Goal: Task Accomplishment & Management: Complete application form

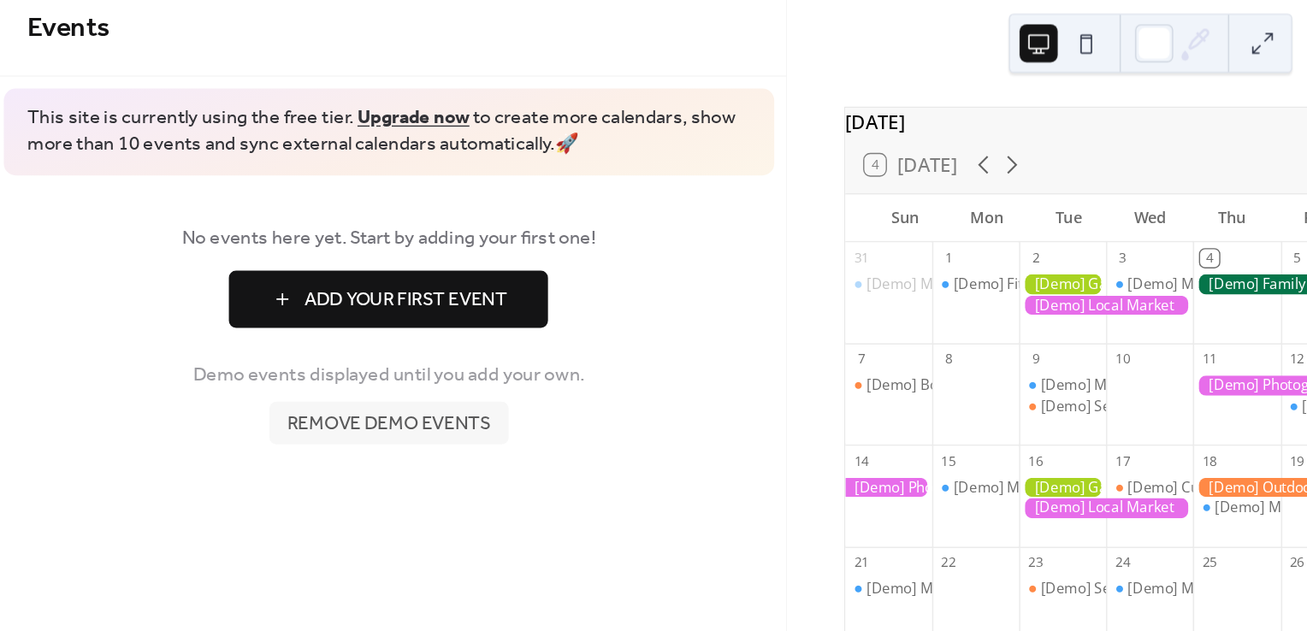
click at [517, 293] on span "Add Your First Event" at bounding box center [510, 299] width 145 height 21
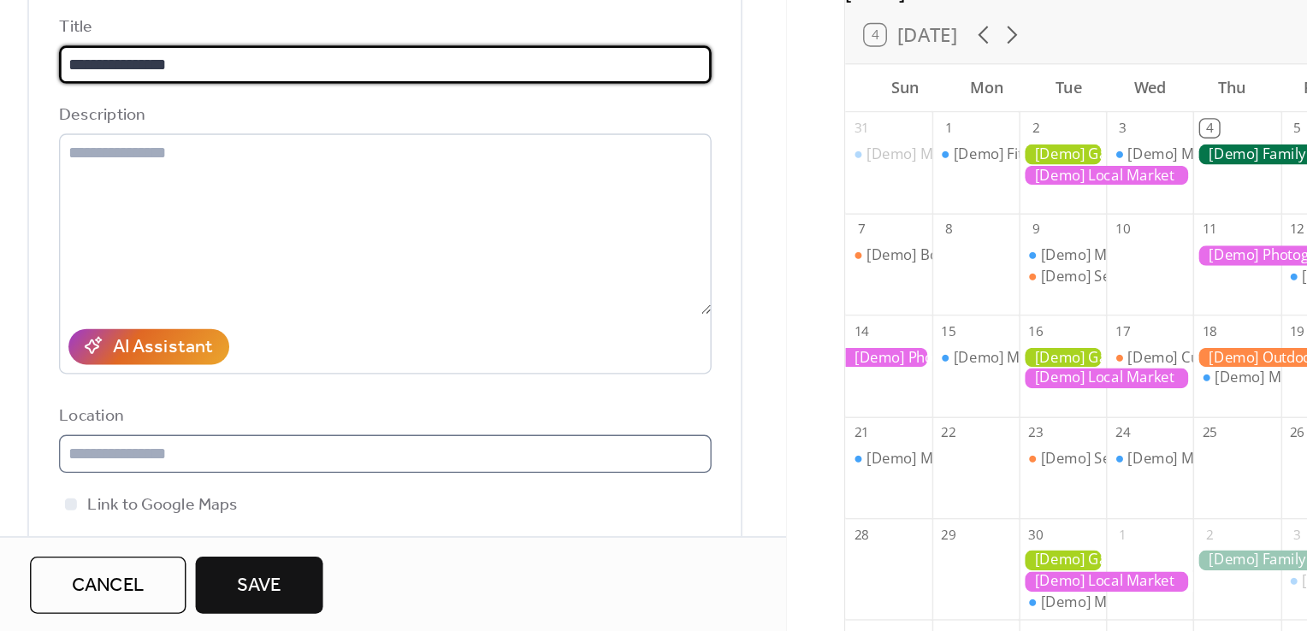
type input "**********"
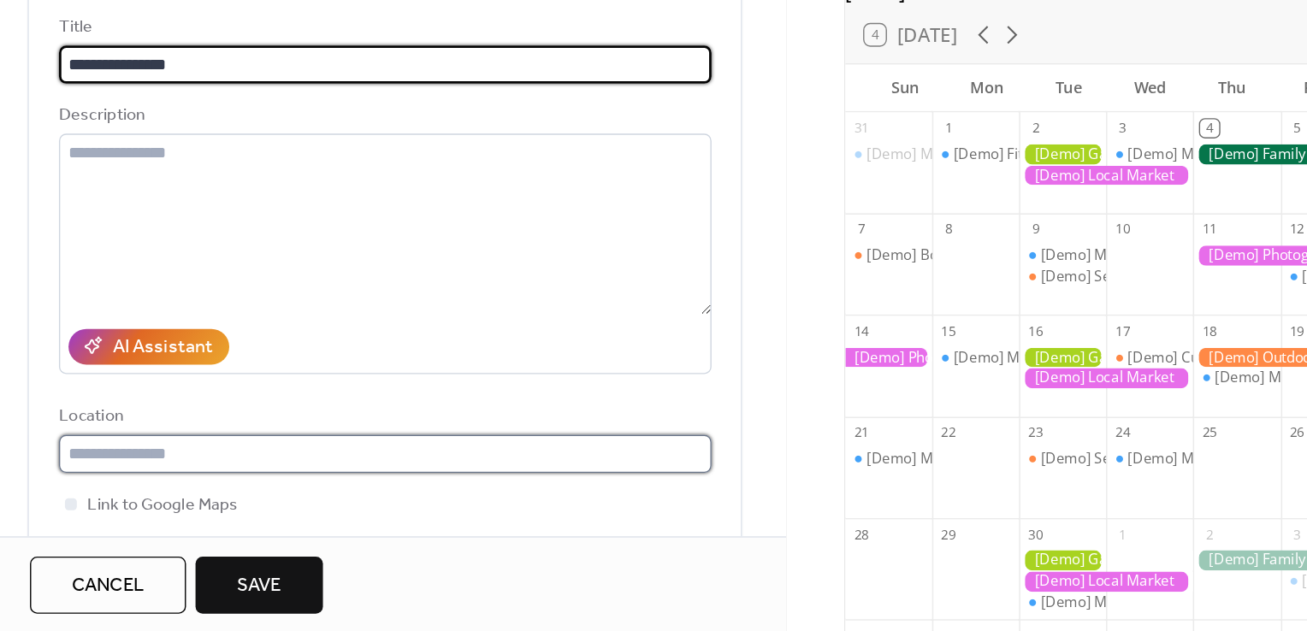
click at [323, 499] on input "text" at bounding box center [496, 502] width 469 height 27
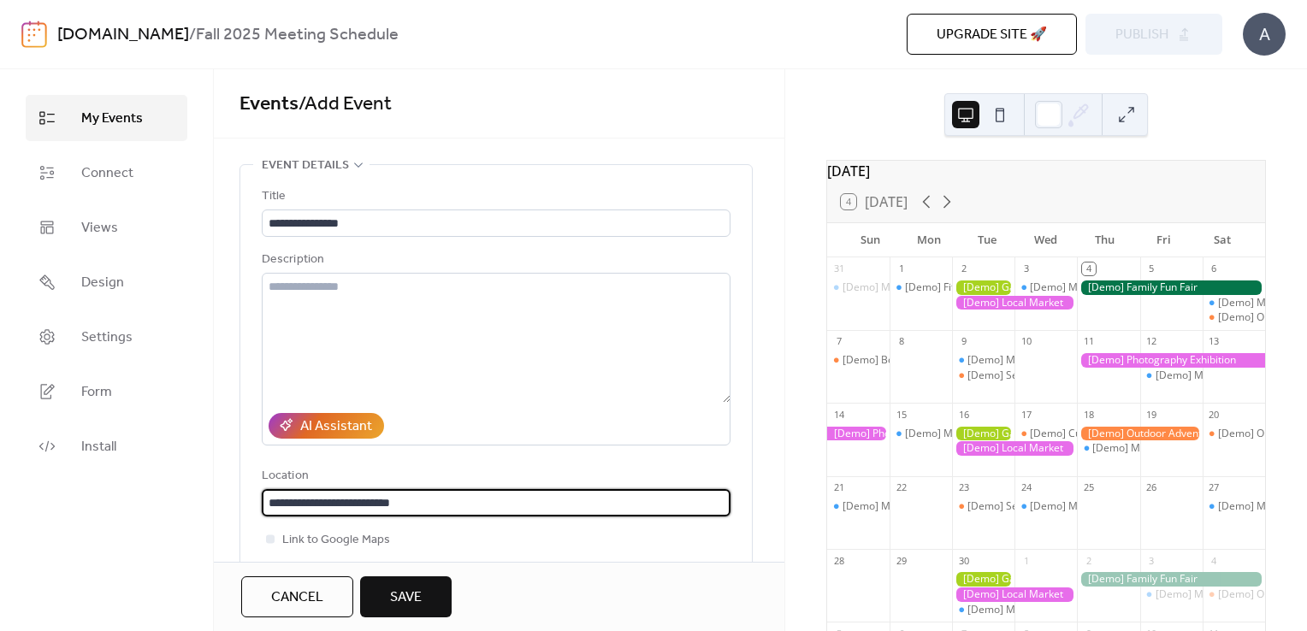
type input "**********"
click at [421, 595] on span "Save" at bounding box center [406, 598] width 32 height 21
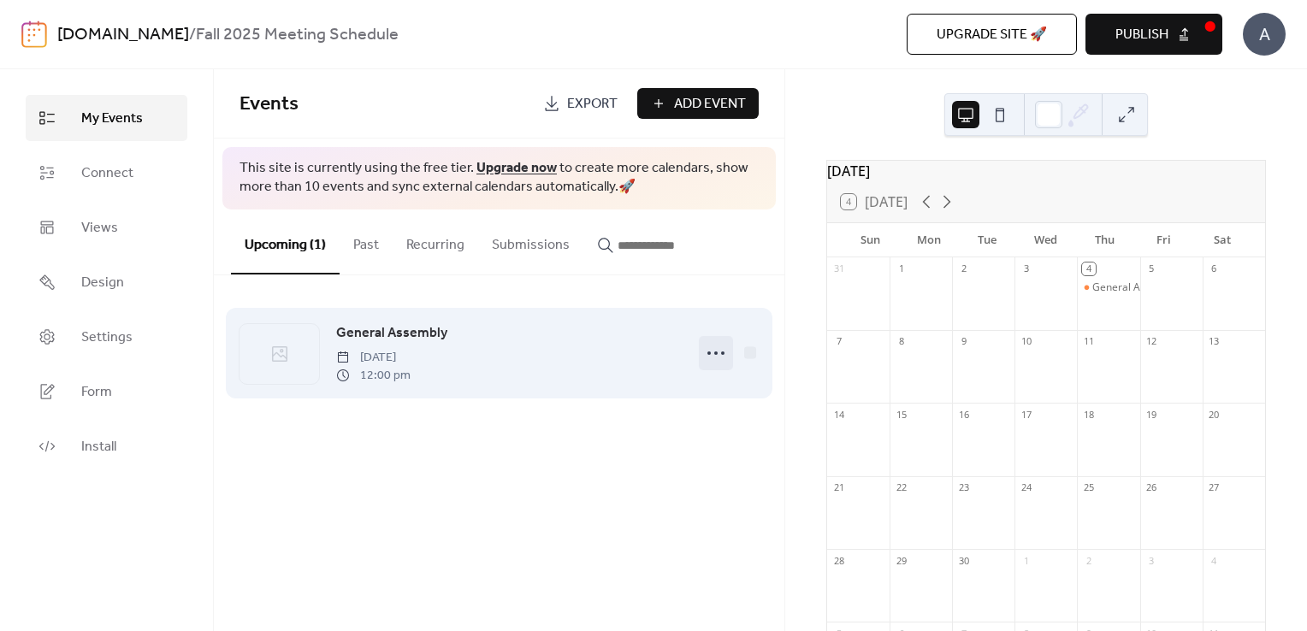
click at [721, 349] on icon at bounding box center [715, 353] width 27 height 27
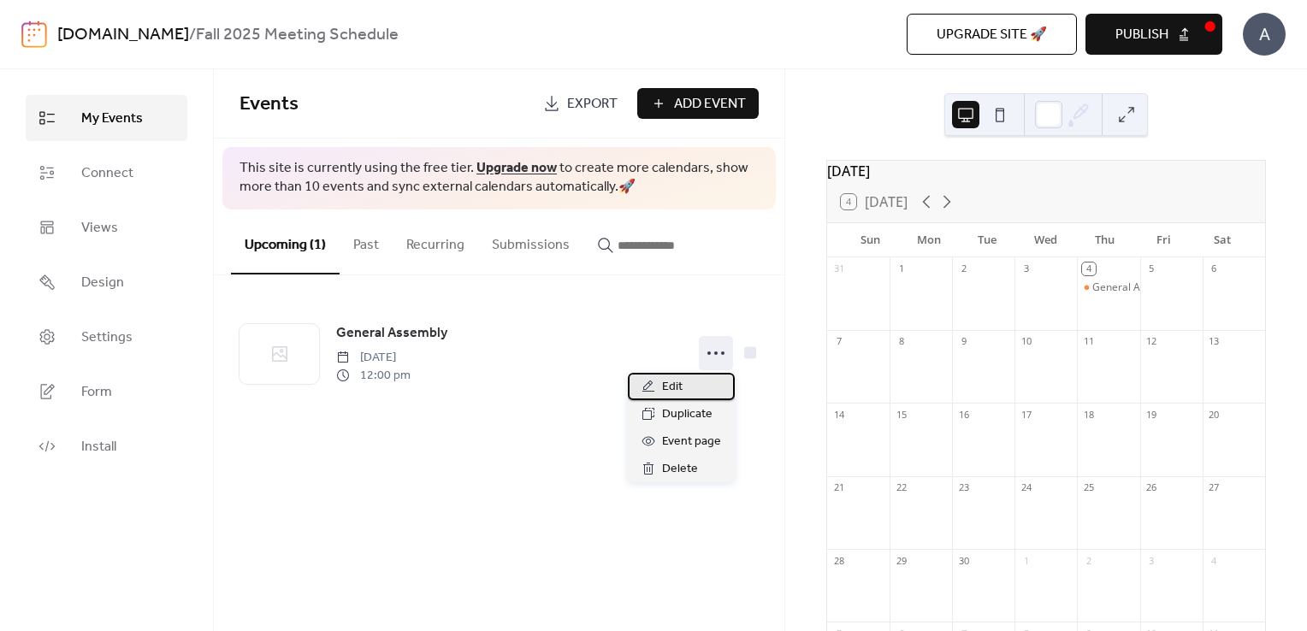
click at [681, 389] on span "Edit" at bounding box center [672, 387] width 21 height 21
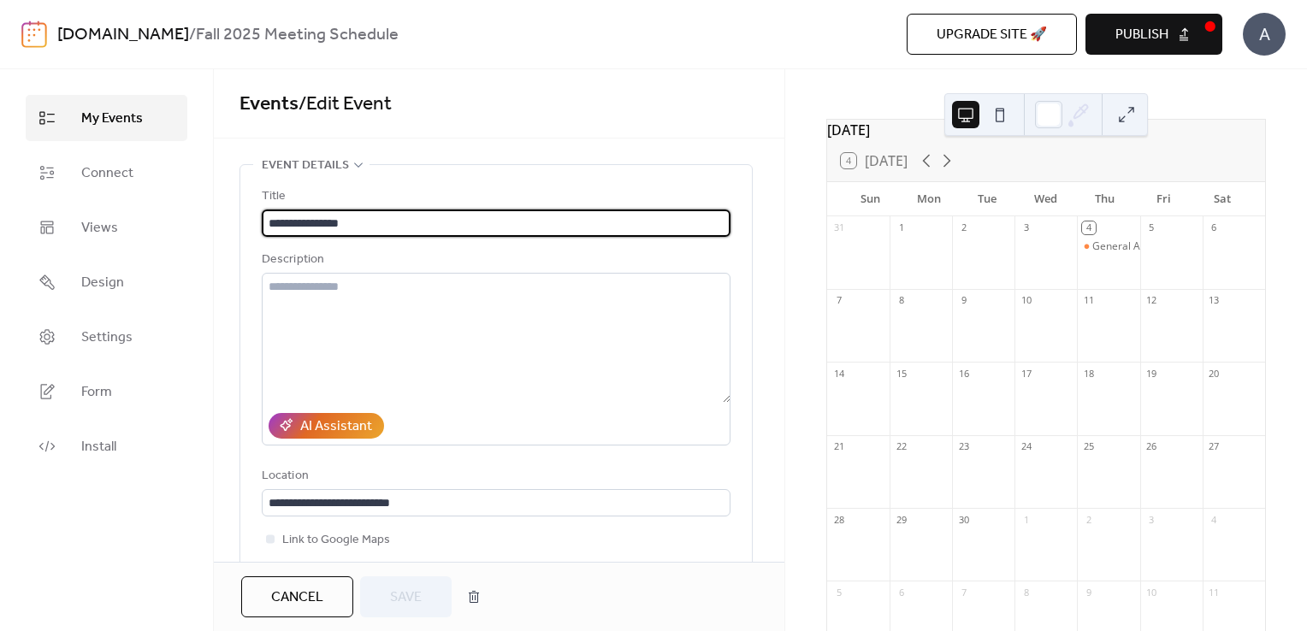
scroll to position [44, 0]
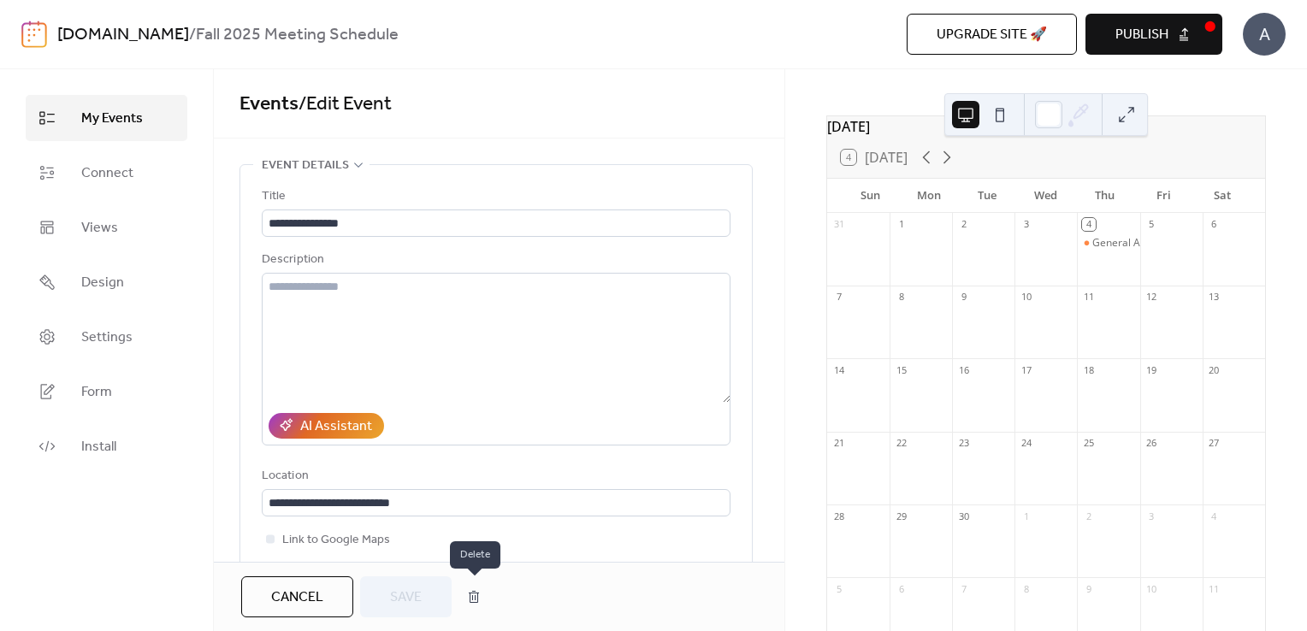
click at [472, 602] on button "button" at bounding box center [473, 597] width 31 height 34
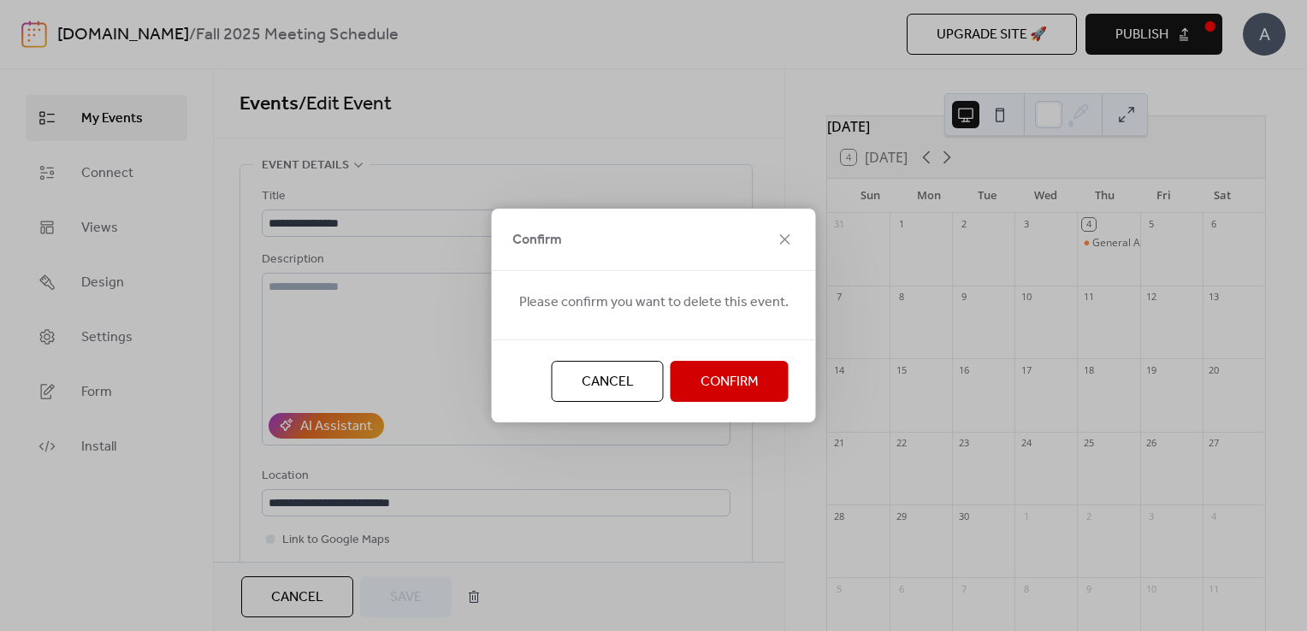
click at [738, 375] on span "Confirm" at bounding box center [729, 382] width 58 height 21
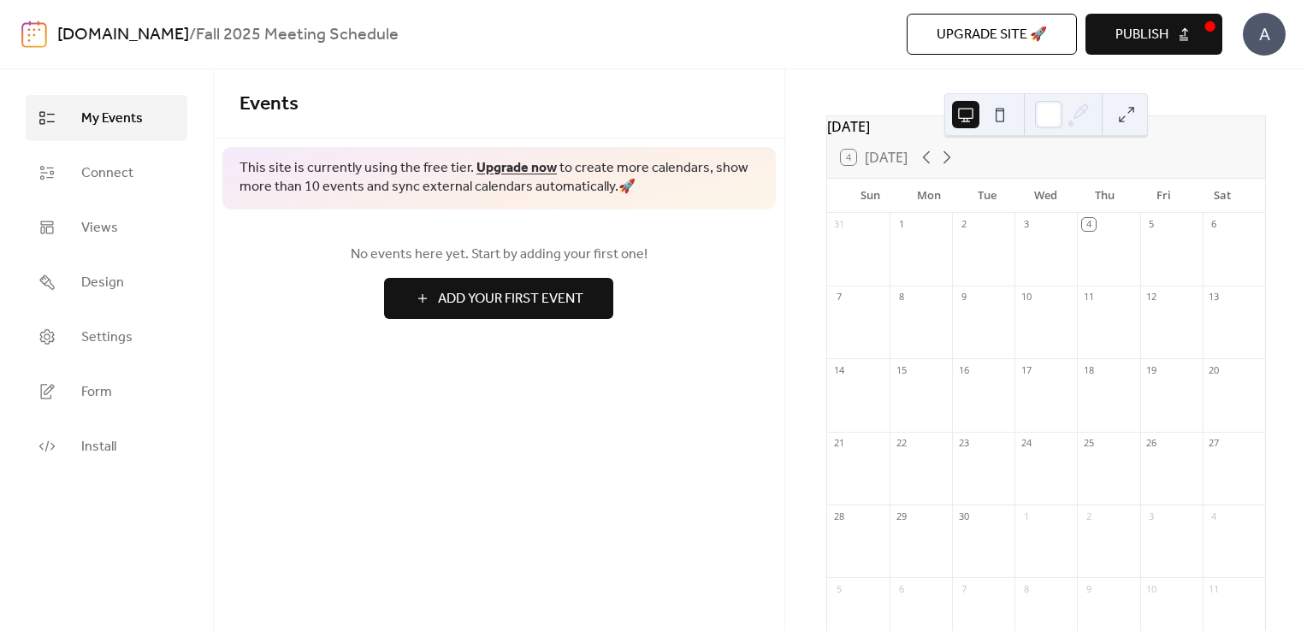
click at [554, 304] on span "Add Your First Event" at bounding box center [510, 299] width 145 height 21
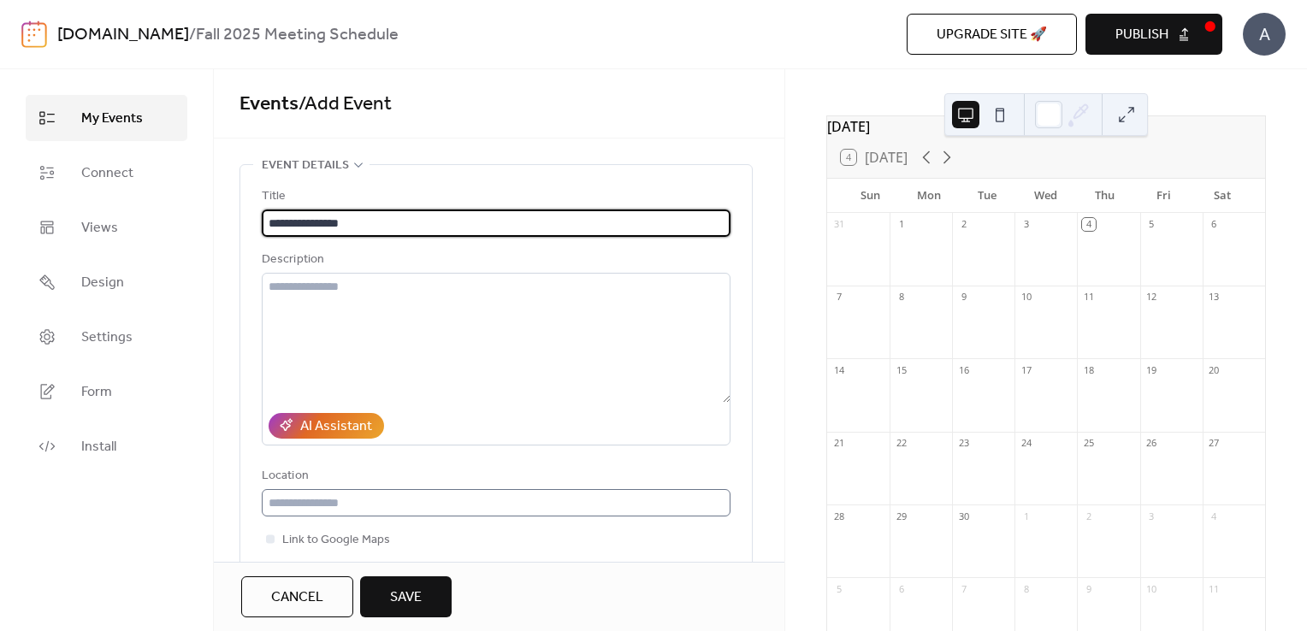
type input "**********"
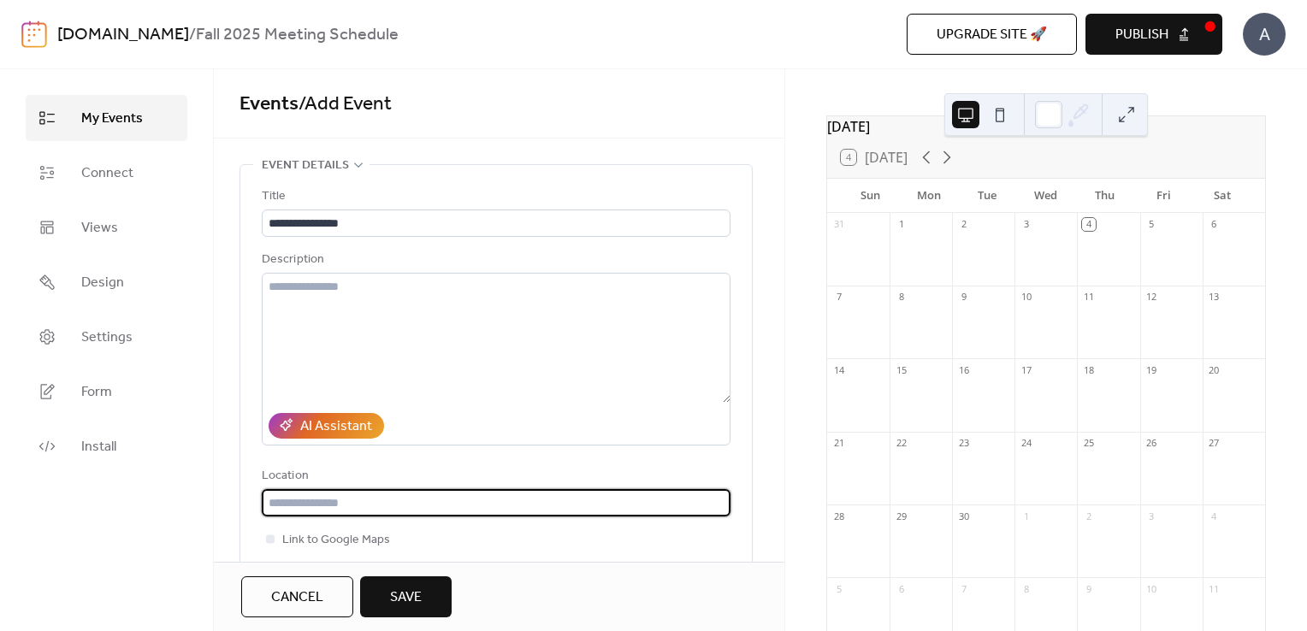
click at [304, 501] on input "text" at bounding box center [496, 502] width 469 height 27
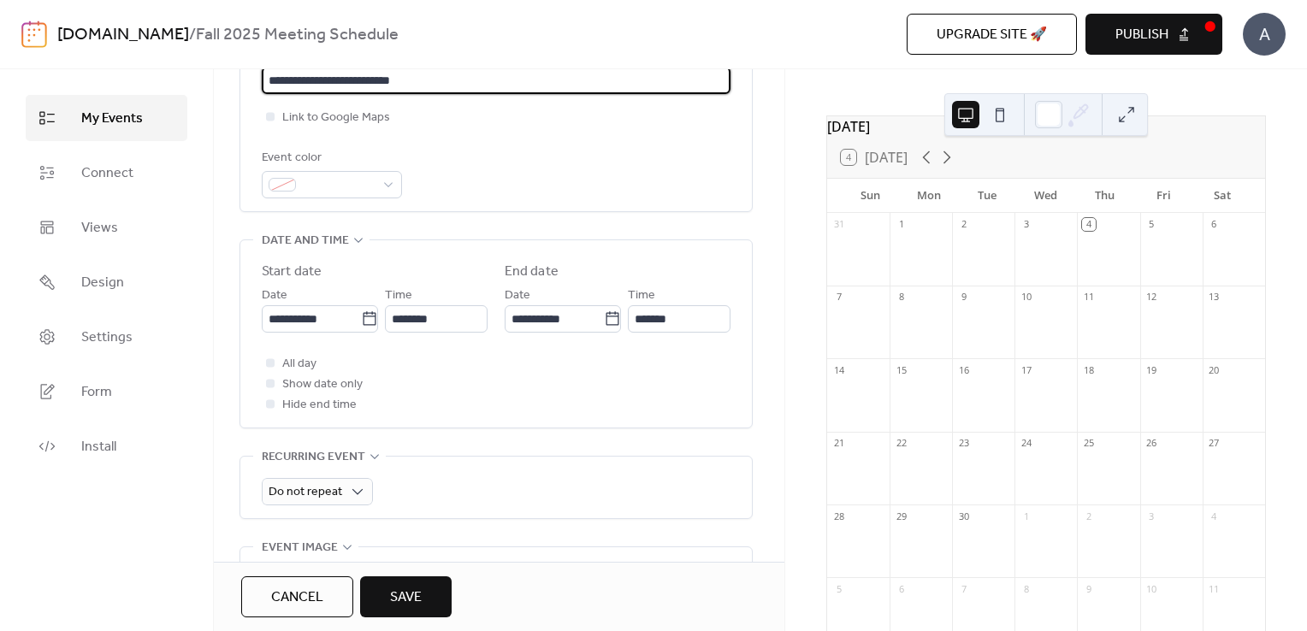
scroll to position [430, 0]
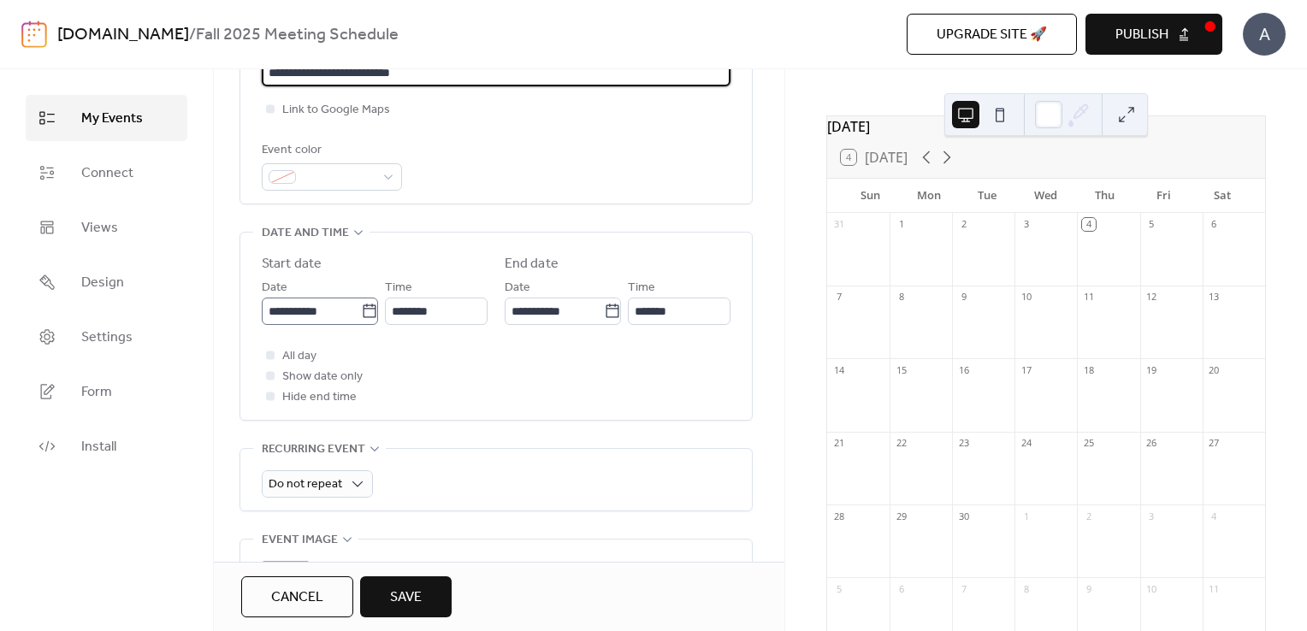
type input "**********"
click at [362, 312] on icon at bounding box center [369, 311] width 17 height 17
click at [361, 312] on input "**********" at bounding box center [311, 311] width 99 height 27
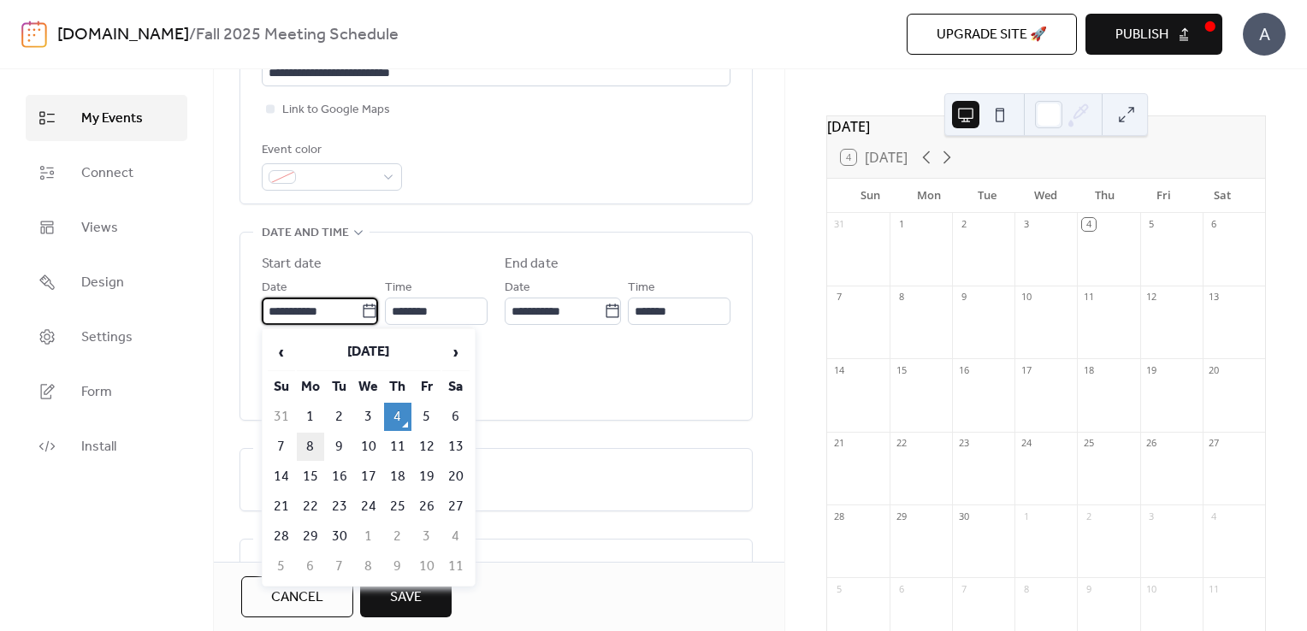
click at [310, 436] on td "8" at bounding box center [310, 447] width 27 height 28
type input "**********"
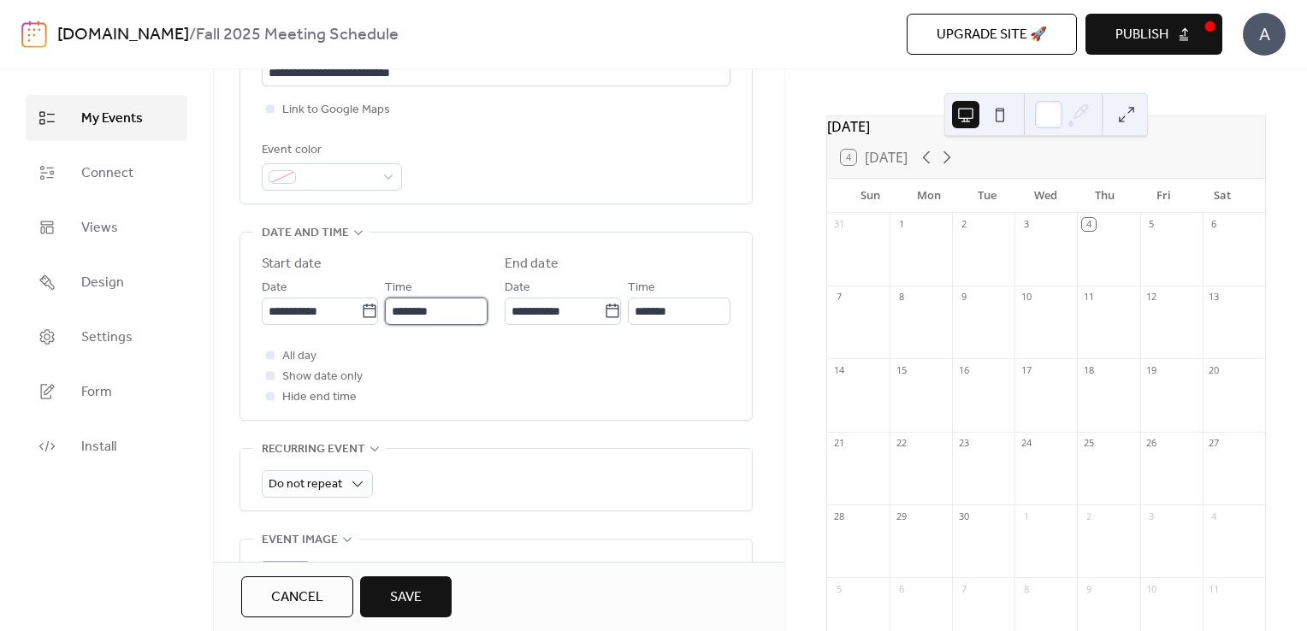
click at [469, 312] on input "********" at bounding box center [436, 311] width 103 height 27
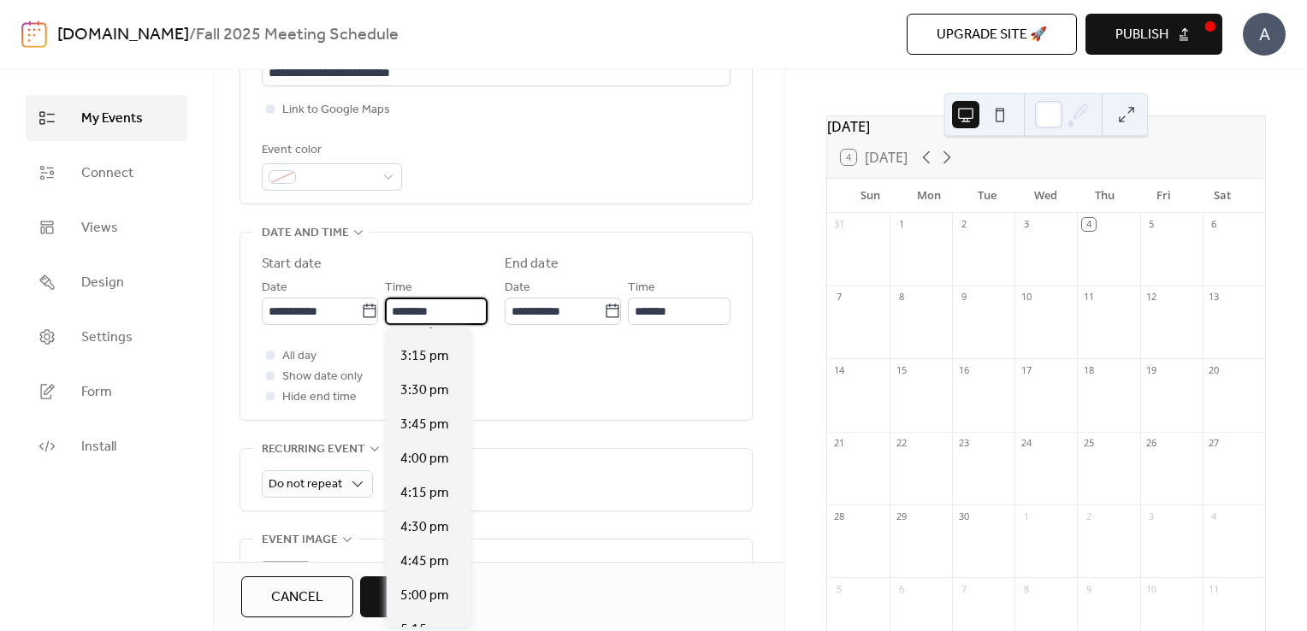
scroll to position [2360, 0]
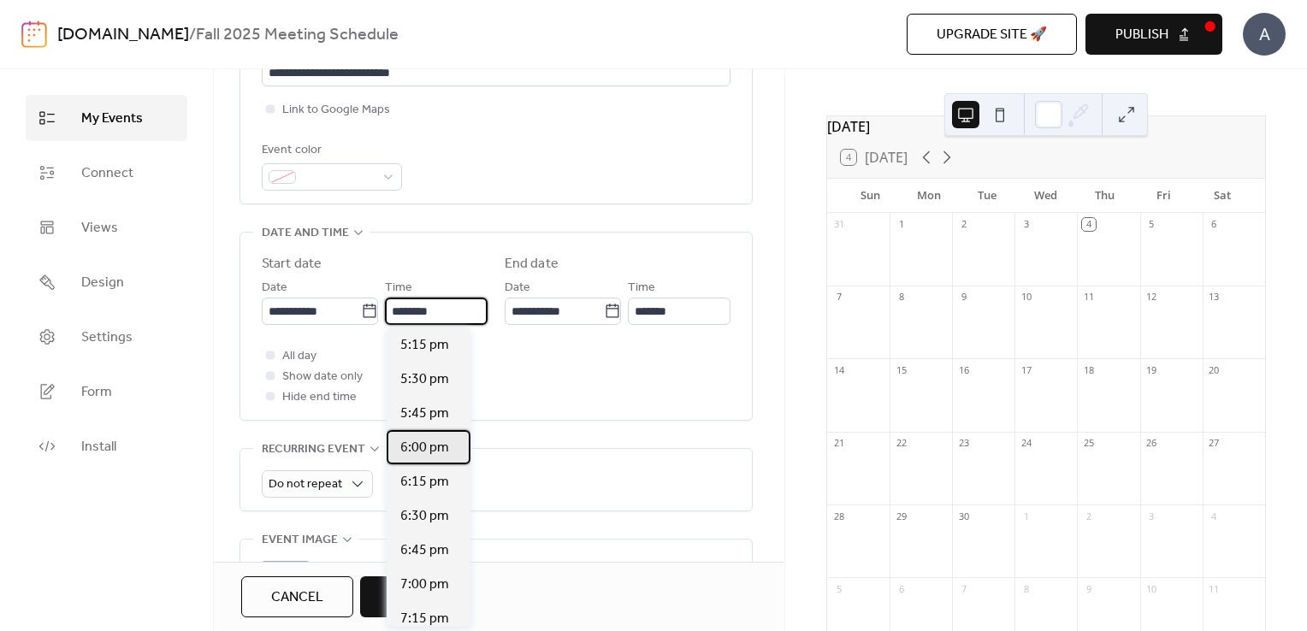
click at [428, 452] on span "6:00 pm" at bounding box center [424, 448] width 49 height 21
type input "*******"
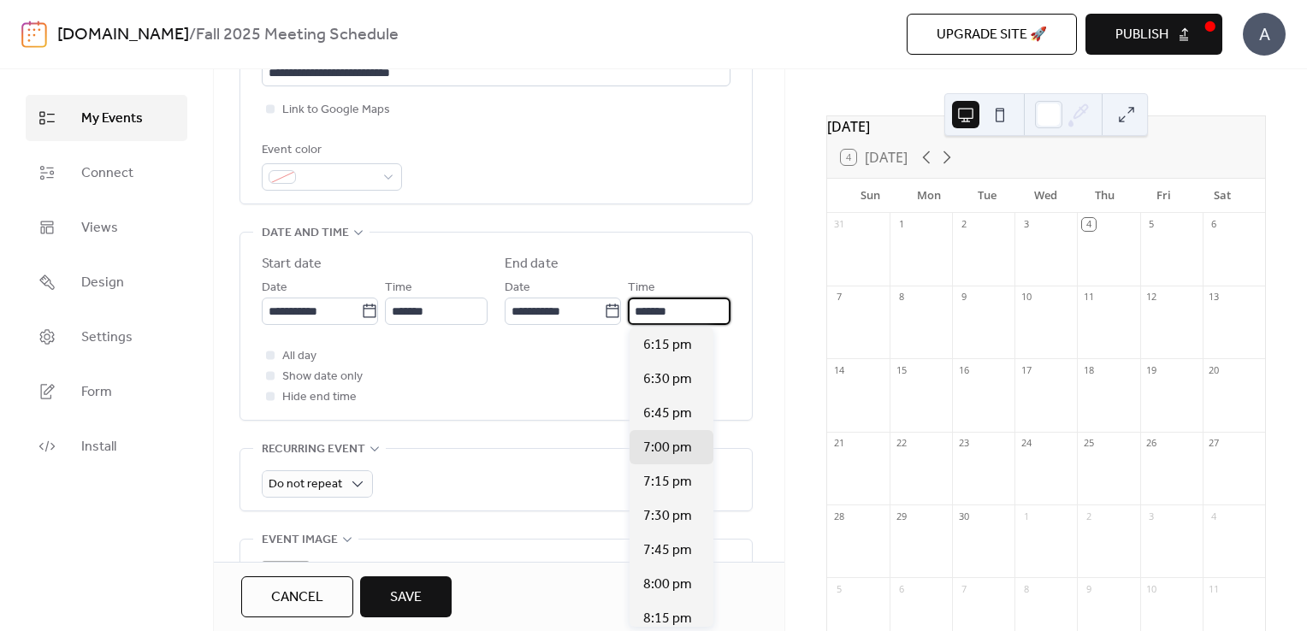
click at [701, 312] on input "*******" at bounding box center [679, 311] width 103 height 27
click at [664, 590] on span "8:00 pm" at bounding box center [667, 585] width 49 height 21
type input "*******"
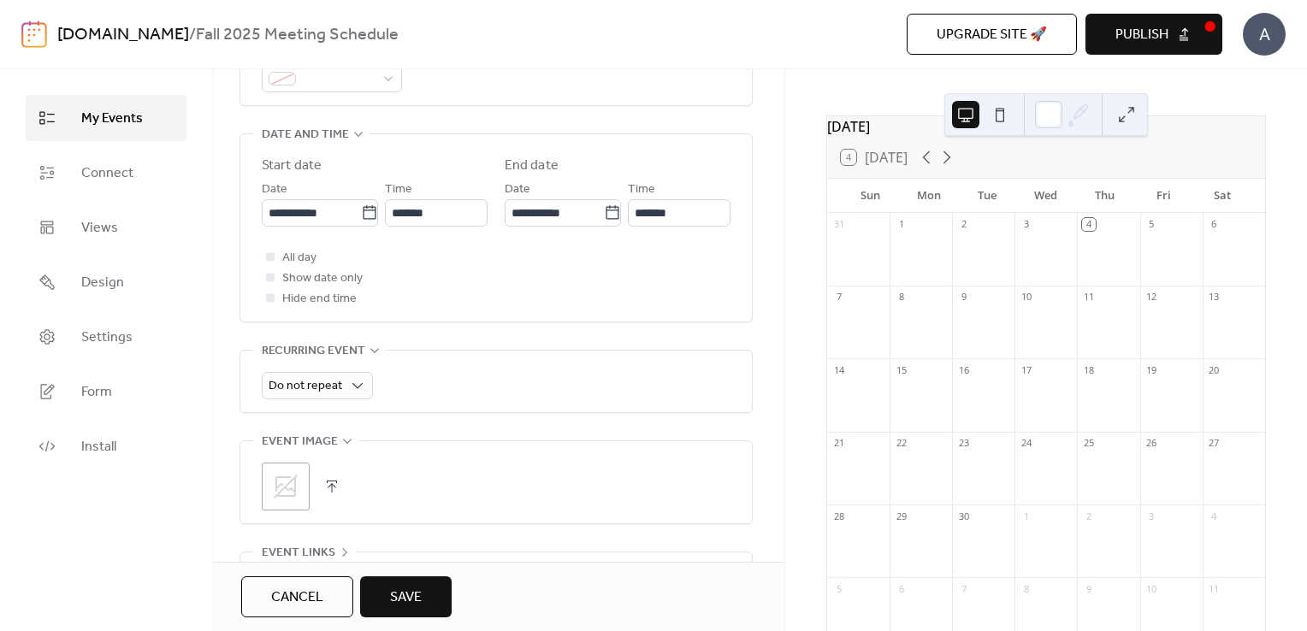
scroll to position [529, 0]
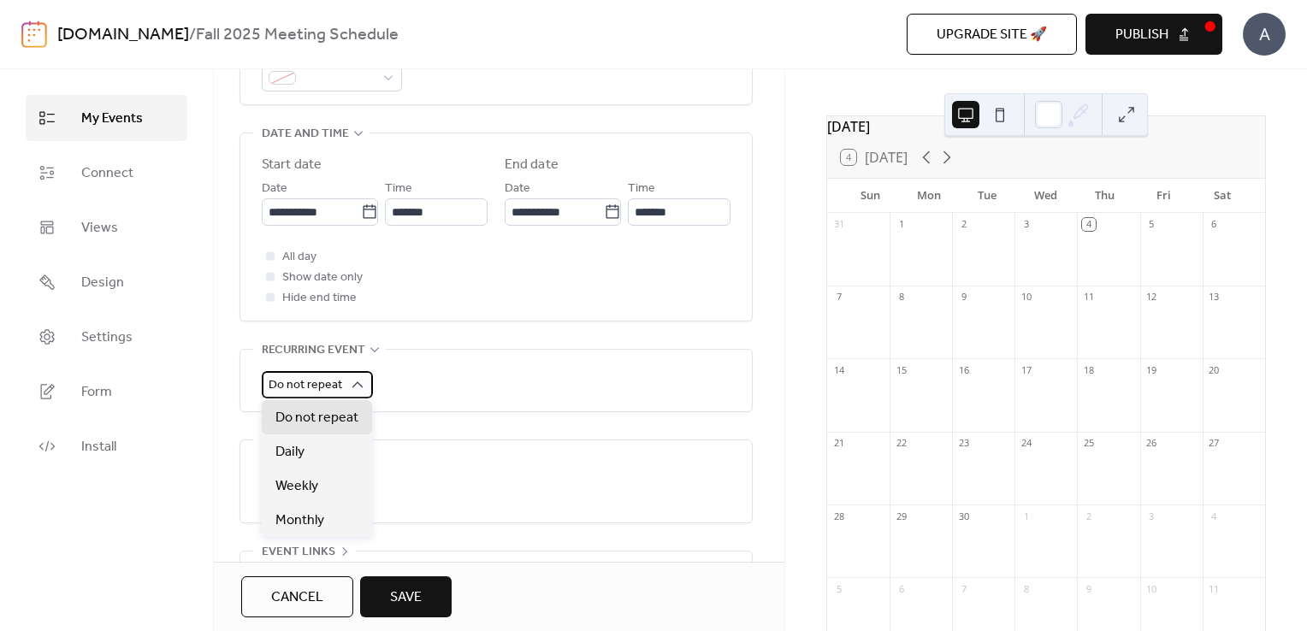
click at [345, 379] on div "Do not repeat" at bounding box center [317, 384] width 111 height 27
click at [326, 489] on div "Weekly" at bounding box center [317, 486] width 110 height 34
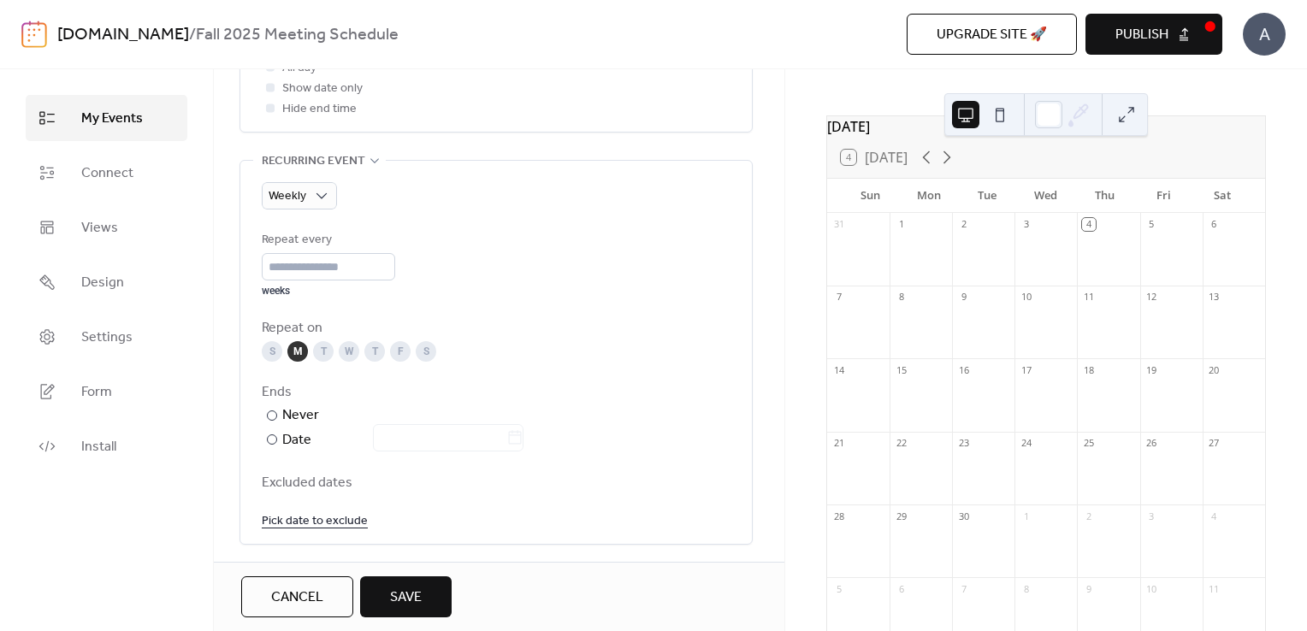
scroll to position [725, 0]
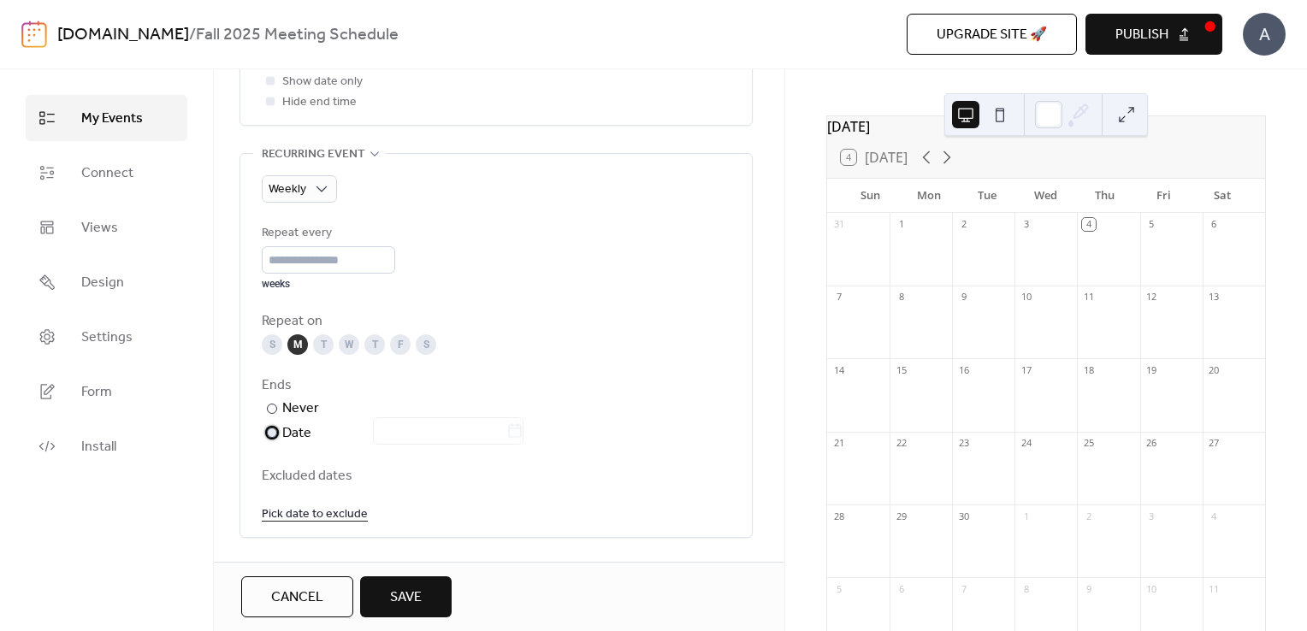
click at [275, 435] on div "​" at bounding box center [270, 432] width 17 height 21
click at [523, 434] on label at bounding box center [448, 430] width 151 height 27
click at [506, 434] on input "text" at bounding box center [439, 430] width 133 height 27
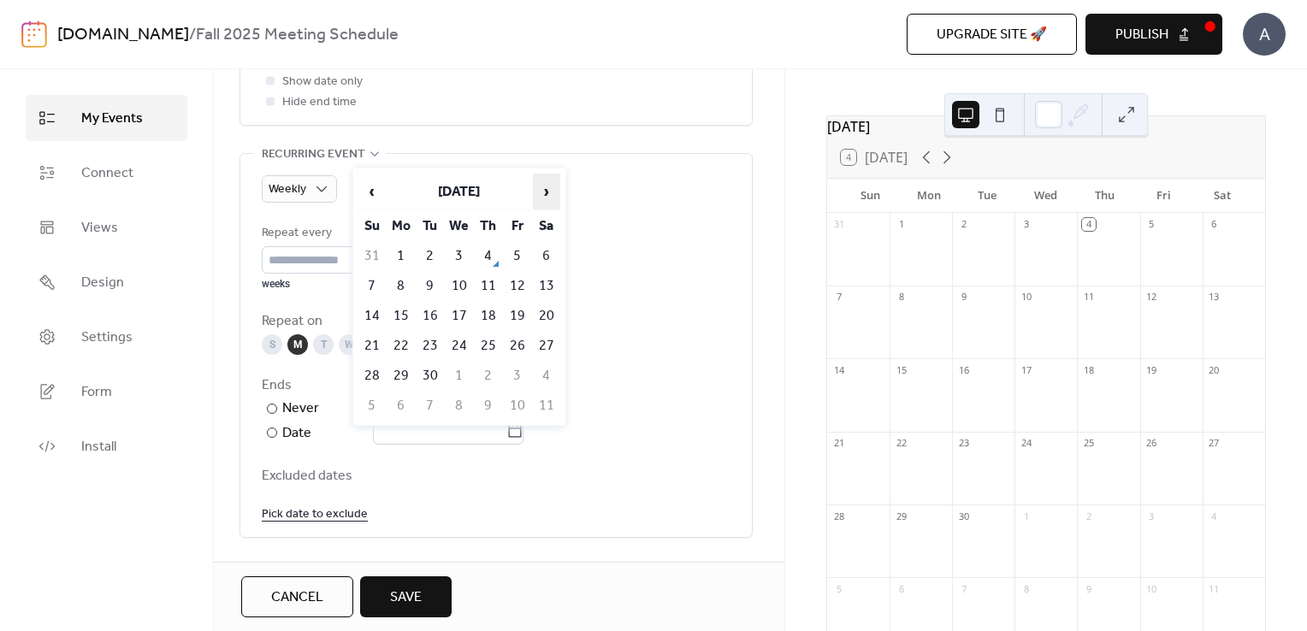
click at [557, 182] on span "›" at bounding box center [547, 191] width 26 height 34
click at [399, 287] on td "8" at bounding box center [400, 286] width 27 height 28
type input "**********"
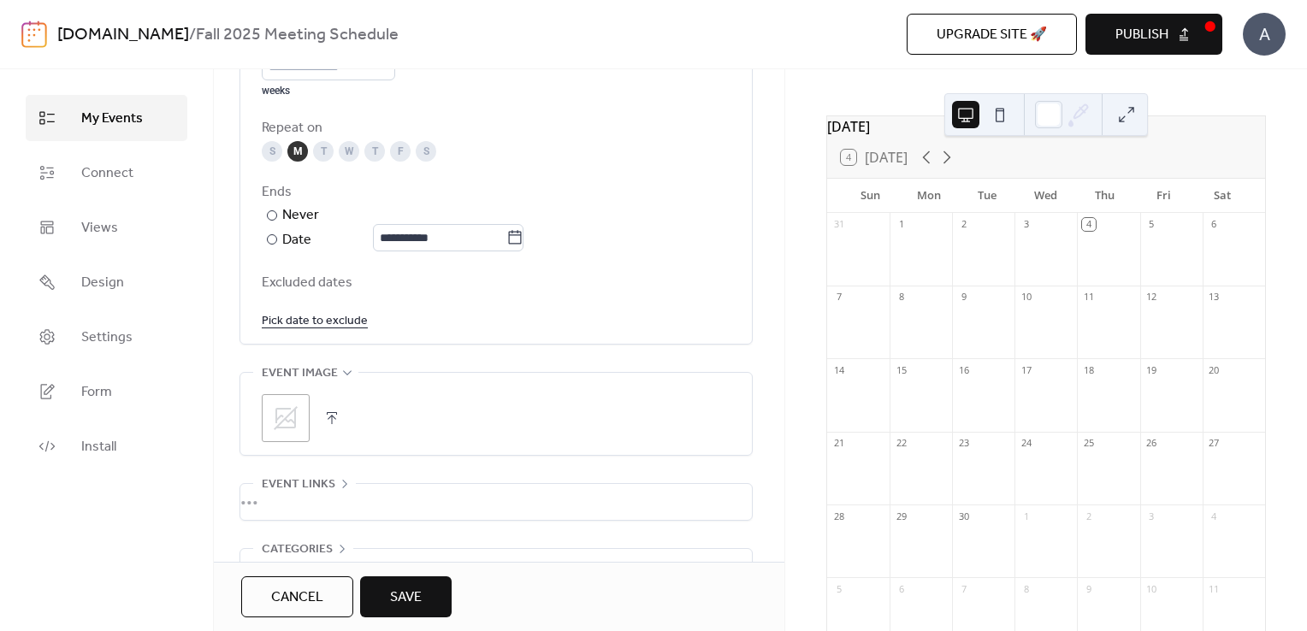
scroll to position [923, 0]
click at [327, 411] on button "button" at bounding box center [332, 414] width 24 height 24
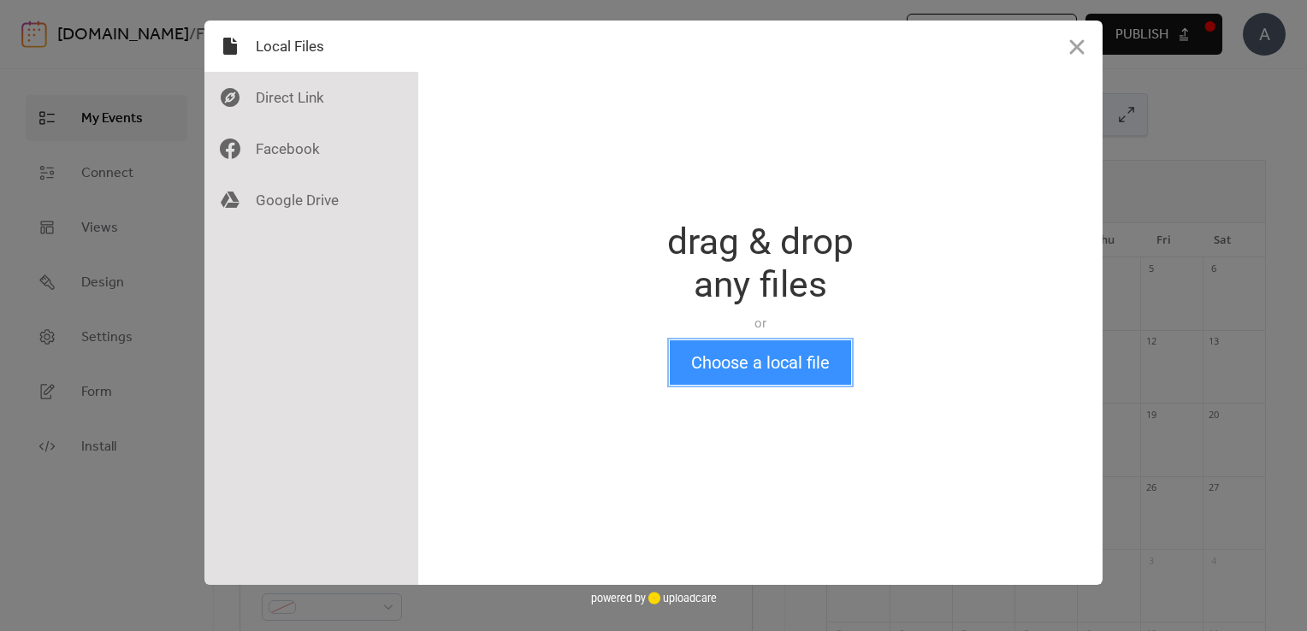
click at [735, 357] on button "Choose a local file" at bounding box center [760, 362] width 181 height 44
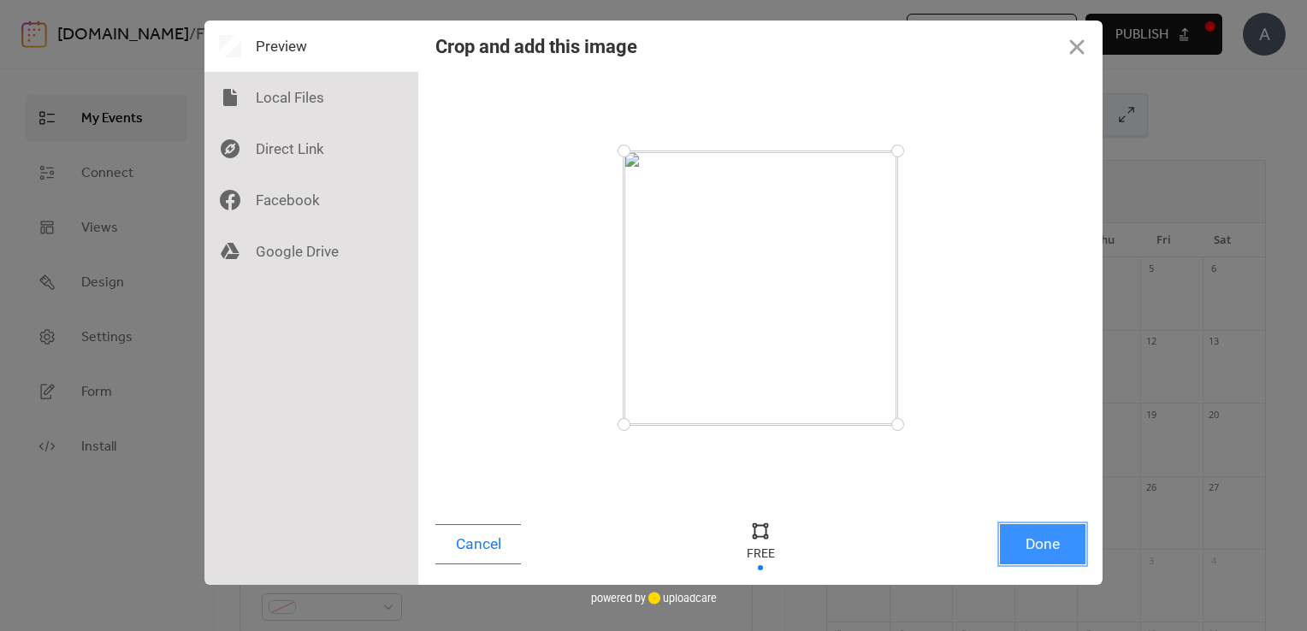
click at [1025, 538] on button "Done" at bounding box center [1043, 544] width 86 height 40
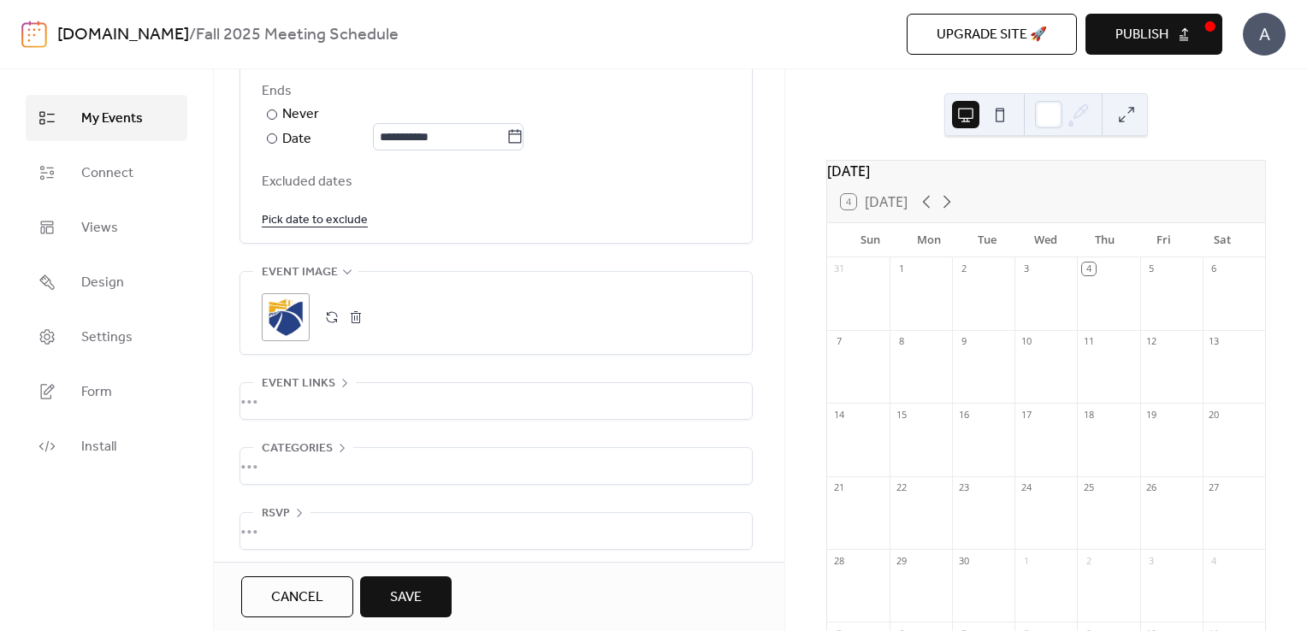
scroll to position [1025, 0]
click at [415, 597] on span "Save" at bounding box center [406, 598] width 32 height 21
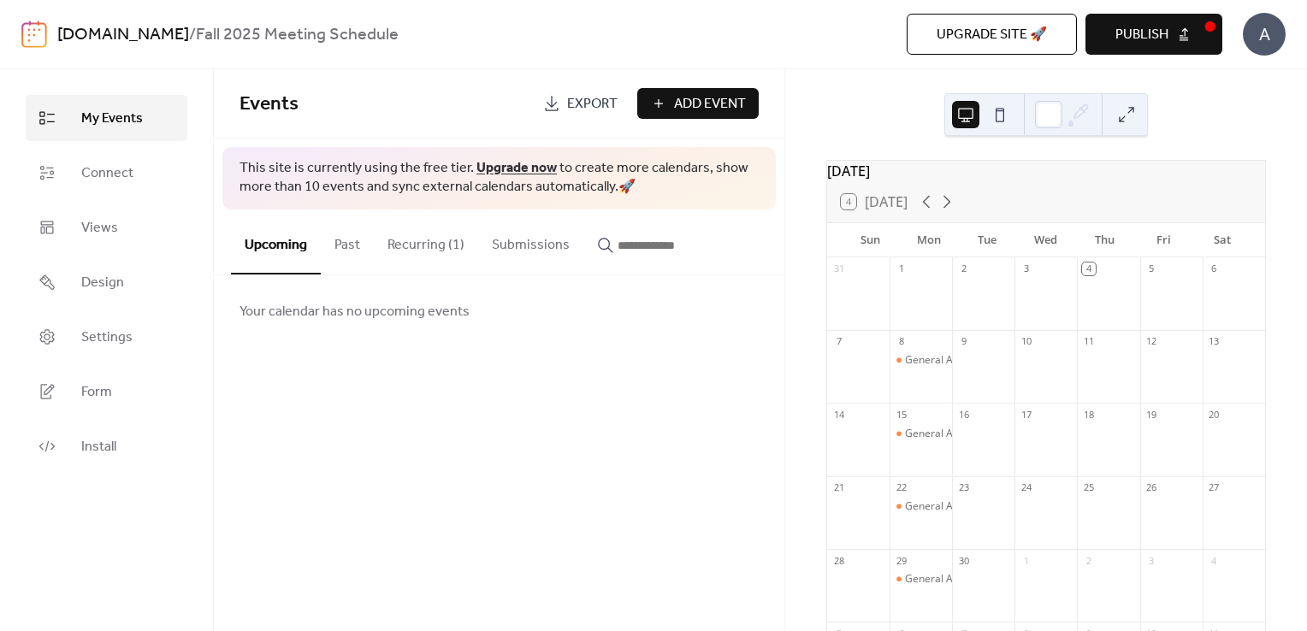
click at [711, 108] on span "Add Event" at bounding box center [710, 104] width 72 height 21
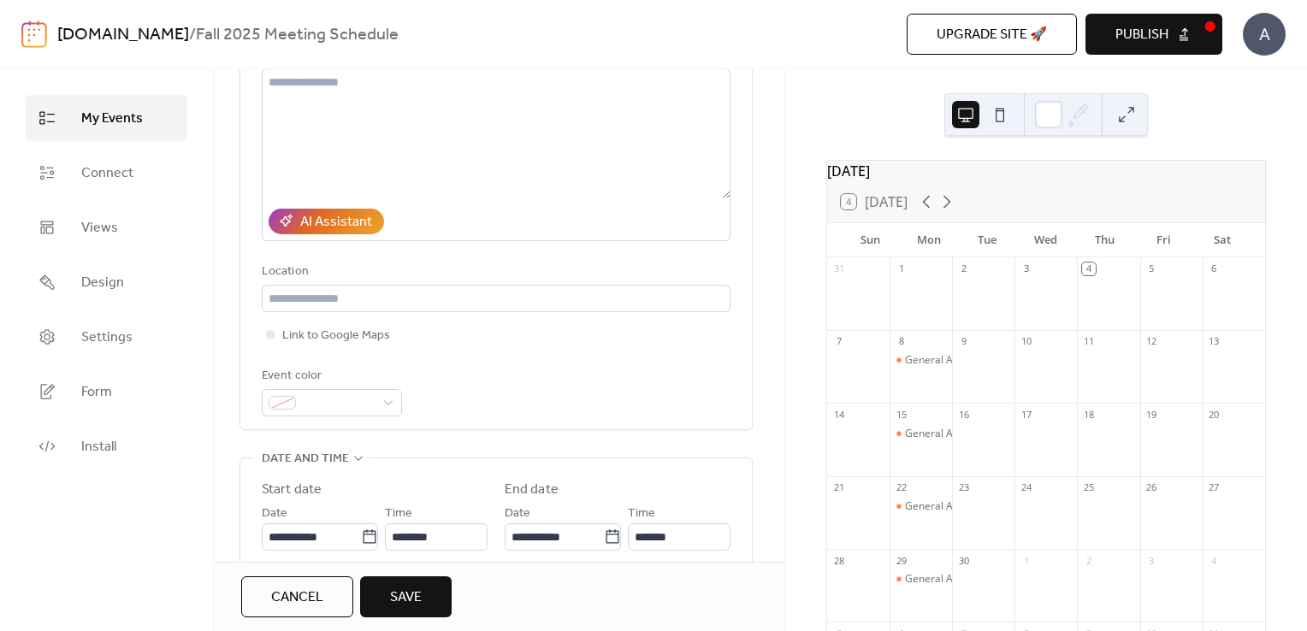
scroll to position [205, 0]
type input "**********"
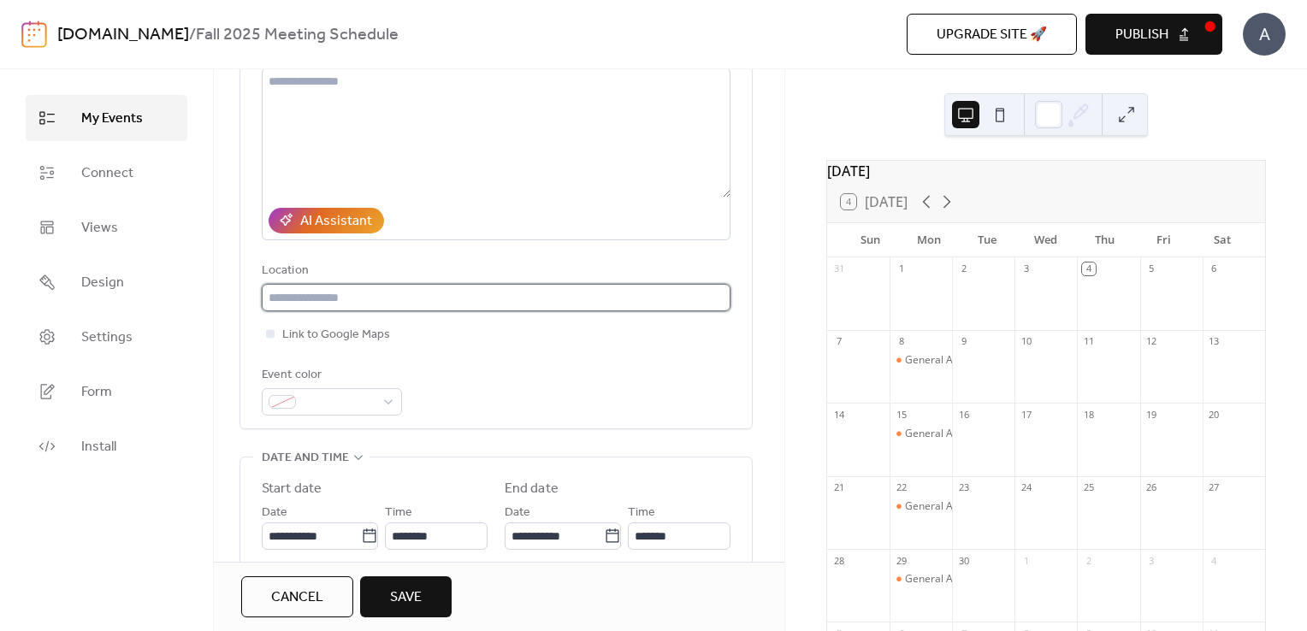
click at [328, 298] on input "text" at bounding box center [496, 297] width 469 height 27
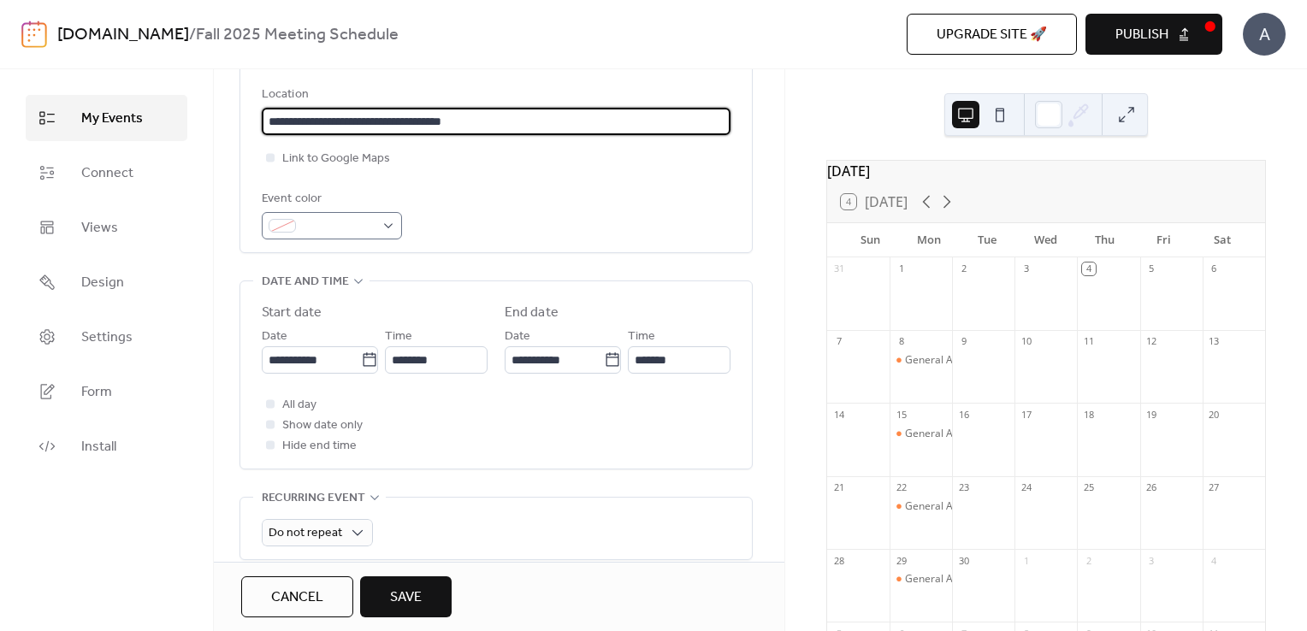
scroll to position [403, 0]
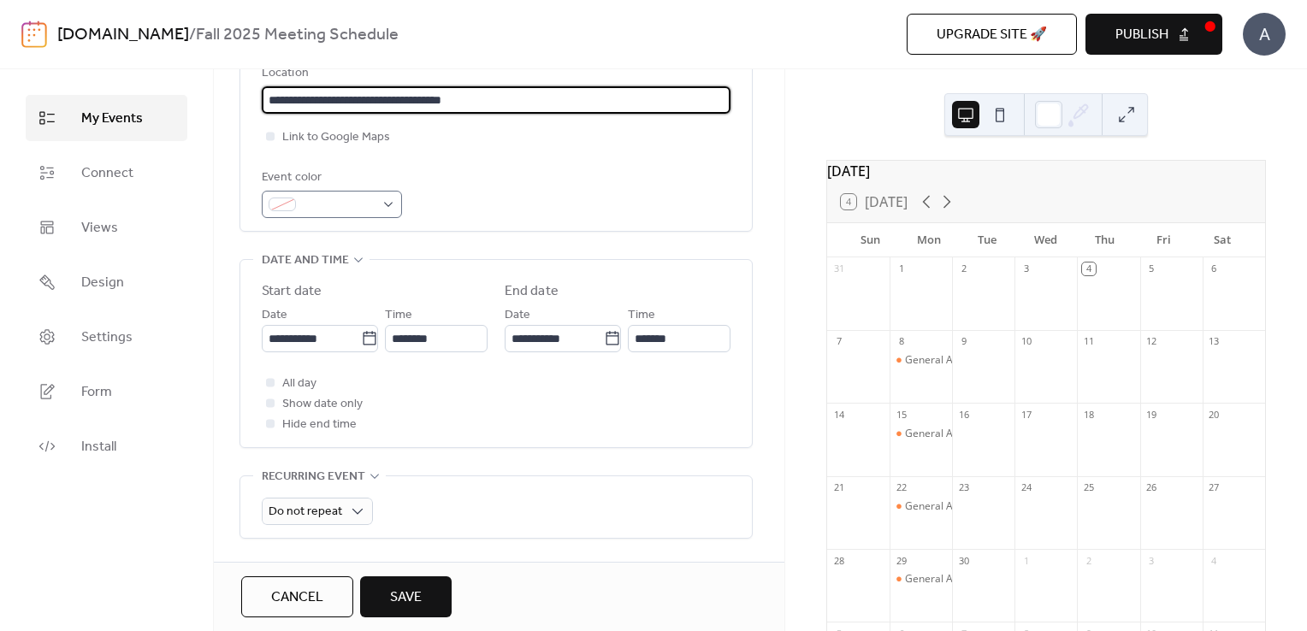
type input "**********"
click at [375, 196] on div at bounding box center [332, 204] width 140 height 27
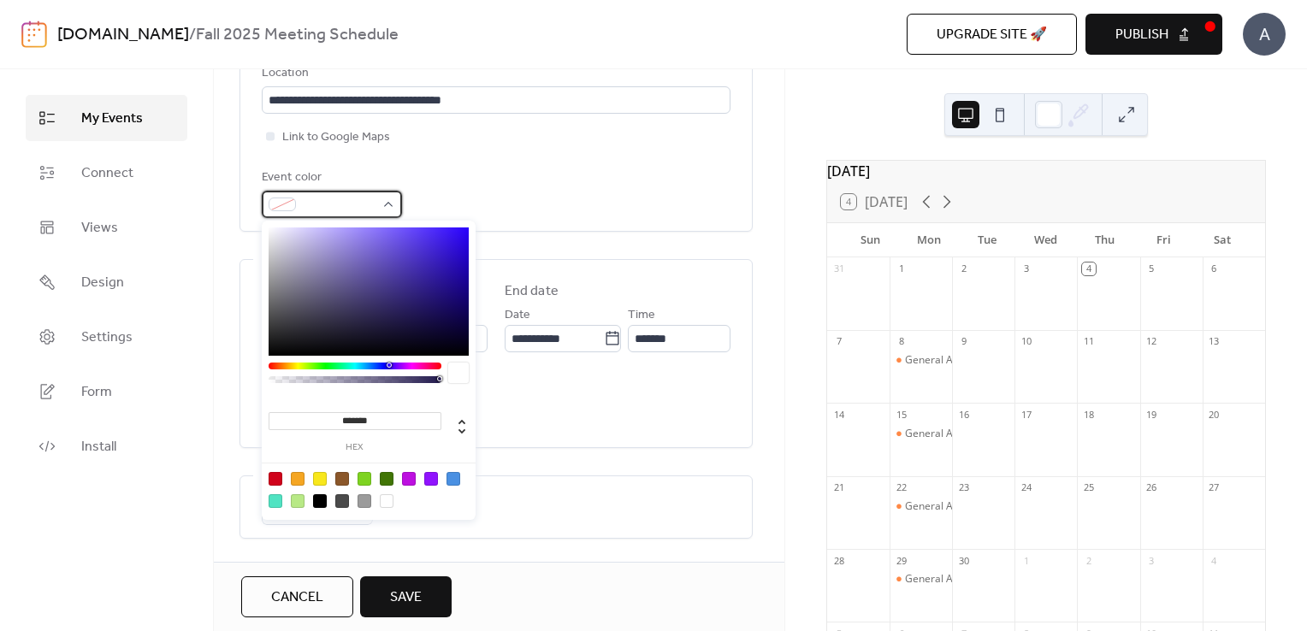
click at [377, 200] on div at bounding box center [332, 204] width 140 height 27
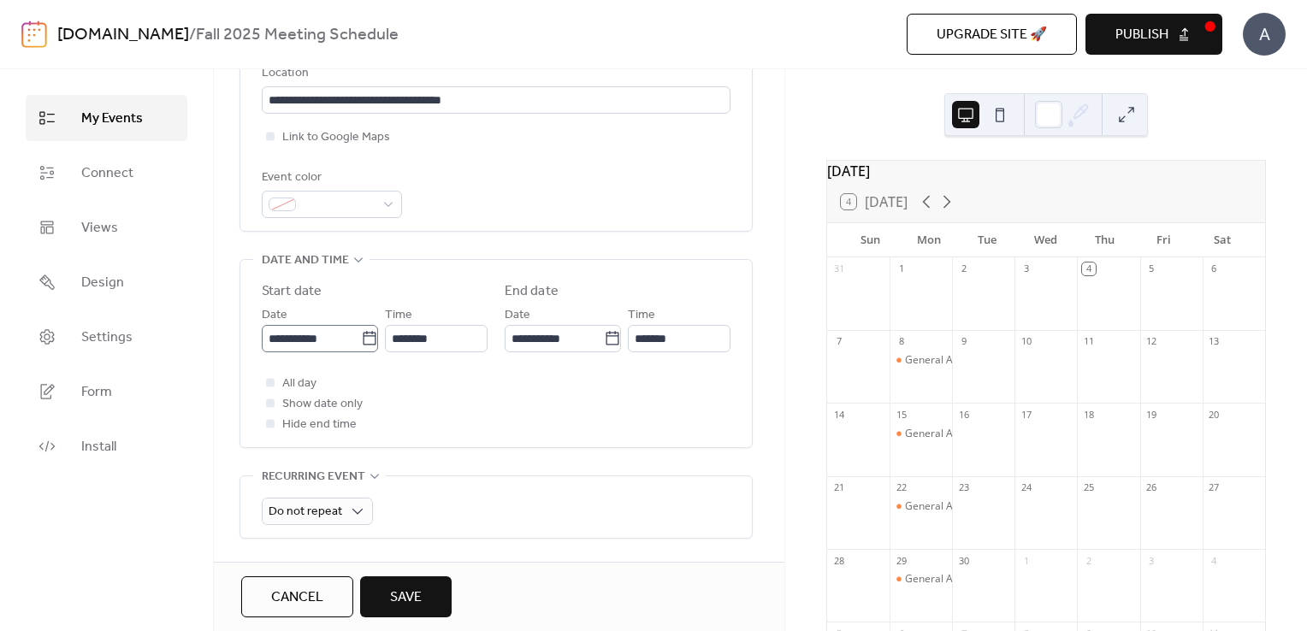
click at [366, 350] on label "**********" at bounding box center [320, 338] width 116 height 27
click at [361, 350] on input "**********" at bounding box center [311, 338] width 99 height 27
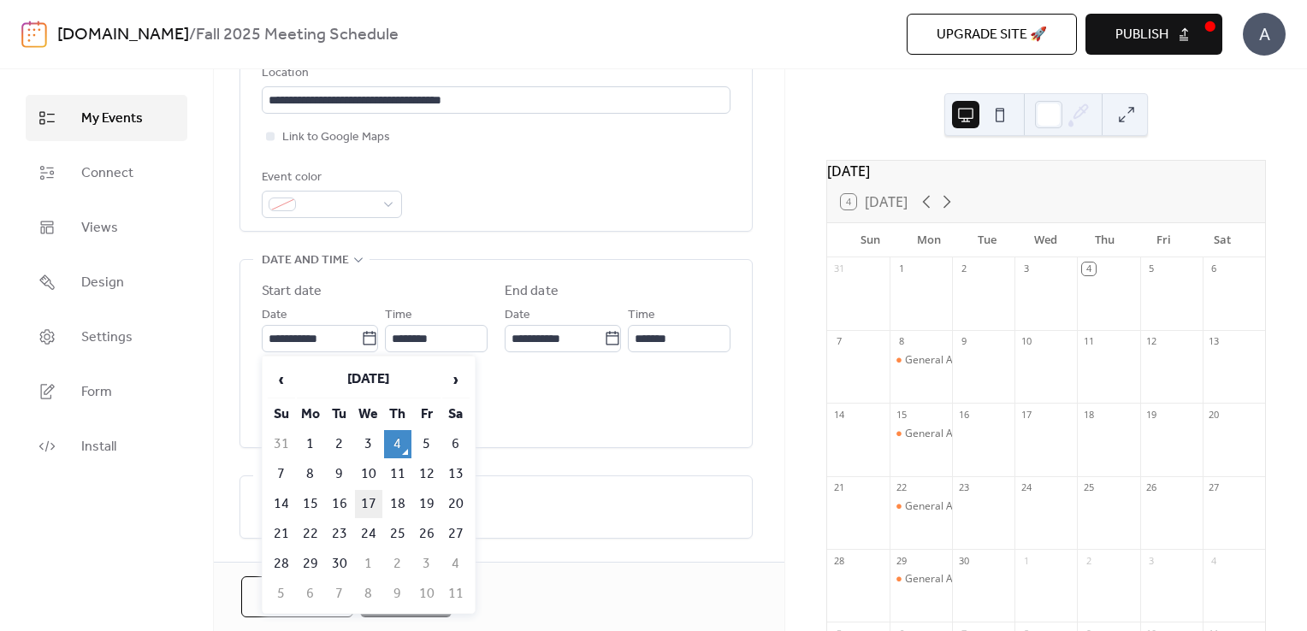
click at [374, 501] on td "17" at bounding box center [368, 504] width 27 height 28
type input "**********"
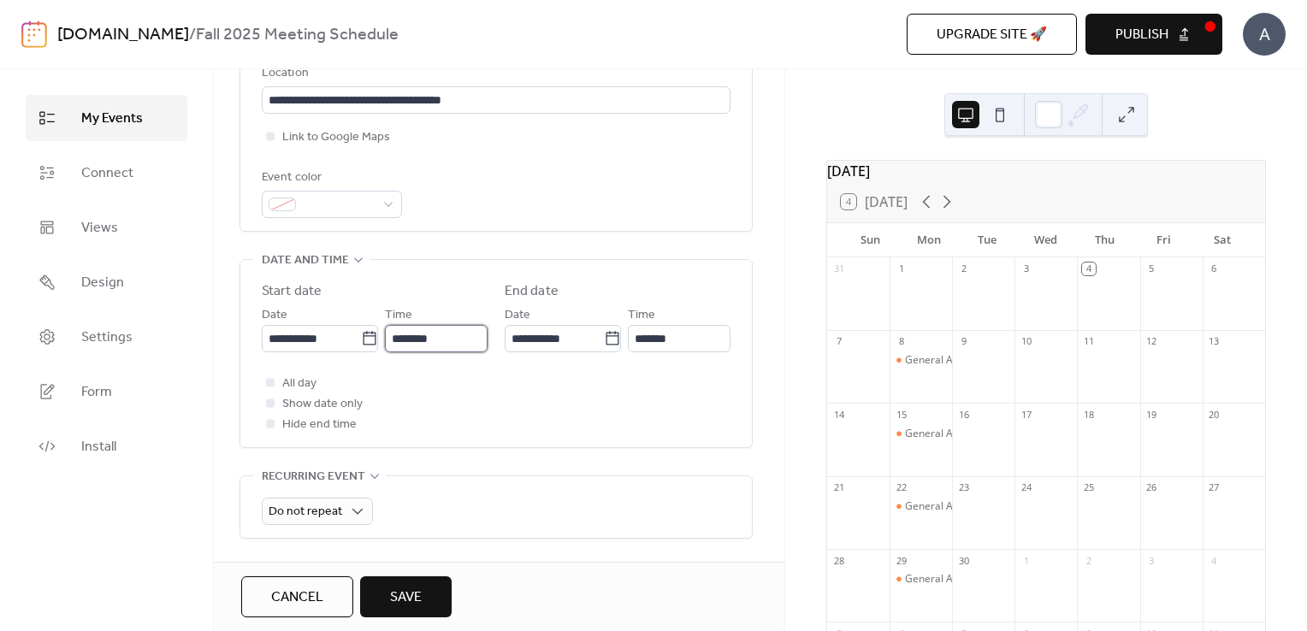
click at [462, 340] on input "********" at bounding box center [436, 338] width 103 height 27
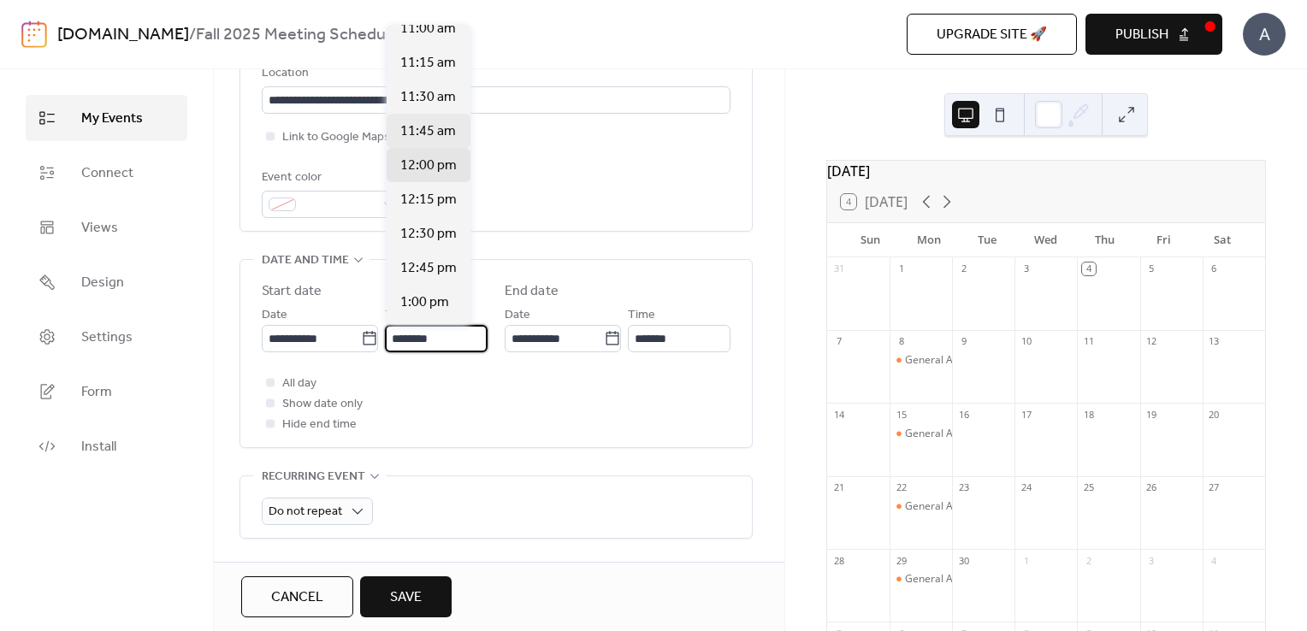
scroll to position [1519, 0]
click at [409, 39] on div "11:00 am" at bounding box center [429, 28] width 84 height 34
type input "********"
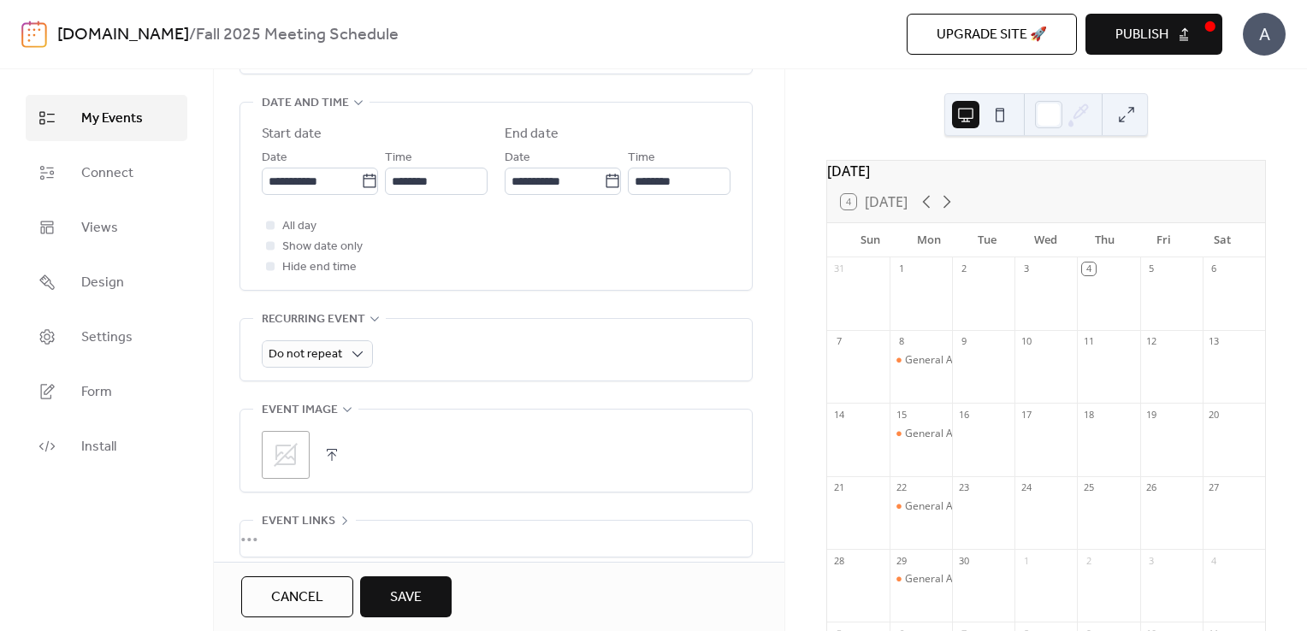
scroll to position [564, 0]
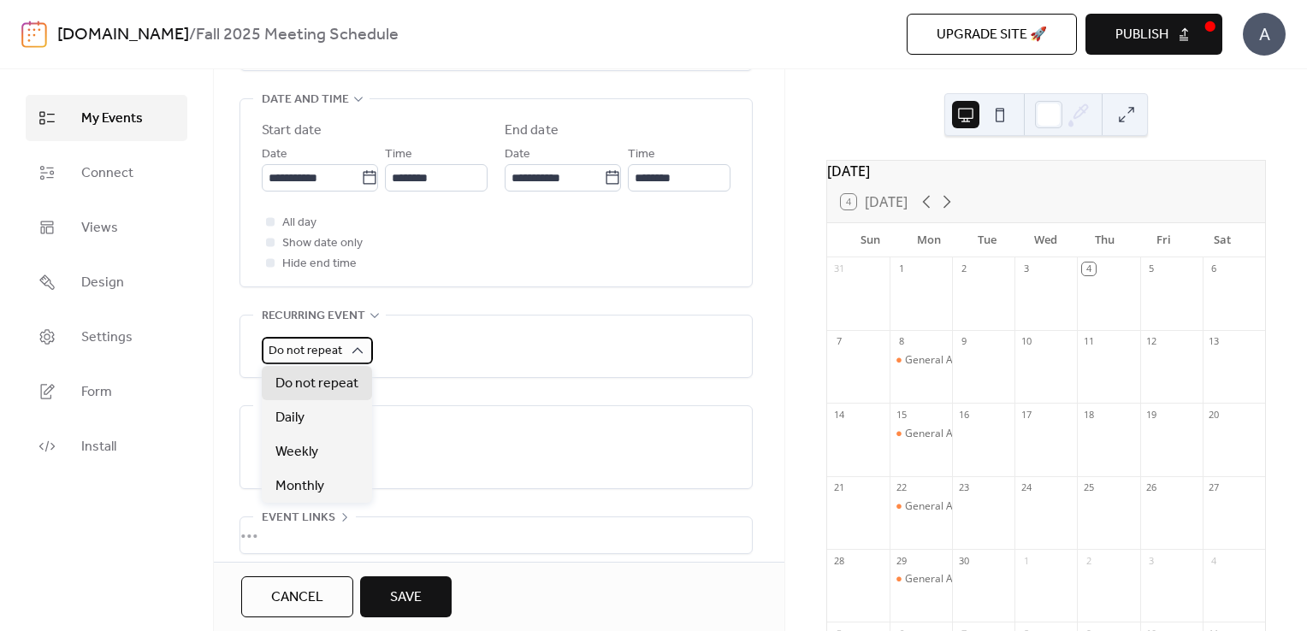
click at [346, 342] on div "Do not repeat" at bounding box center [317, 350] width 111 height 27
click at [321, 450] on div "Weekly" at bounding box center [317, 451] width 110 height 34
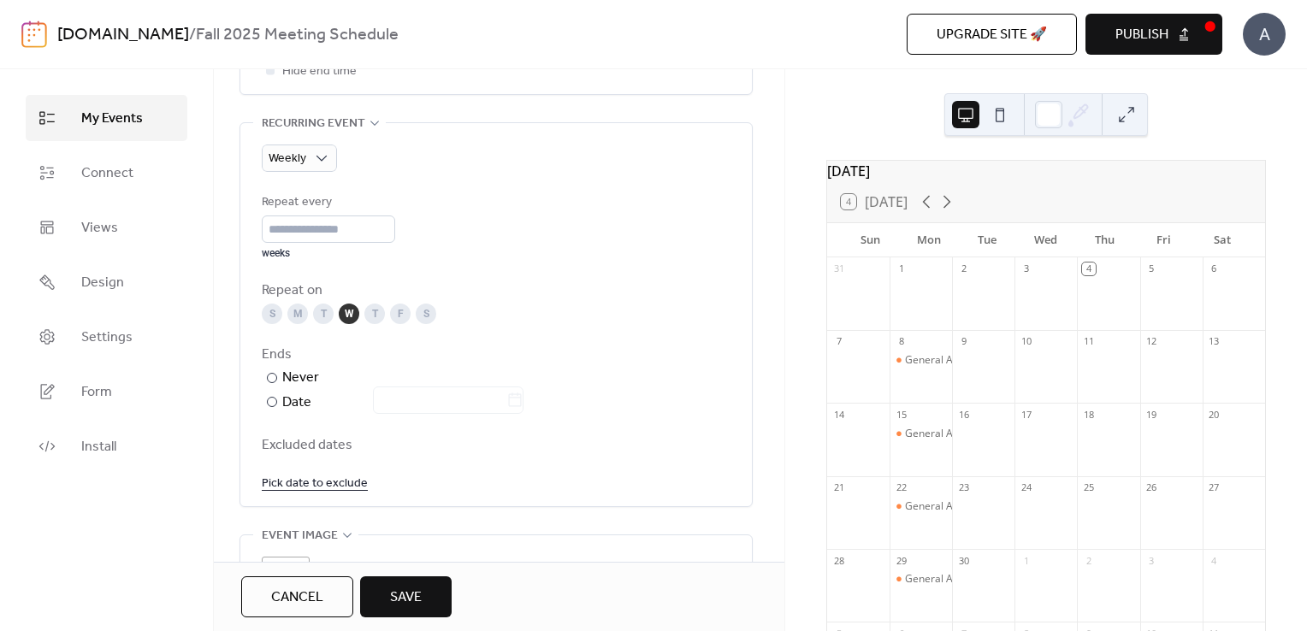
scroll to position [758, 0]
click at [275, 403] on div "​" at bounding box center [270, 400] width 17 height 21
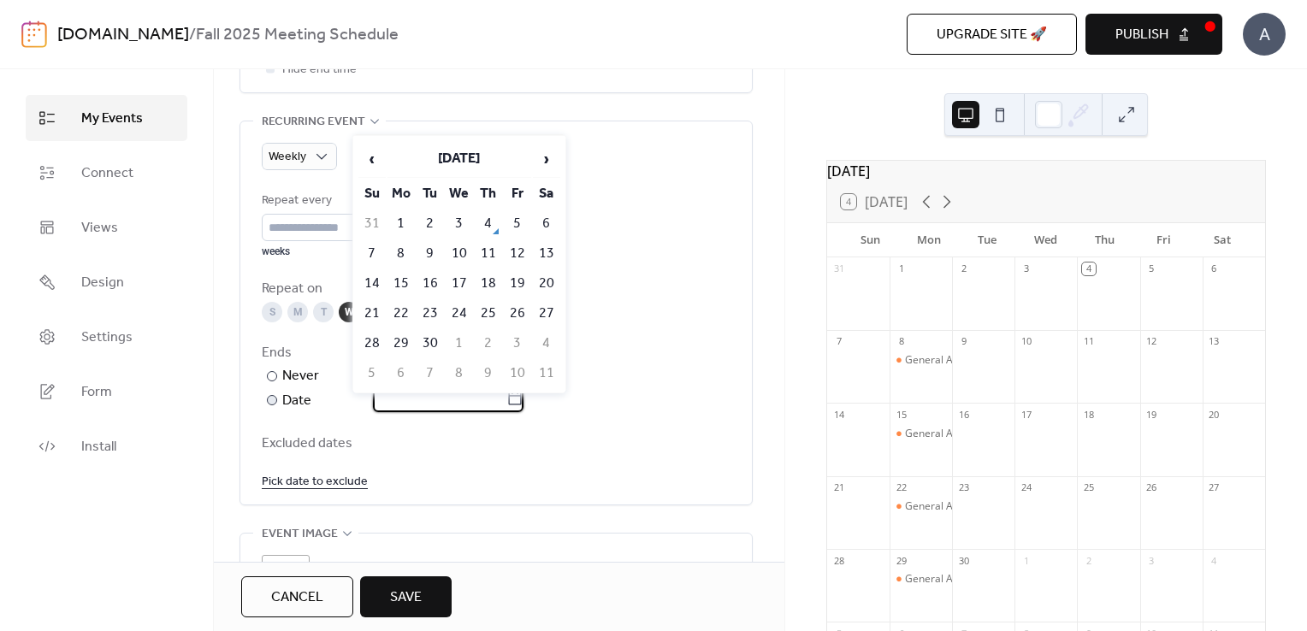
click at [506, 401] on input "text" at bounding box center [439, 398] width 133 height 27
click at [550, 149] on span "›" at bounding box center [547, 159] width 26 height 34
click at [464, 248] on td "10" at bounding box center [459, 253] width 27 height 28
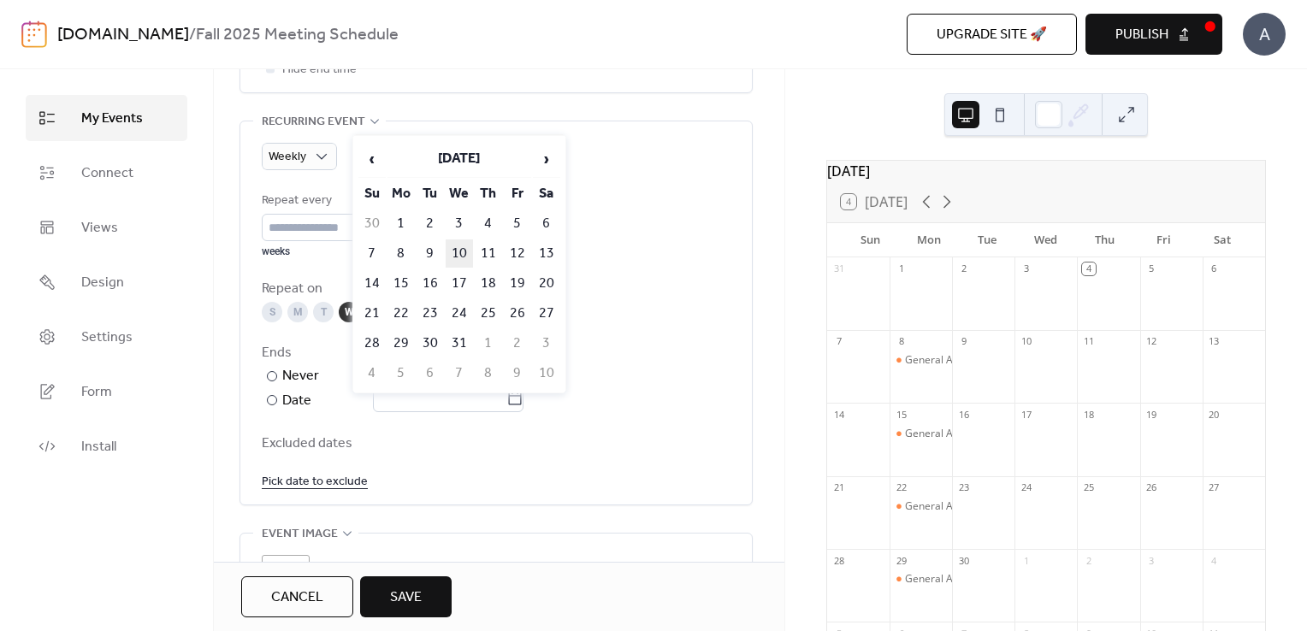
type input "**********"
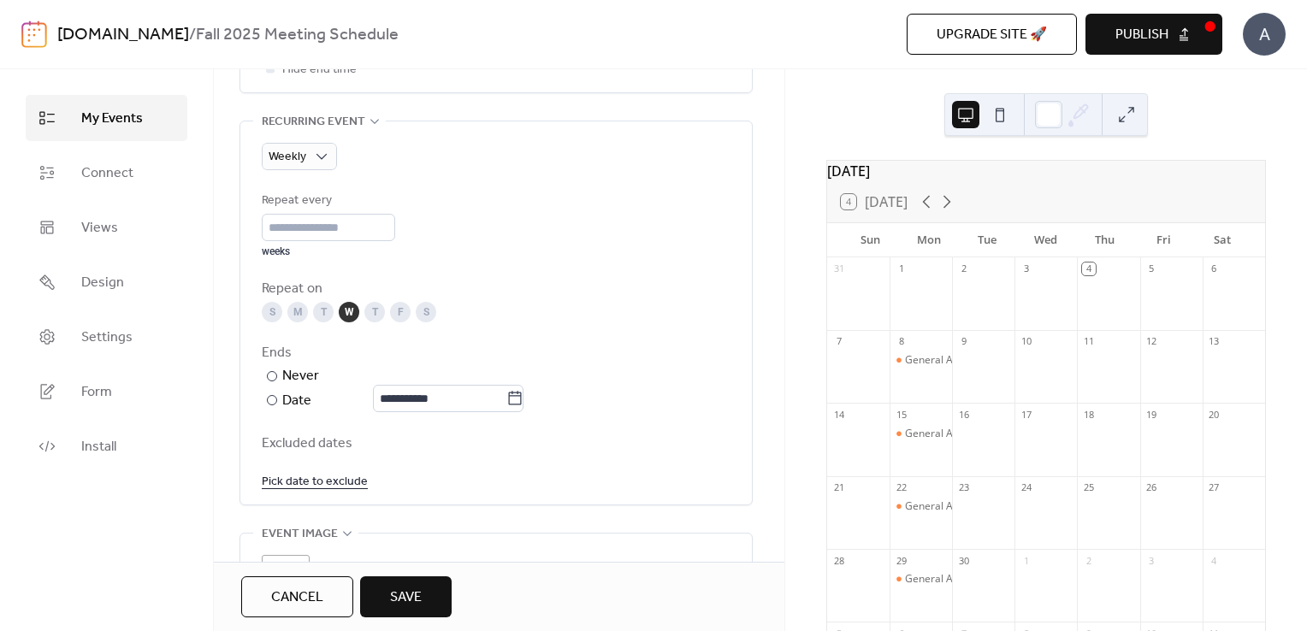
click at [303, 484] on link "Pick date to exclude" at bounding box center [315, 480] width 106 height 21
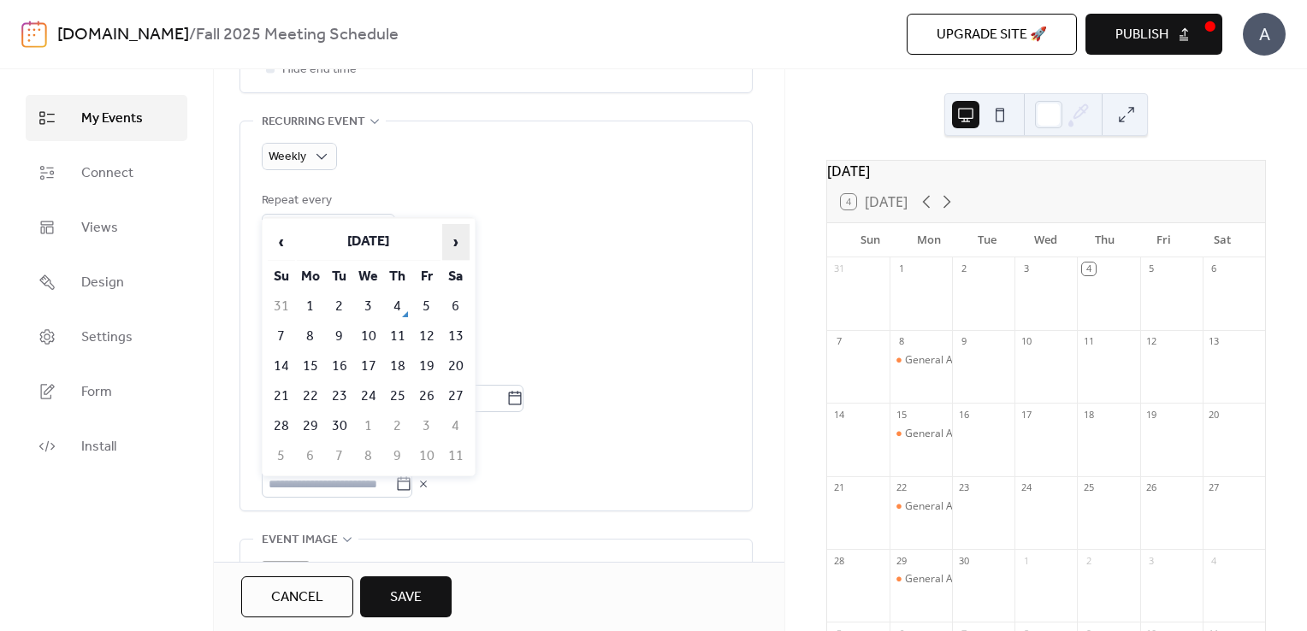
click at [457, 245] on span "›" at bounding box center [456, 242] width 26 height 34
click at [369, 419] on td "26" at bounding box center [368, 426] width 27 height 28
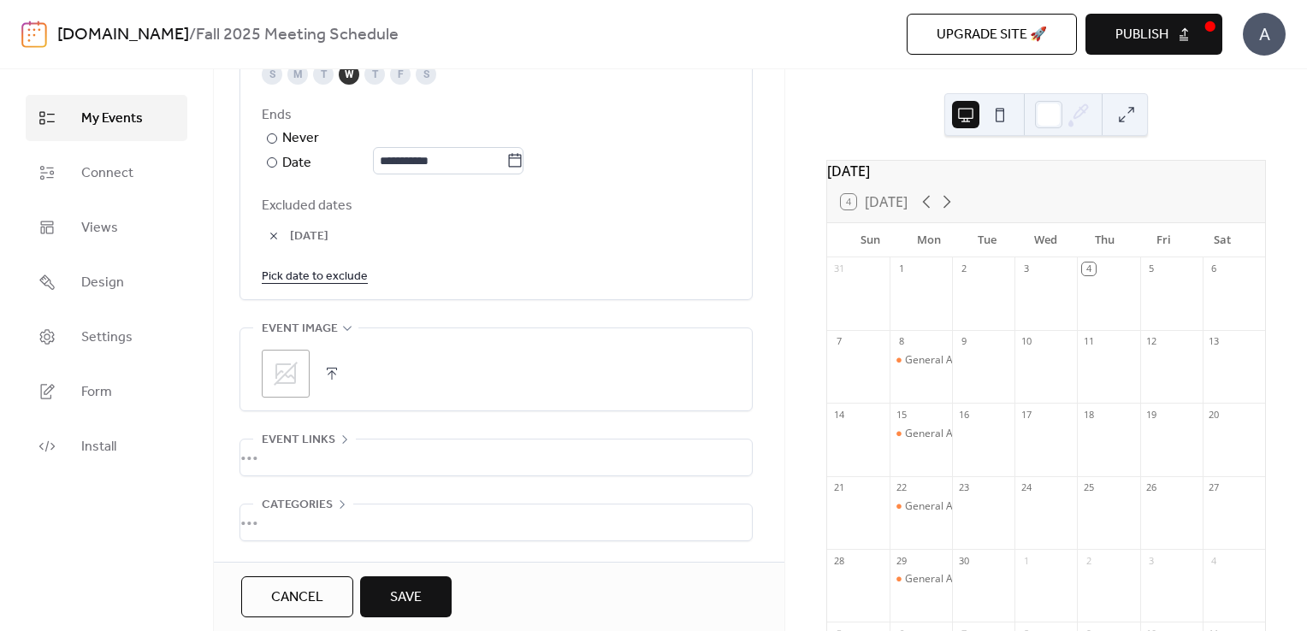
scroll to position [1058, 0]
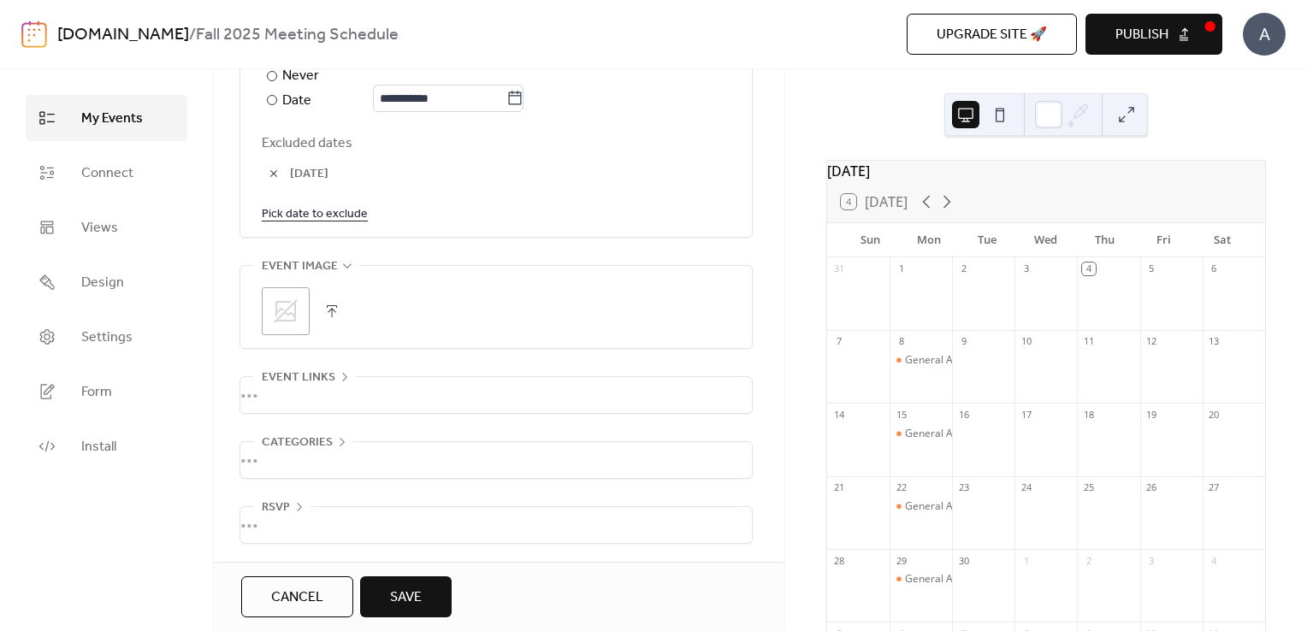
click at [328, 313] on button "button" at bounding box center [332, 311] width 24 height 24
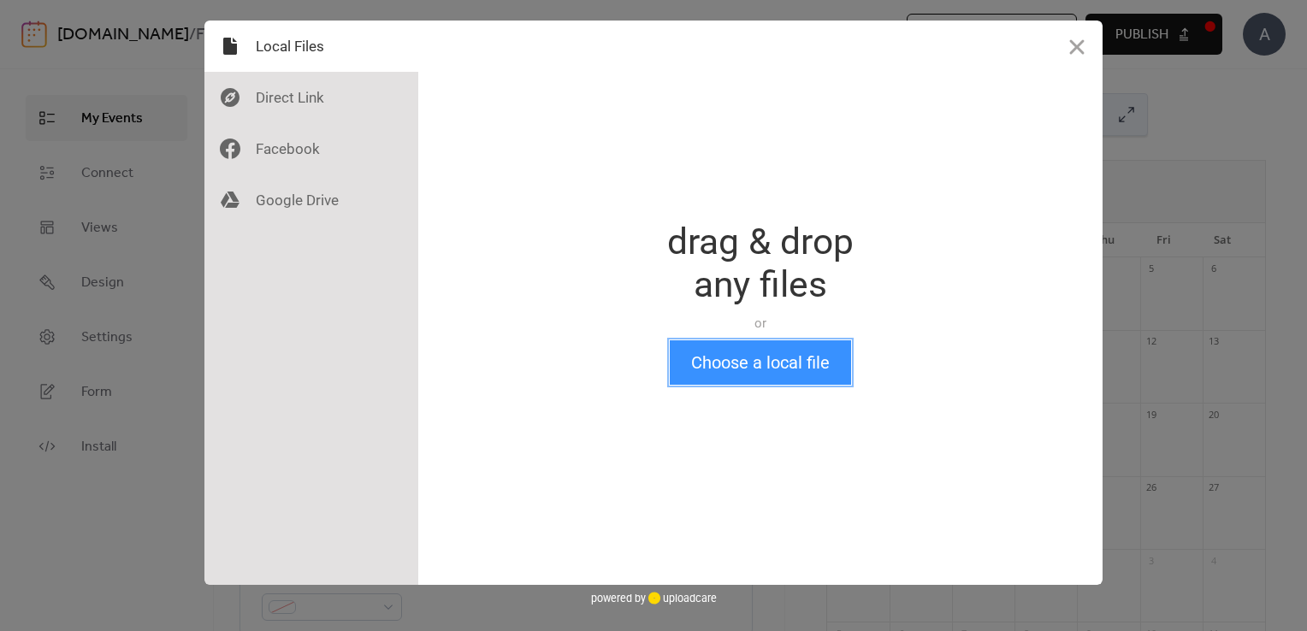
click at [790, 370] on button "Choose a local file" at bounding box center [760, 362] width 181 height 44
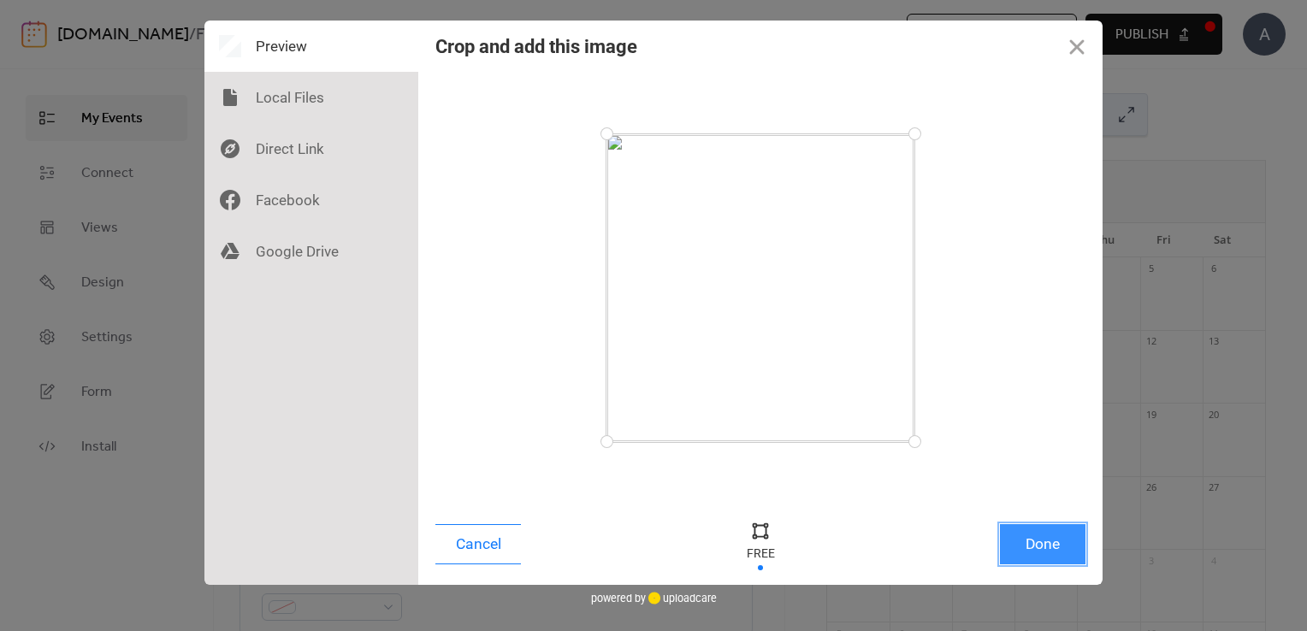
click at [1046, 545] on button "Done" at bounding box center [1043, 544] width 86 height 40
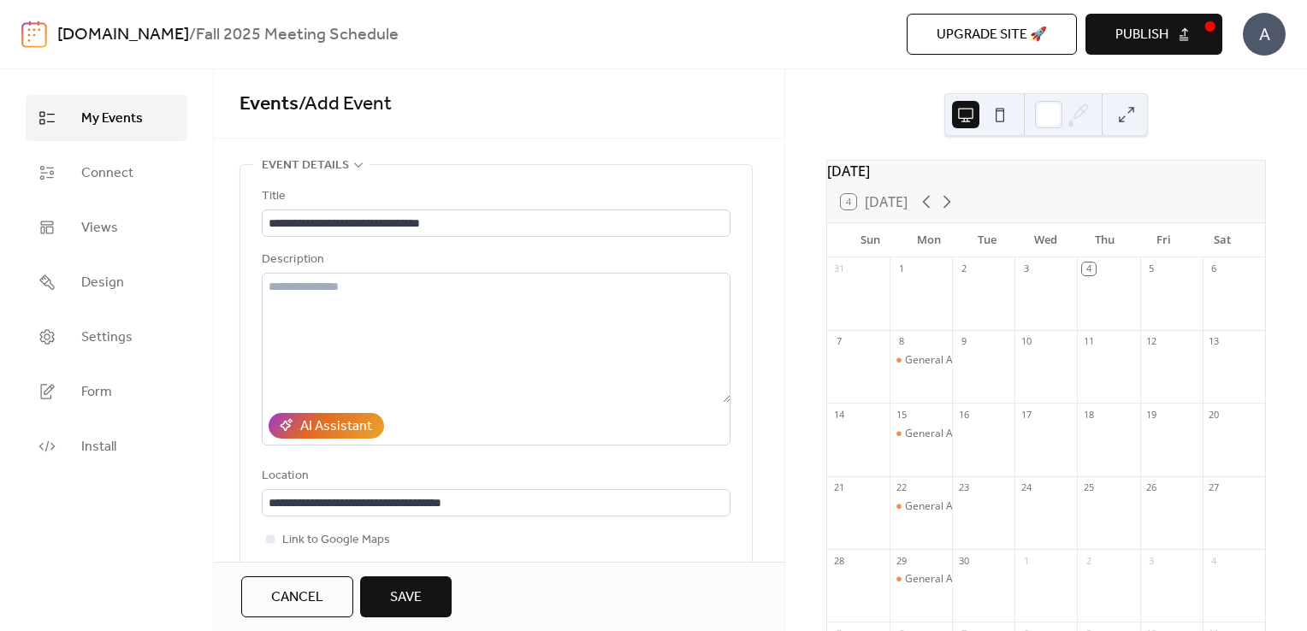
scroll to position [1051, 0]
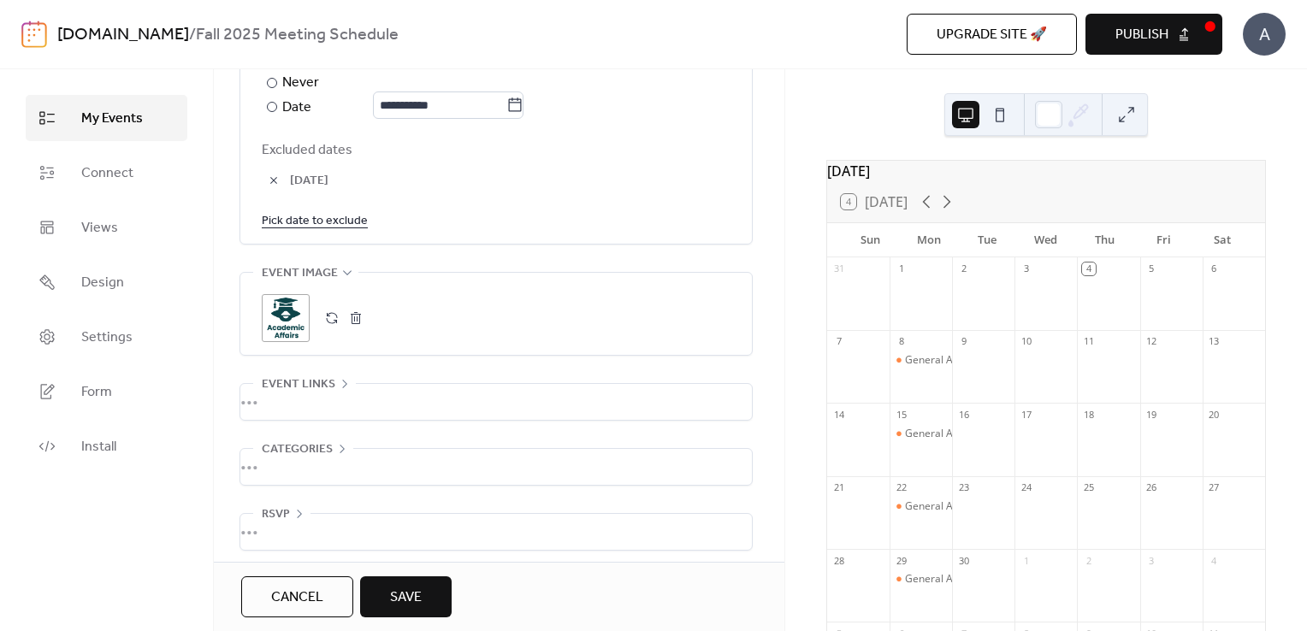
click at [402, 597] on span "Save" at bounding box center [406, 598] width 32 height 21
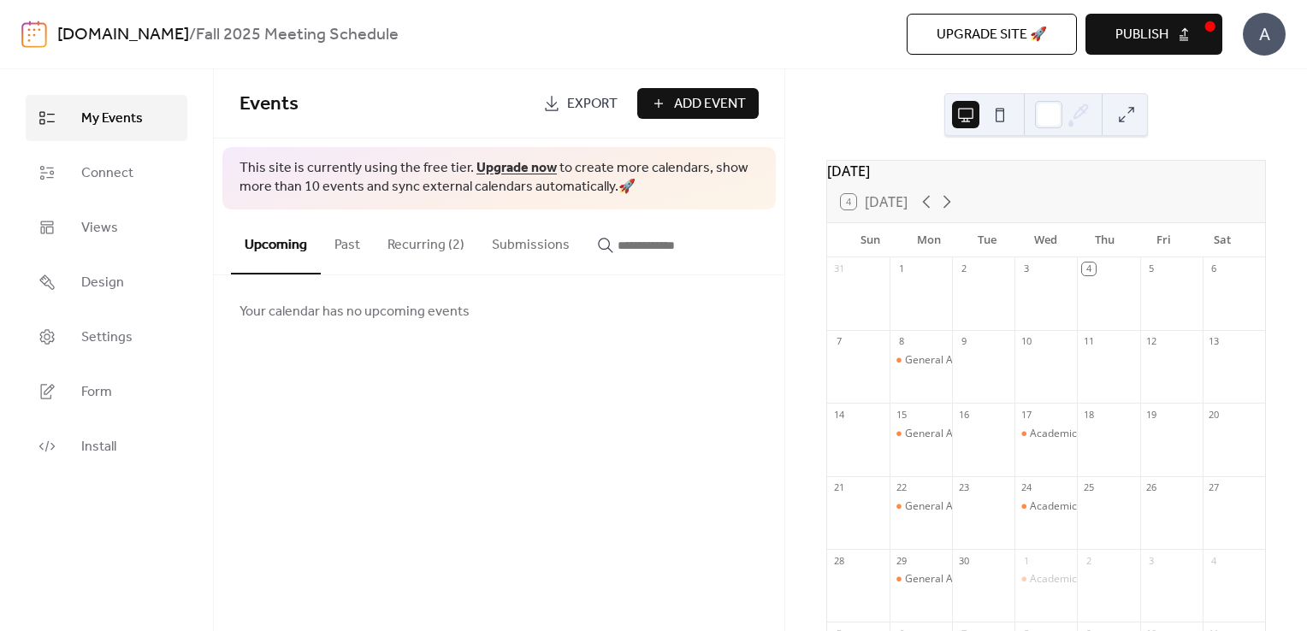
click at [674, 104] on span "Add Event" at bounding box center [710, 104] width 72 height 21
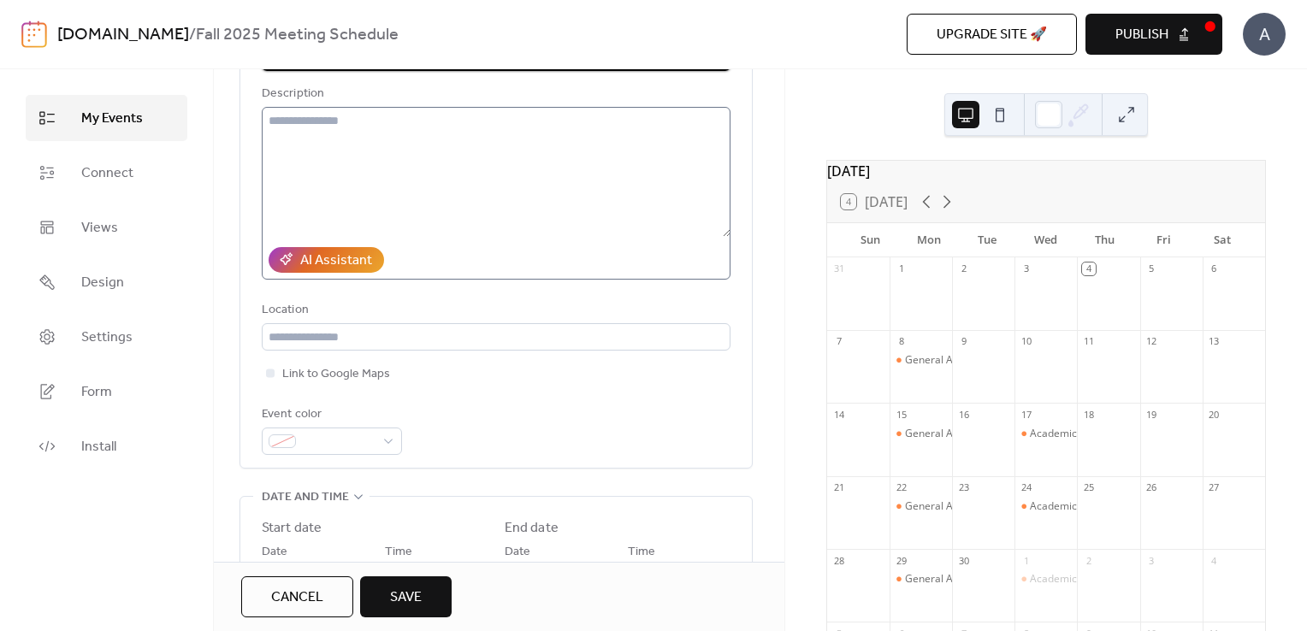
scroll to position [202, 0]
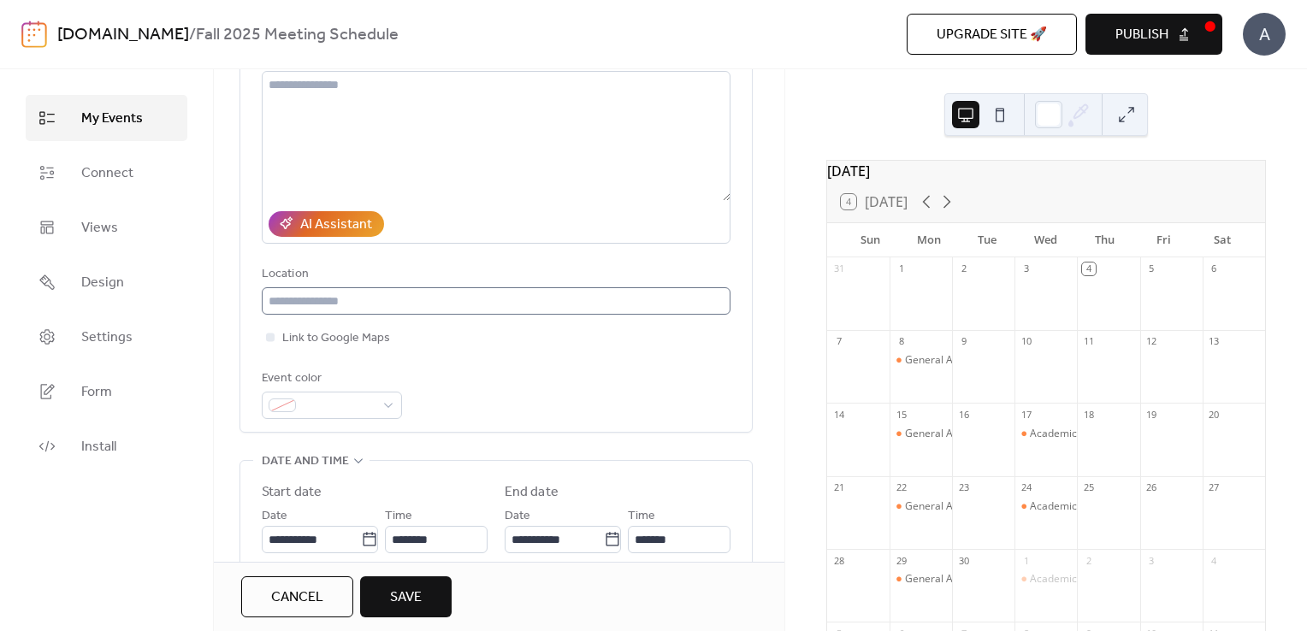
type input "**********"
click at [346, 299] on input "text" at bounding box center [496, 300] width 469 height 27
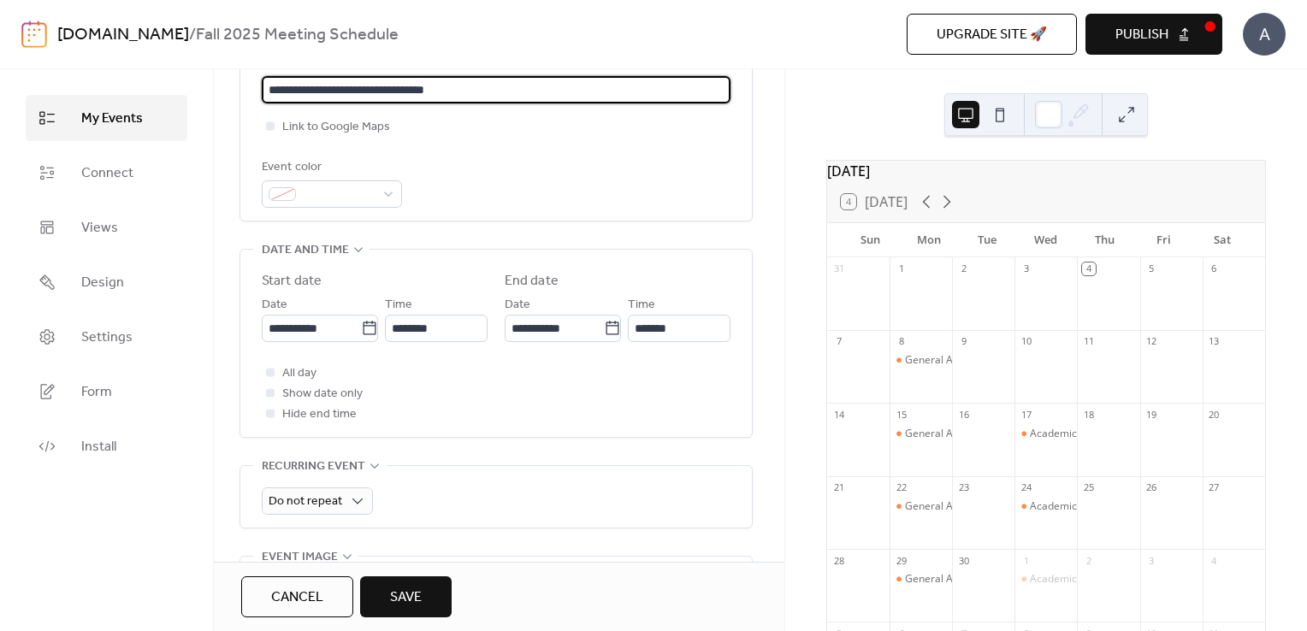
scroll to position [414, 0]
type input "**********"
click at [362, 330] on icon at bounding box center [369, 327] width 17 height 17
click at [361, 330] on input "**********" at bounding box center [311, 327] width 99 height 27
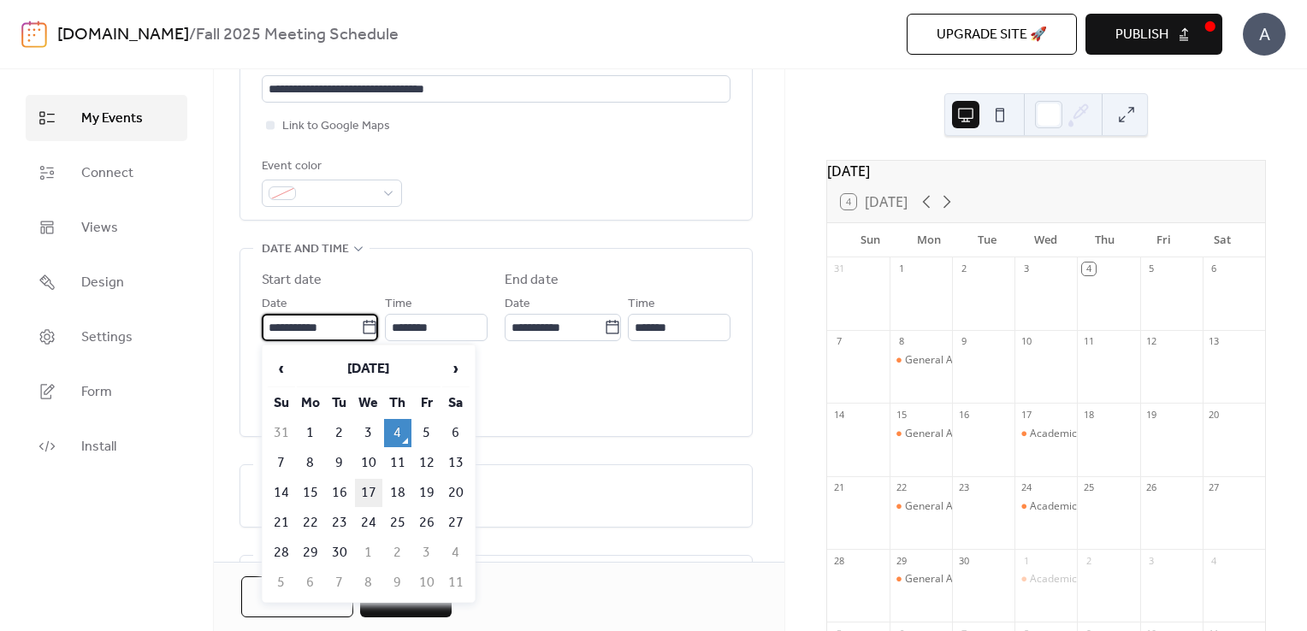
click at [367, 491] on td "17" at bounding box center [368, 493] width 27 height 28
type input "**********"
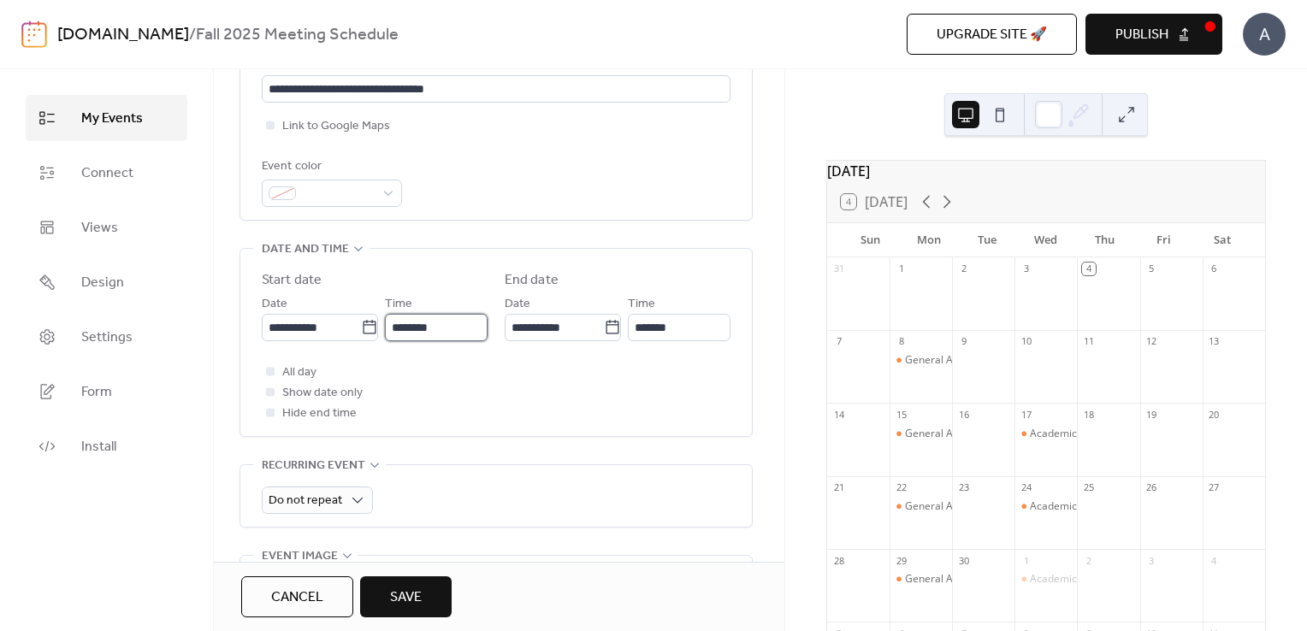
click at [467, 333] on input "********" at bounding box center [436, 327] width 103 height 27
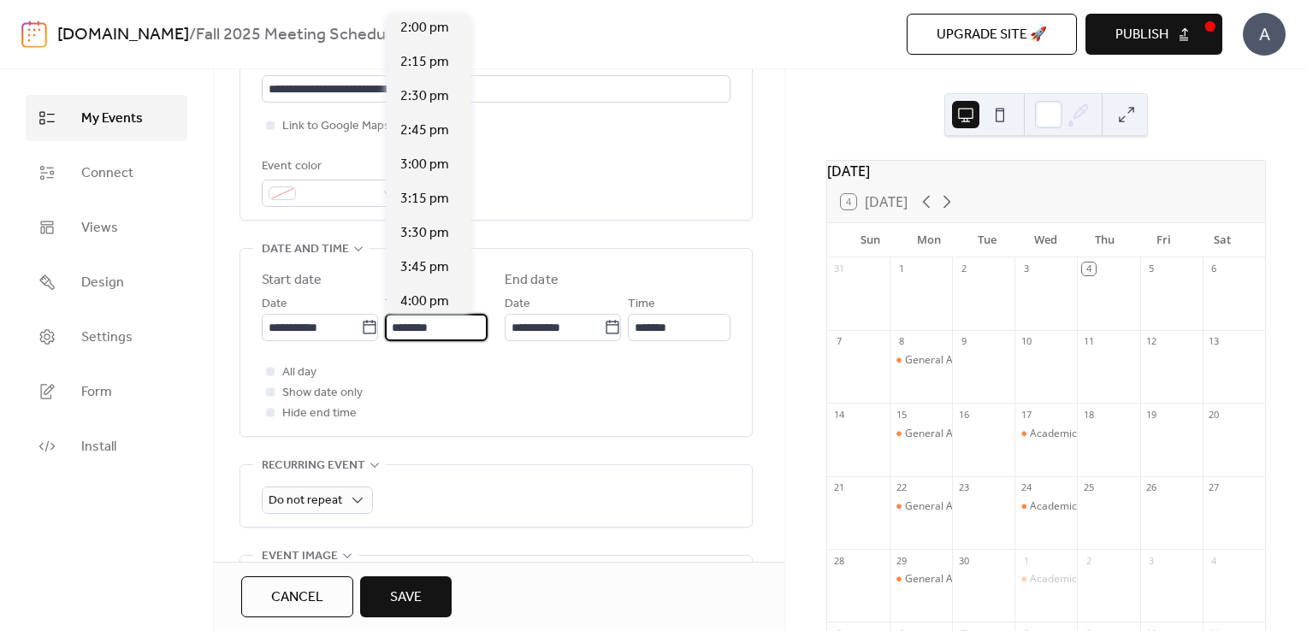
scroll to position [1923, 0]
click at [424, 234] on span "3:30 pm" at bounding box center [424, 230] width 49 height 21
type input "*******"
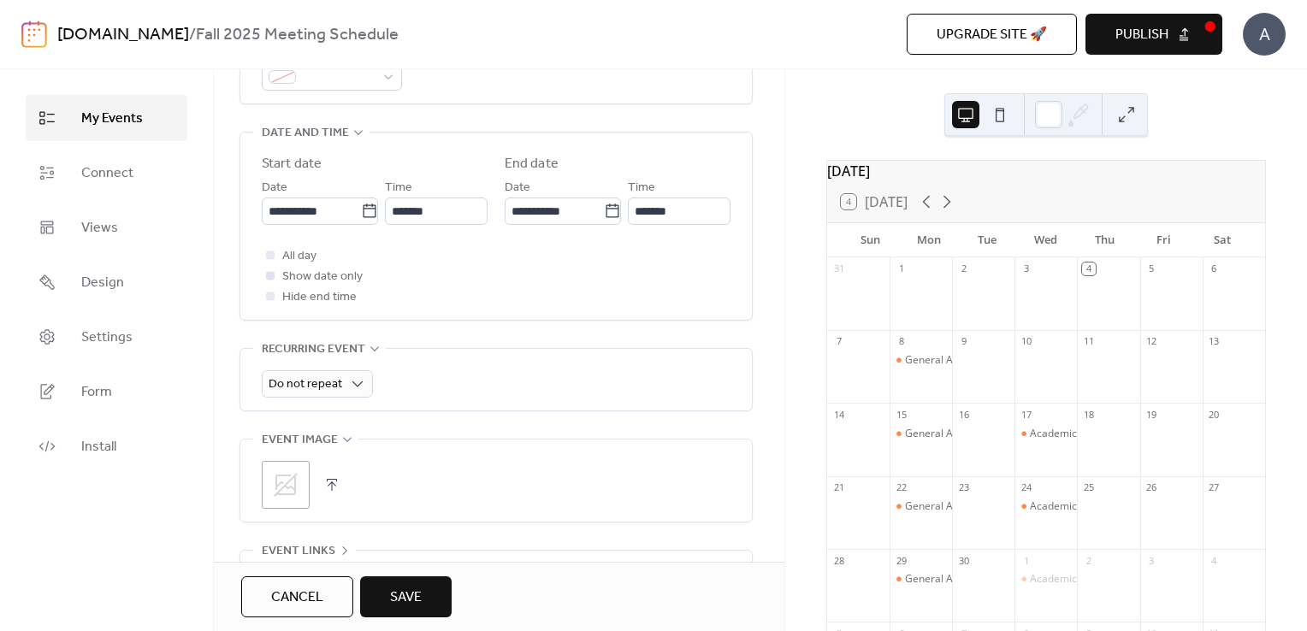
scroll to position [559, 0]
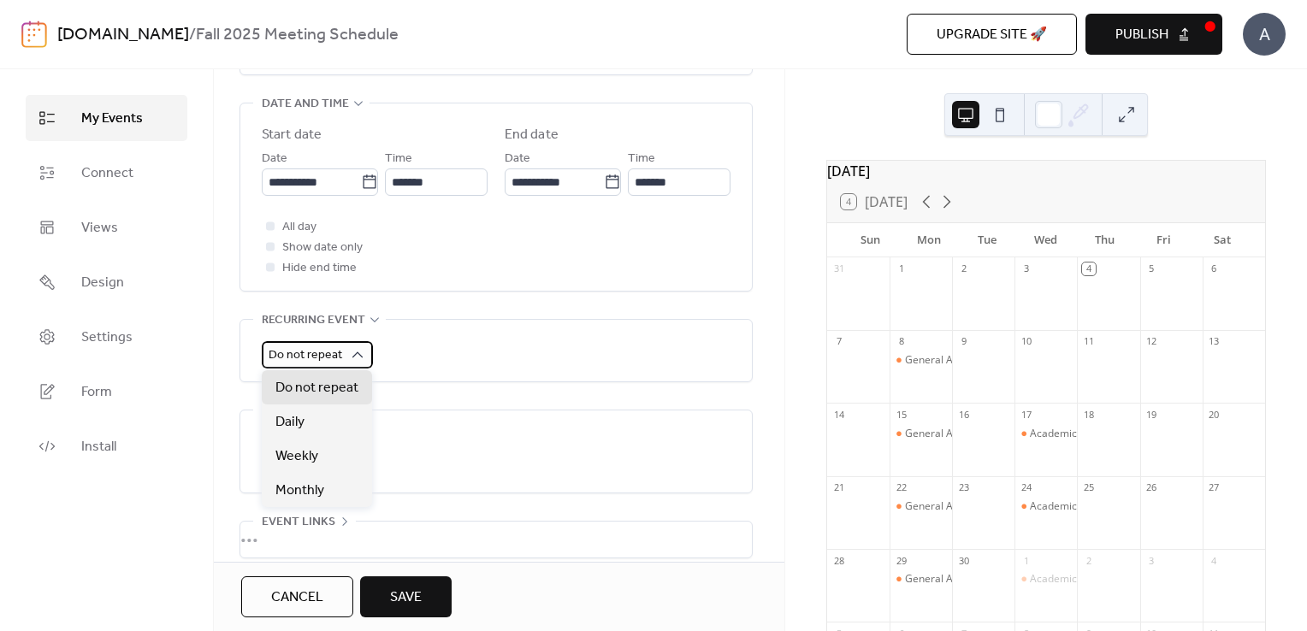
click at [323, 364] on span "Do not repeat" at bounding box center [306, 355] width 74 height 23
click at [331, 458] on div "Weekly" at bounding box center [317, 456] width 110 height 34
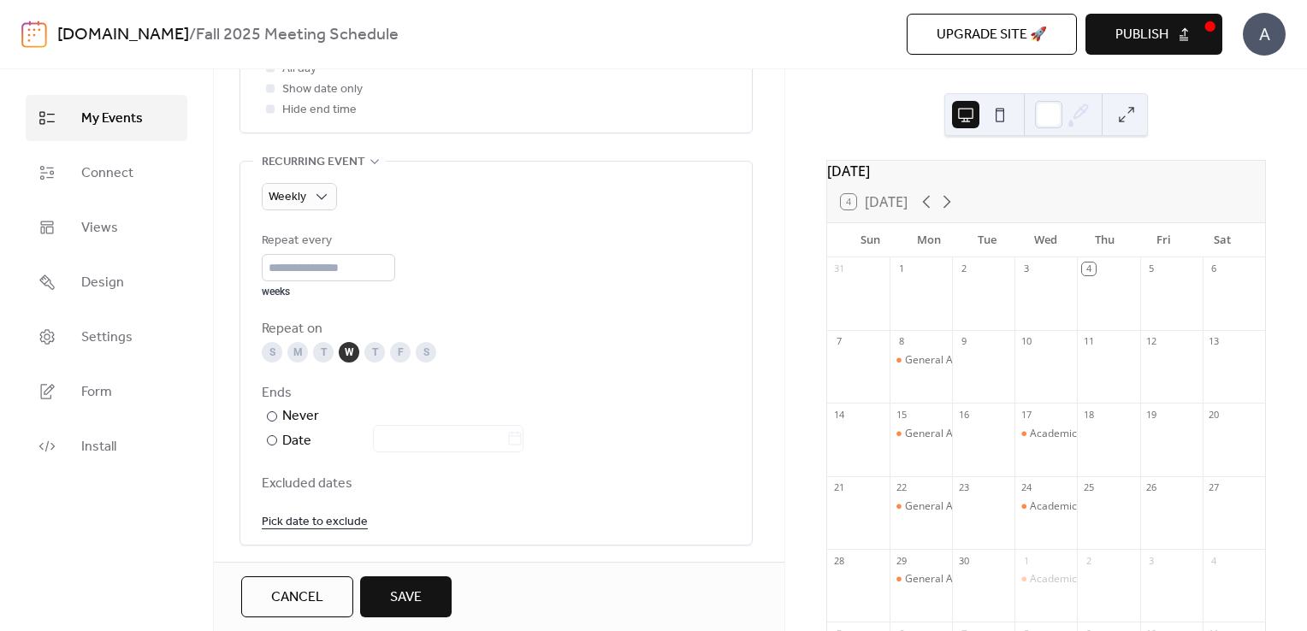
scroll to position [725, 0]
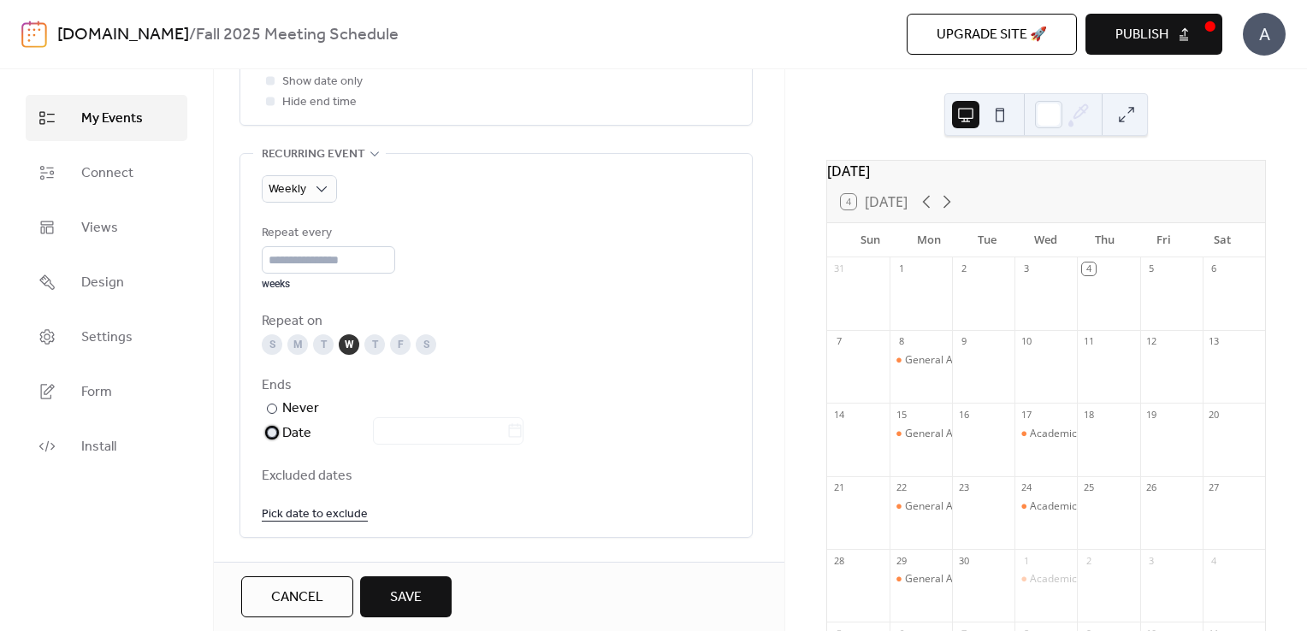
click at [275, 431] on div at bounding box center [272, 433] width 10 height 10
click at [520, 436] on icon at bounding box center [514, 430] width 17 height 17
click at [506, 436] on input "text" at bounding box center [439, 430] width 133 height 27
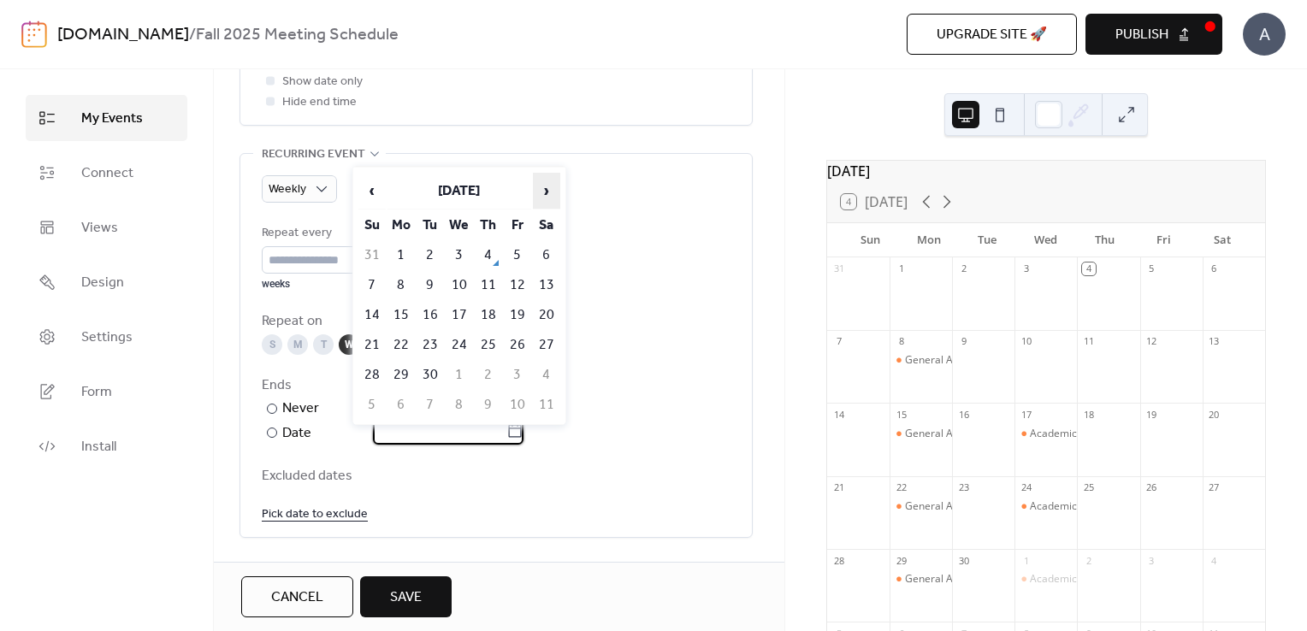
click at [547, 203] on span "›" at bounding box center [547, 191] width 26 height 34
click at [455, 282] on td "10" at bounding box center [459, 285] width 27 height 28
type input "**********"
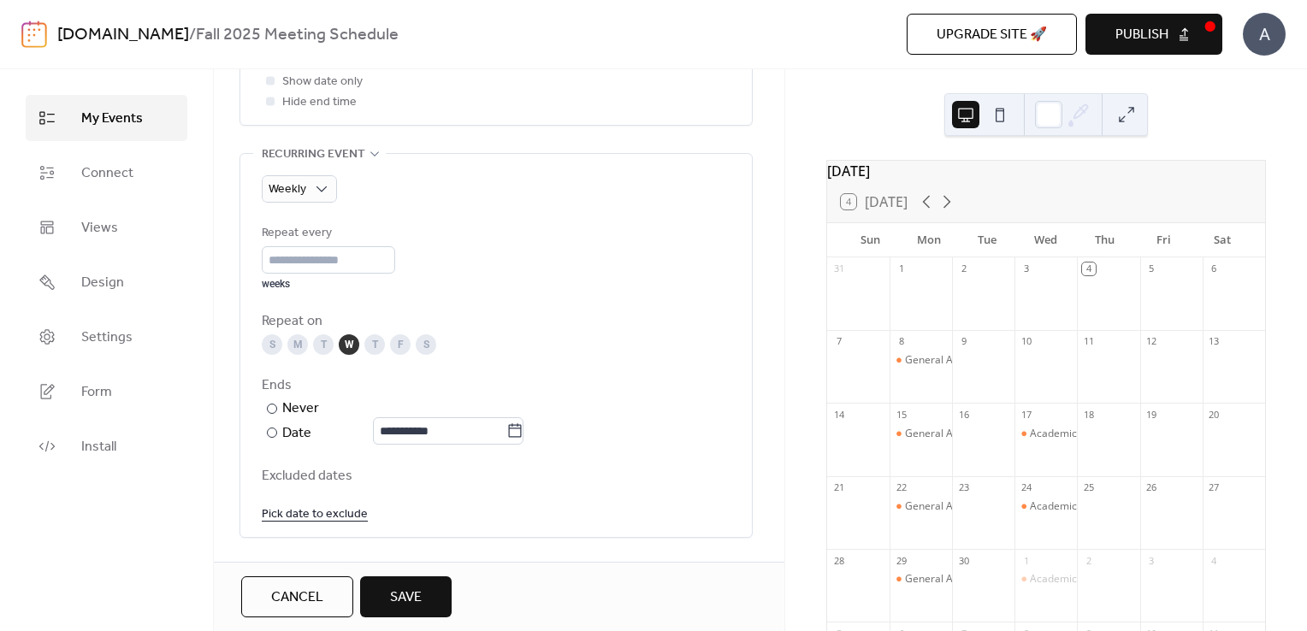
click at [294, 513] on link "Pick date to exclude" at bounding box center [315, 513] width 106 height 21
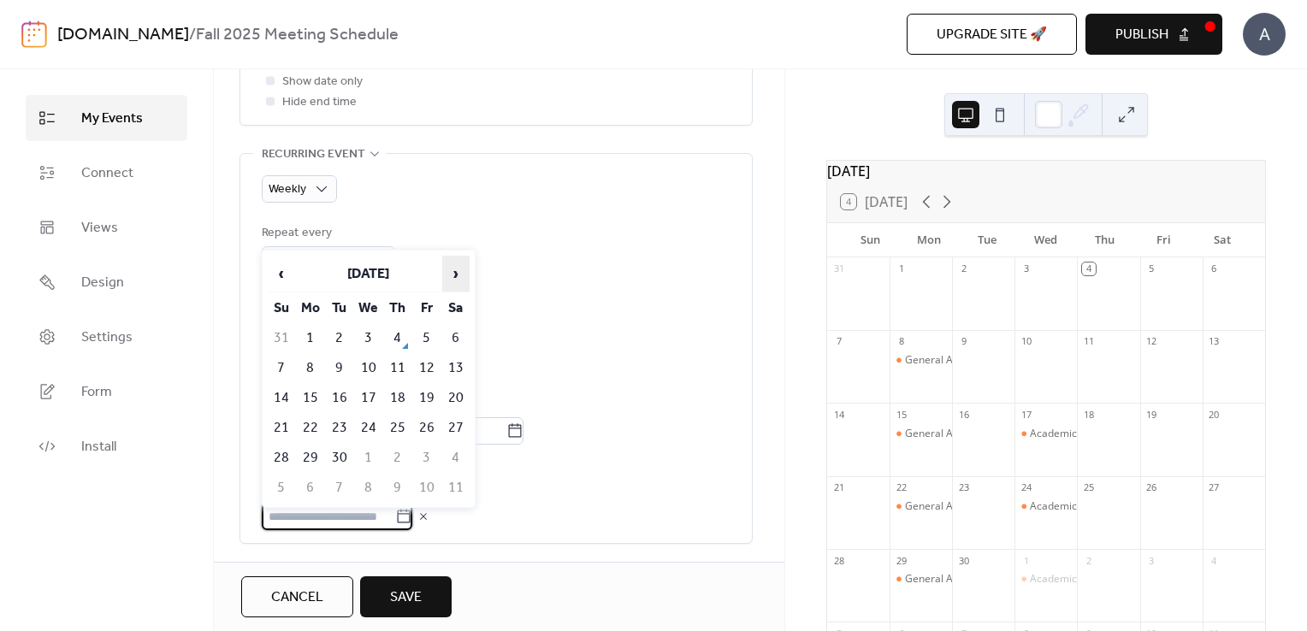
click at [455, 269] on span "›" at bounding box center [456, 274] width 26 height 34
click at [363, 450] on td "26" at bounding box center [368, 458] width 27 height 28
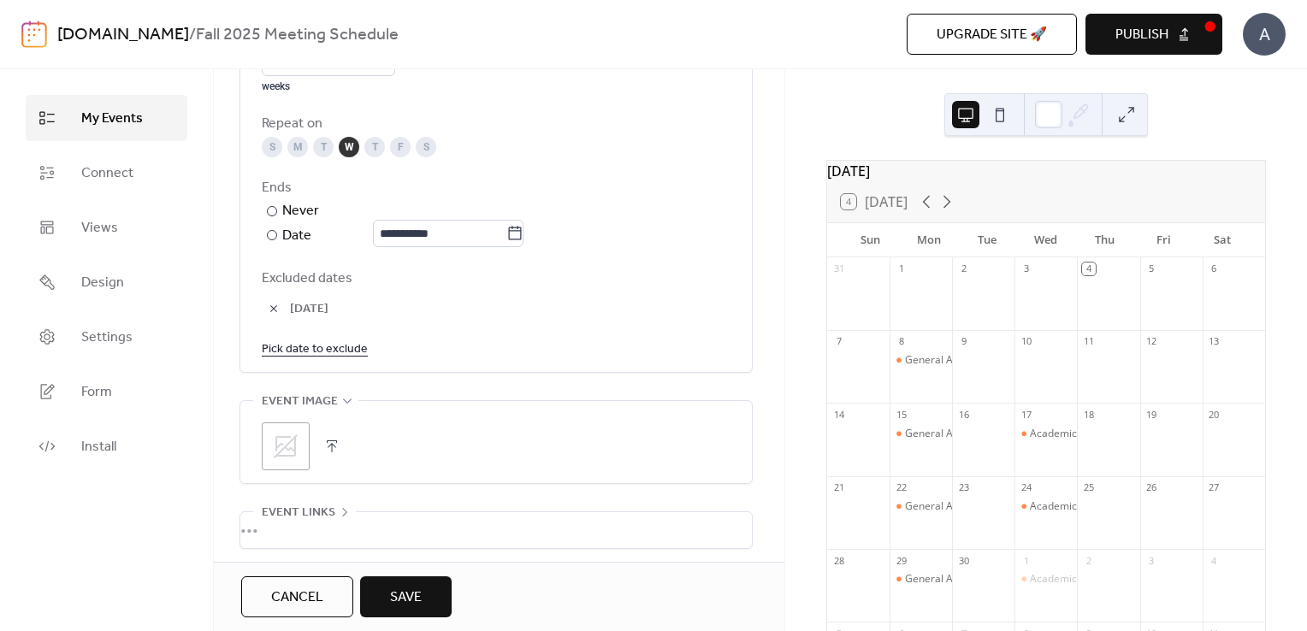
scroll to position [934, 0]
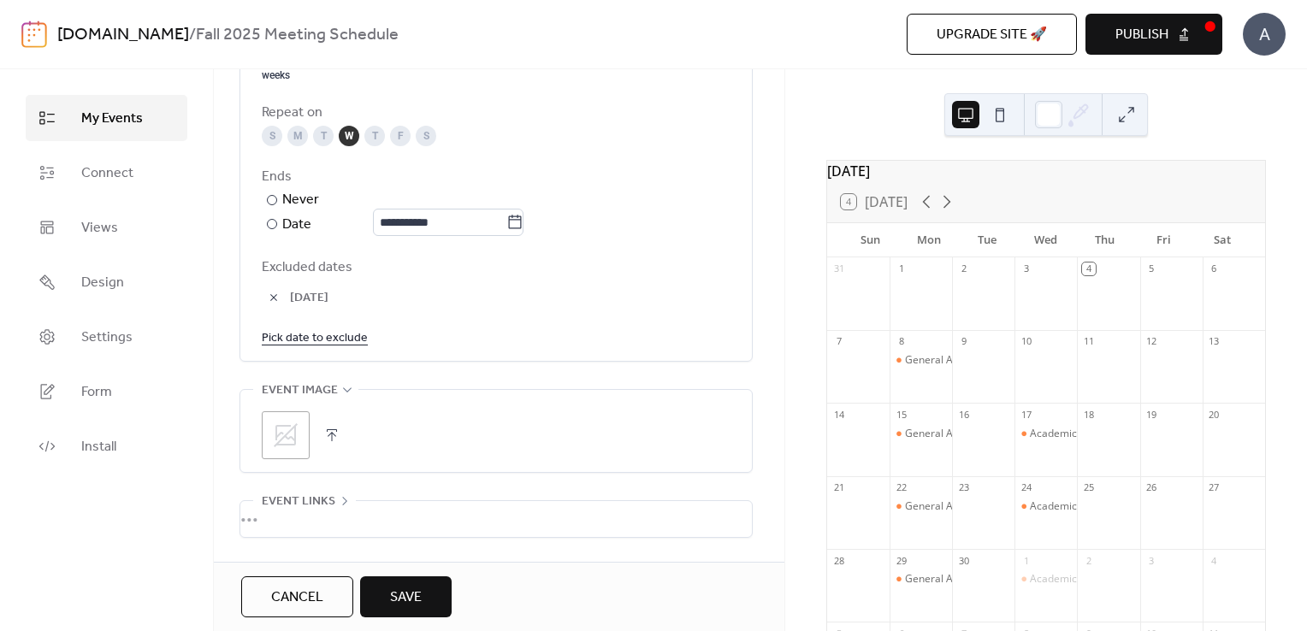
click at [333, 436] on button "button" at bounding box center [332, 435] width 24 height 24
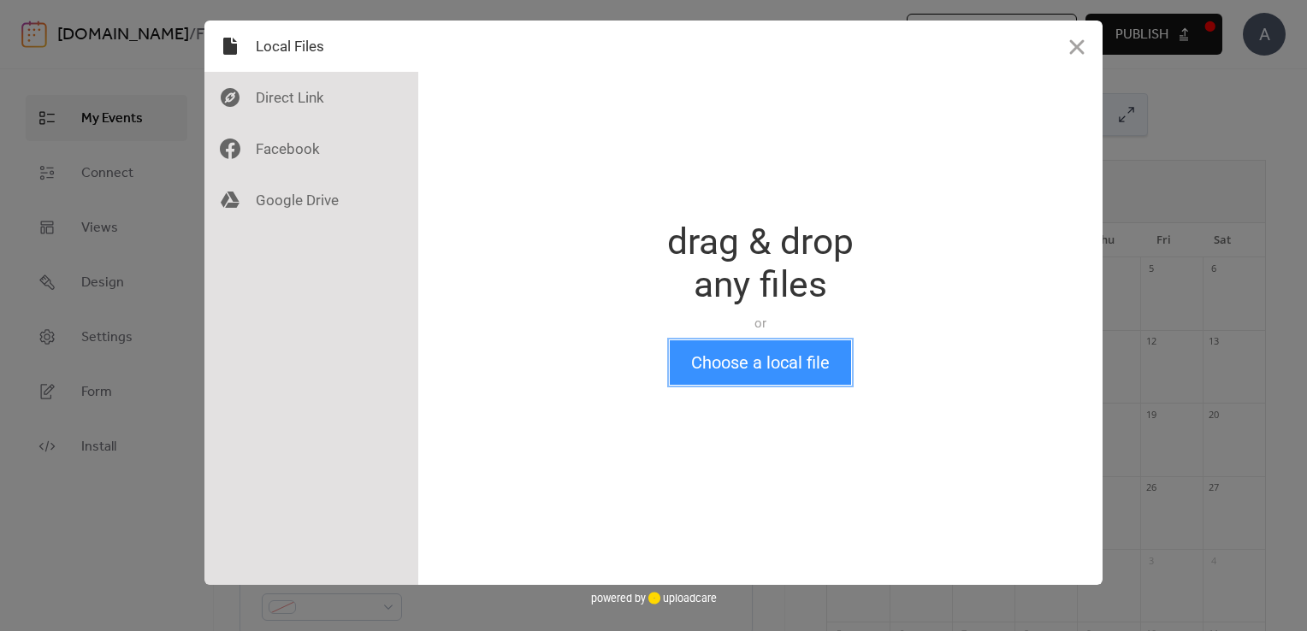
click at [730, 376] on button "Choose a local file" at bounding box center [760, 362] width 181 height 44
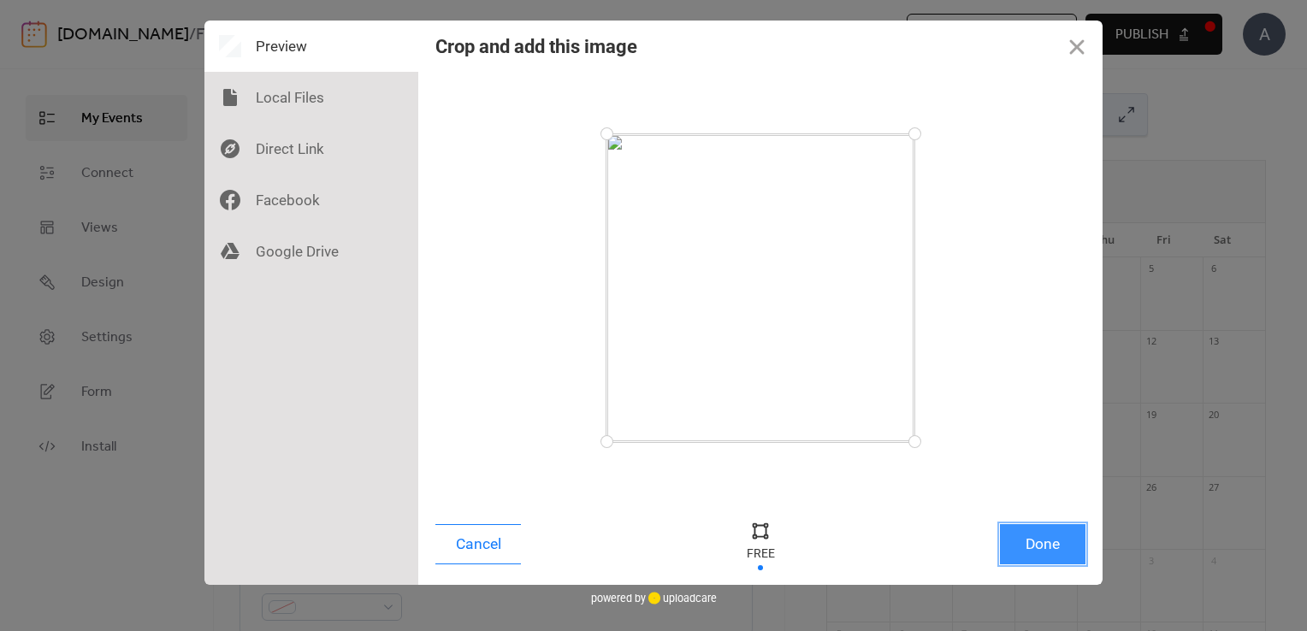
click at [1045, 542] on button "Done" at bounding box center [1043, 544] width 86 height 40
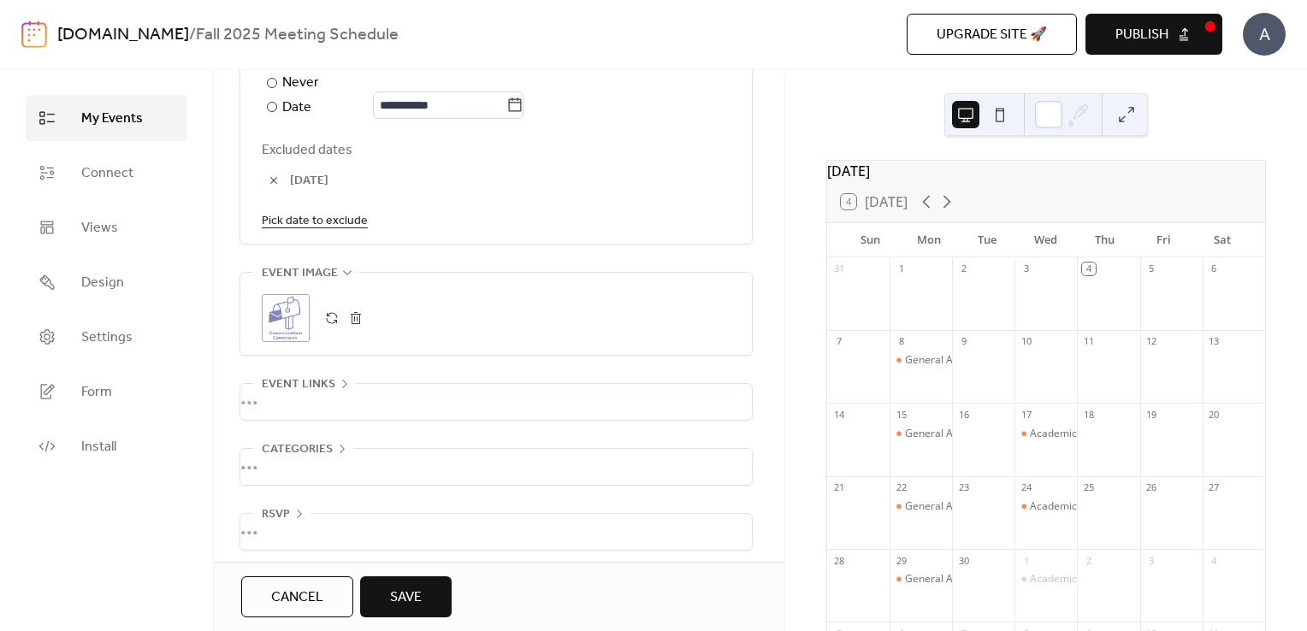
click at [383, 612] on button "Save" at bounding box center [406, 596] width 92 height 41
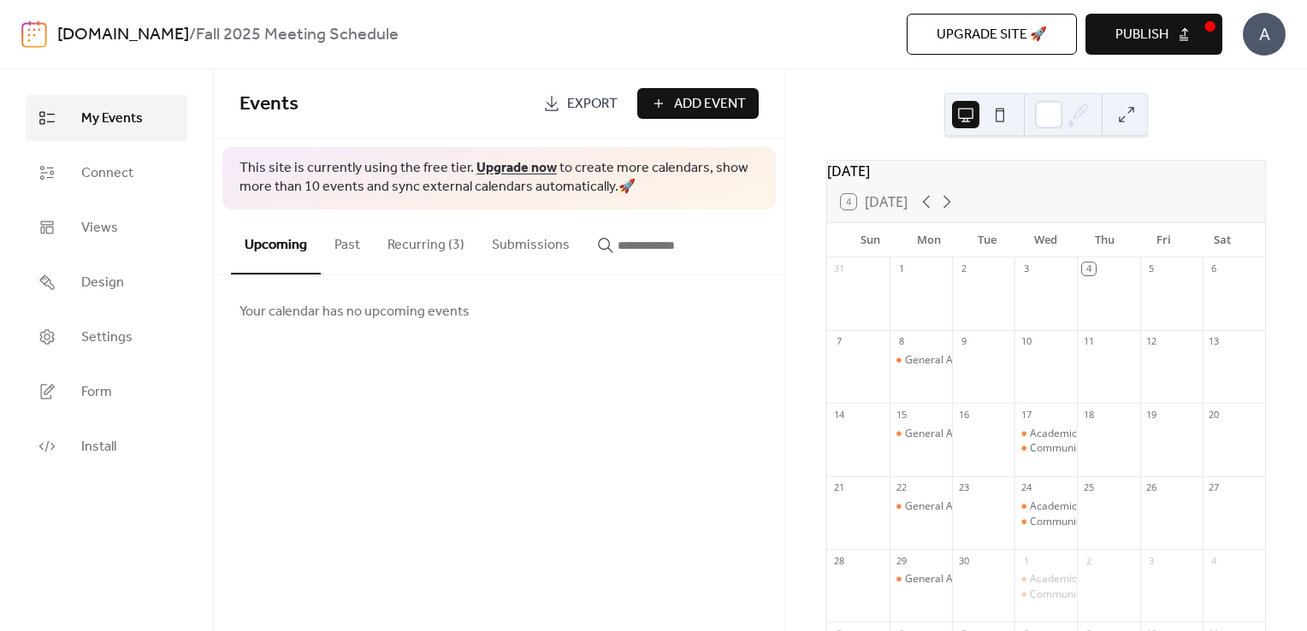
click at [1000, 121] on button at bounding box center [999, 114] width 27 height 27
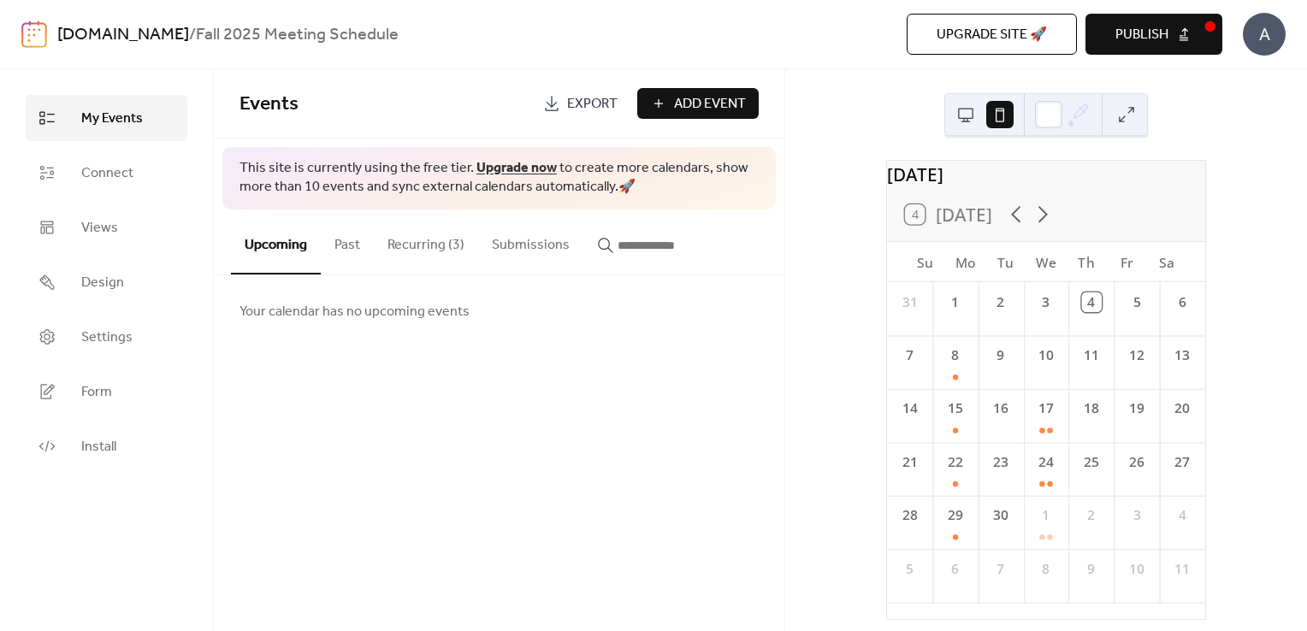
click at [962, 117] on button at bounding box center [965, 114] width 27 height 27
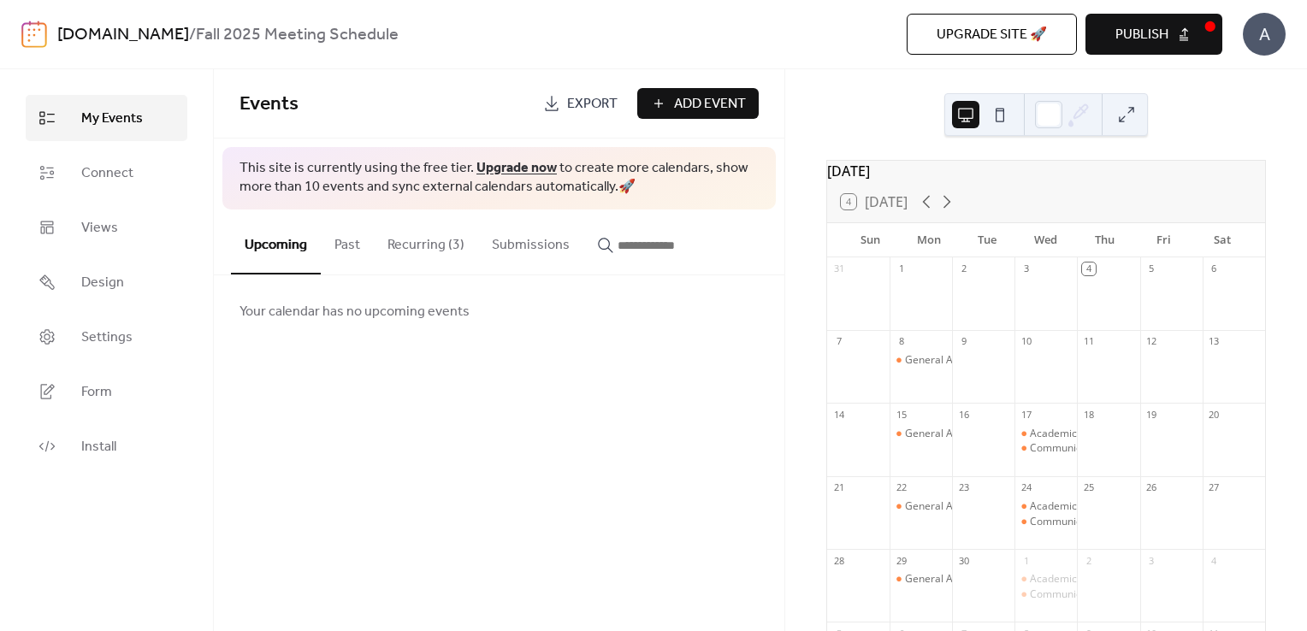
click at [423, 238] on button "Recurring (3)" at bounding box center [426, 241] width 104 height 63
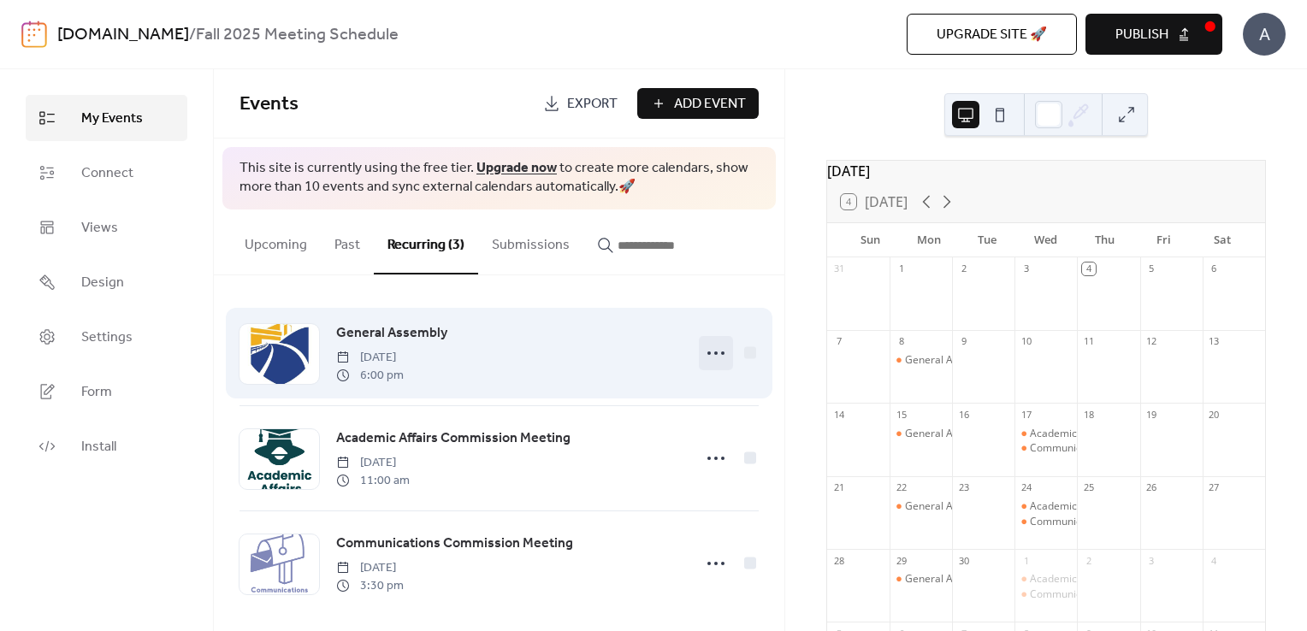
click at [706, 355] on icon at bounding box center [715, 353] width 27 height 27
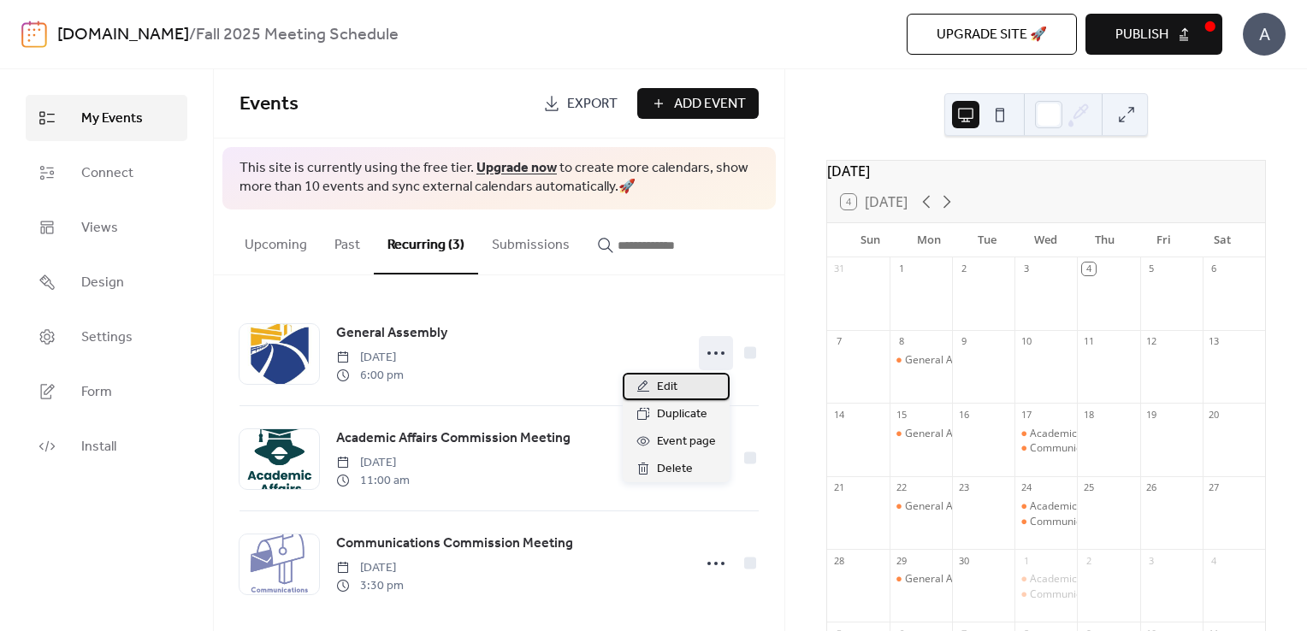
click at [667, 388] on span "Edit" at bounding box center [667, 387] width 21 height 21
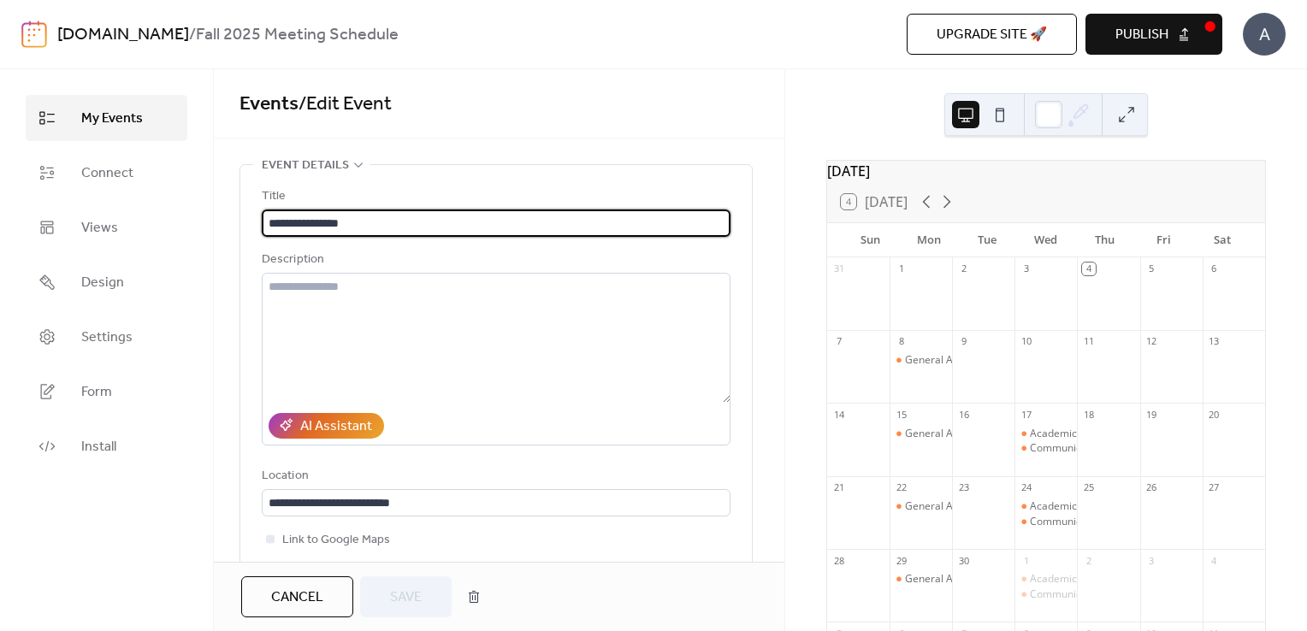
type input "**********"
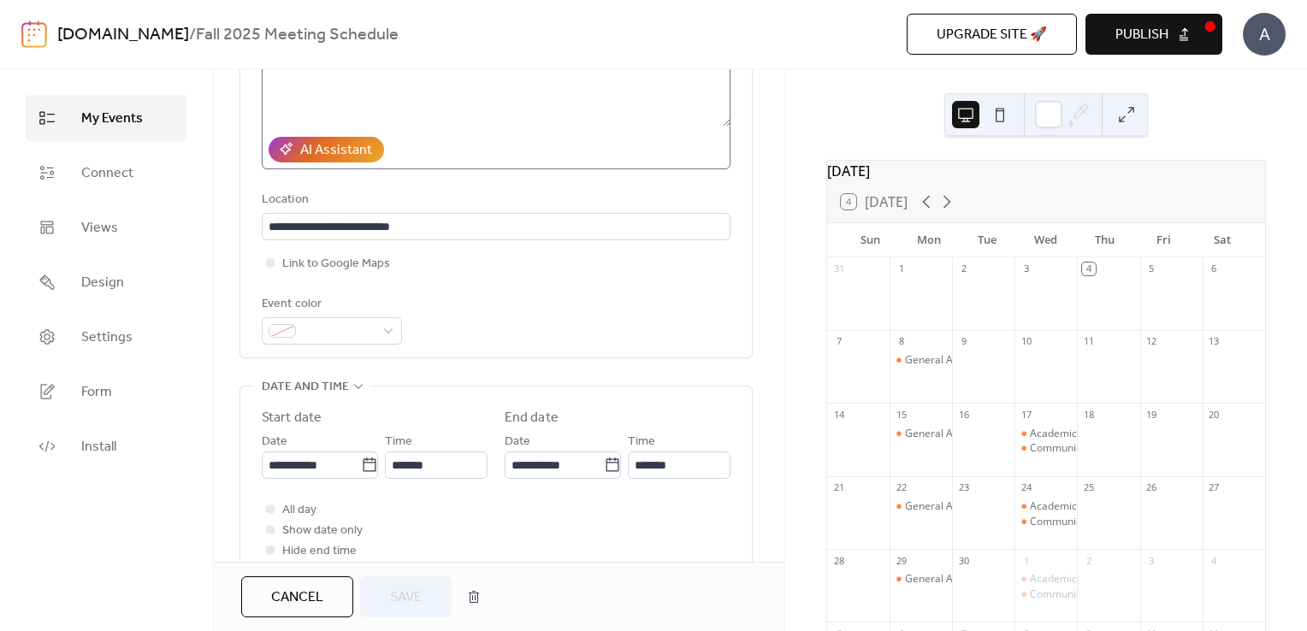
scroll to position [294, 0]
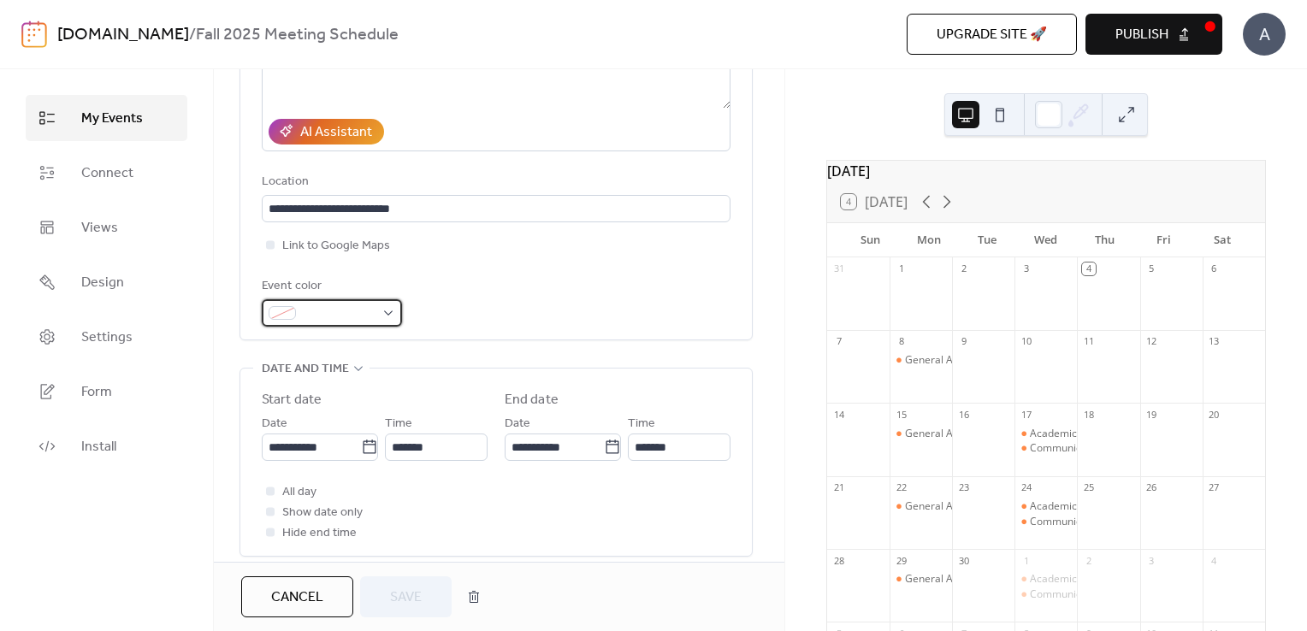
click at [373, 314] on span at bounding box center [339, 314] width 72 height 21
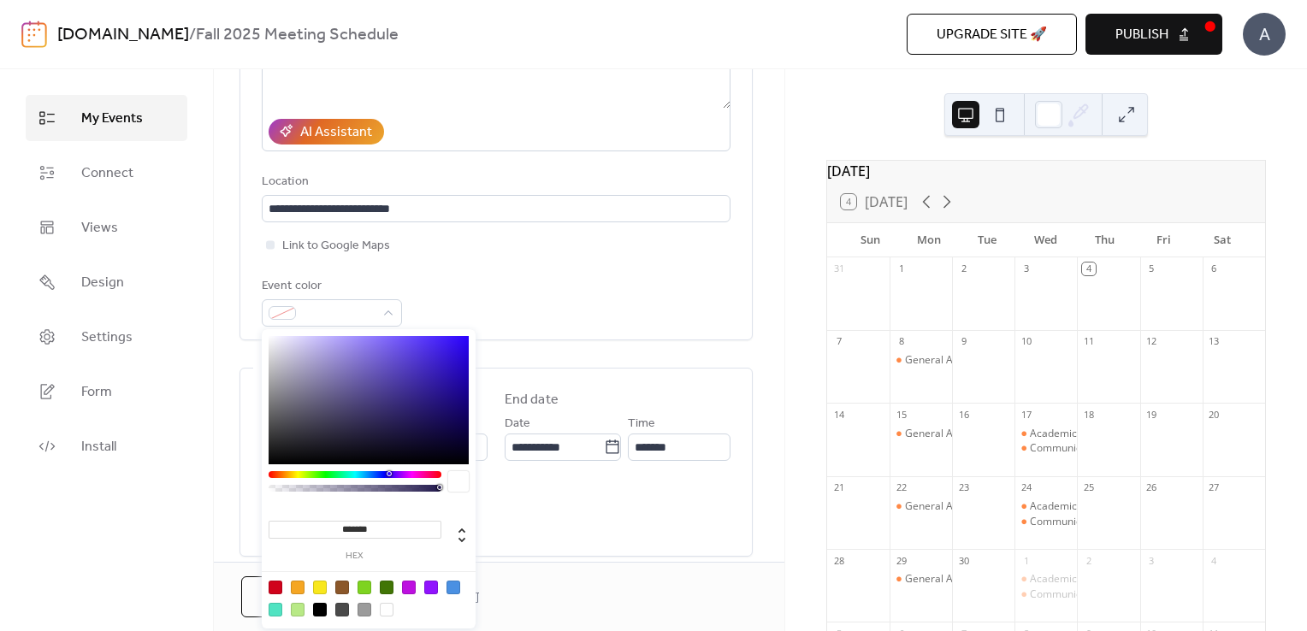
click at [274, 588] on div at bounding box center [276, 588] width 14 height 14
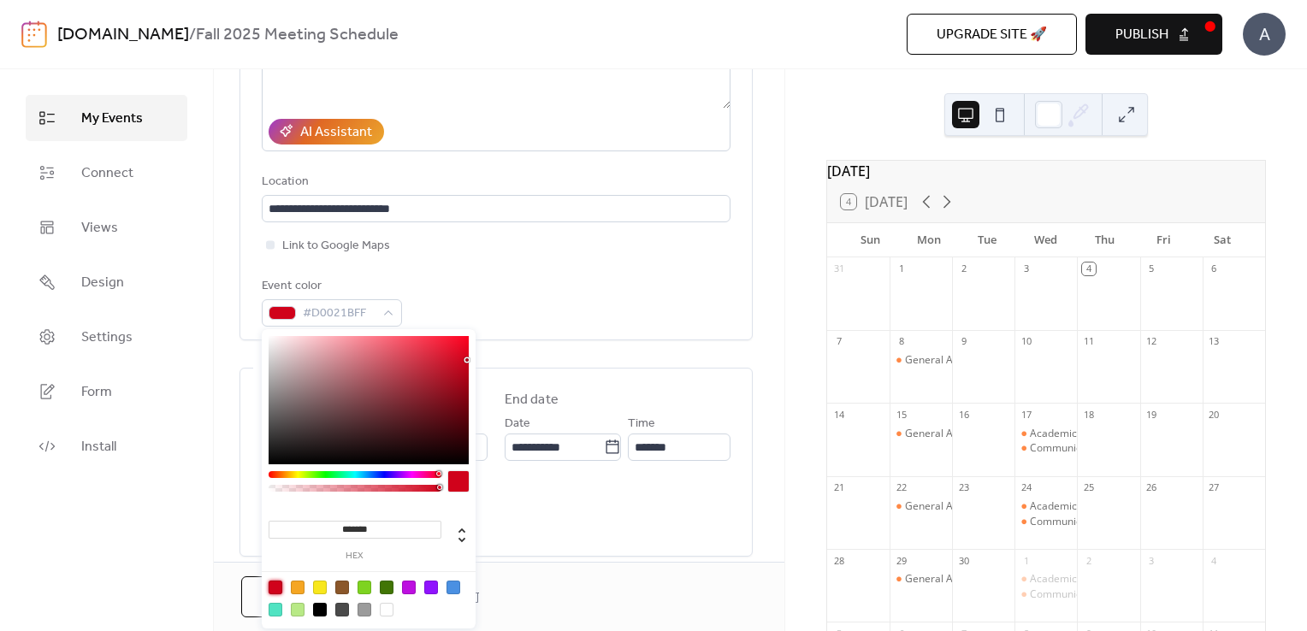
click at [453, 588] on div at bounding box center [453, 588] width 14 height 14
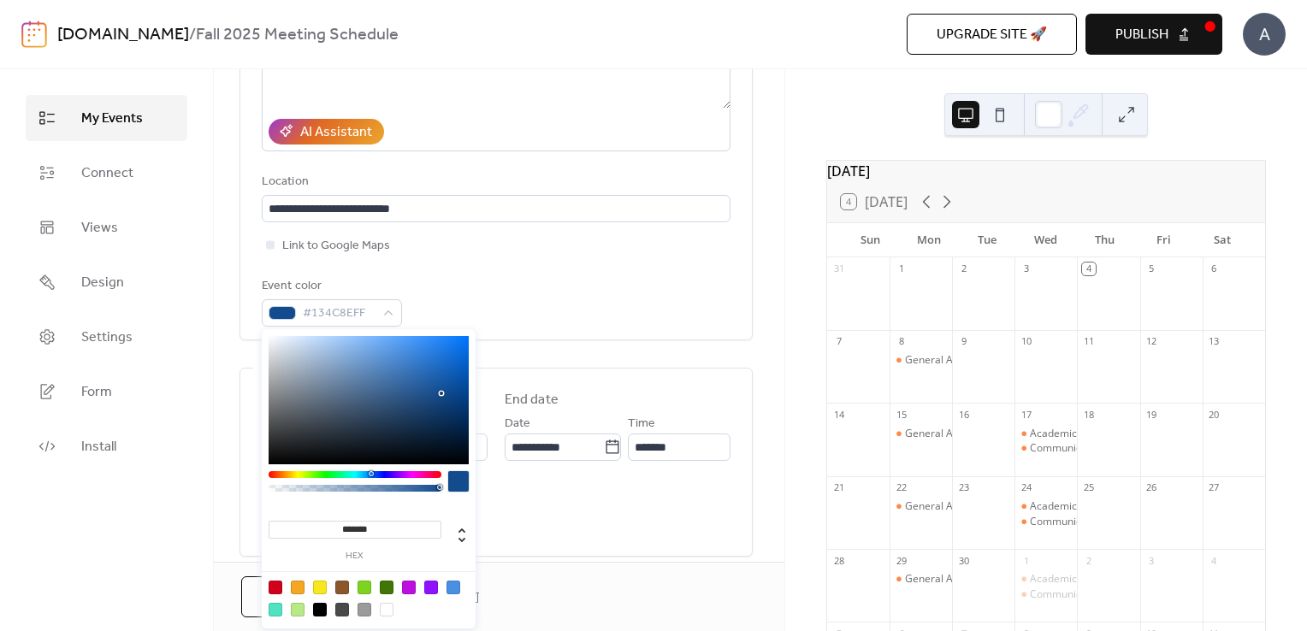
click at [441, 393] on div at bounding box center [369, 400] width 200 height 128
click at [440, 409] on div at bounding box center [369, 400] width 200 height 128
click at [422, 403] on div at bounding box center [369, 400] width 200 height 128
click at [418, 395] on div at bounding box center [369, 400] width 200 height 128
click at [458, 397] on div at bounding box center [369, 400] width 200 height 128
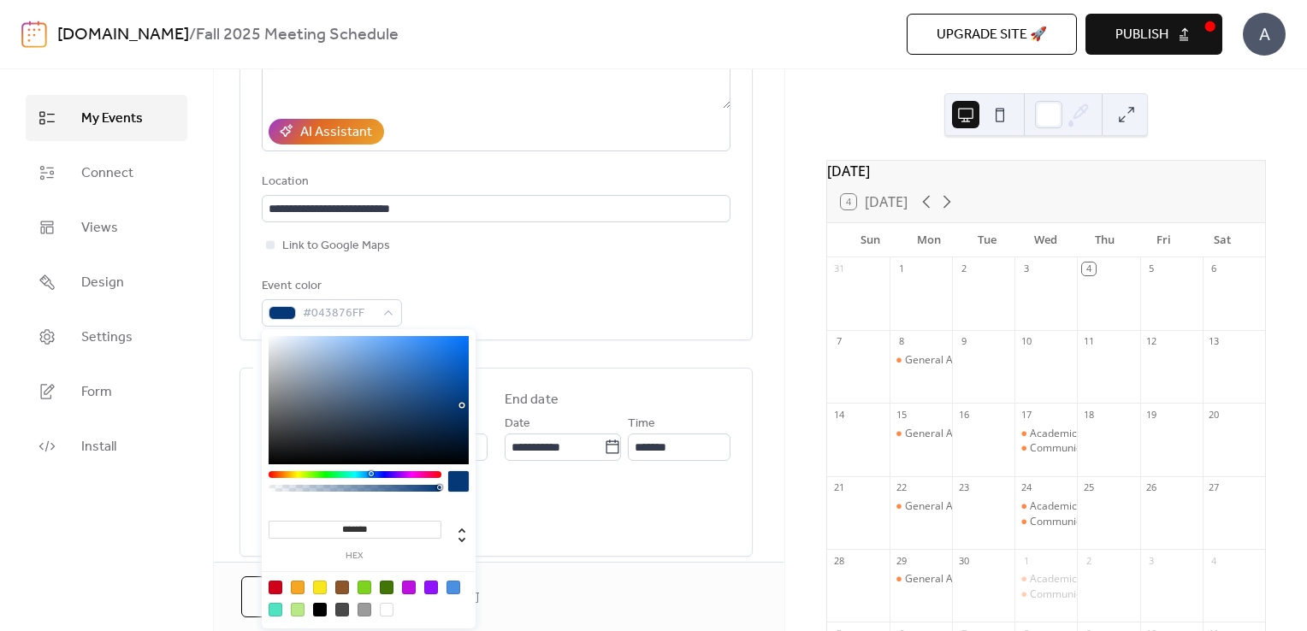
click at [461, 405] on div at bounding box center [369, 400] width 200 height 128
type input "*******"
click at [460, 397] on div at bounding box center [369, 400] width 200 height 128
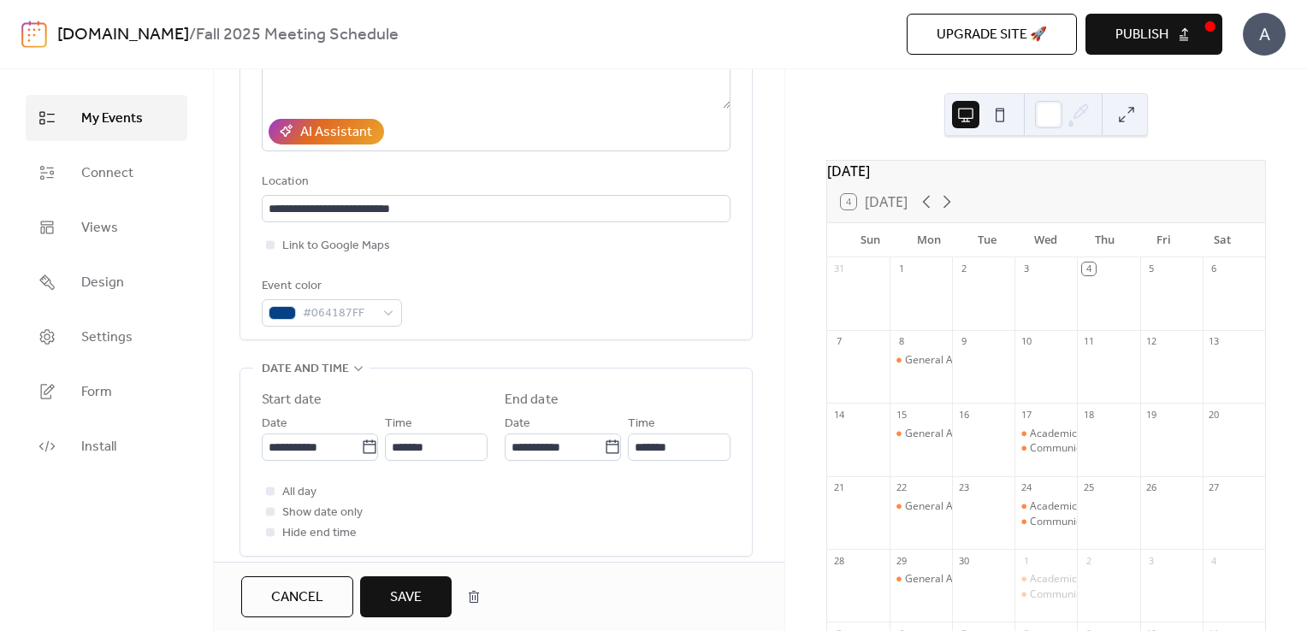
click at [585, 304] on div "Event color #064187FF" at bounding box center [496, 301] width 469 height 50
click at [397, 596] on span "Save" at bounding box center [406, 598] width 32 height 21
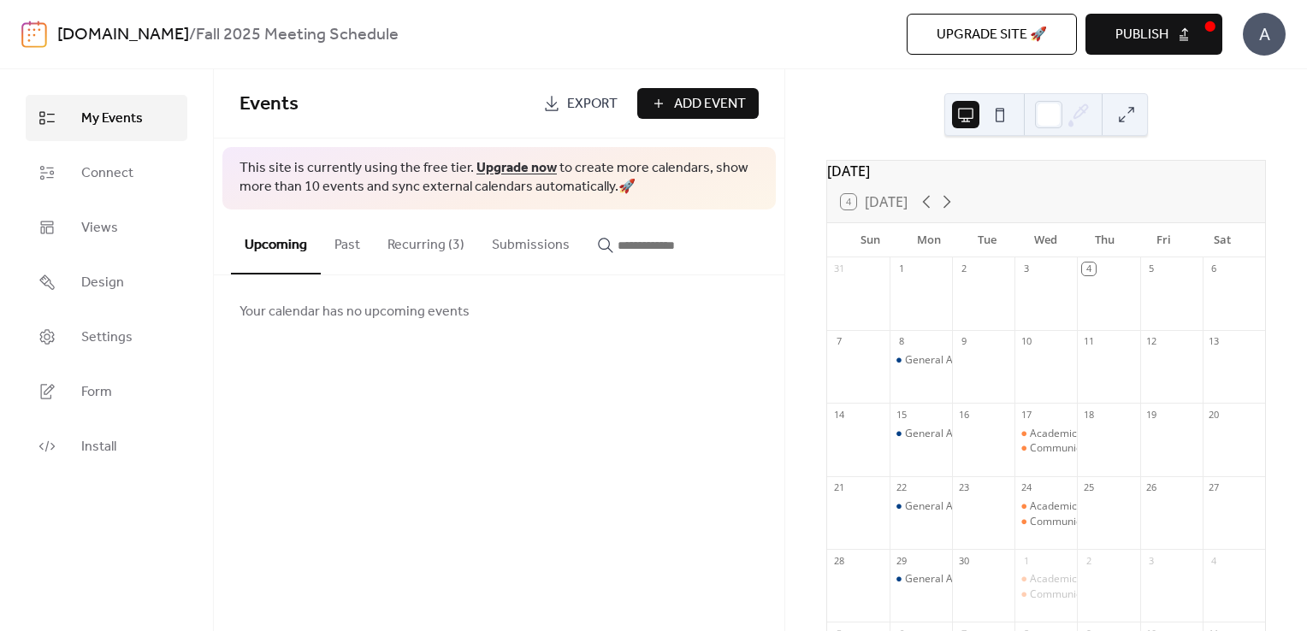
click at [409, 234] on button "Recurring (3)" at bounding box center [426, 241] width 104 height 63
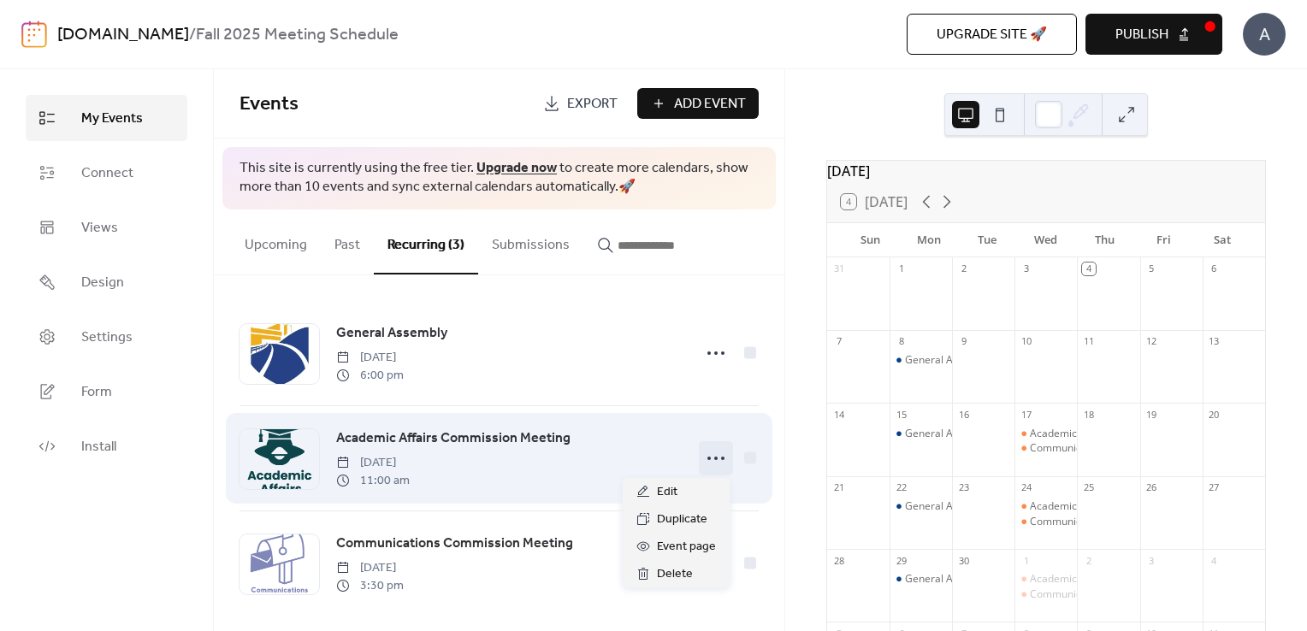
click at [712, 459] on icon at bounding box center [715, 458] width 27 height 27
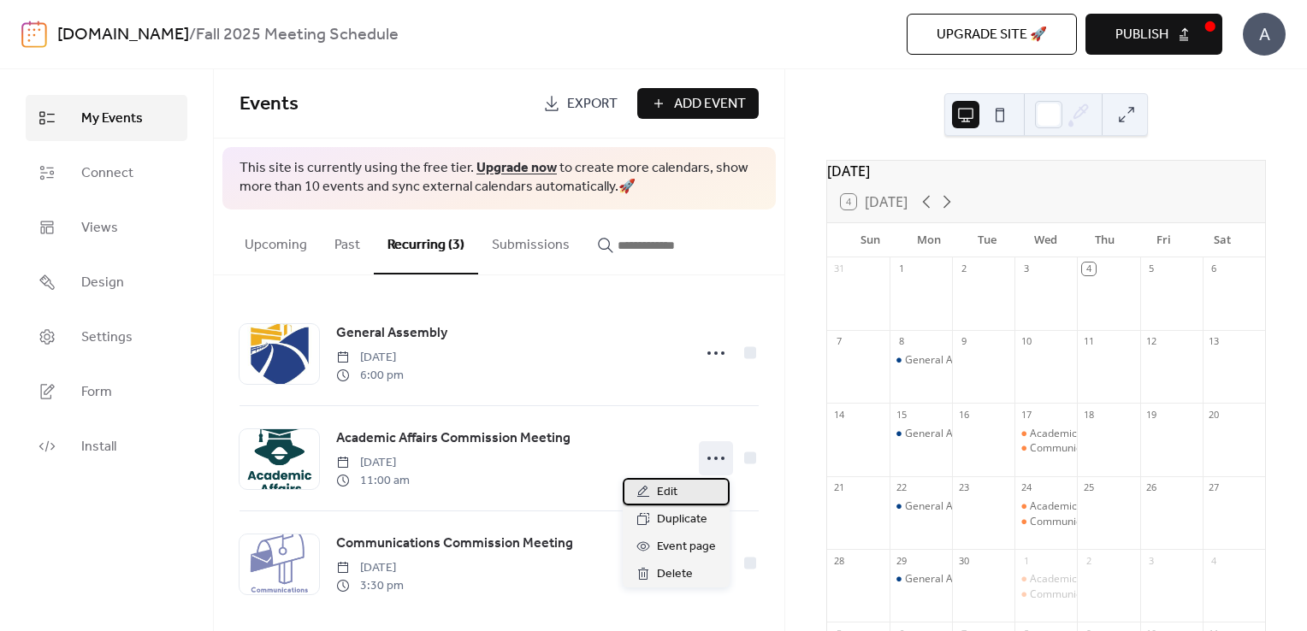
click at [682, 487] on div "Edit" at bounding box center [676, 491] width 107 height 27
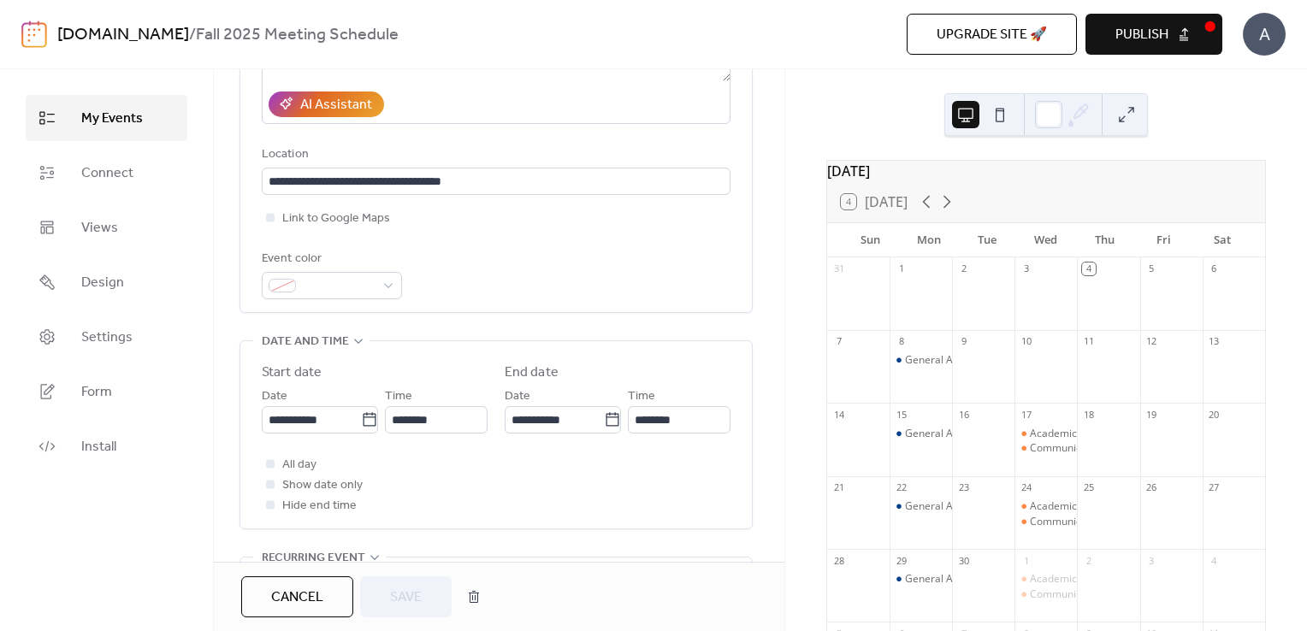
scroll to position [324, 0]
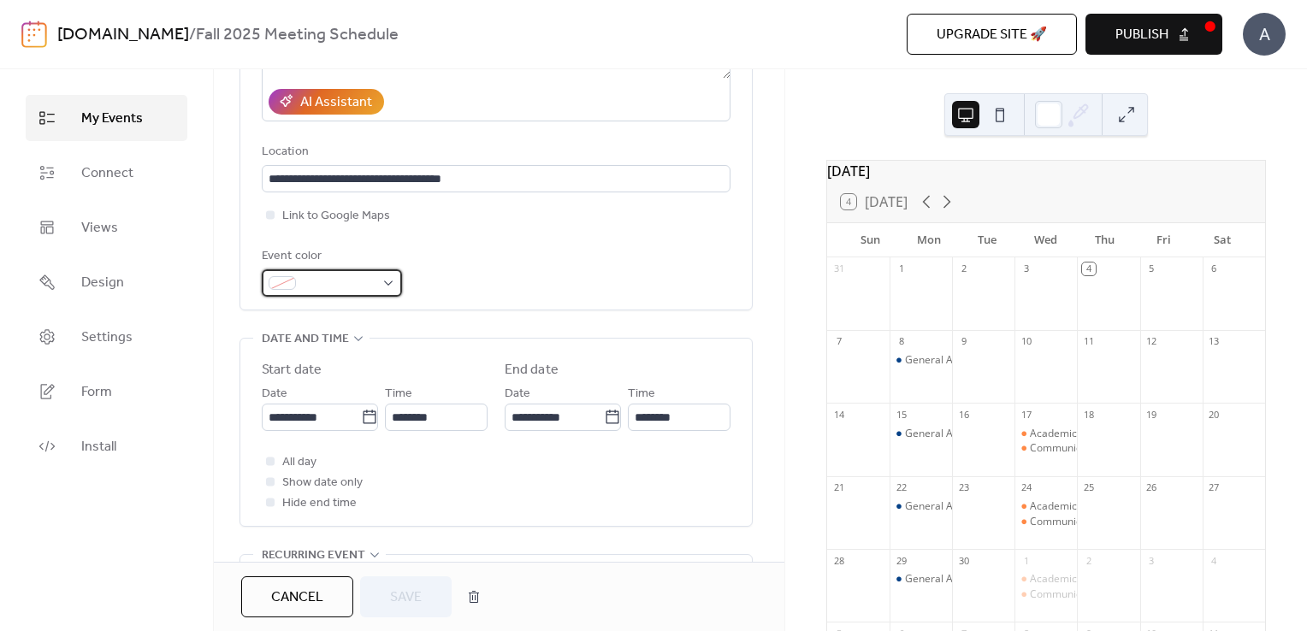
click at [346, 281] on span at bounding box center [339, 284] width 72 height 21
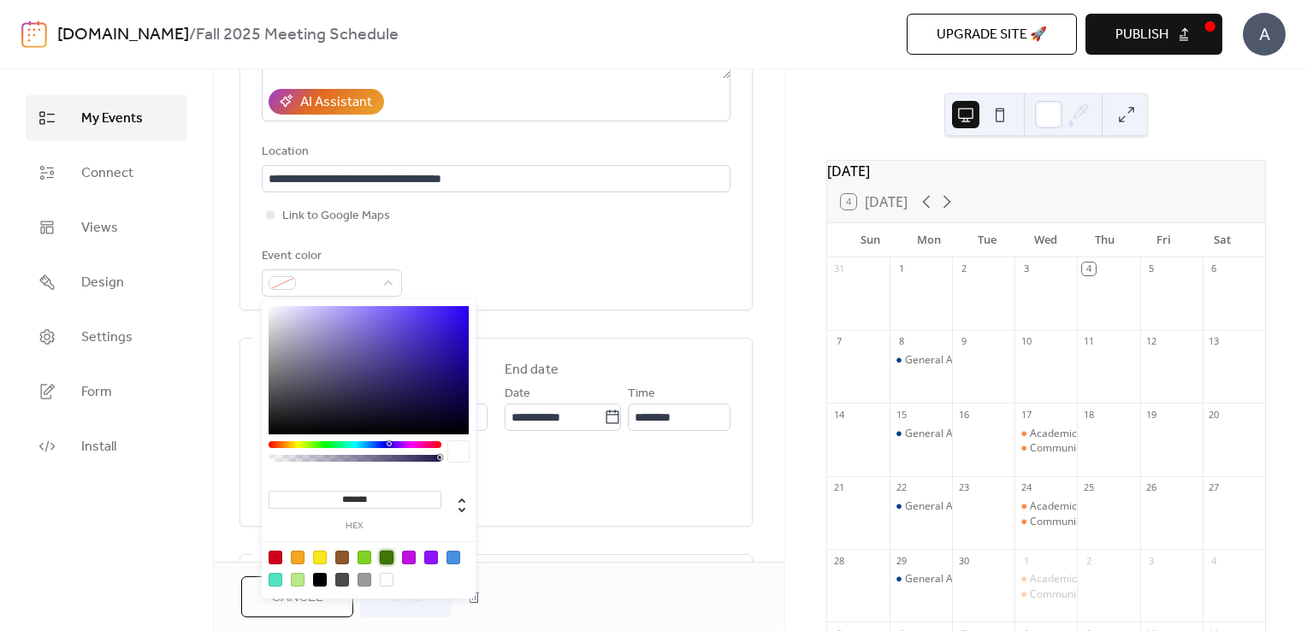
click at [389, 556] on div at bounding box center [387, 558] width 14 height 14
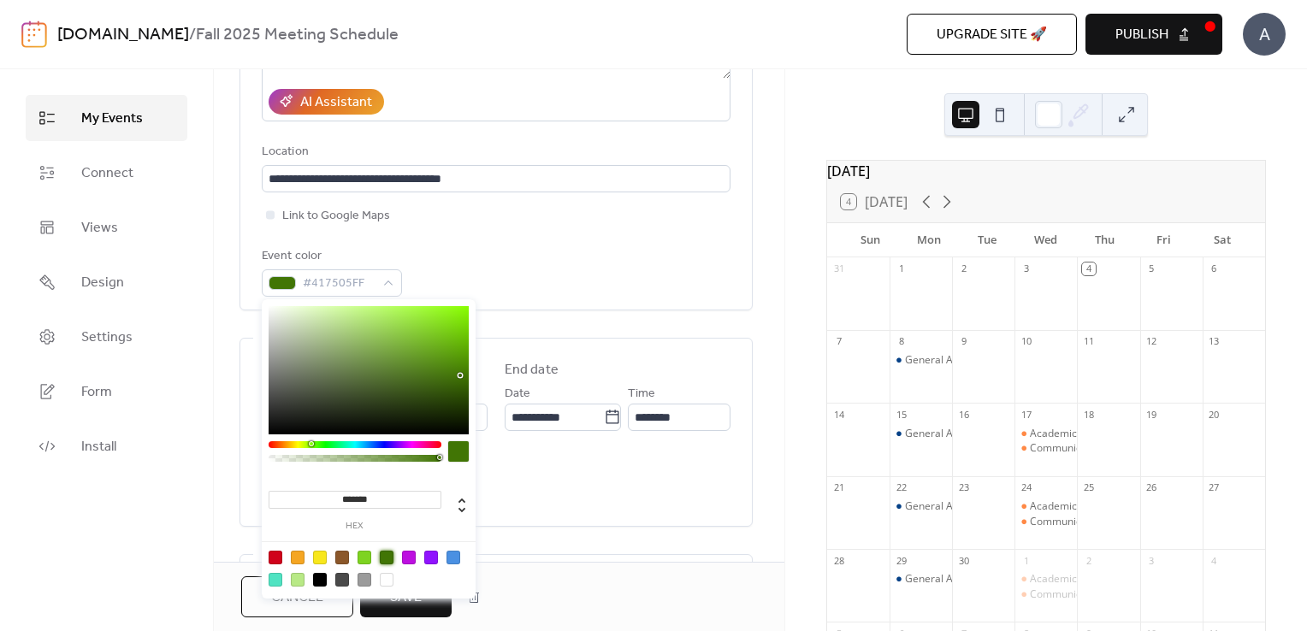
type input "*******"
click at [458, 399] on div at bounding box center [369, 370] width 200 height 128
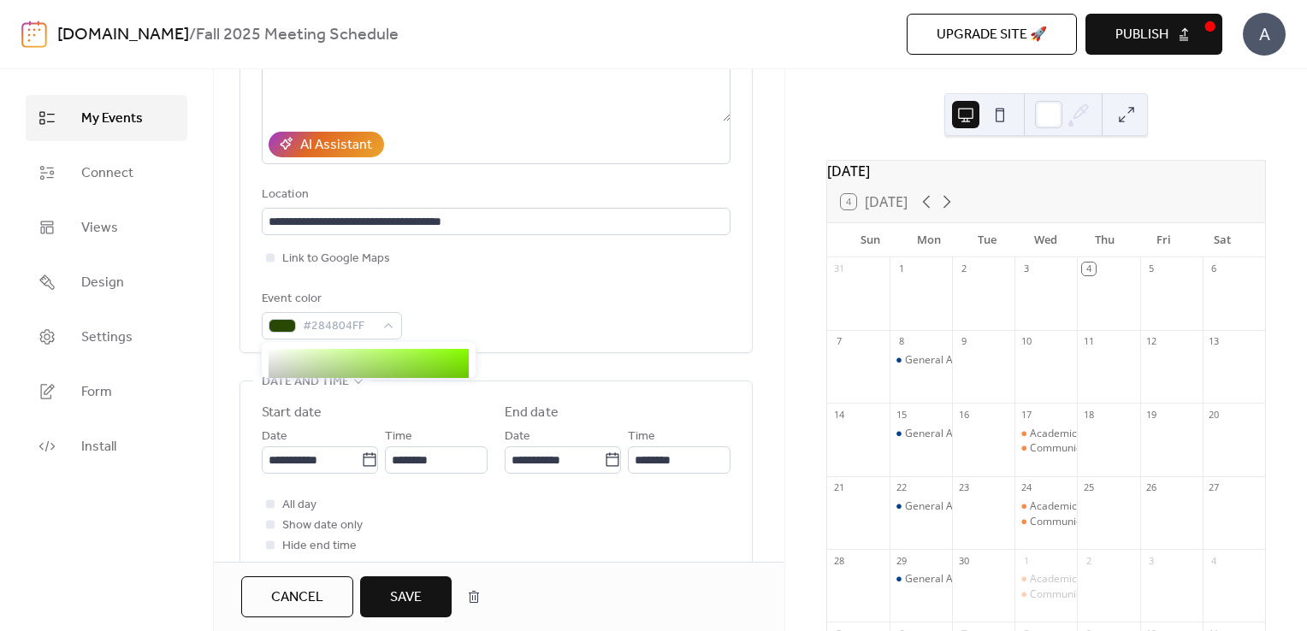
scroll to position [281, 0]
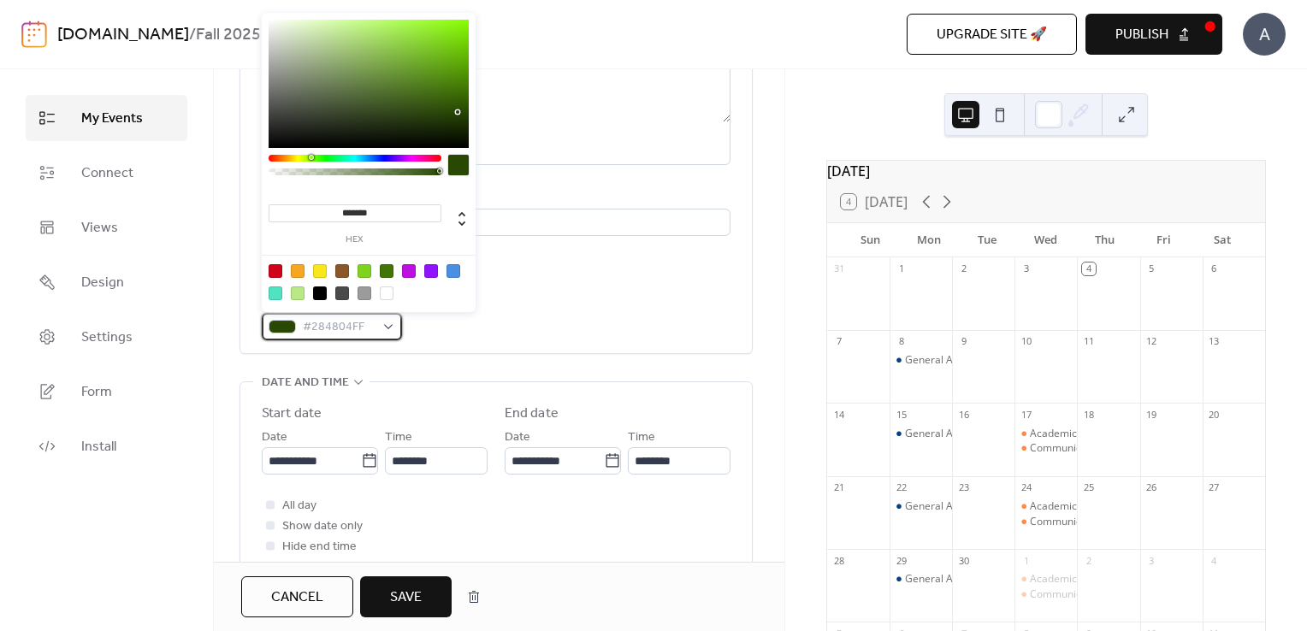
click at [387, 327] on div "#284804FF" at bounding box center [332, 326] width 140 height 27
click at [420, 112] on div at bounding box center [369, 84] width 200 height 128
click at [464, 94] on div at bounding box center [369, 84] width 200 height 128
click at [464, 106] on div at bounding box center [369, 84] width 200 height 128
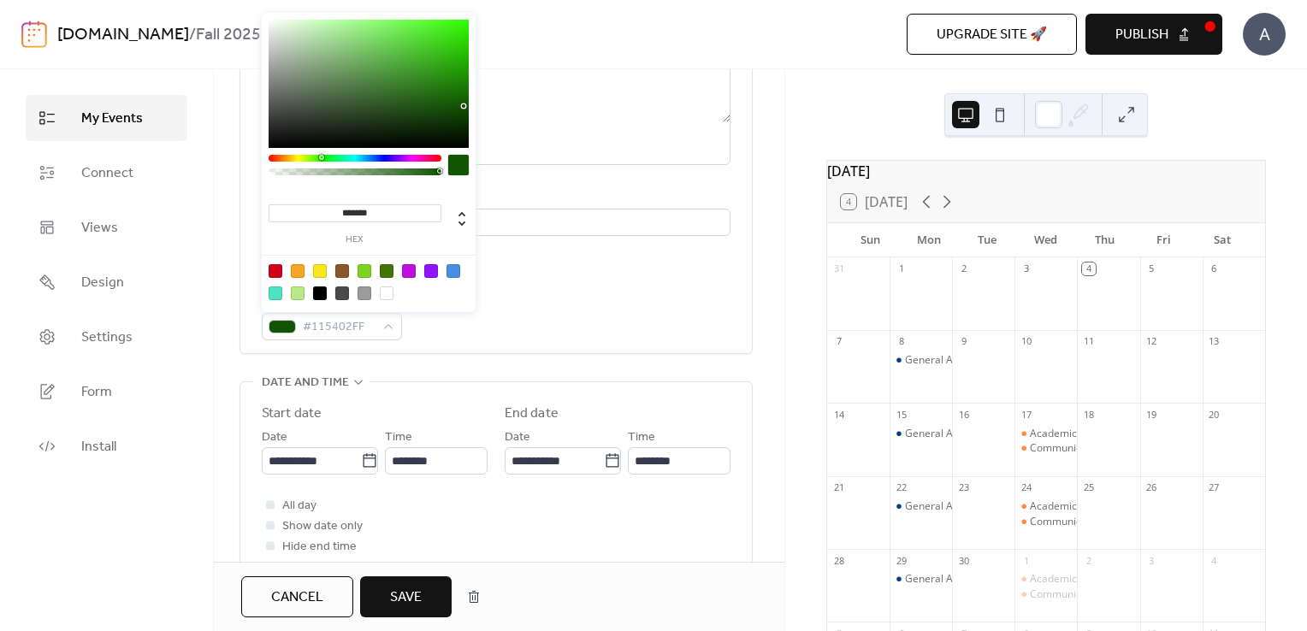
click at [321, 159] on div at bounding box center [355, 158] width 173 height 7
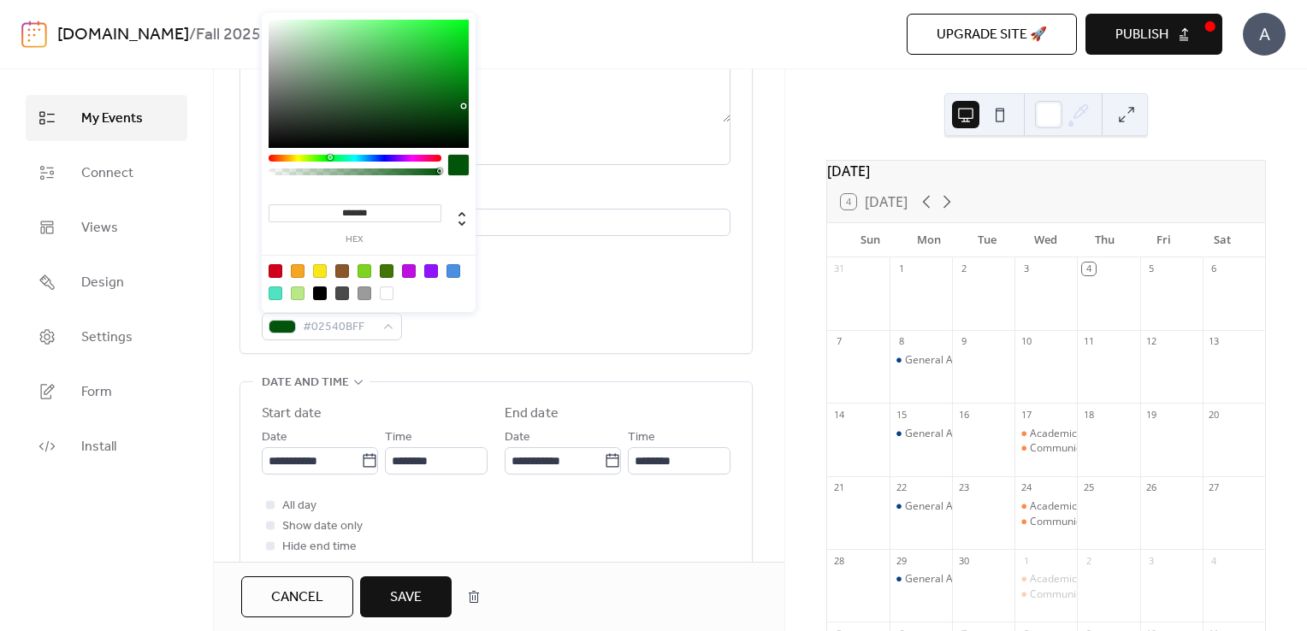
click at [329, 160] on div at bounding box center [355, 158] width 173 height 7
type input "*******"
click at [448, 103] on div at bounding box center [369, 84] width 200 height 128
click at [412, 589] on span "Save" at bounding box center [406, 598] width 32 height 21
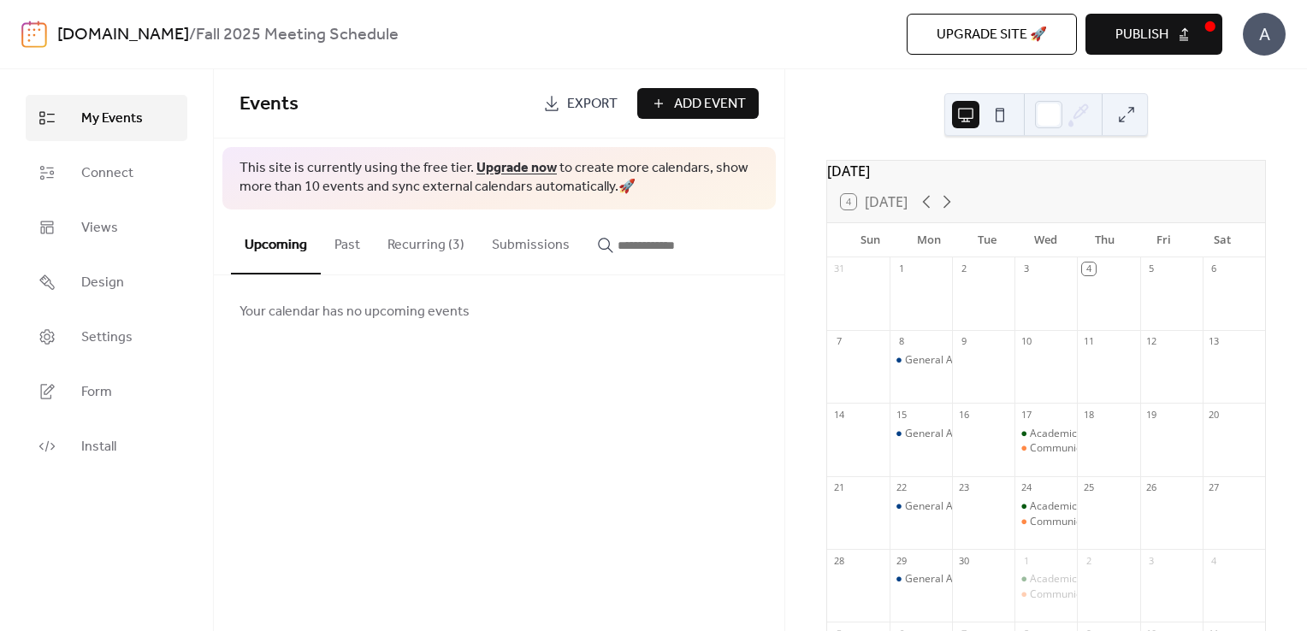
click at [417, 248] on button "Recurring (3)" at bounding box center [426, 241] width 104 height 63
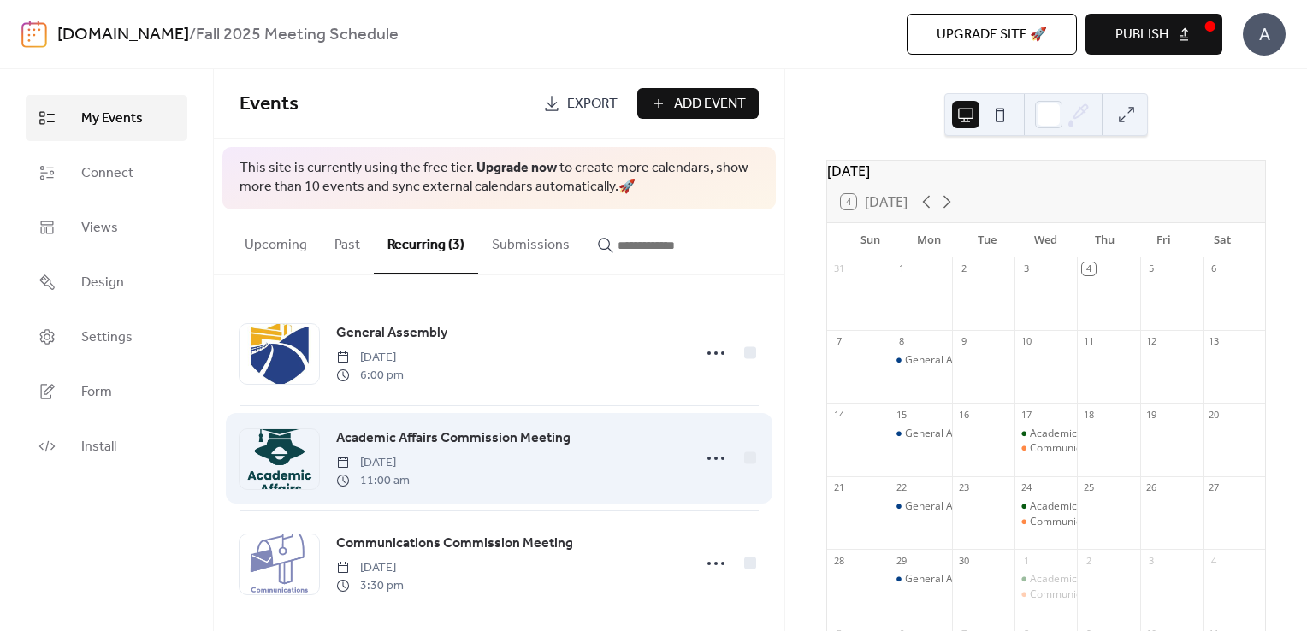
scroll to position [9, 0]
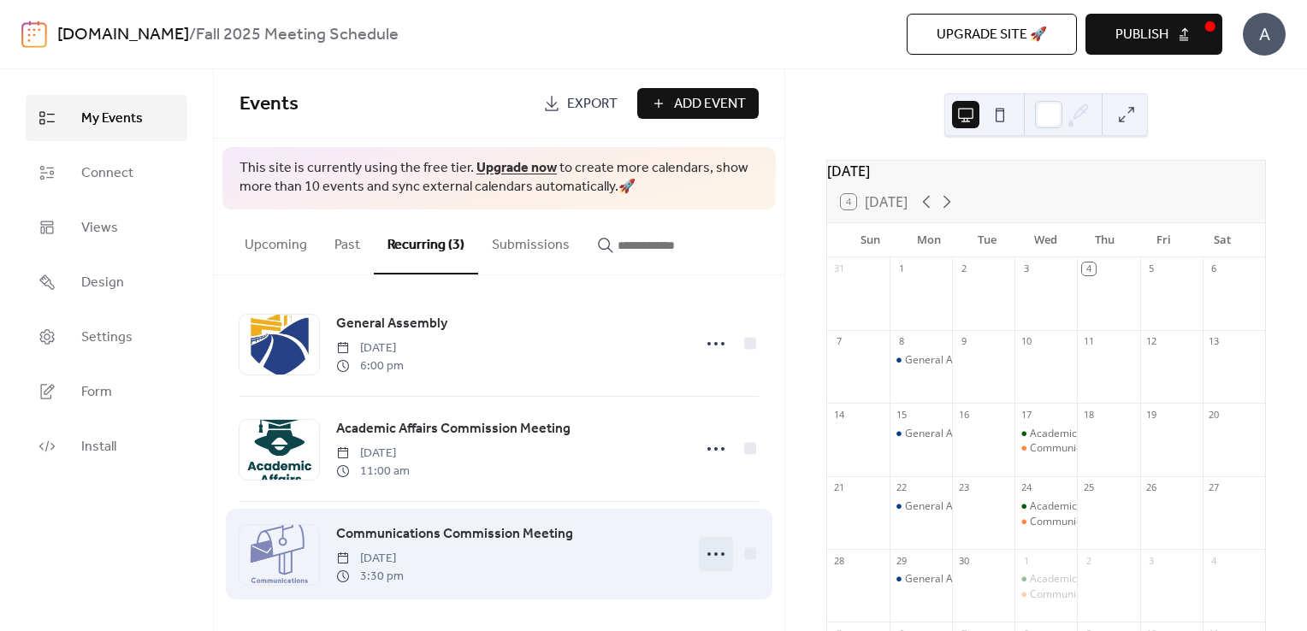
click at [706, 553] on icon at bounding box center [715, 554] width 27 height 27
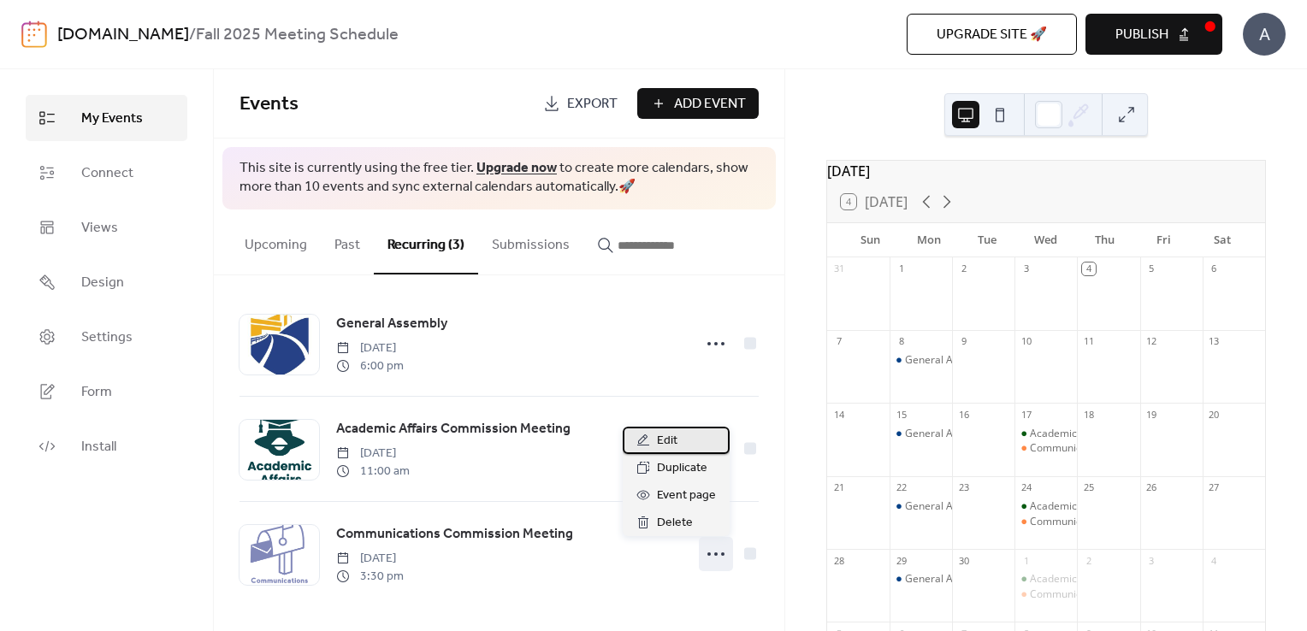
click at [641, 441] on icon at bounding box center [643, 441] width 14 height 14
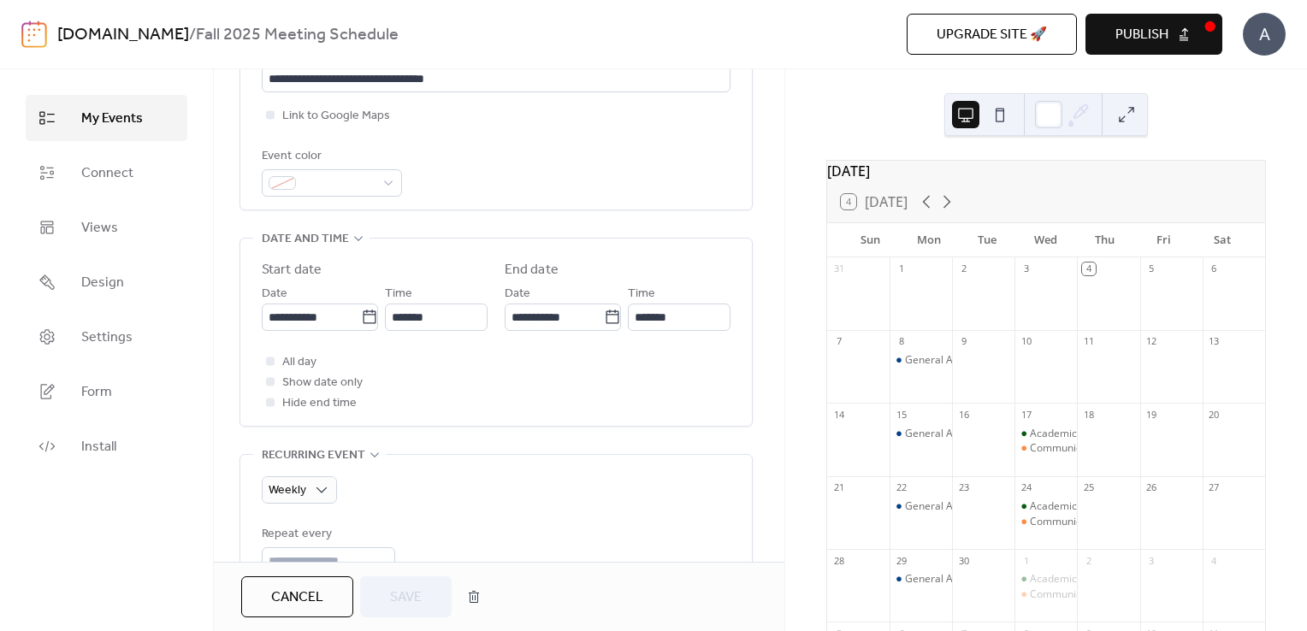
scroll to position [419, 0]
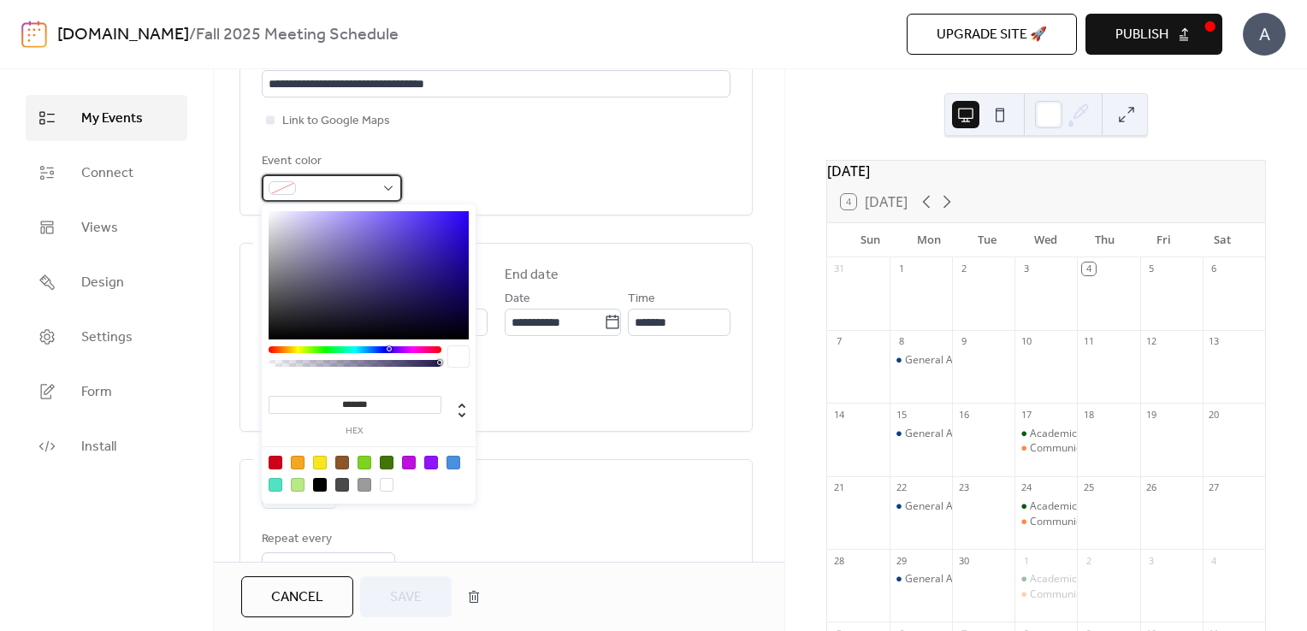
click at [347, 193] on span at bounding box center [339, 189] width 72 height 21
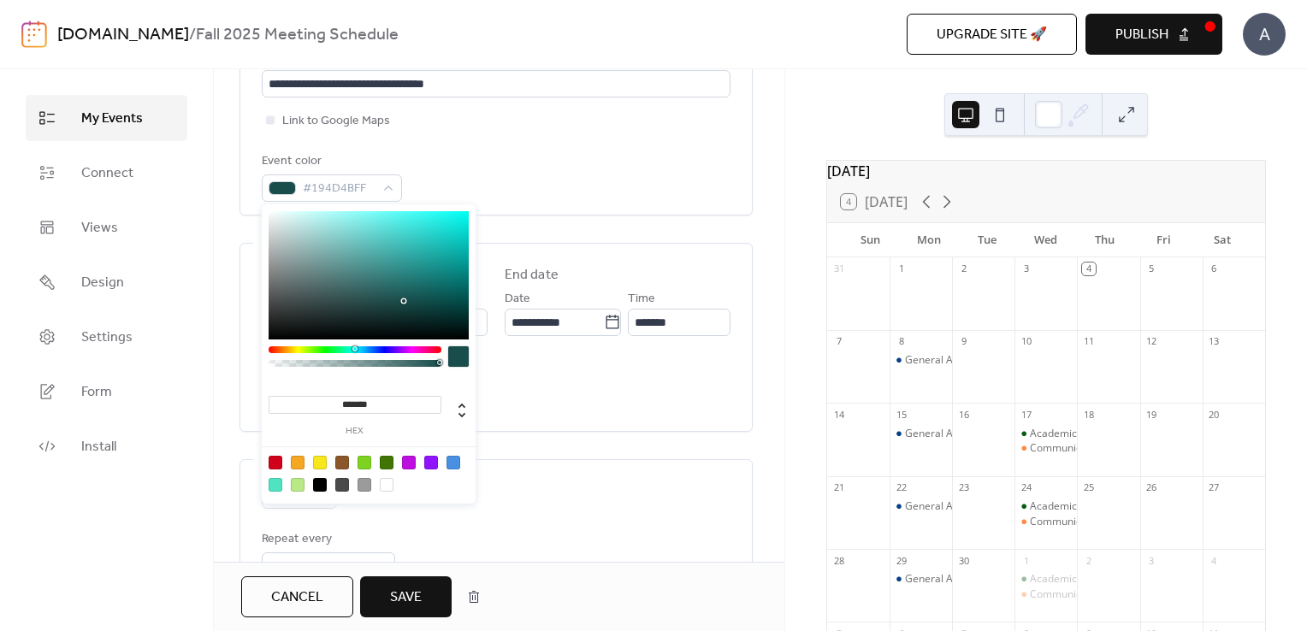
click at [354, 350] on div at bounding box center [355, 349] width 173 height 7
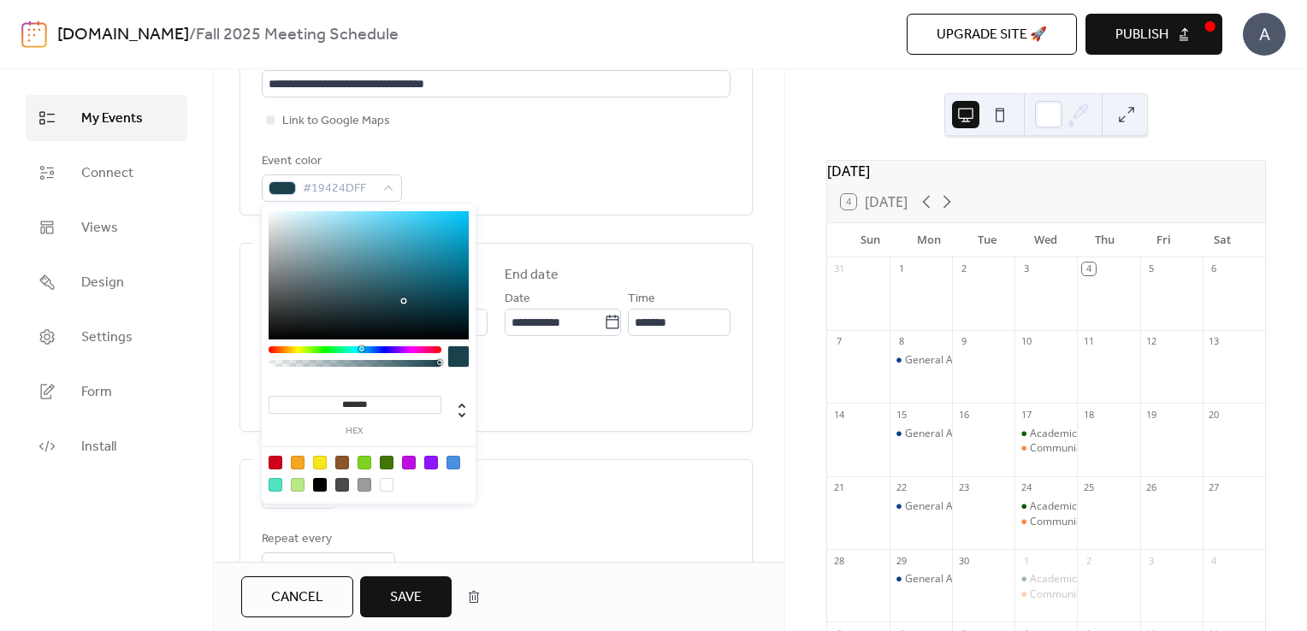
click at [361, 350] on div at bounding box center [355, 349] width 173 height 7
click at [398, 269] on div at bounding box center [369, 275] width 200 height 128
click at [388, 272] on div at bounding box center [369, 275] width 200 height 128
click at [420, 272] on div at bounding box center [369, 275] width 200 height 128
type input "*******"
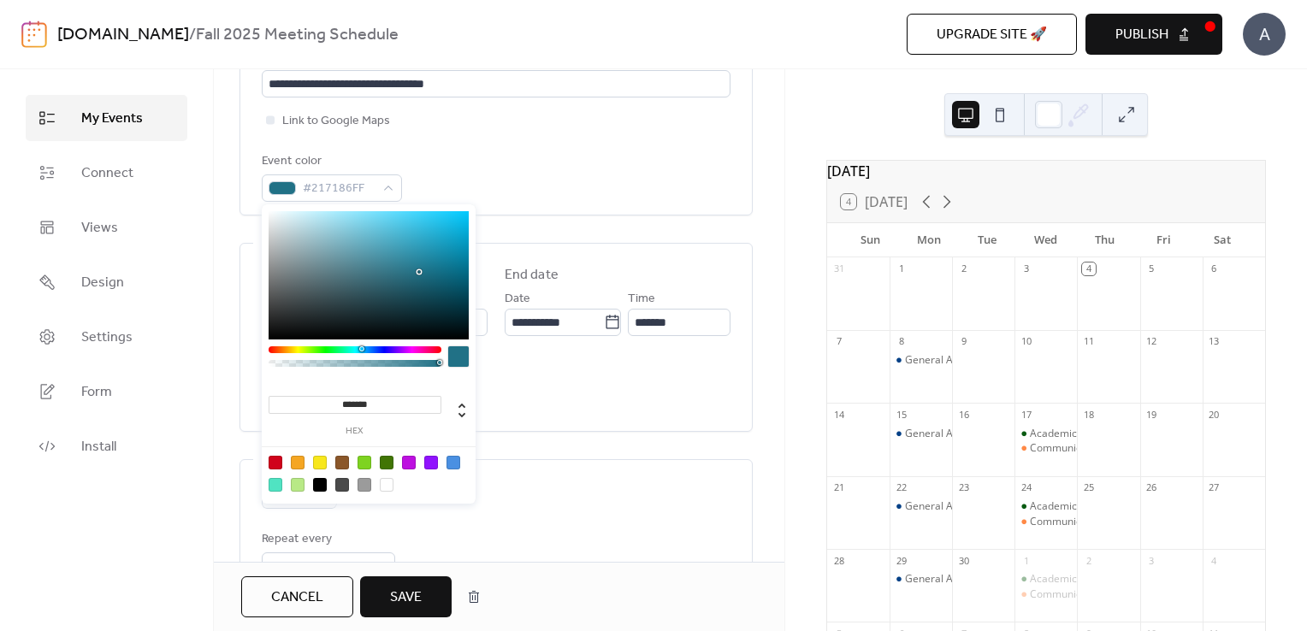
click at [401, 261] on div at bounding box center [369, 275] width 200 height 128
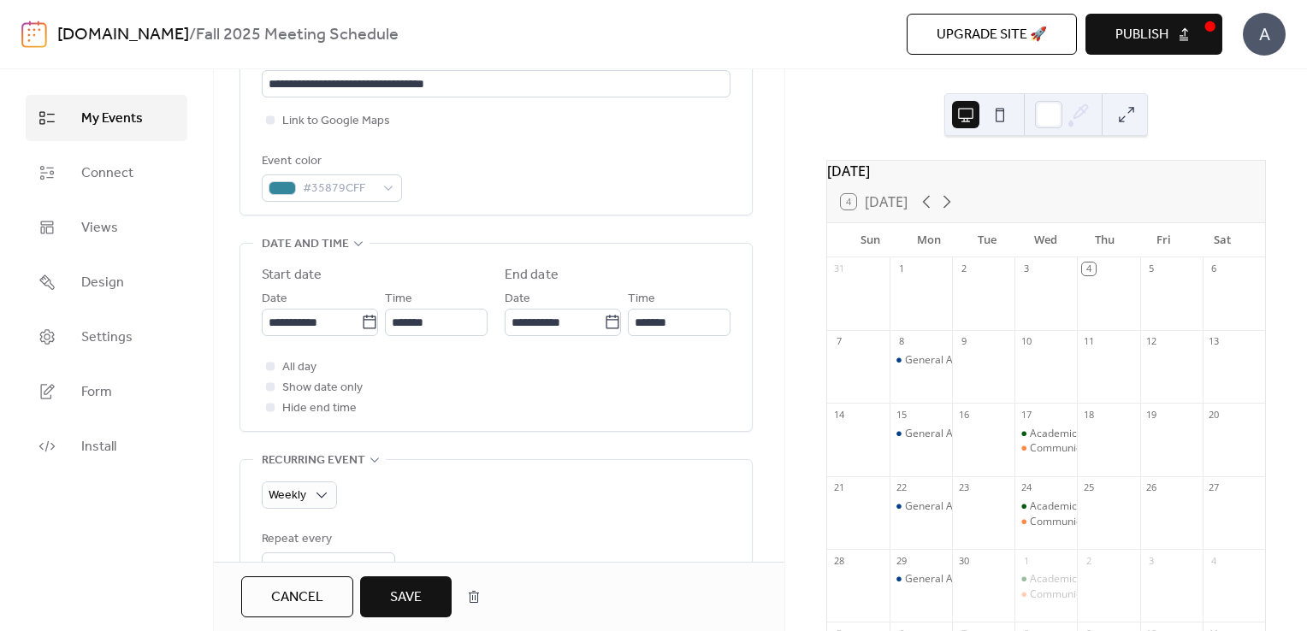
click at [400, 603] on span "Save" at bounding box center [406, 598] width 32 height 21
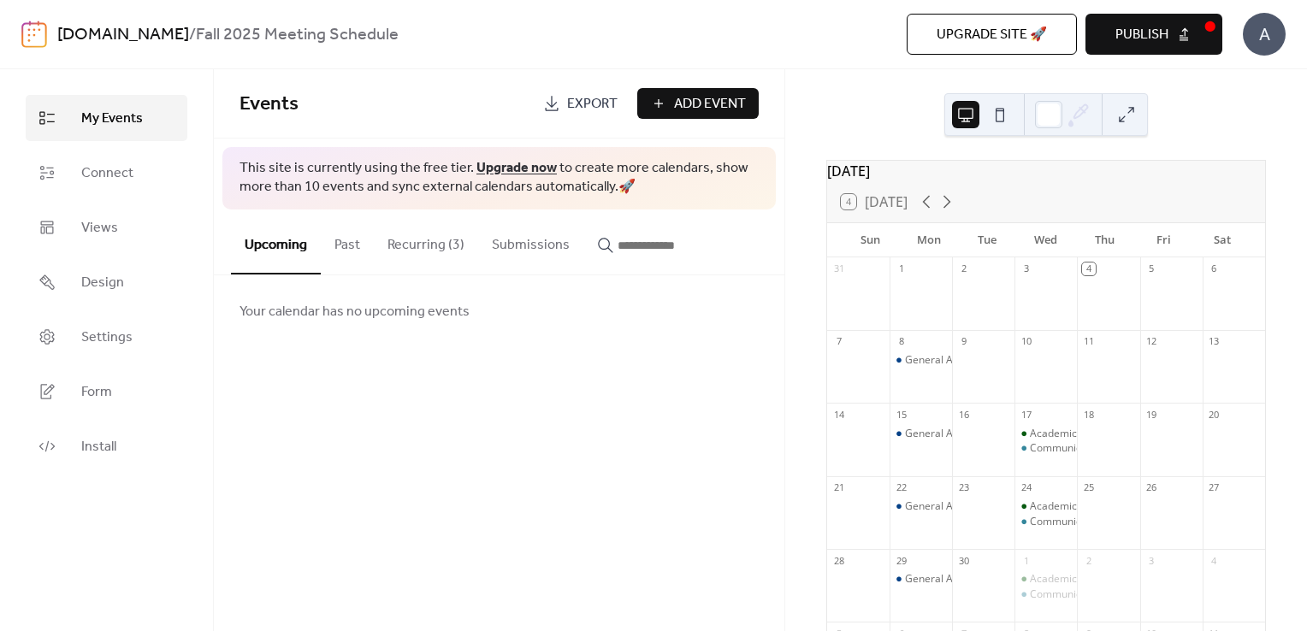
click at [677, 115] on span "Add Event" at bounding box center [710, 104] width 72 height 21
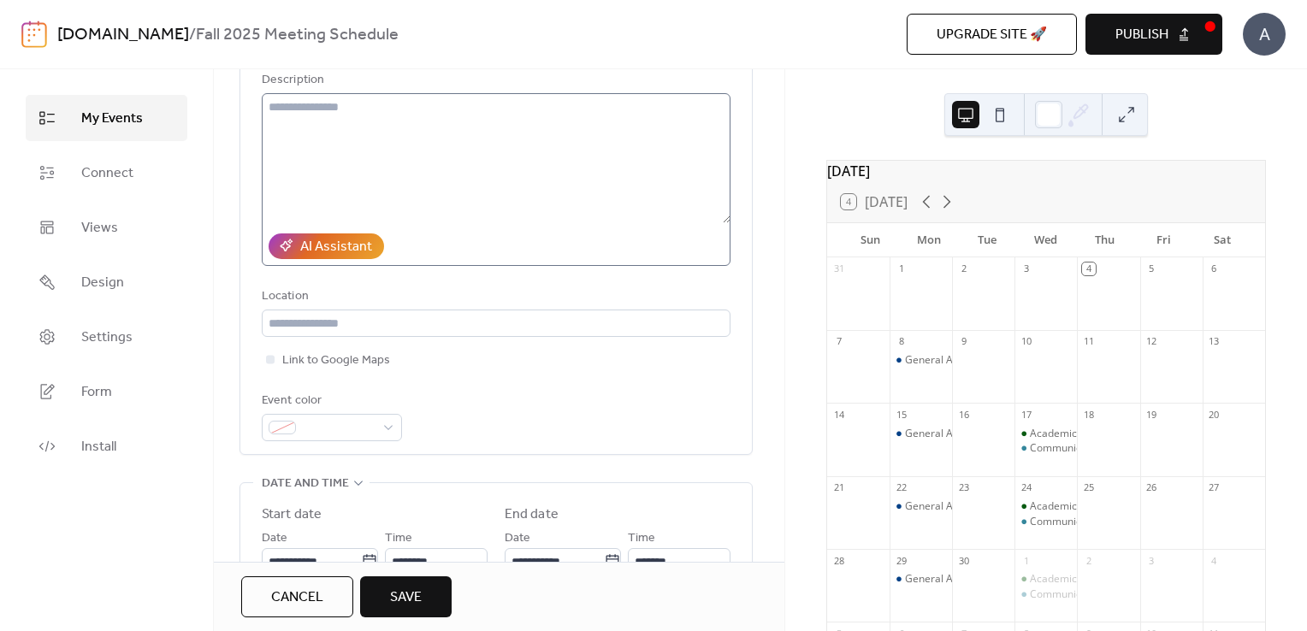
scroll to position [181, 0]
type input "**********"
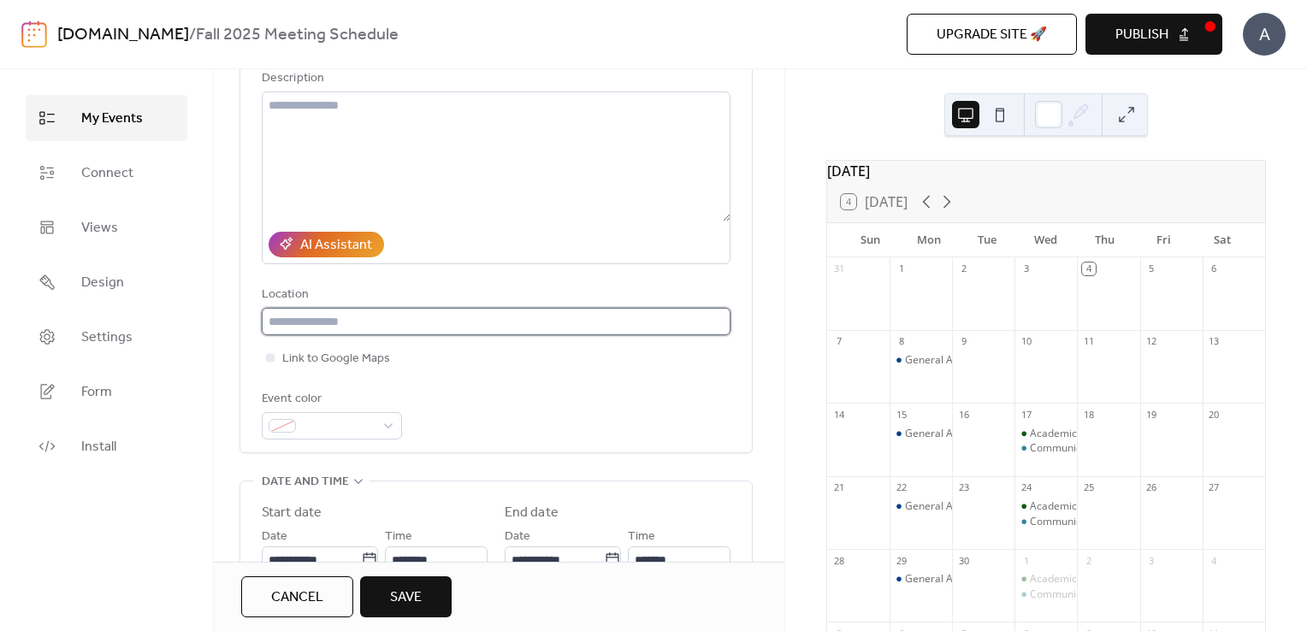
click at [343, 314] on input "text" at bounding box center [496, 321] width 469 height 27
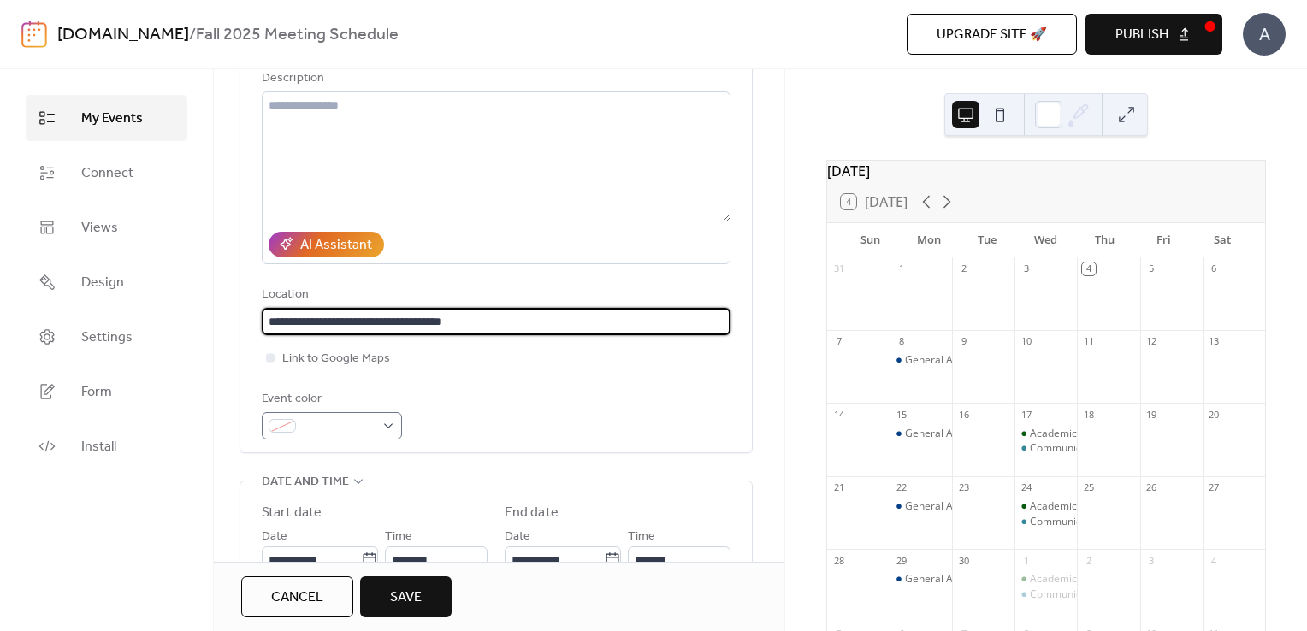
type input "**********"
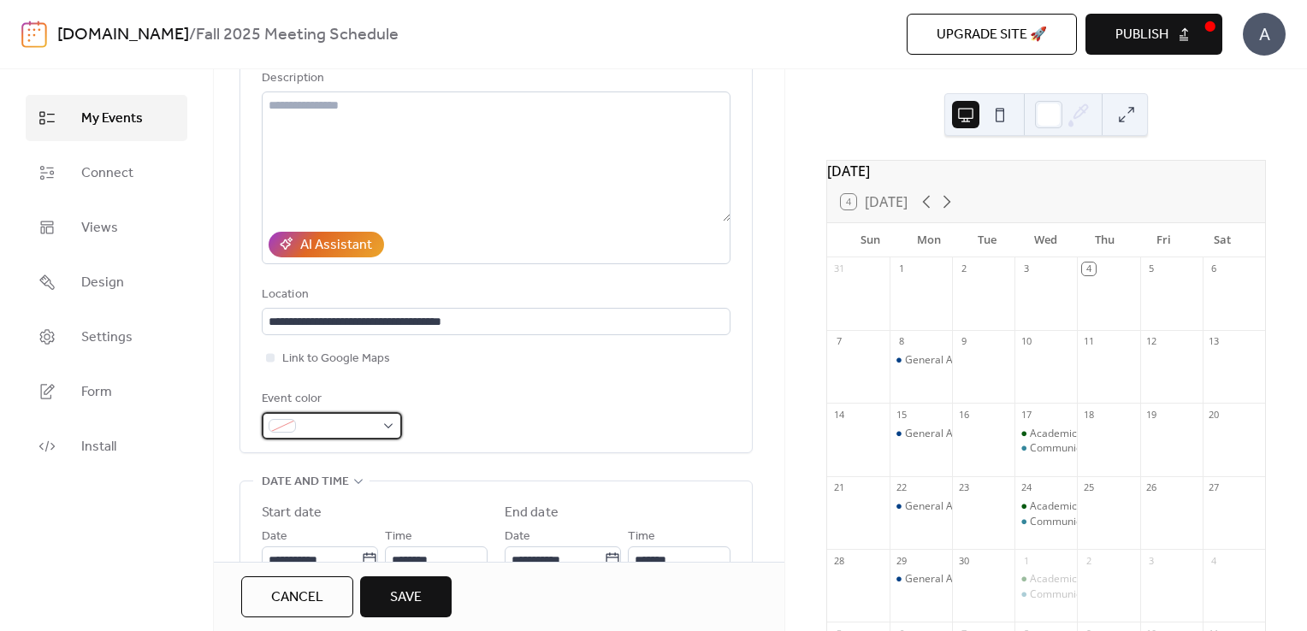
click at [383, 420] on div at bounding box center [332, 425] width 140 height 27
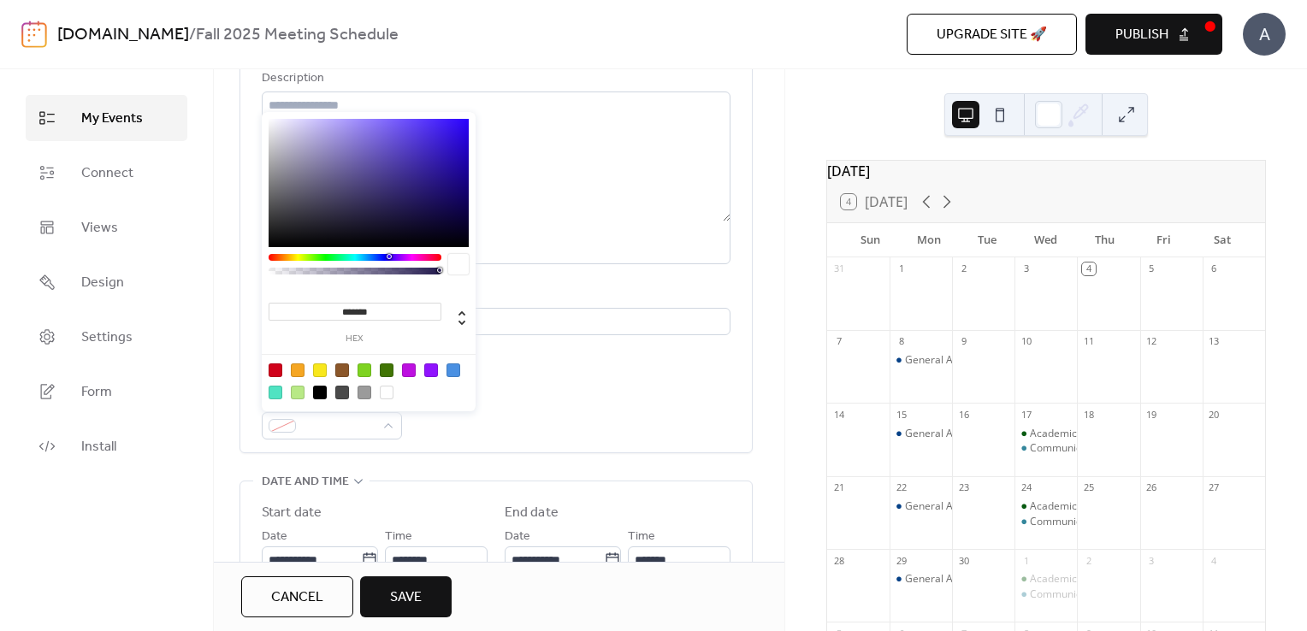
click at [452, 370] on div at bounding box center [453, 370] width 14 height 14
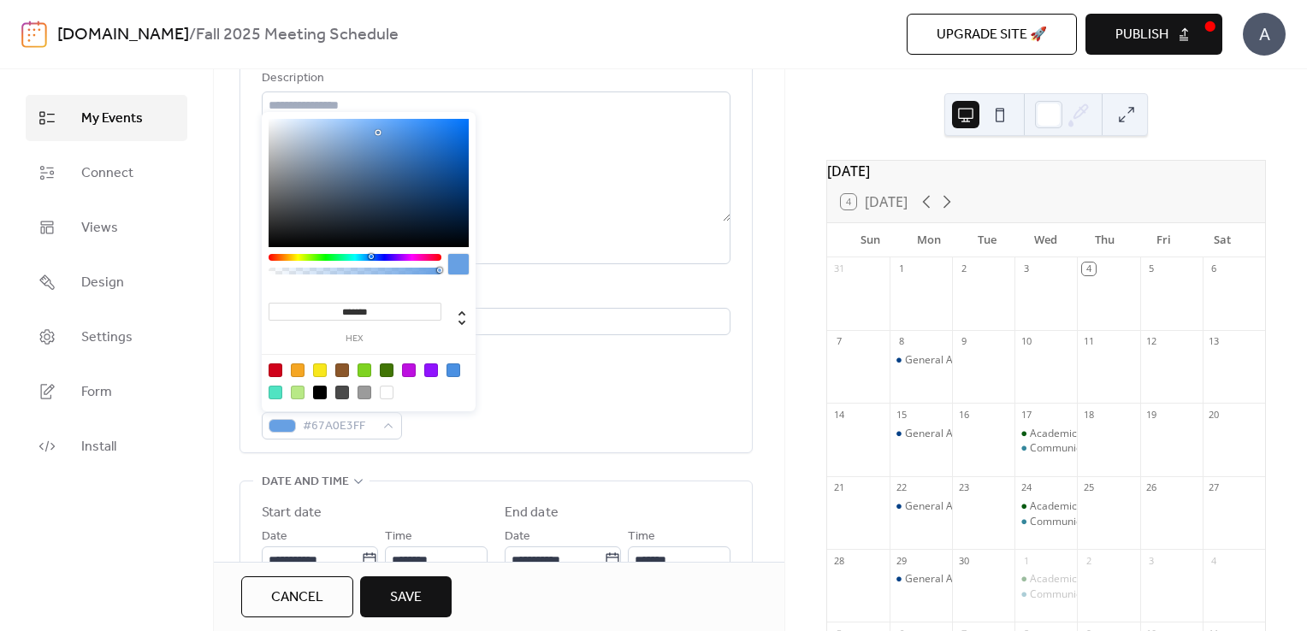
click at [378, 133] on div at bounding box center [369, 183] width 200 height 128
type input "*******"
click at [390, 123] on div at bounding box center [369, 183] width 200 height 128
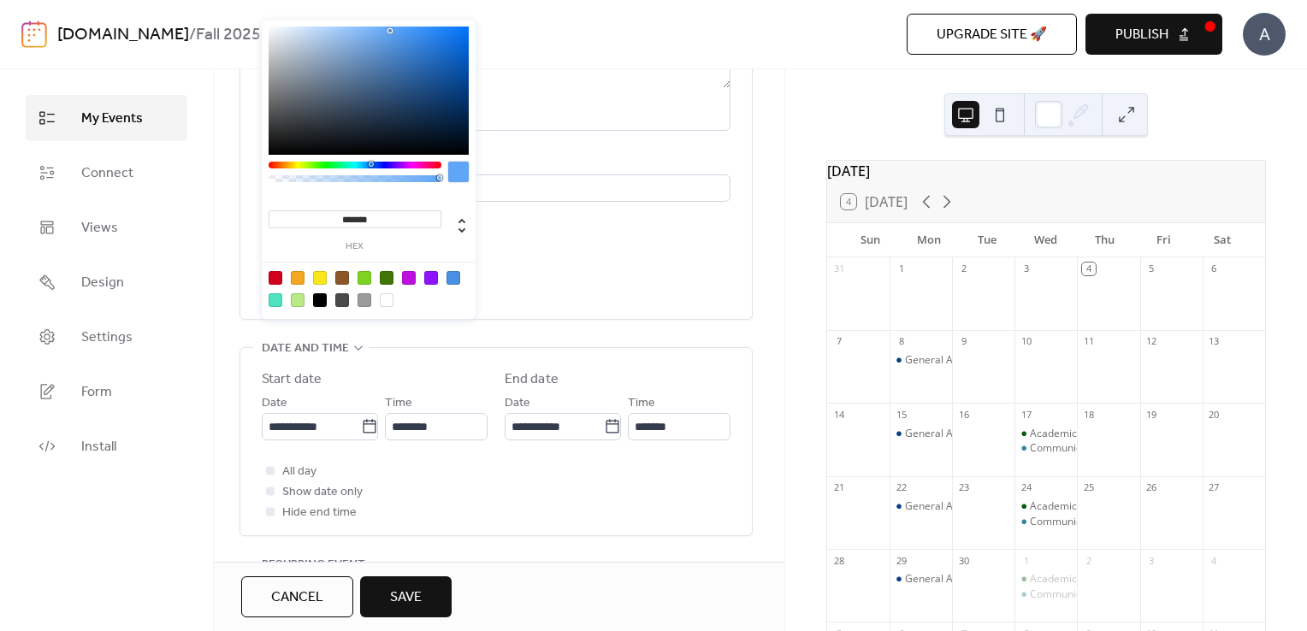
scroll to position [352, 0]
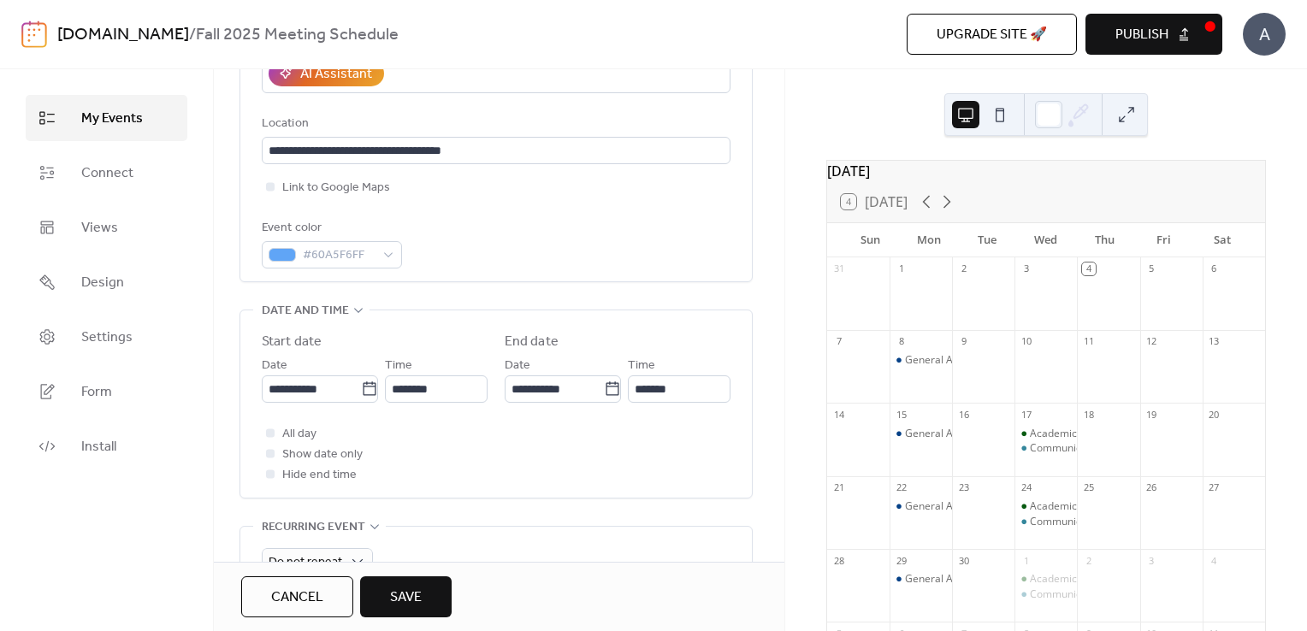
click at [525, 445] on div "All day Show date only Hide end time" at bounding box center [496, 454] width 469 height 62
click at [361, 393] on icon at bounding box center [369, 389] width 17 height 17
click at [359, 393] on input "**********" at bounding box center [311, 388] width 99 height 27
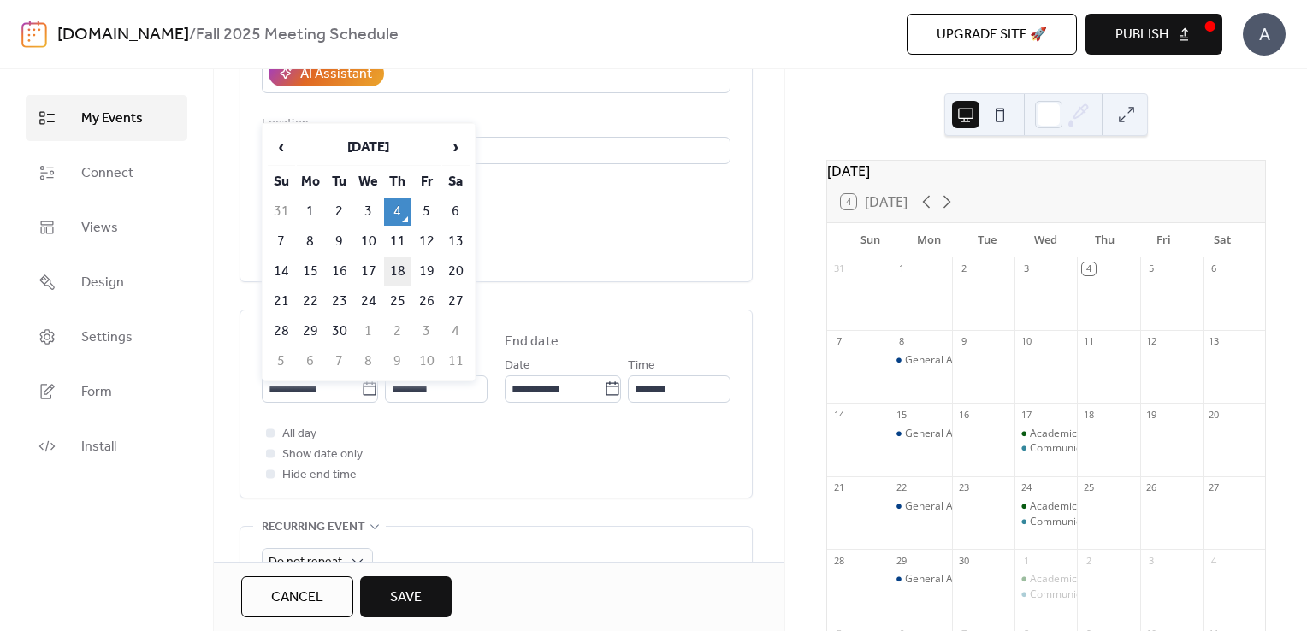
click at [393, 262] on td "18" at bounding box center [397, 271] width 27 height 28
type input "**********"
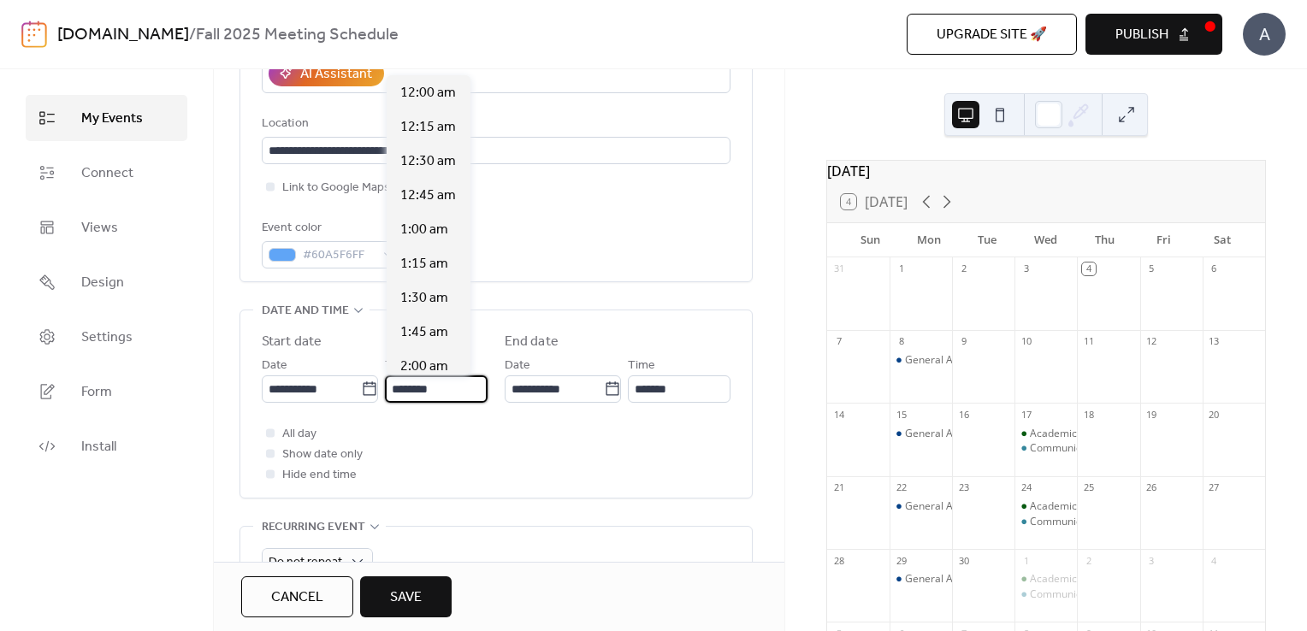
click at [464, 385] on input "********" at bounding box center [436, 388] width 103 height 27
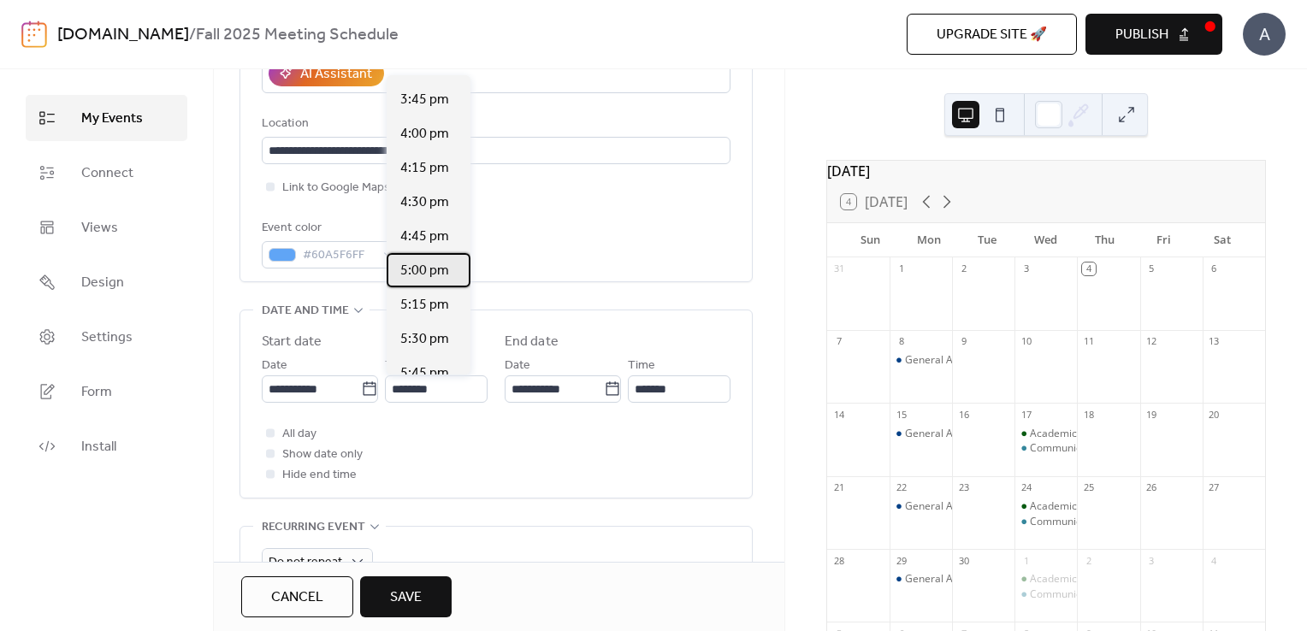
click at [434, 269] on span "5:00 pm" at bounding box center [424, 271] width 49 height 21
type input "*******"
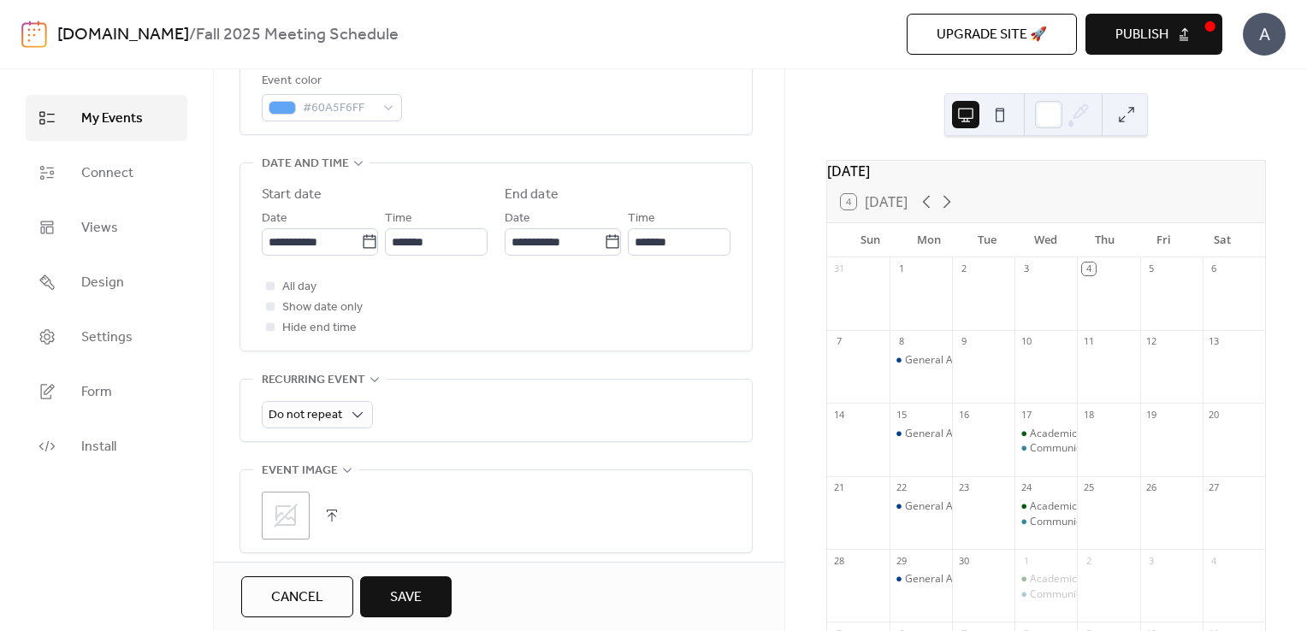
scroll to position [527, 0]
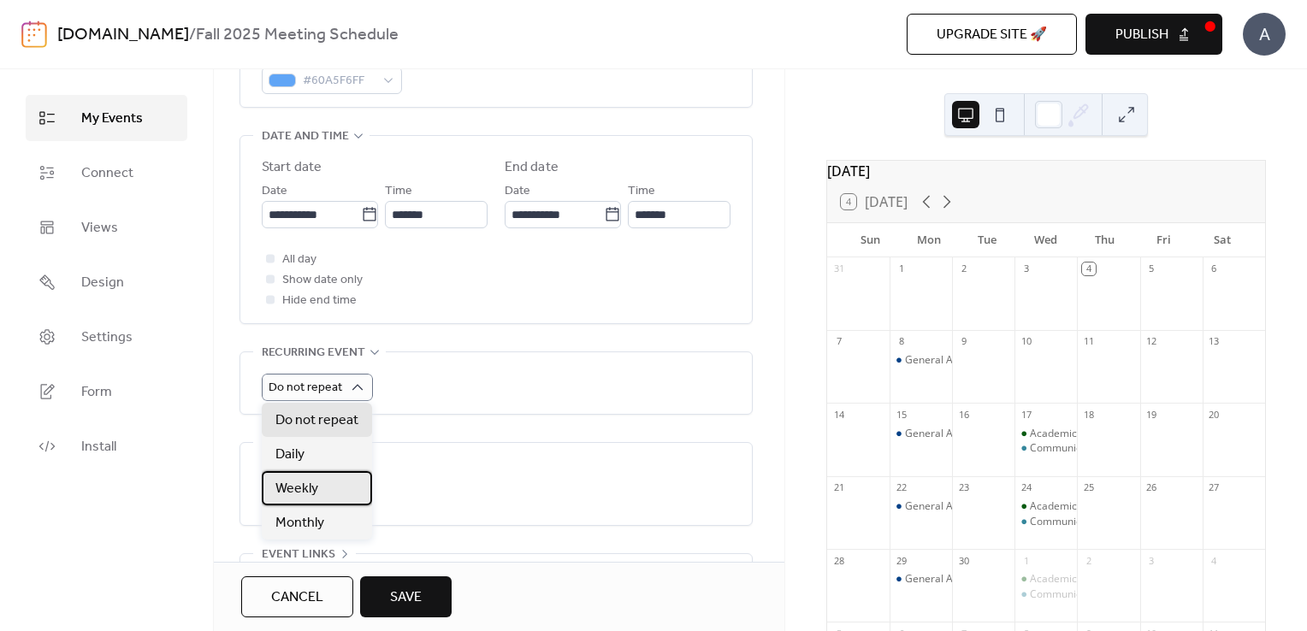
click at [311, 487] on span "Weekly" at bounding box center [296, 489] width 43 height 21
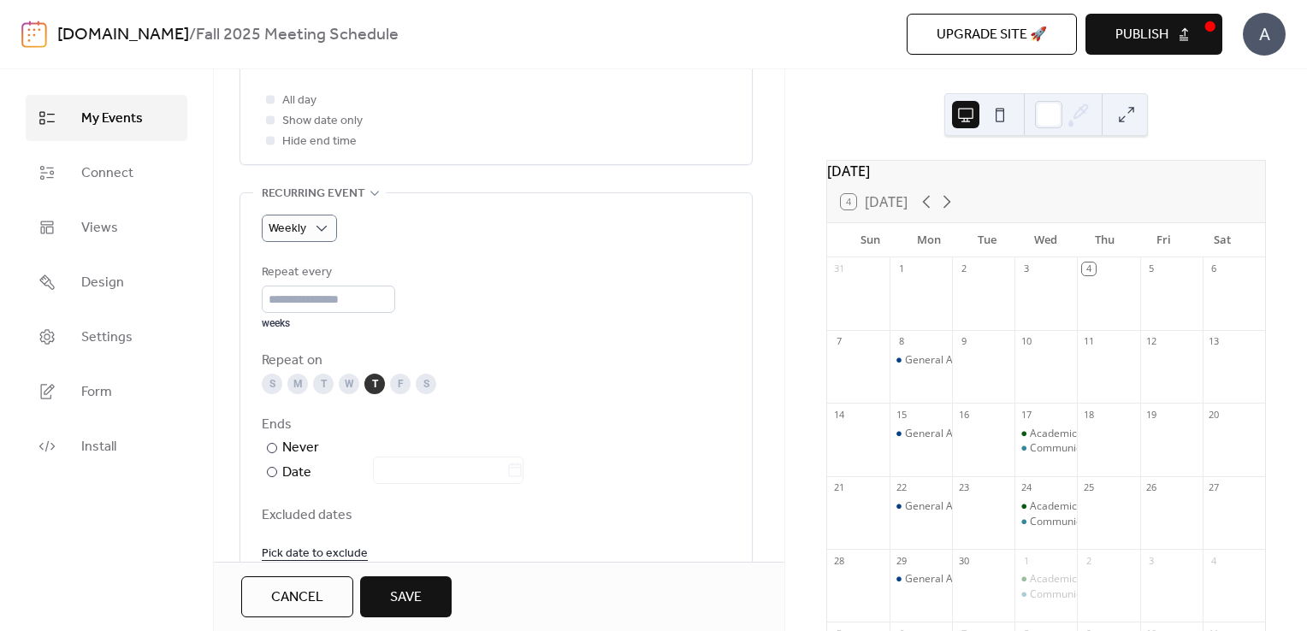
scroll to position [689, 0]
click at [289, 467] on div "Date" at bounding box center [402, 469] width 241 height 22
click at [523, 469] on icon at bounding box center [514, 466] width 17 height 17
click at [506, 469] on input "text" at bounding box center [439, 466] width 133 height 27
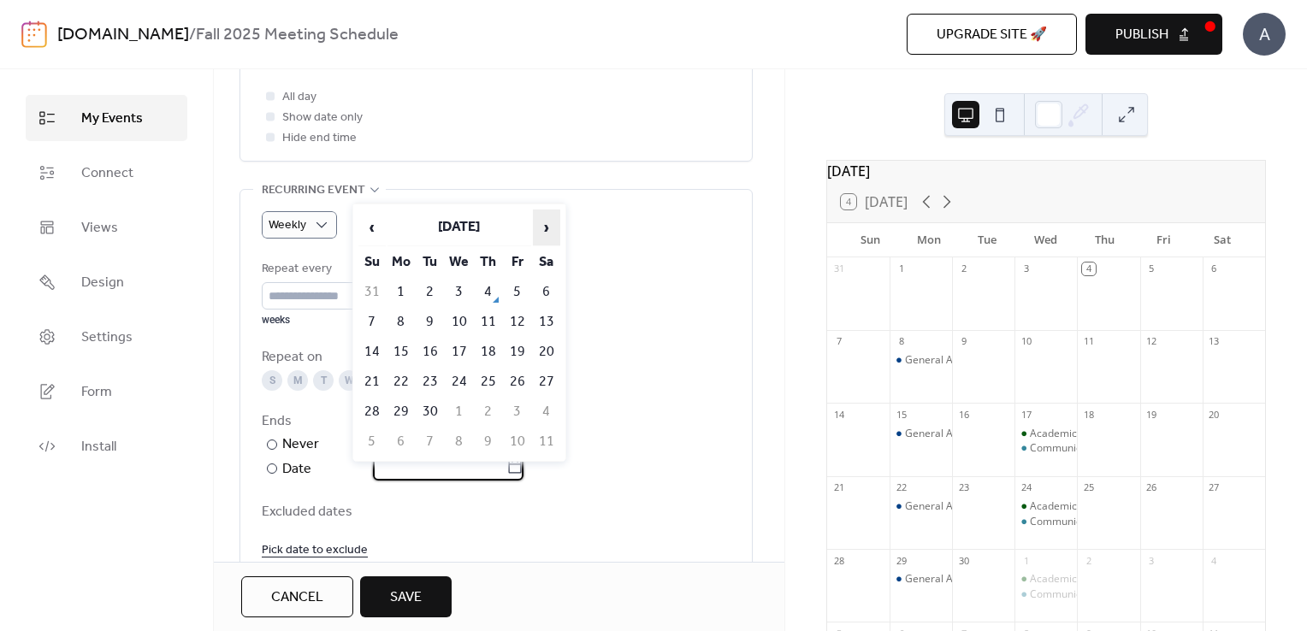
click at [551, 234] on span "›" at bounding box center [547, 227] width 26 height 34
click at [514, 322] on td "12" at bounding box center [517, 322] width 27 height 28
type input "**********"
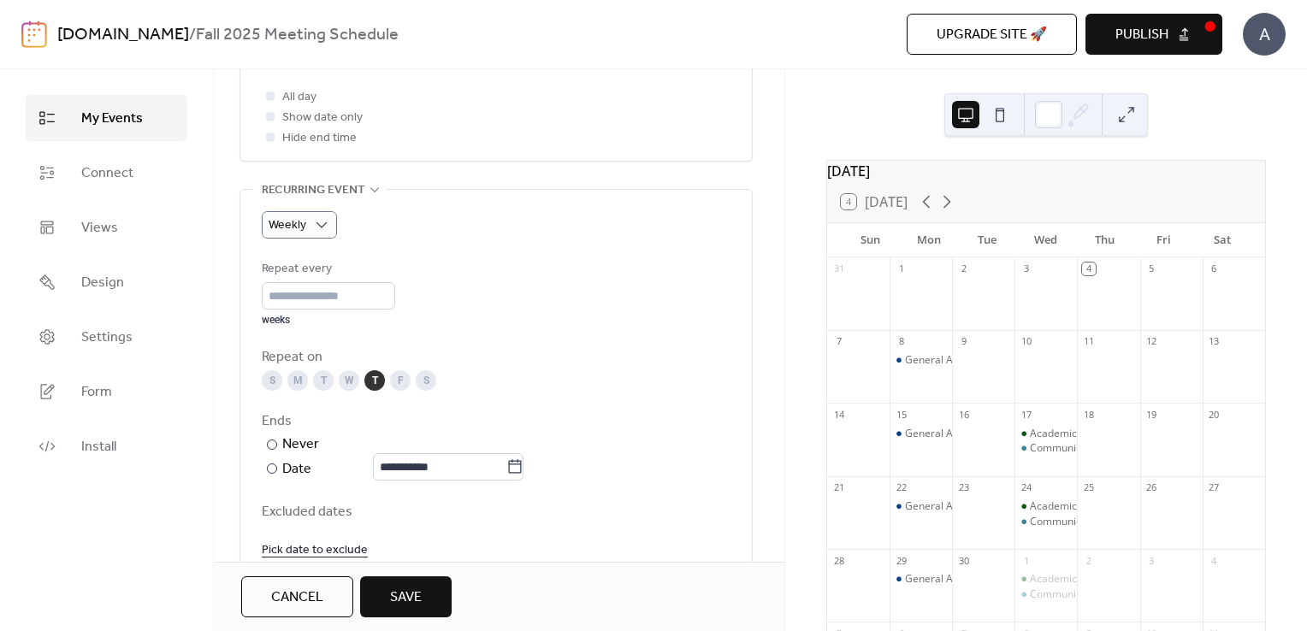
click at [316, 548] on link "Pick date to exclude" at bounding box center [315, 549] width 106 height 21
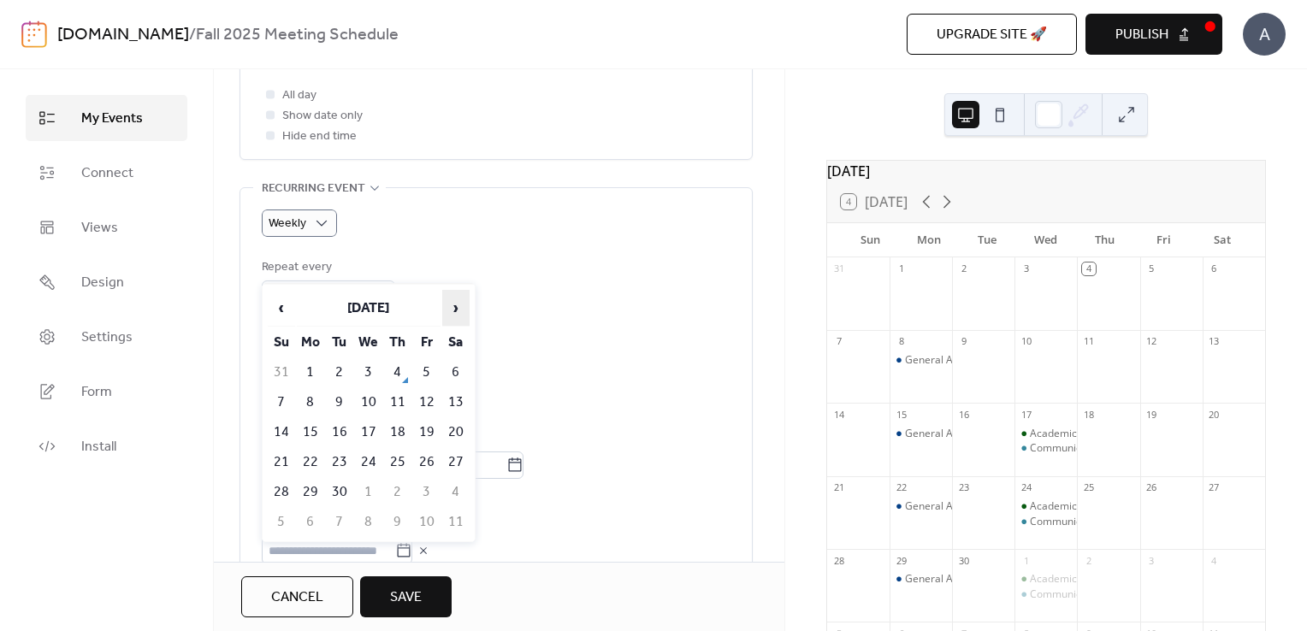
click at [454, 305] on span "›" at bounding box center [456, 308] width 26 height 34
click at [393, 487] on td "27" at bounding box center [397, 492] width 27 height 28
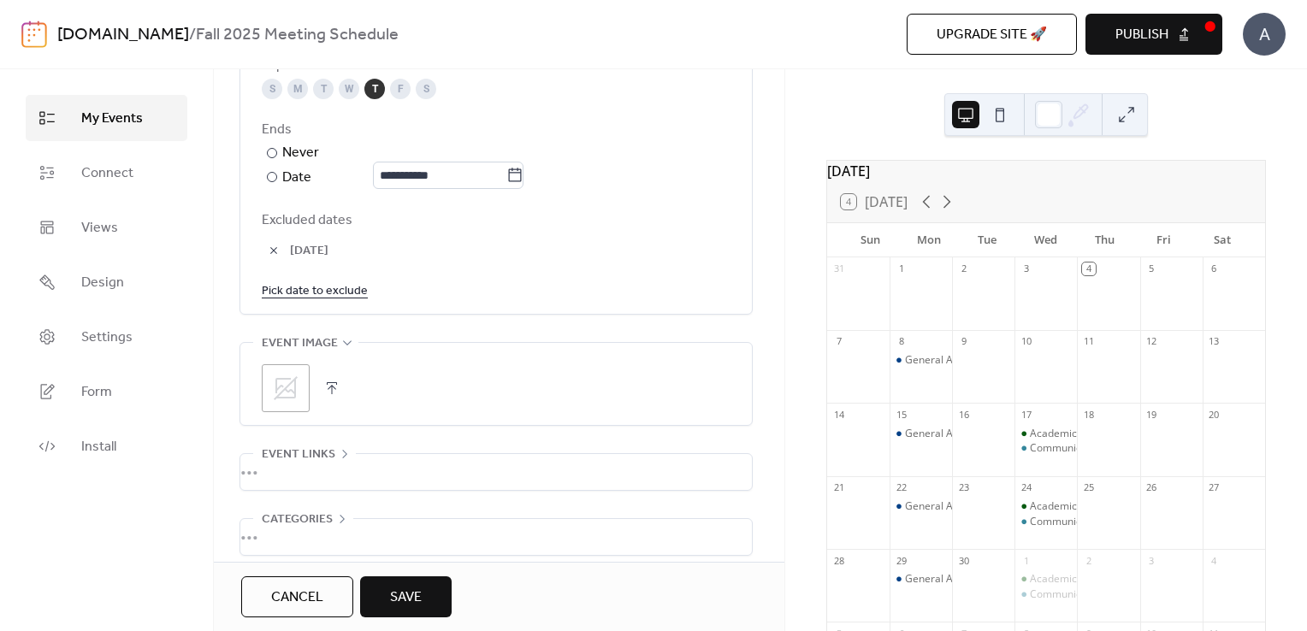
scroll to position [993, 0]
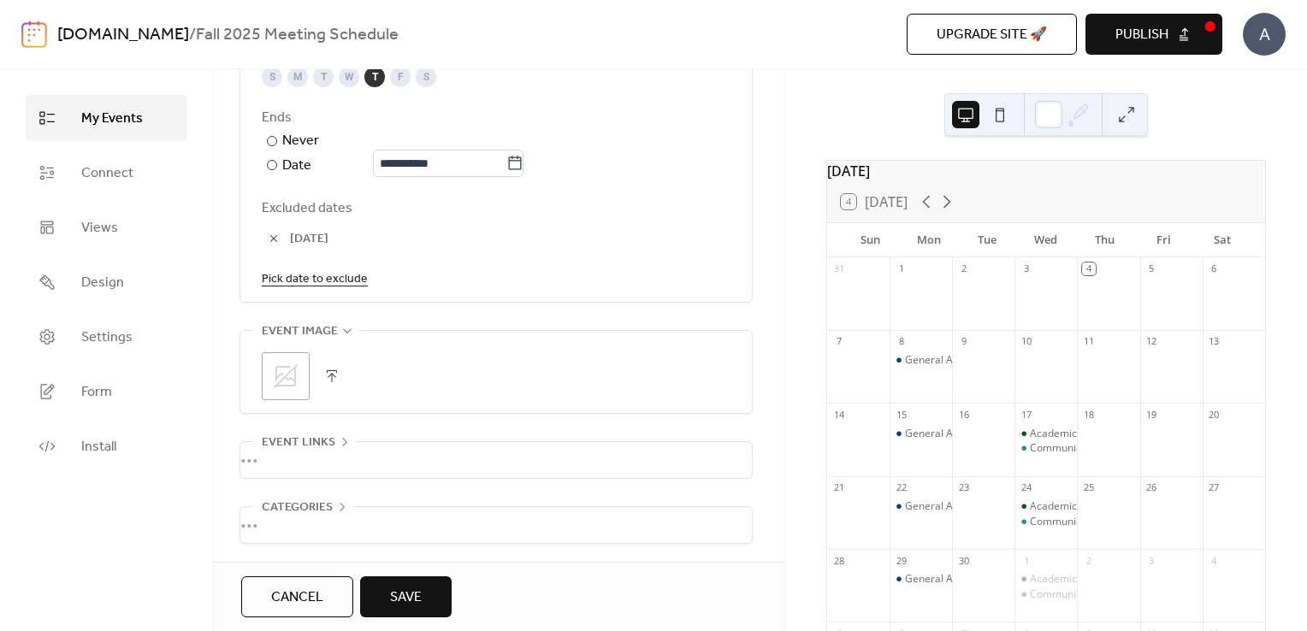
click at [330, 375] on button "button" at bounding box center [332, 376] width 24 height 24
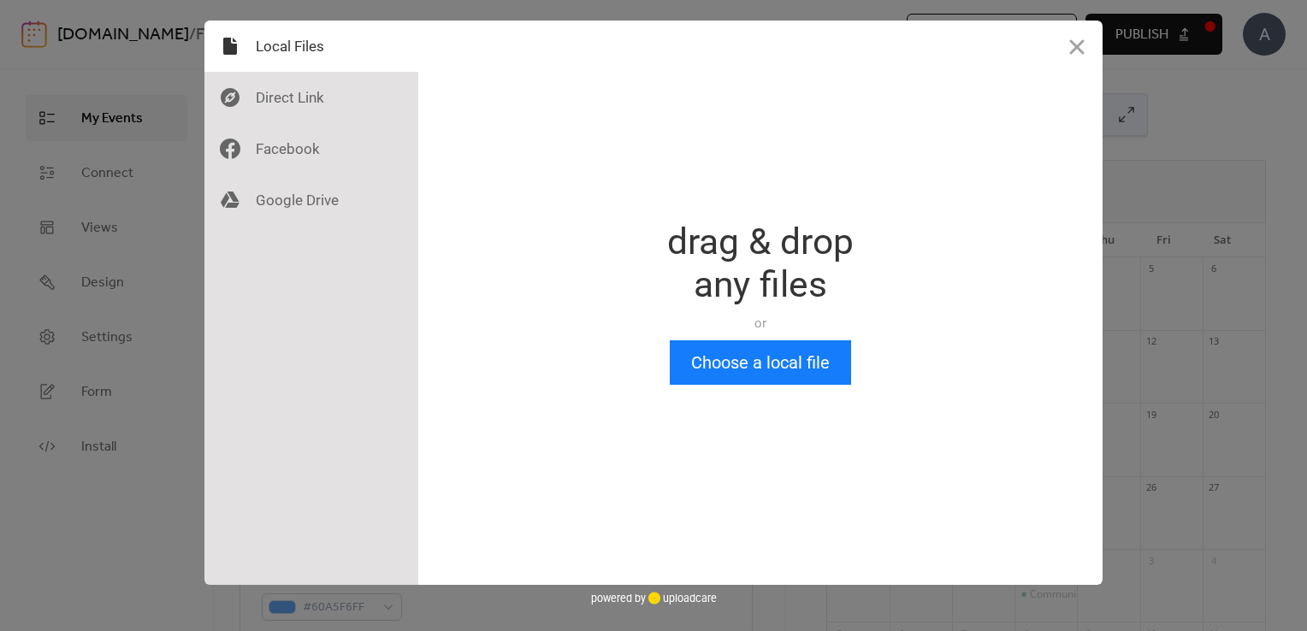
scroll to position [0, 0]
click at [797, 350] on button "Choose a local file" at bounding box center [760, 362] width 181 height 44
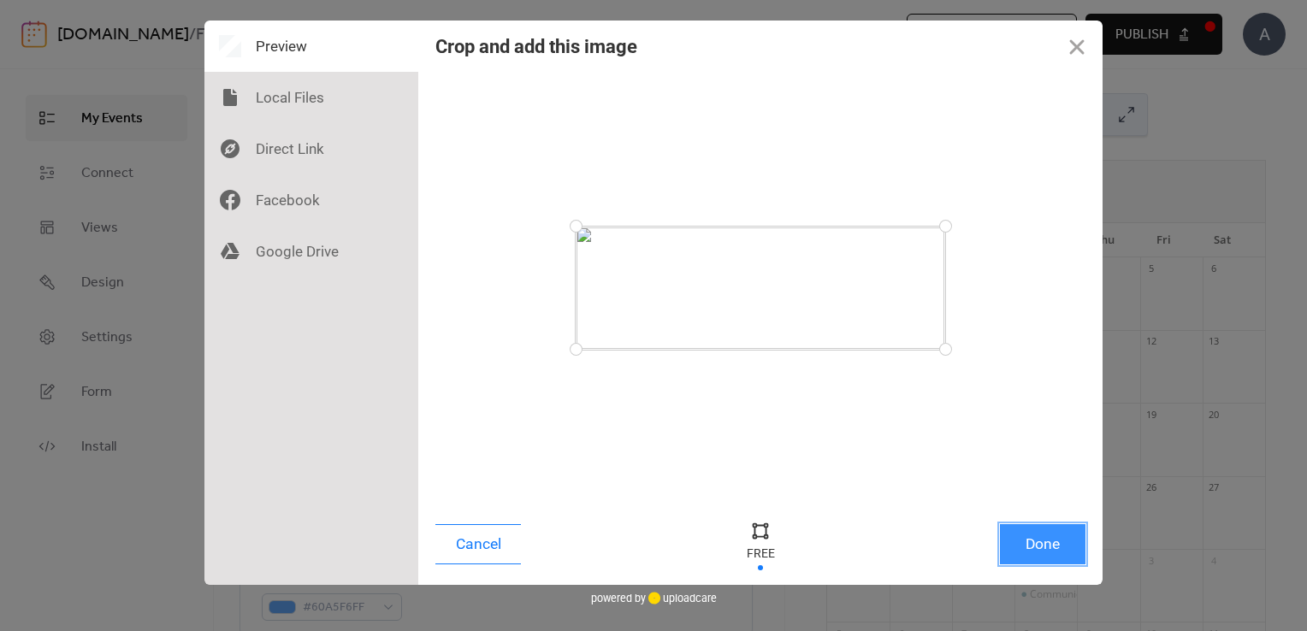
click at [1022, 552] on button "Done" at bounding box center [1043, 544] width 86 height 40
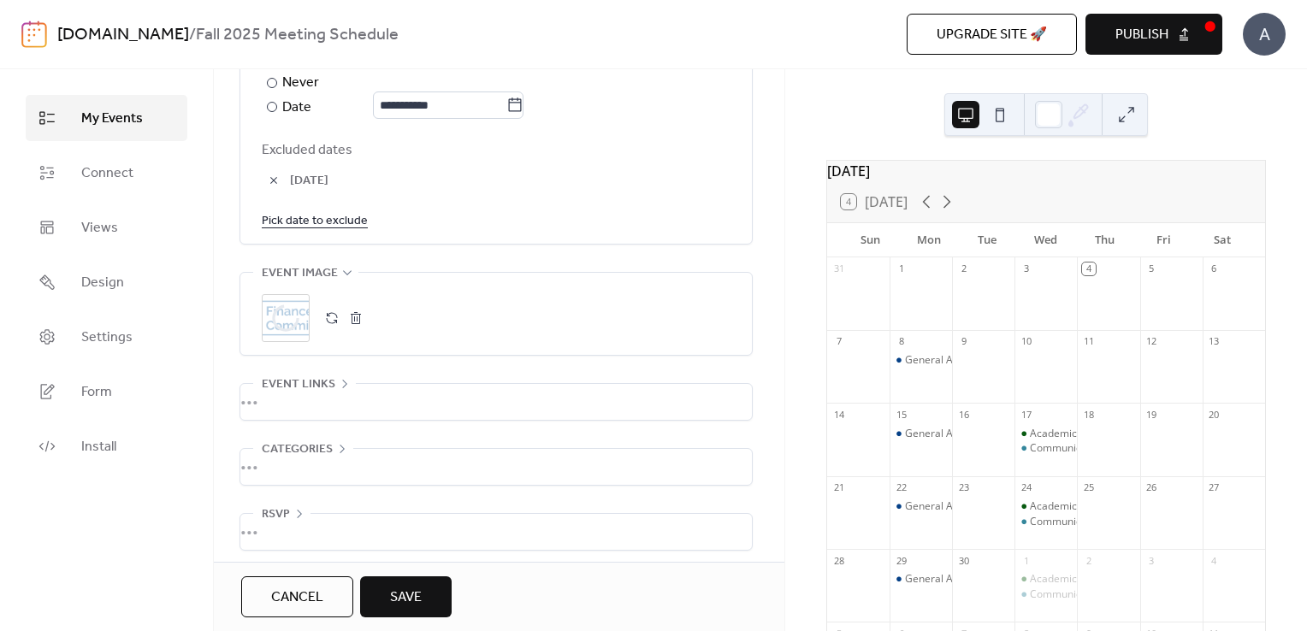
scroll to position [1058, 0]
click at [389, 617] on button "Save" at bounding box center [406, 596] width 92 height 41
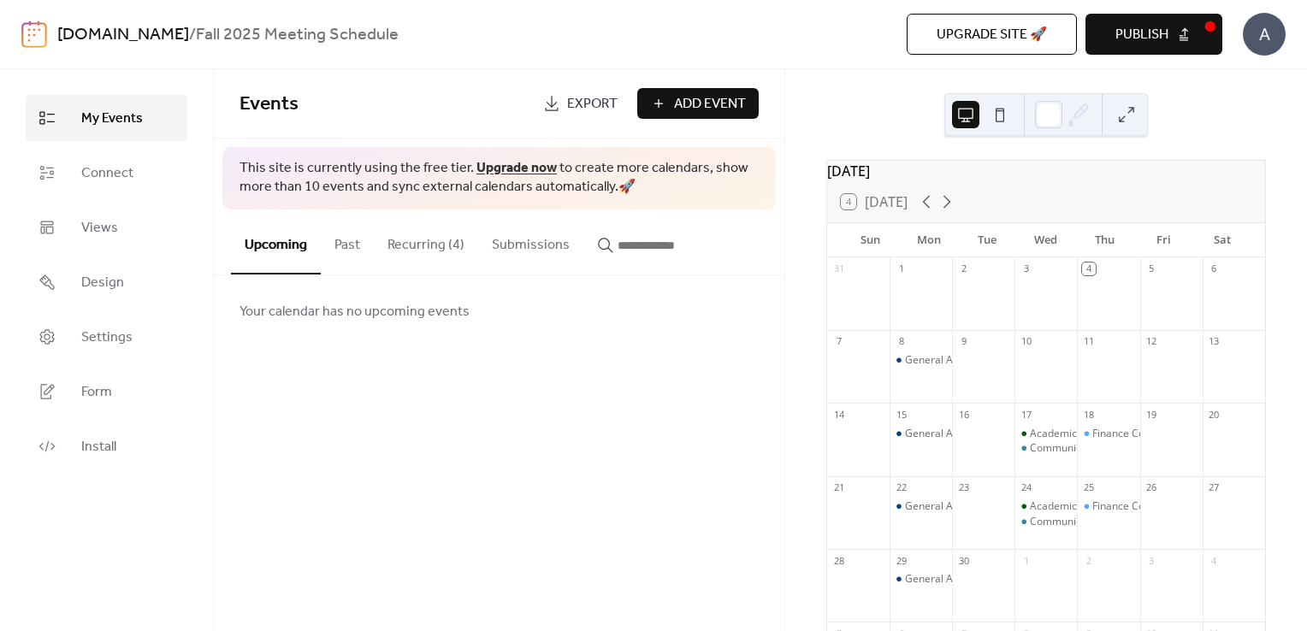
click at [661, 97] on button "Add Event" at bounding box center [697, 103] width 121 height 31
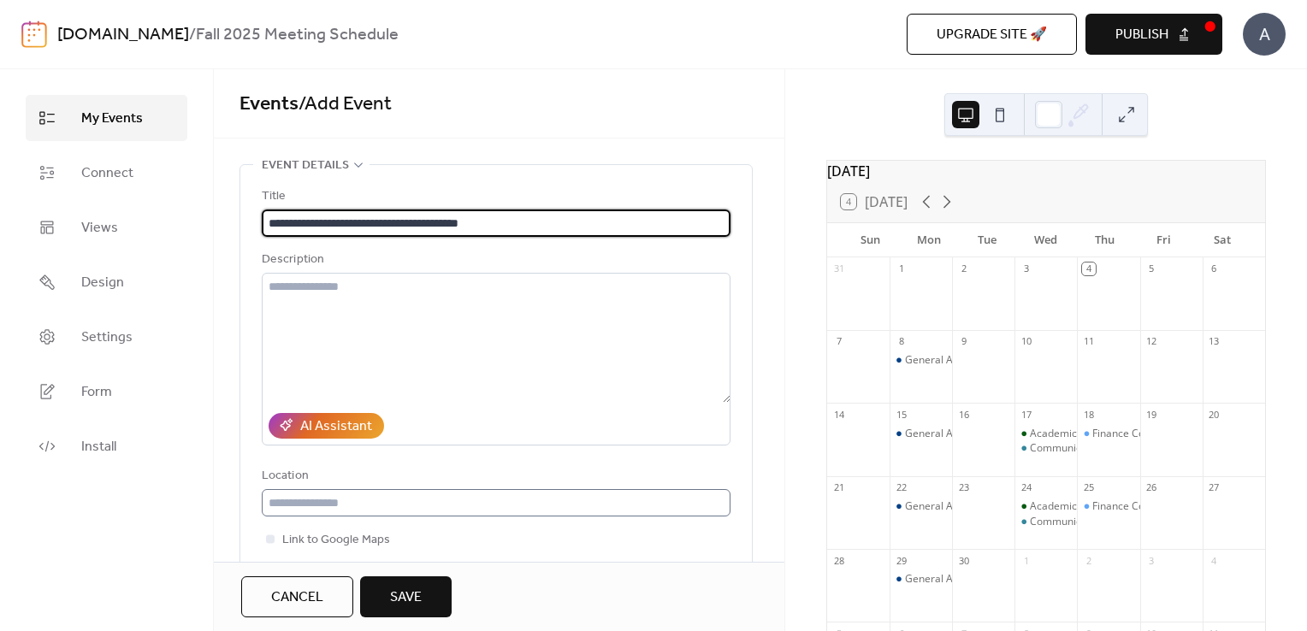
type input "**********"
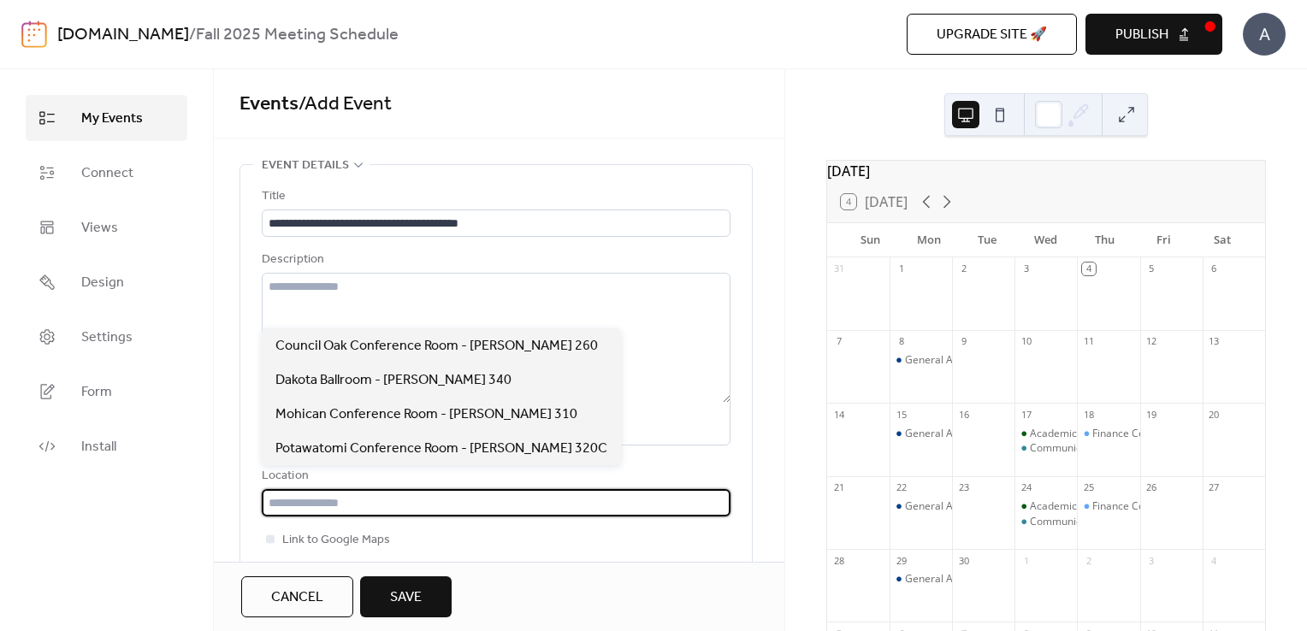
click at [349, 497] on input "text" at bounding box center [496, 502] width 469 height 27
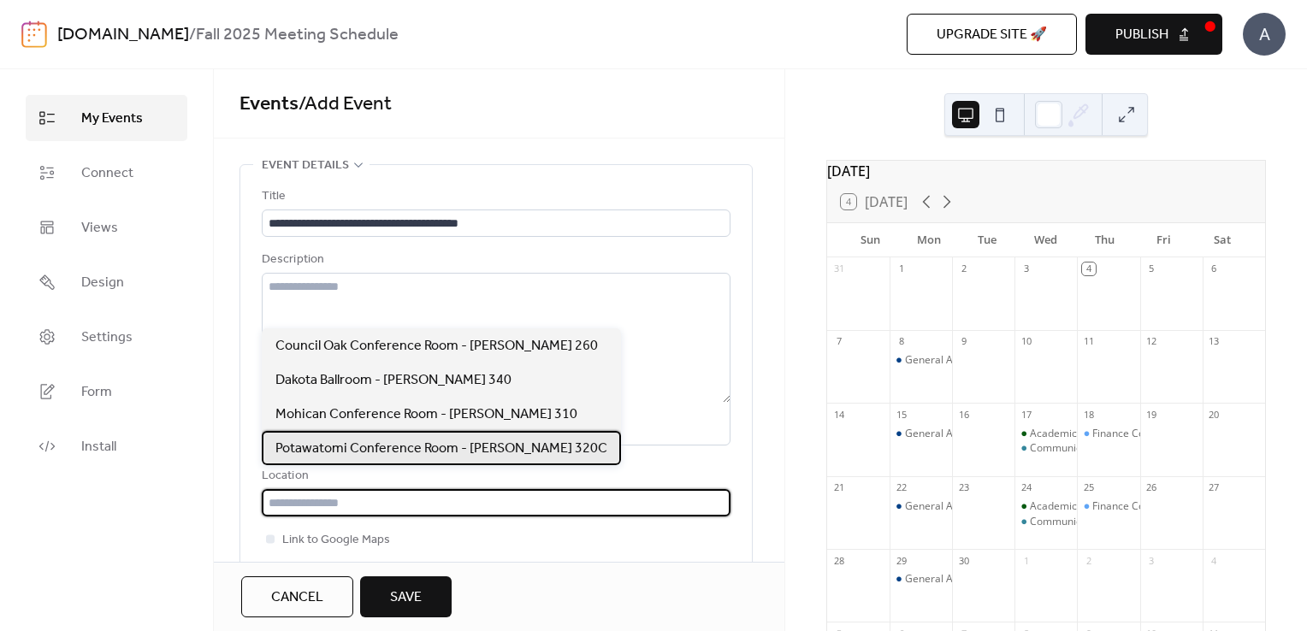
click at [344, 446] on span "Potawatomi Conference Room - [PERSON_NAME] 320C" at bounding box center [441, 449] width 332 height 21
type input "**********"
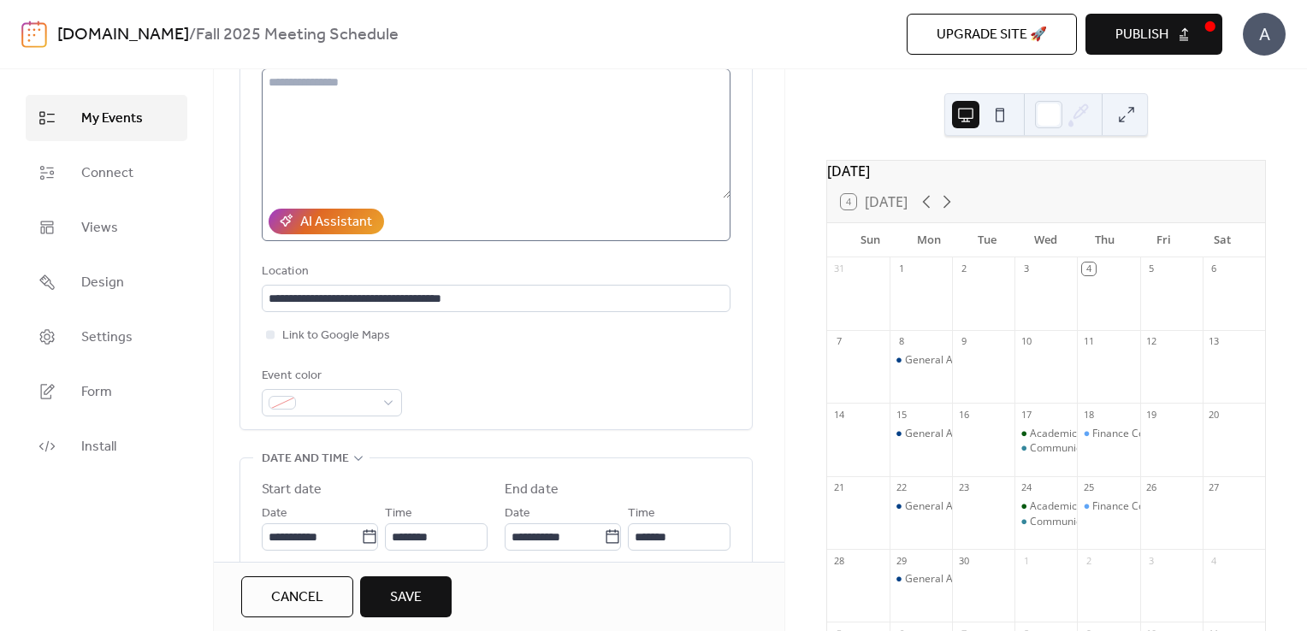
scroll to position [209, 0]
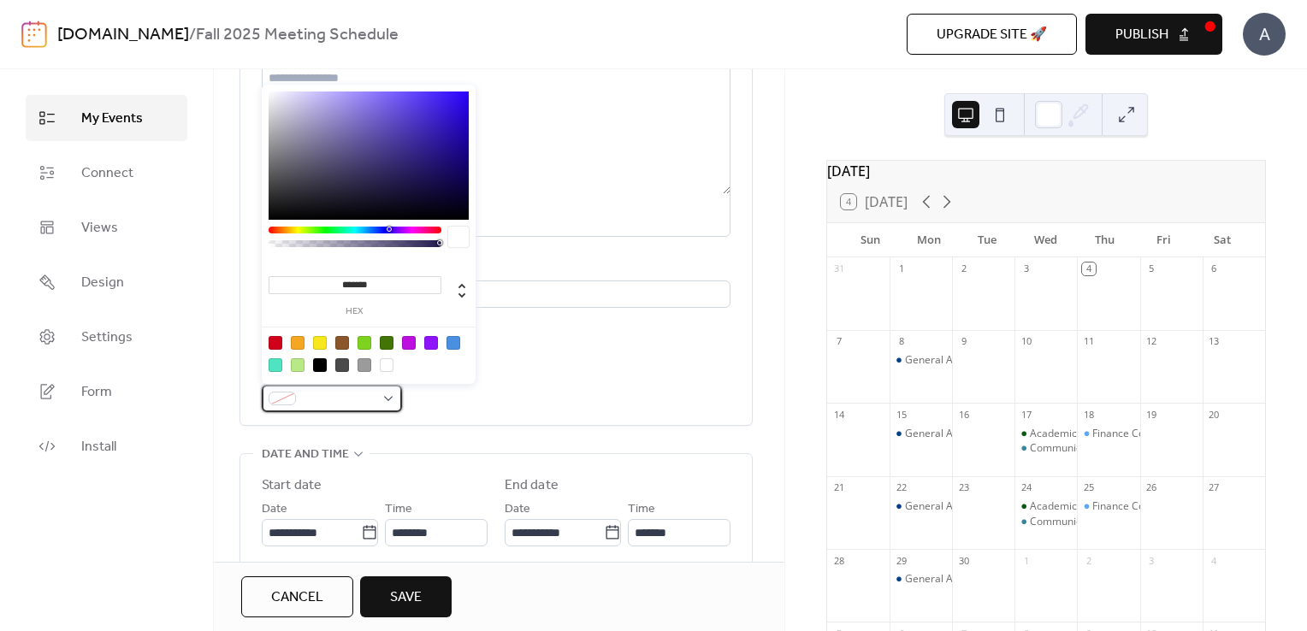
click at [388, 394] on div at bounding box center [332, 398] width 140 height 27
click at [315, 343] on div at bounding box center [320, 343] width 14 height 14
type input "*******"
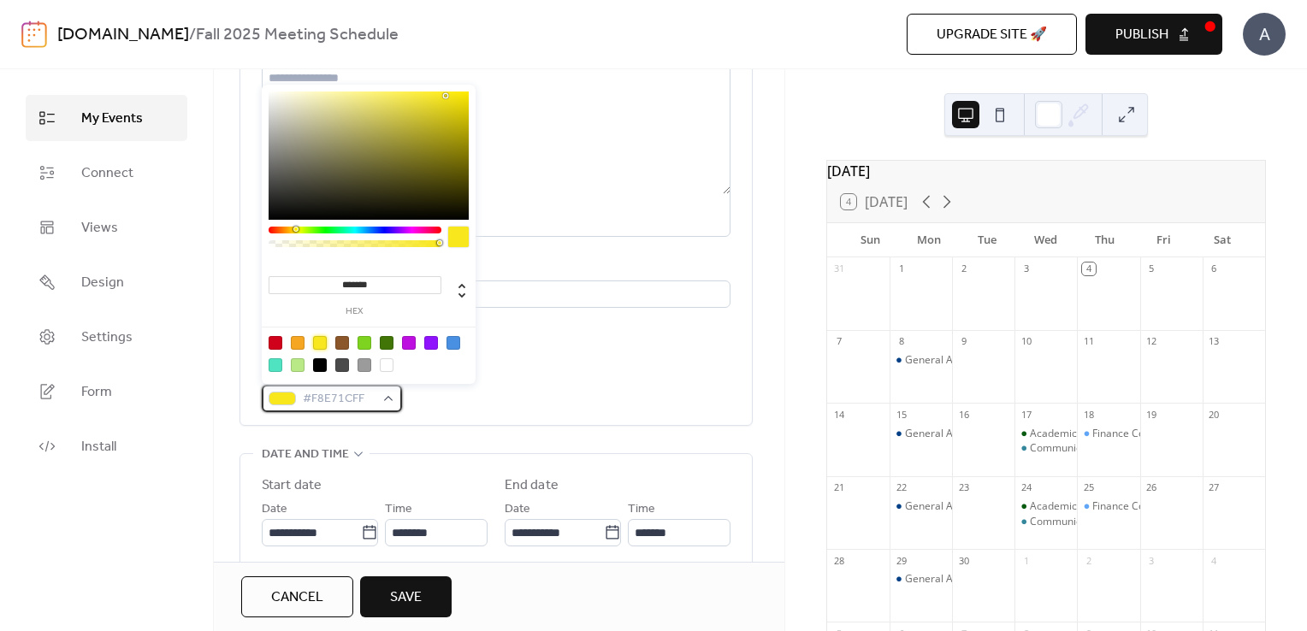
click at [387, 399] on div "#F8E71CFF" at bounding box center [332, 398] width 140 height 27
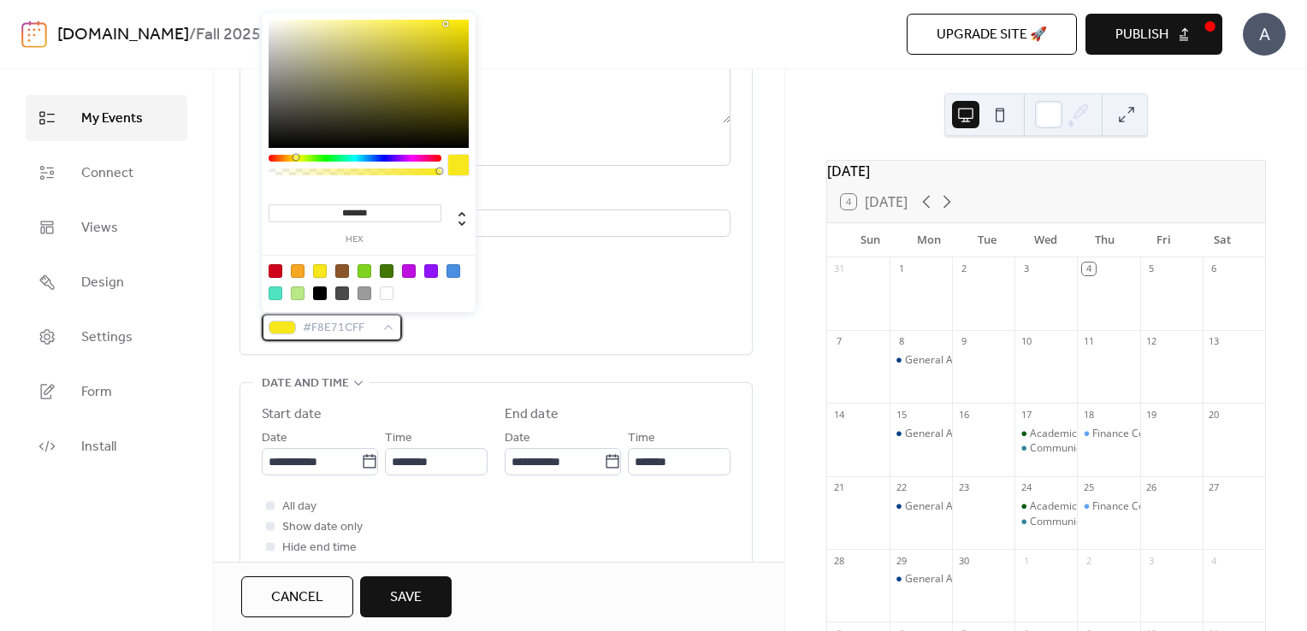
scroll to position [281, 0]
click at [363, 465] on icon at bounding box center [369, 460] width 13 height 14
click at [358, 465] on input "**********" at bounding box center [311, 460] width 99 height 27
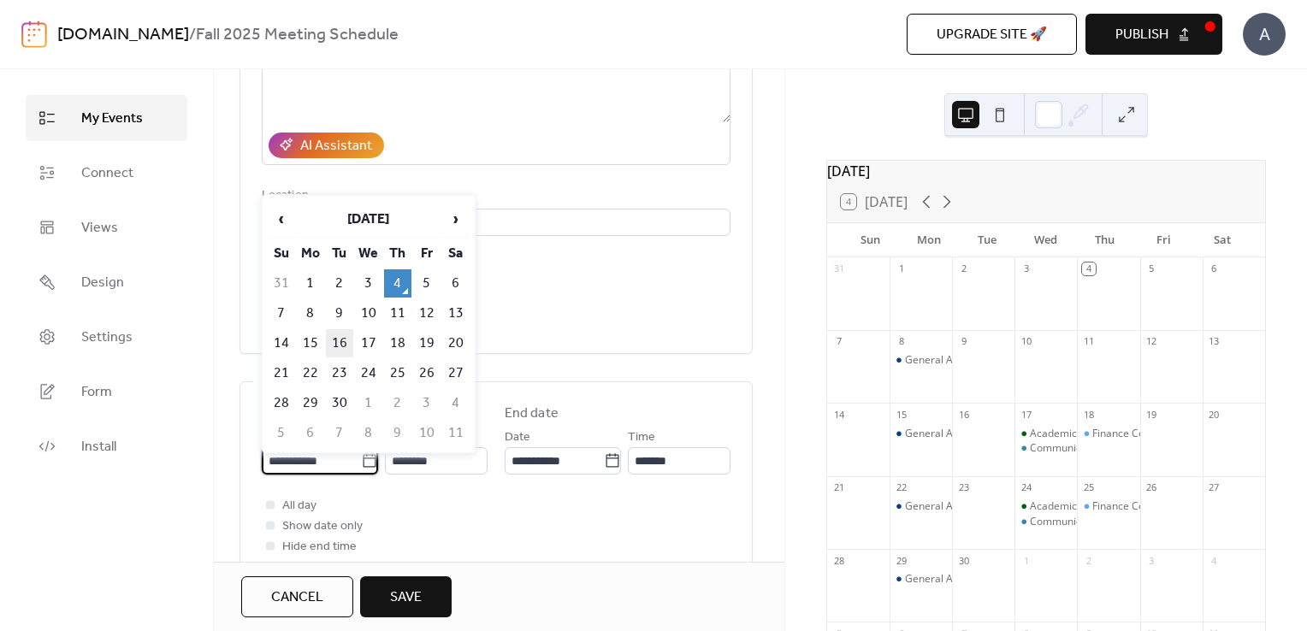
click at [334, 332] on td "16" at bounding box center [339, 343] width 27 height 28
type input "**********"
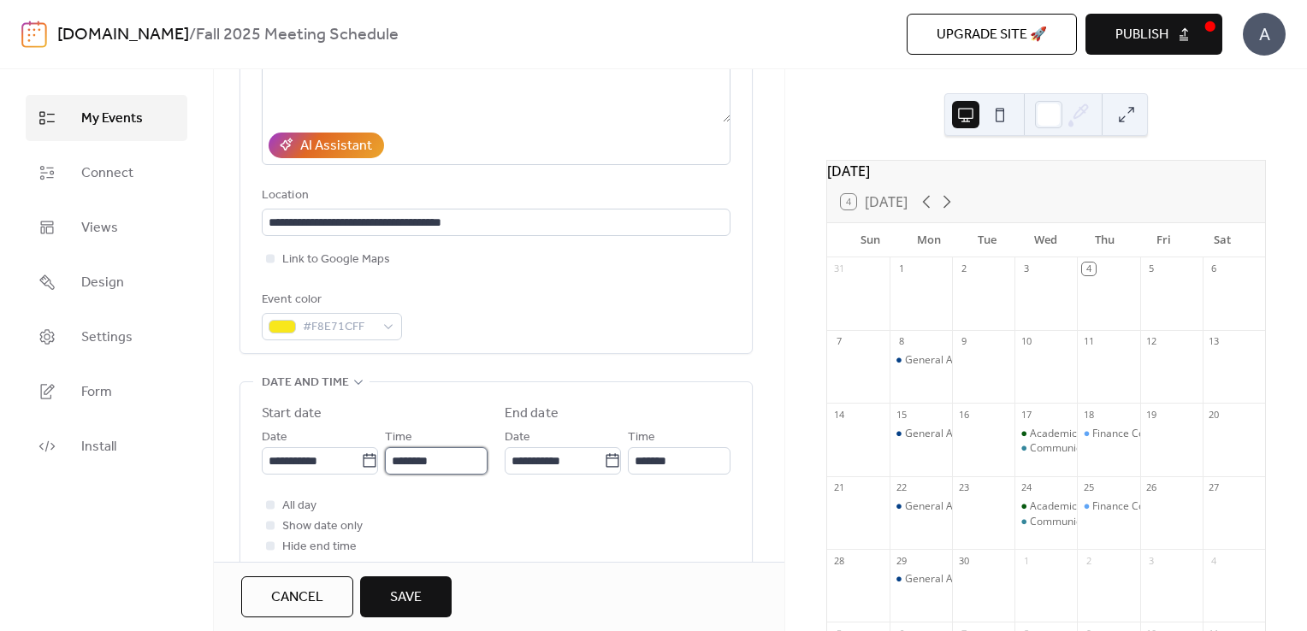
click at [457, 460] on input "********" at bounding box center [436, 460] width 103 height 27
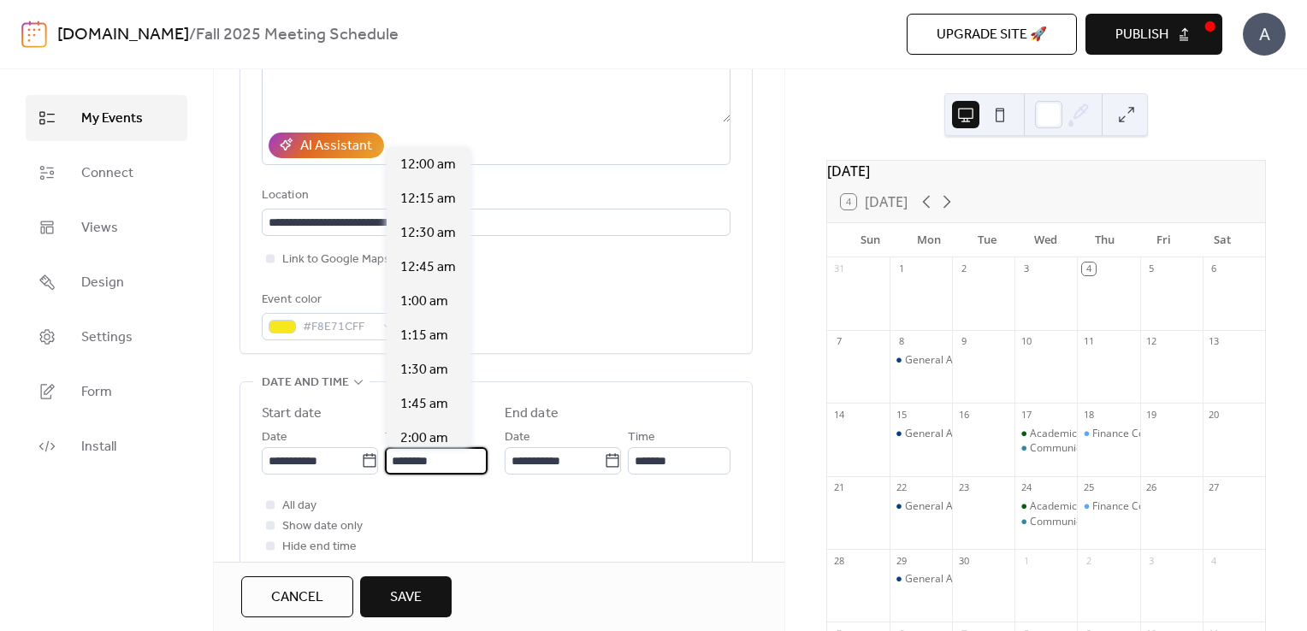
scroll to position [1642, 0]
click at [431, 442] on span "2:00 pm" at bounding box center [424, 438] width 49 height 21
type input "*******"
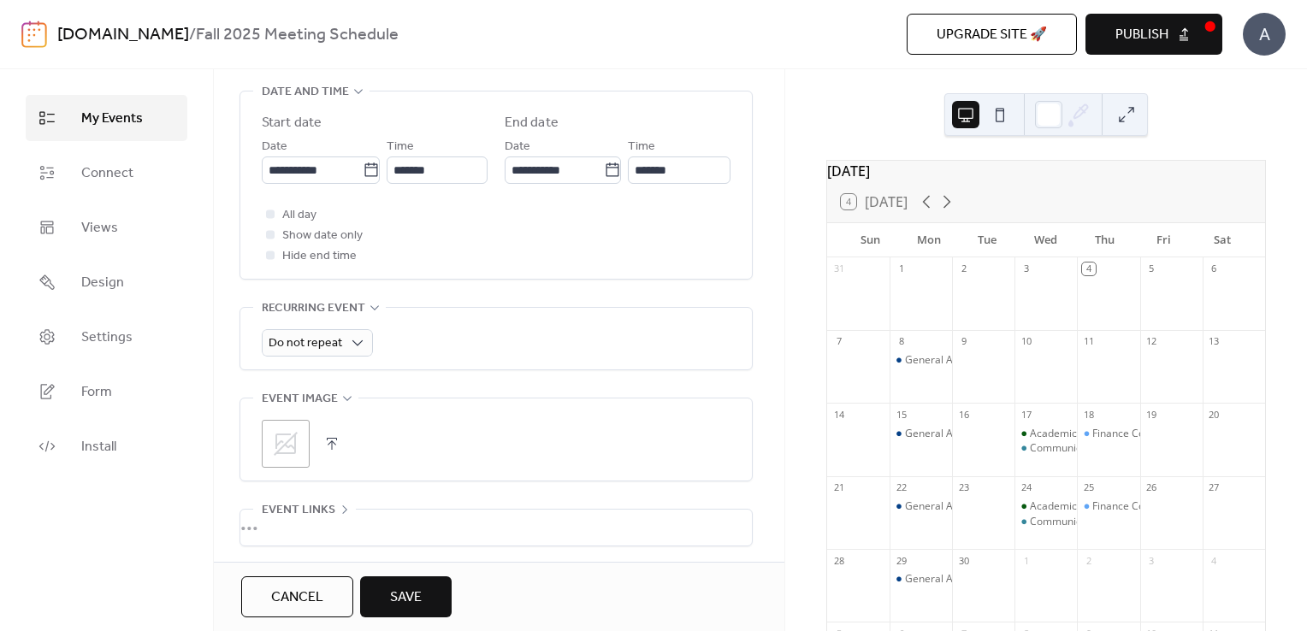
scroll to position [573, 0]
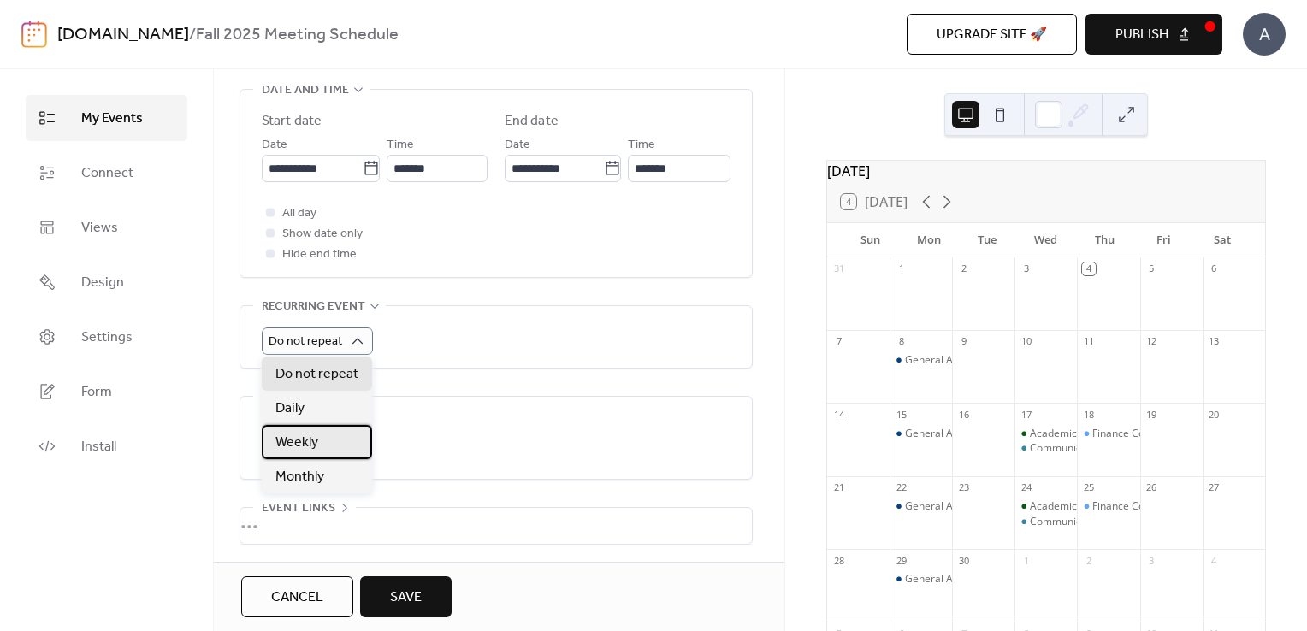
click at [331, 437] on div "Weekly" at bounding box center [317, 442] width 110 height 34
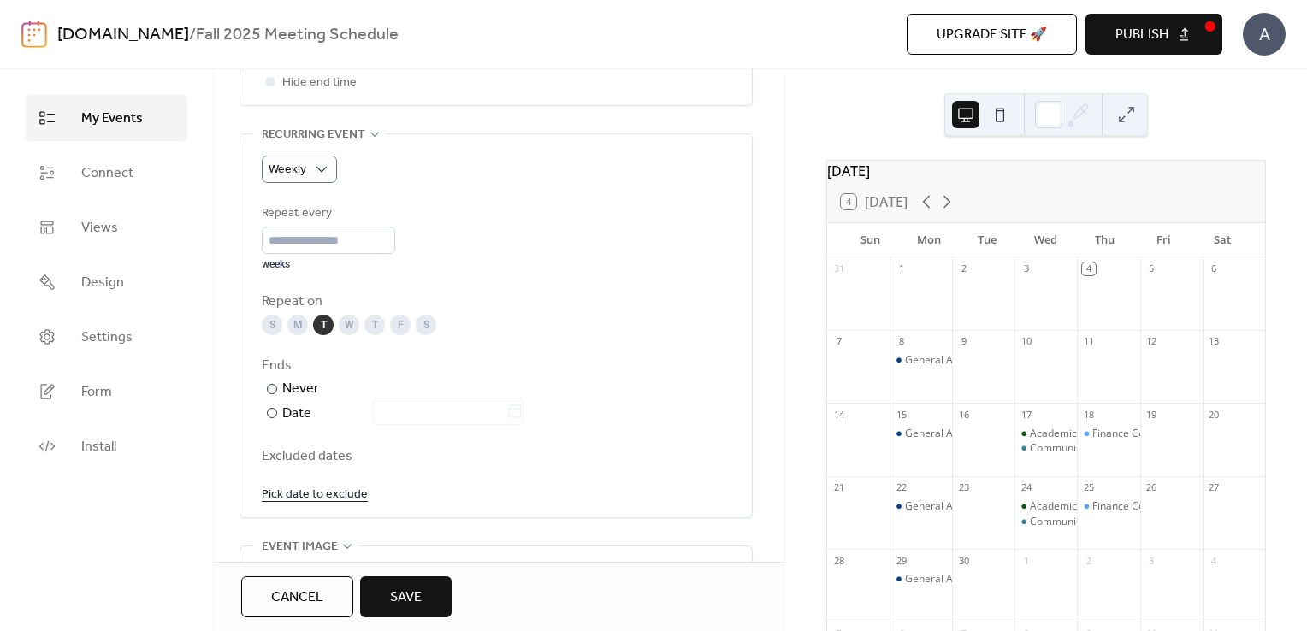
scroll to position [768, 0]
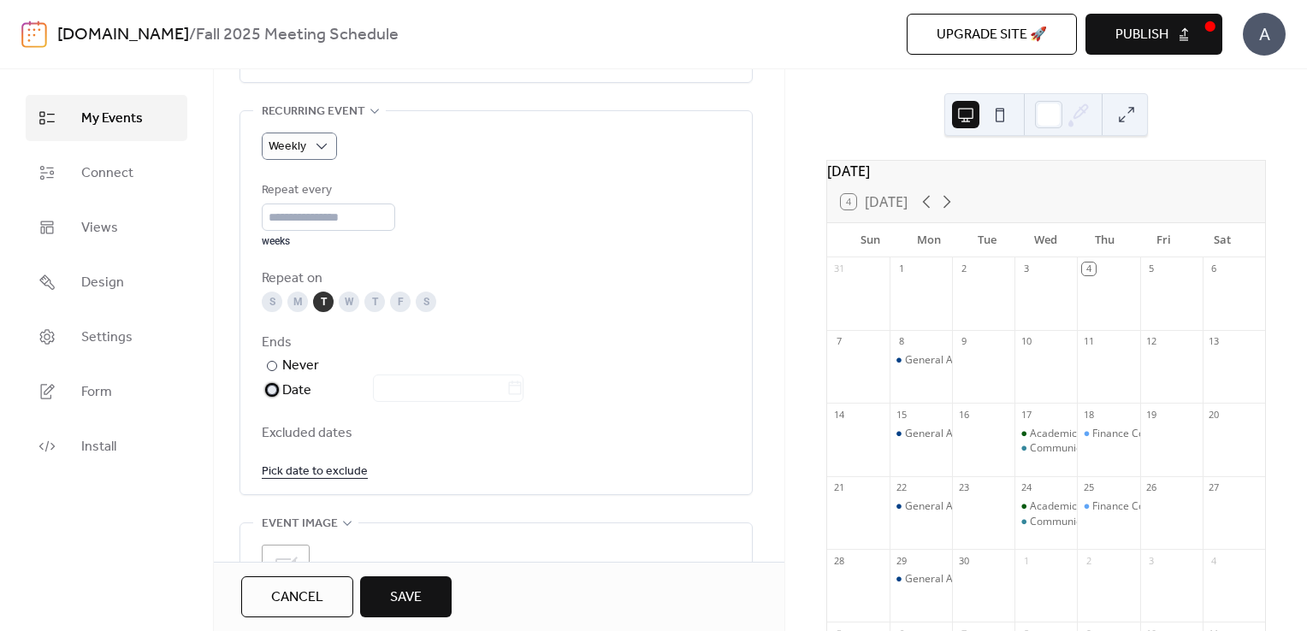
click at [297, 391] on div "Date" at bounding box center [402, 391] width 241 height 22
click at [505, 392] on input "text" at bounding box center [439, 388] width 133 height 27
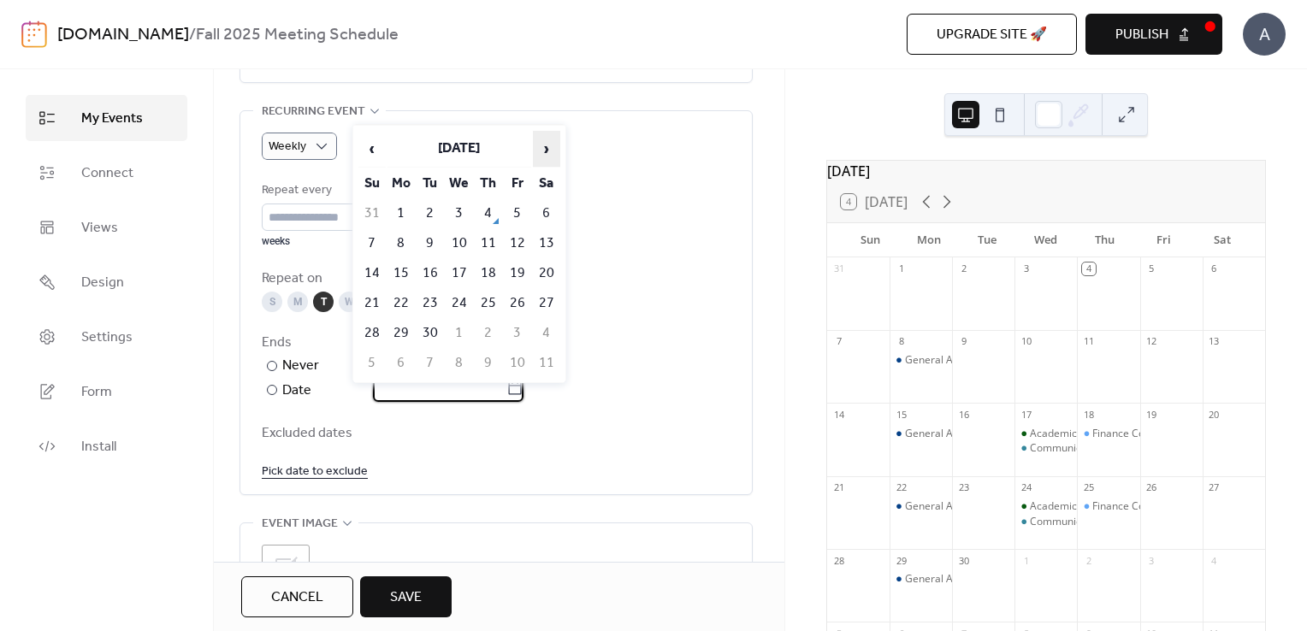
click at [541, 137] on span "›" at bounding box center [547, 149] width 26 height 34
click at [396, 240] on td "8" at bounding box center [400, 243] width 27 height 28
type input "**********"
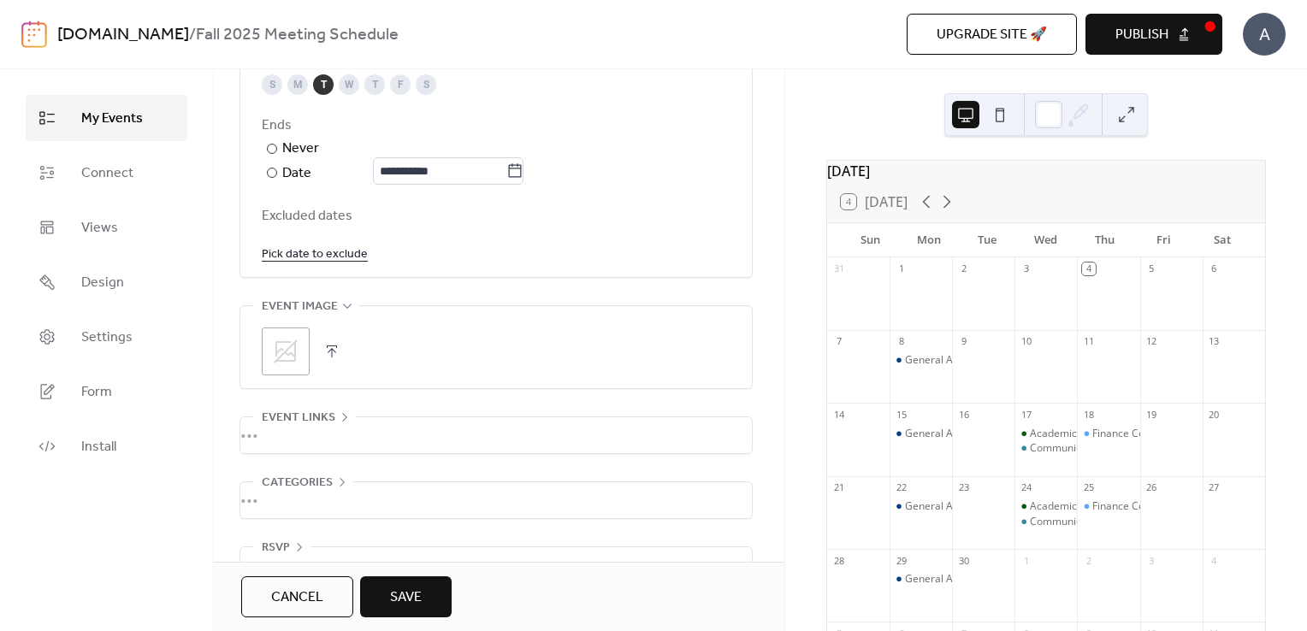
scroll to position [985, 0]
drag, startPoint x: 327, startPoint y: 344, endPoint x: 331, endPoint y: 353, distance: 10.3
click at [331, 353] on button "button" at bounding box center [332, 352] width 24 height 24
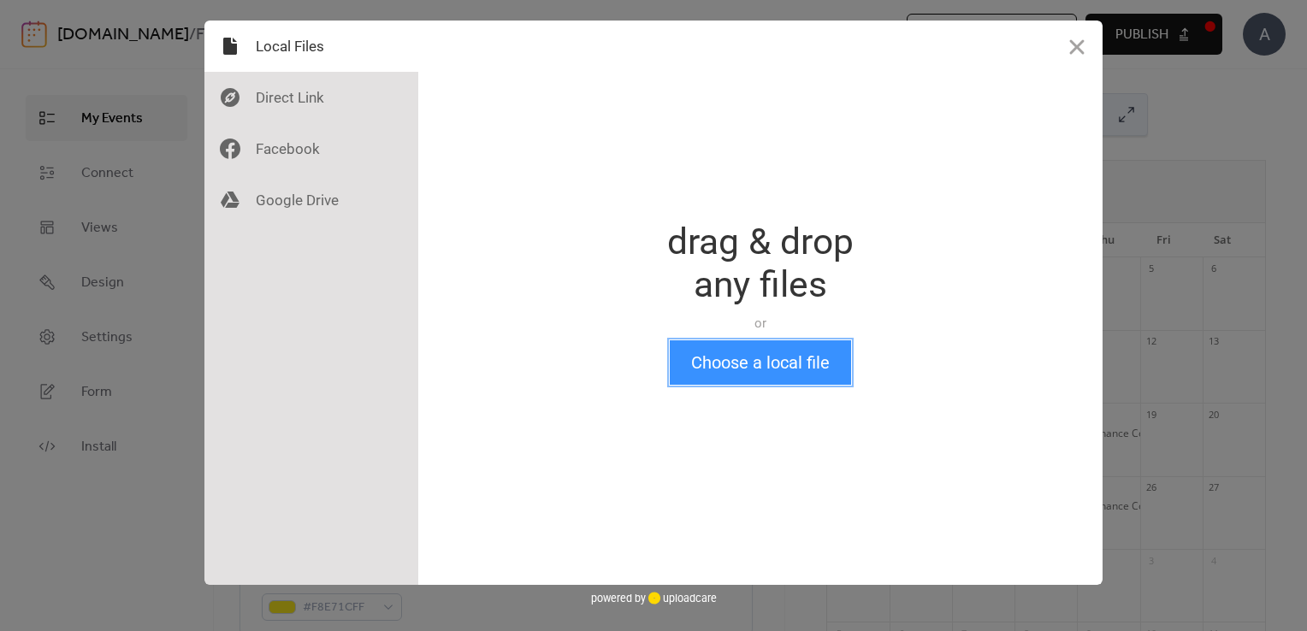
click at [711, 378] on button "Choose a local file" at bounding box center [760, 362] width 181 height 44
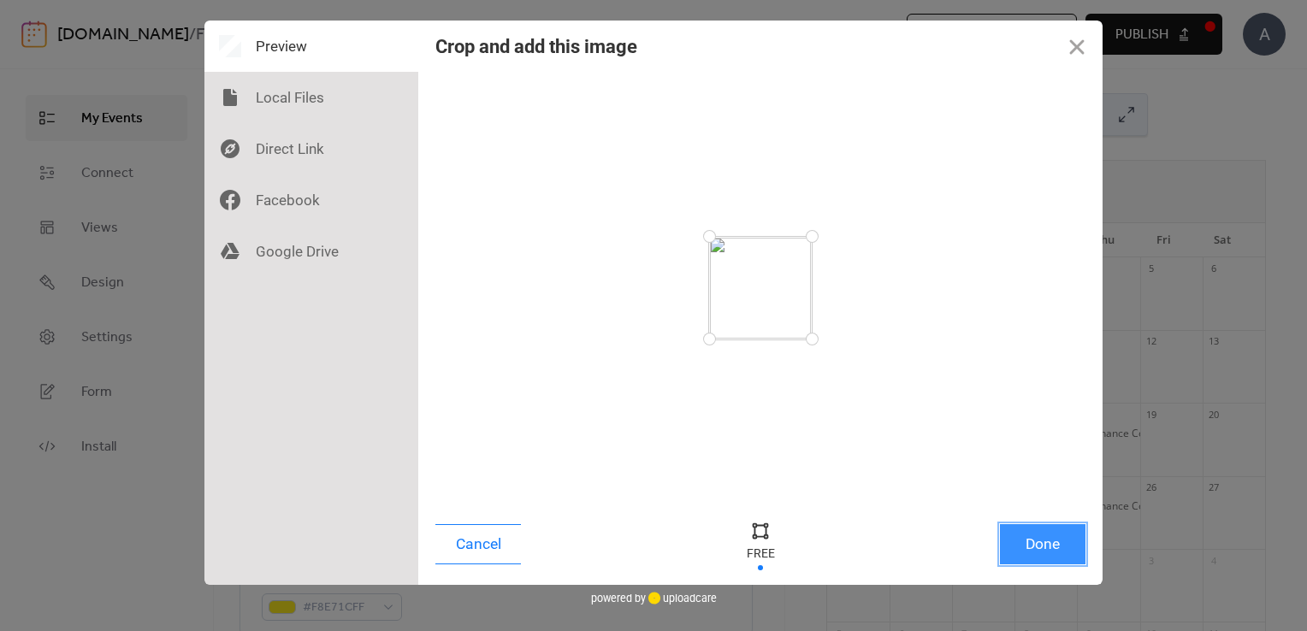
click at [1057, 546] on button "Done" at bounding box center [1043, 544] width 86 height 40
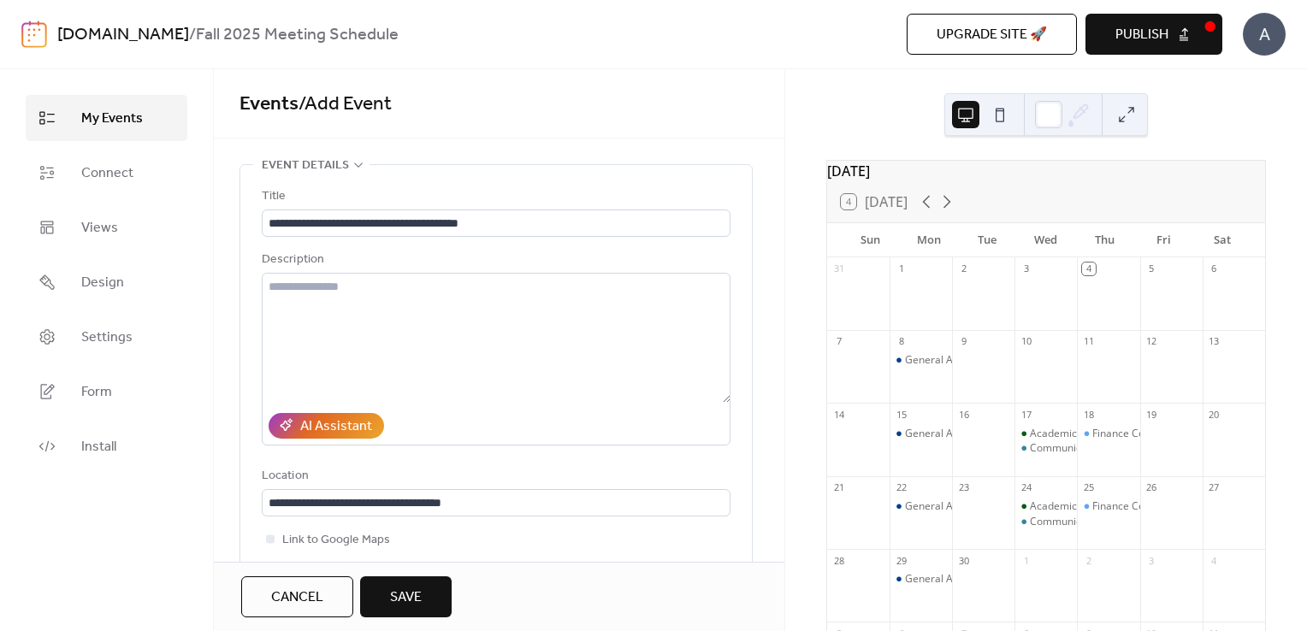
scroll to position [1019, 0]
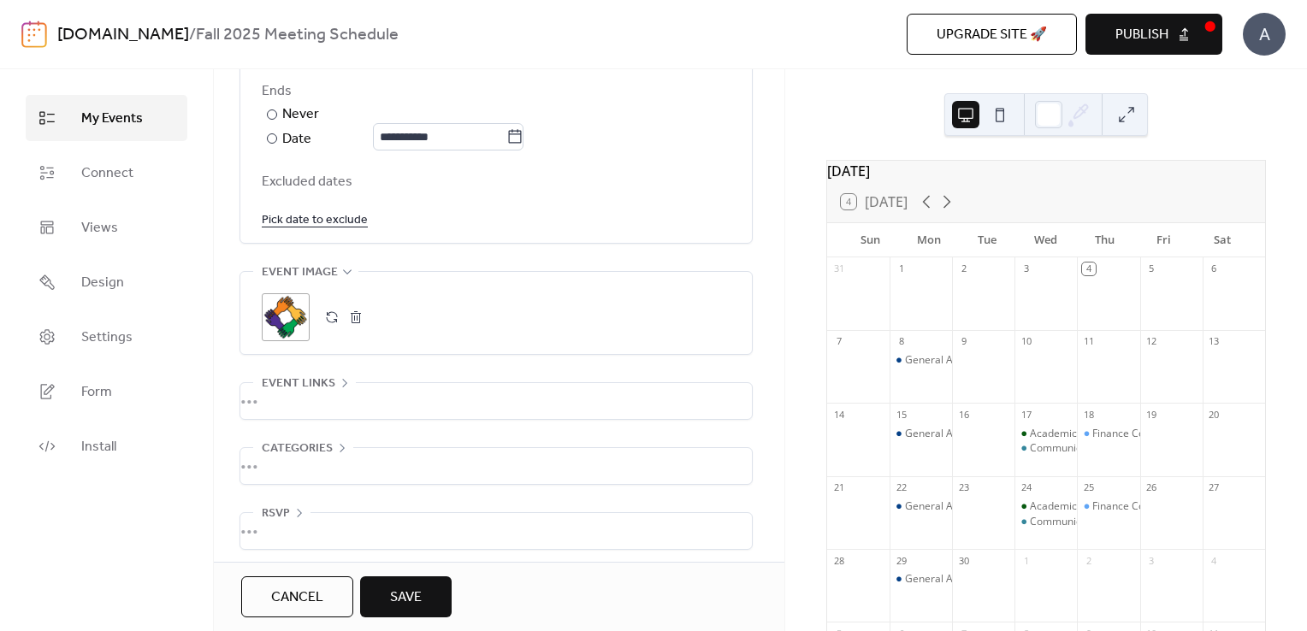
click at [357, 317] on button "button" at bounding box center [356, 317] width 24 height 24
click at [322, 314] on button "button" at bounding box center [332, 317] width 24 height 24
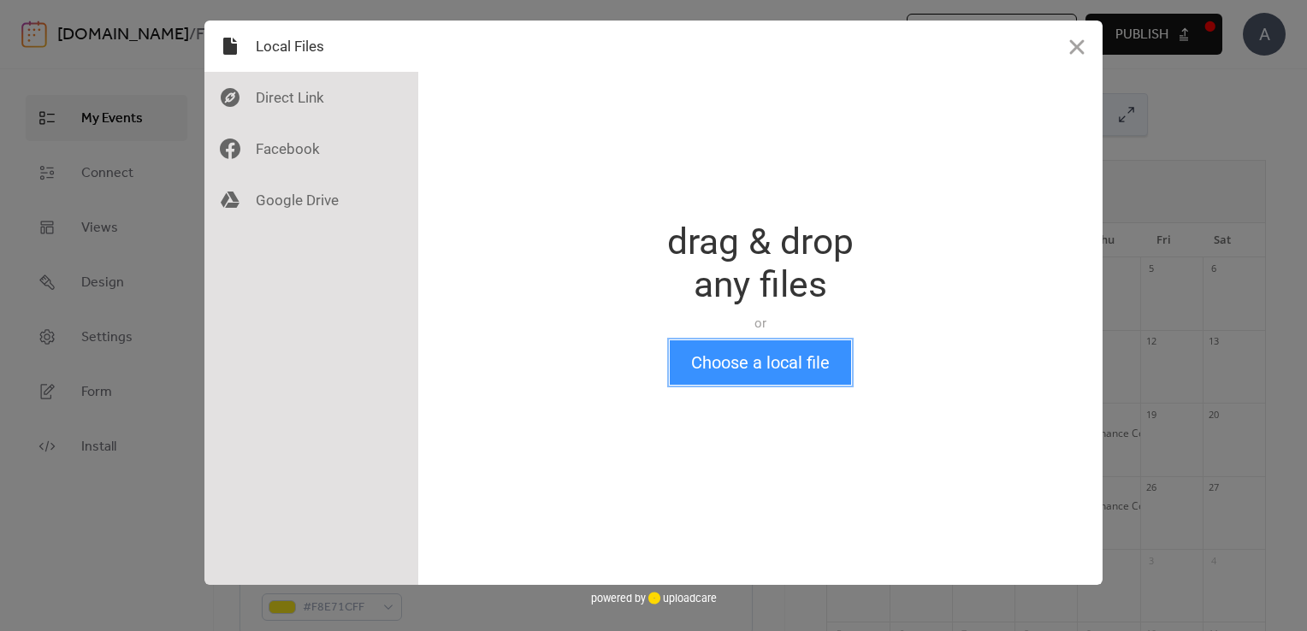
click at [810, 375] on button "Choose a local file" at bounding box center [760, 362] width 181 height 44
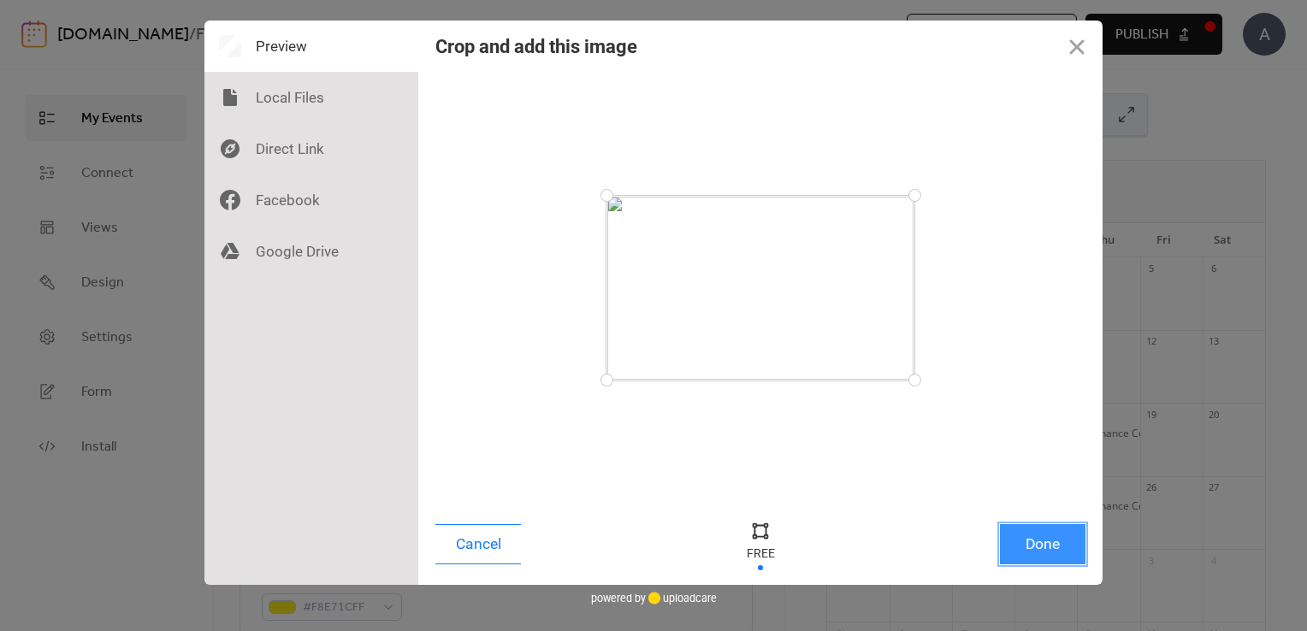
click at [1050, 550] on button "Done" at bounding box center [1043, 544] width 86 height 40
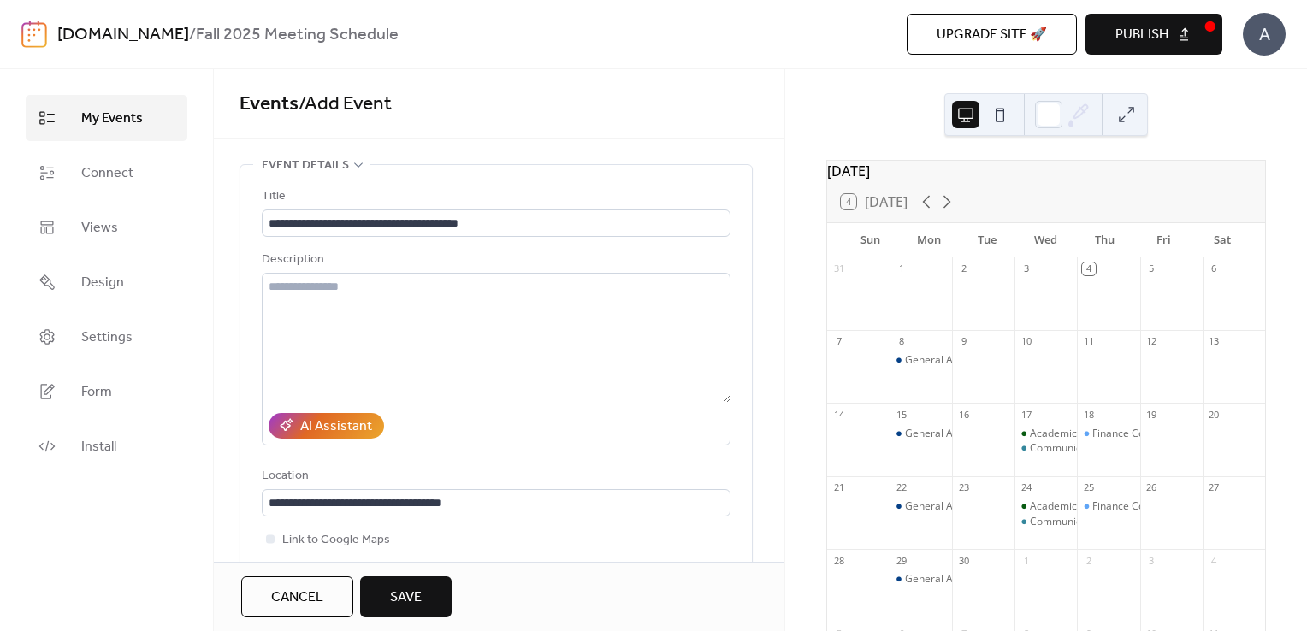
scroll to position [1019, 0]
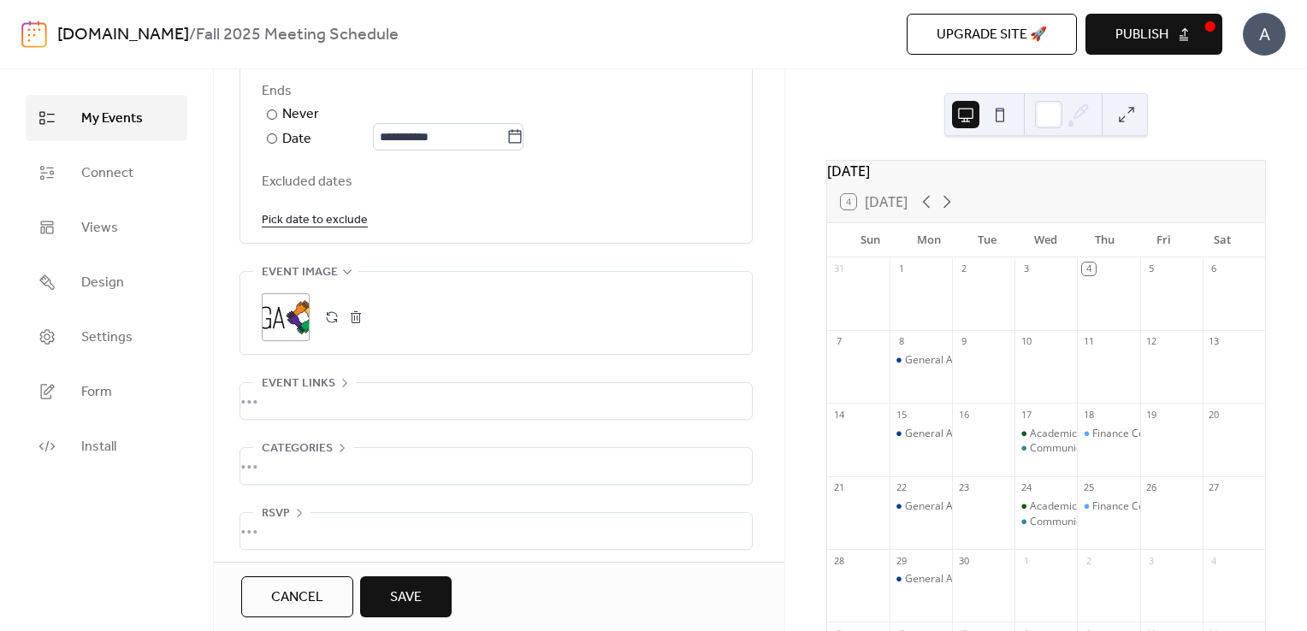
click at [397, 606] on span "Save" at bounding box center [406, 598] width 32 height 21
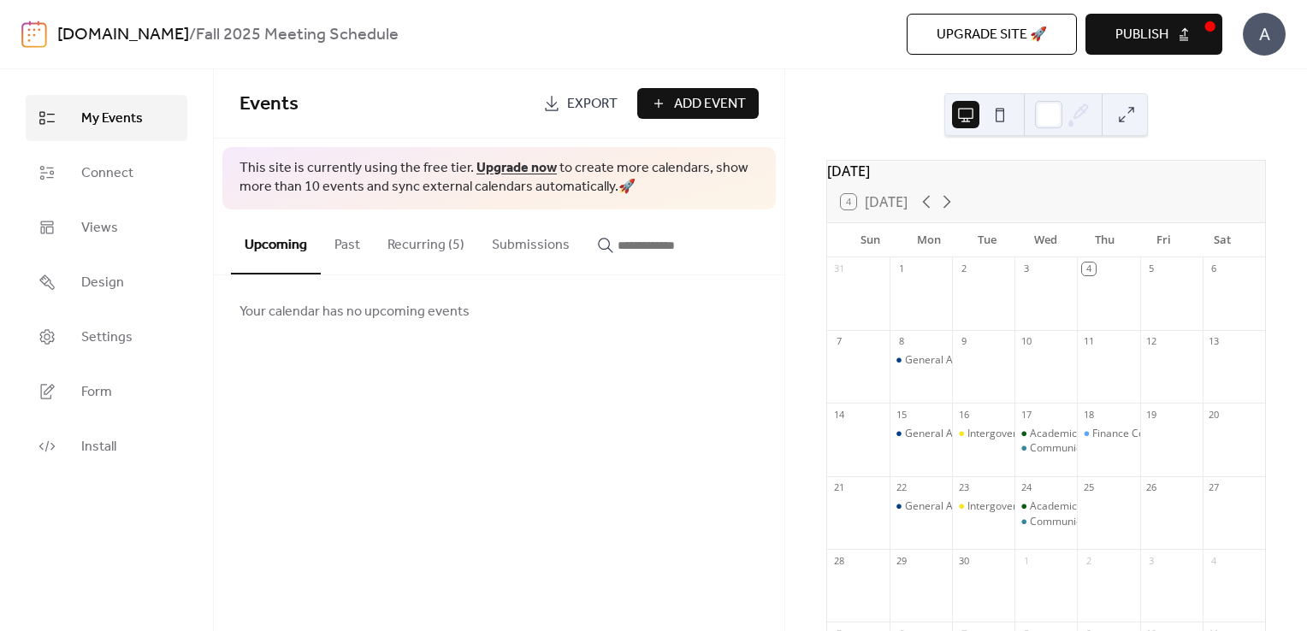
click at [702, 106] on span "Add Event" at bounding box center [710, 104] width 72 height 21
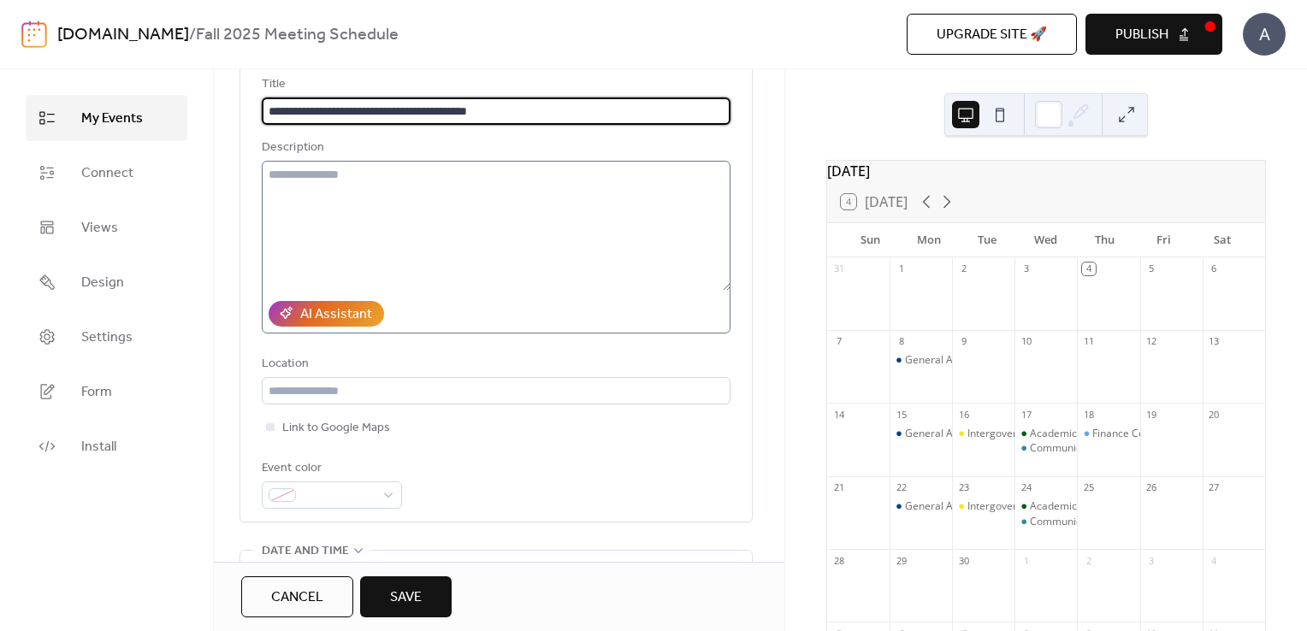
scroll to position [118, 0]
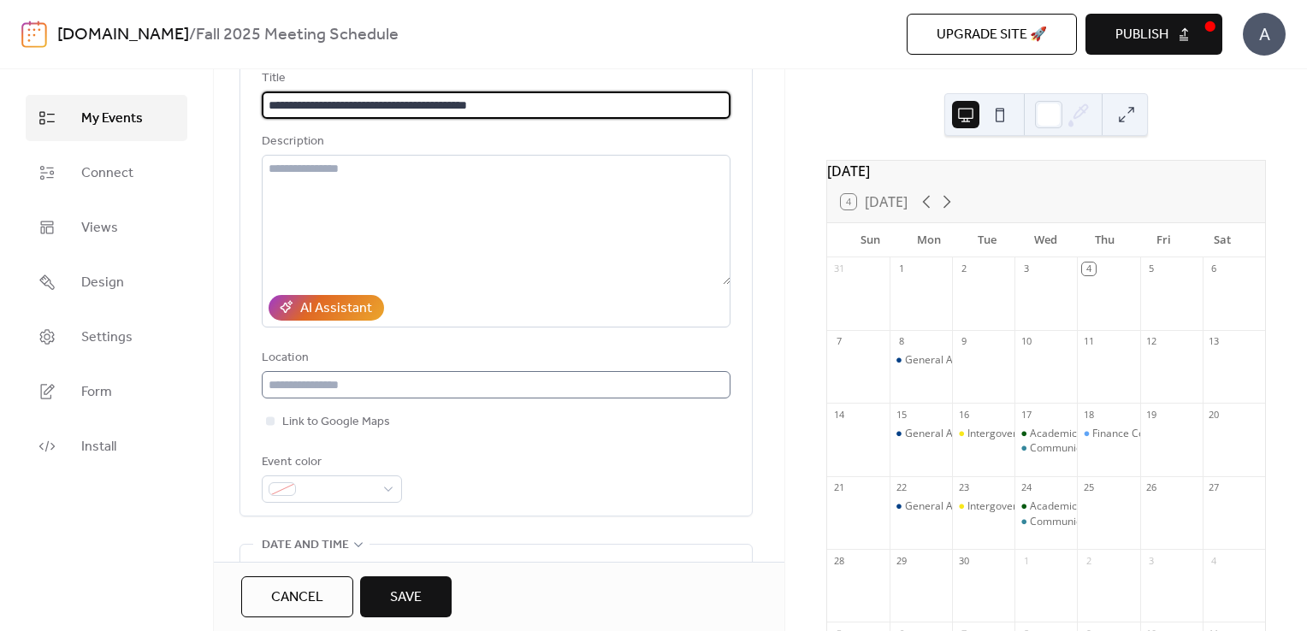
type input "**********"
click at [314, 389] on input "text" at bounding box center [496, 384] width 469 height 27
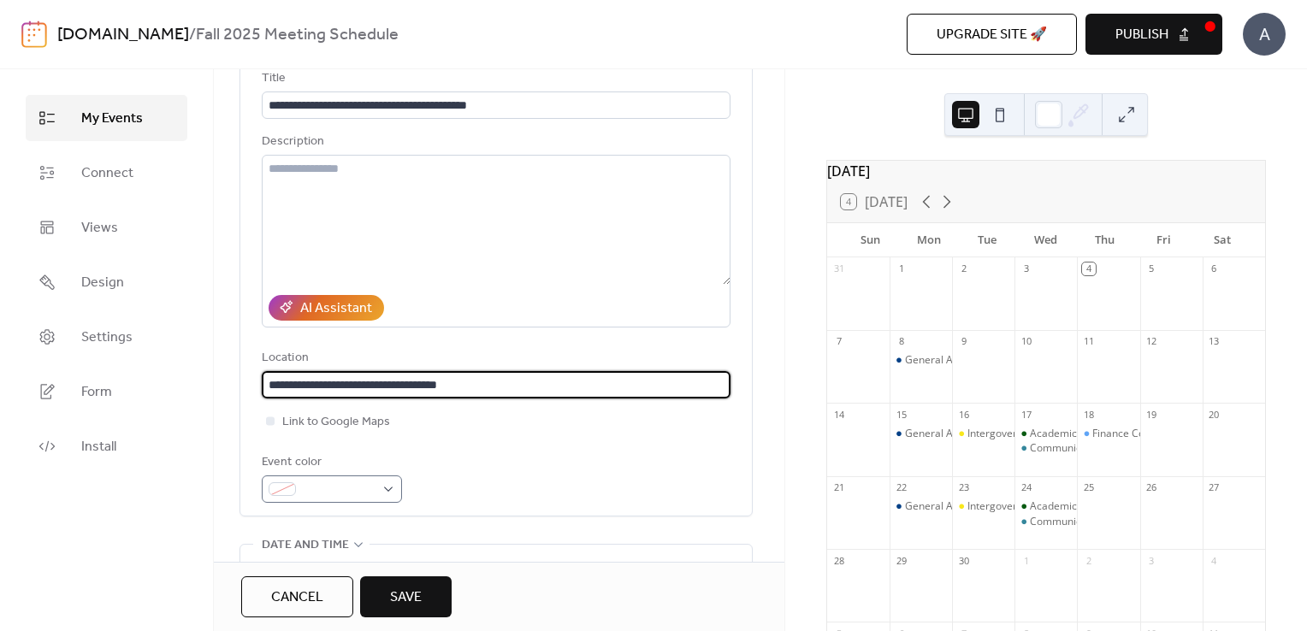
type input "**********"
click at [387, 487] on div at bounding box center [332, 489] width 140 height 27
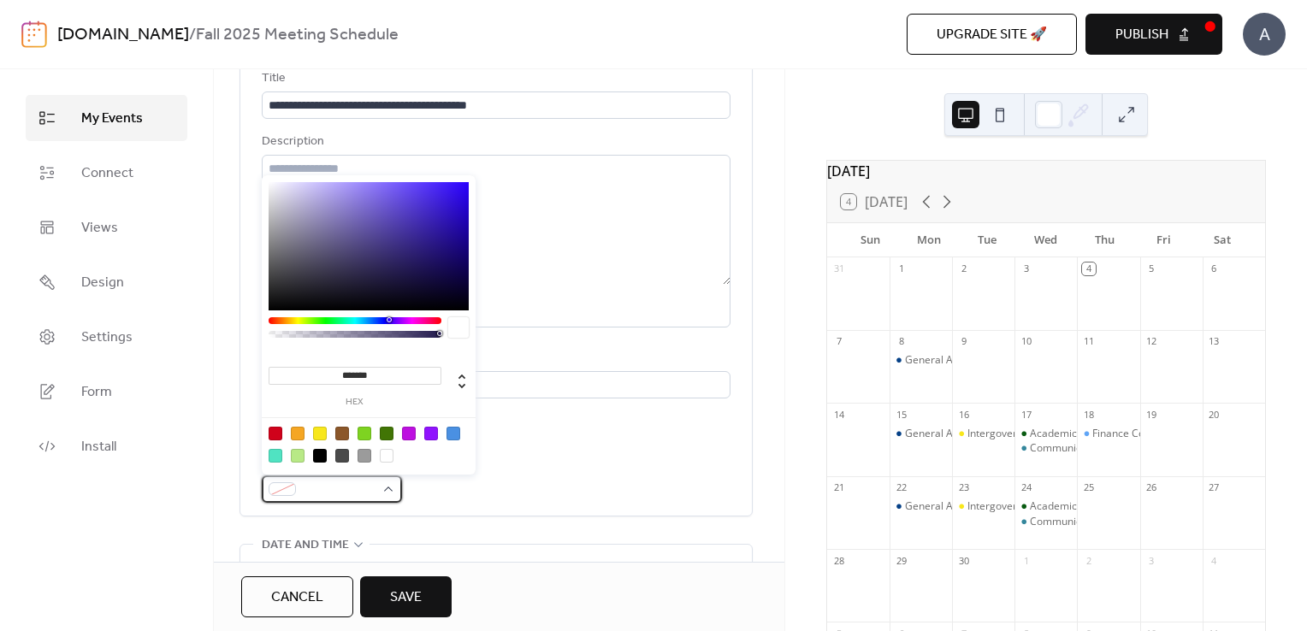
click at [387, 487] on div at bounding box center [332, 489] width 140 height 27
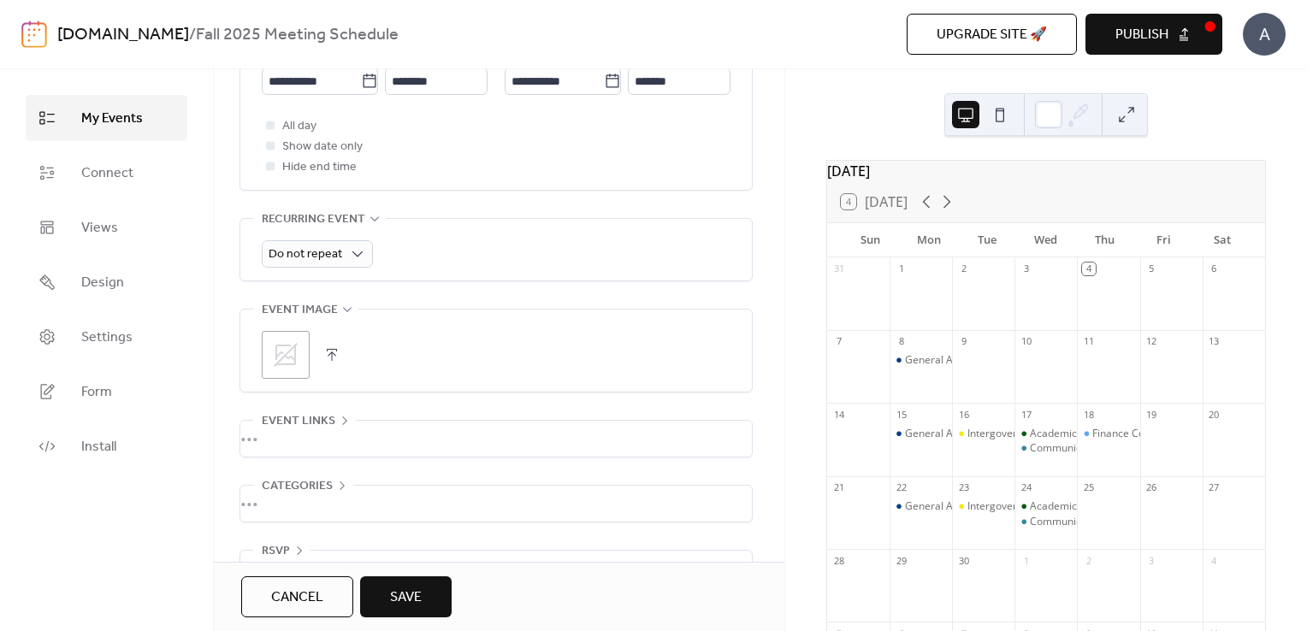
scroll to position [704, 0]
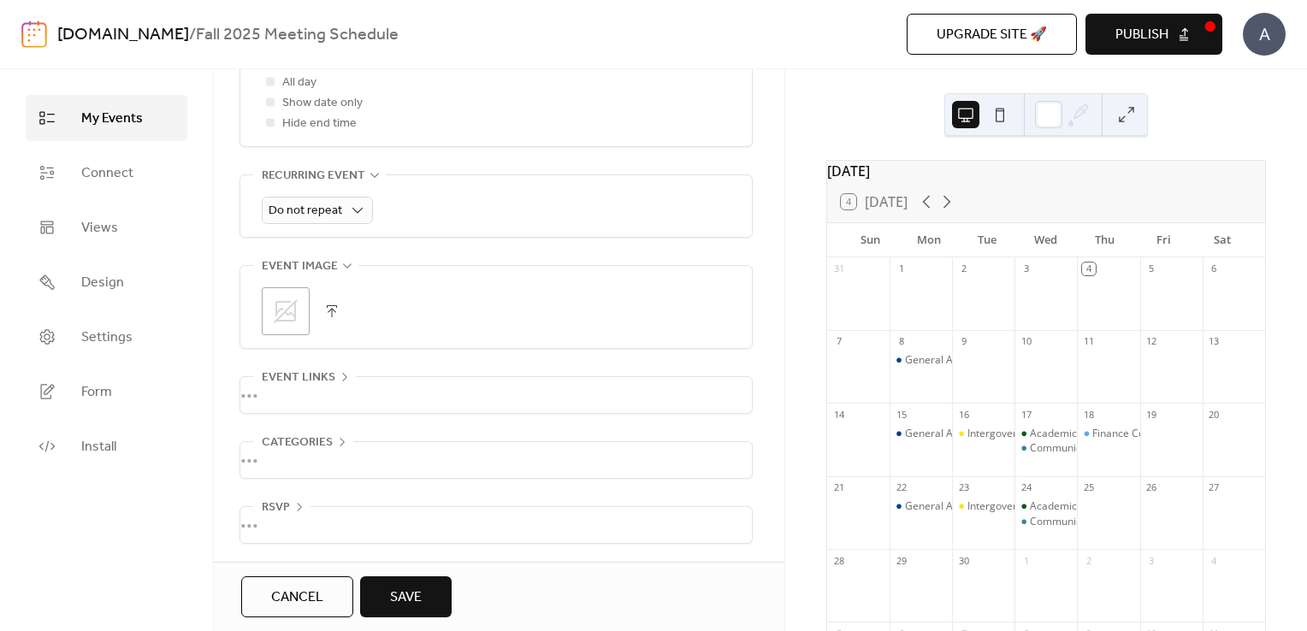
click at [330, 310] on button "button" at bounding box center [332, 311] width 24 height 24
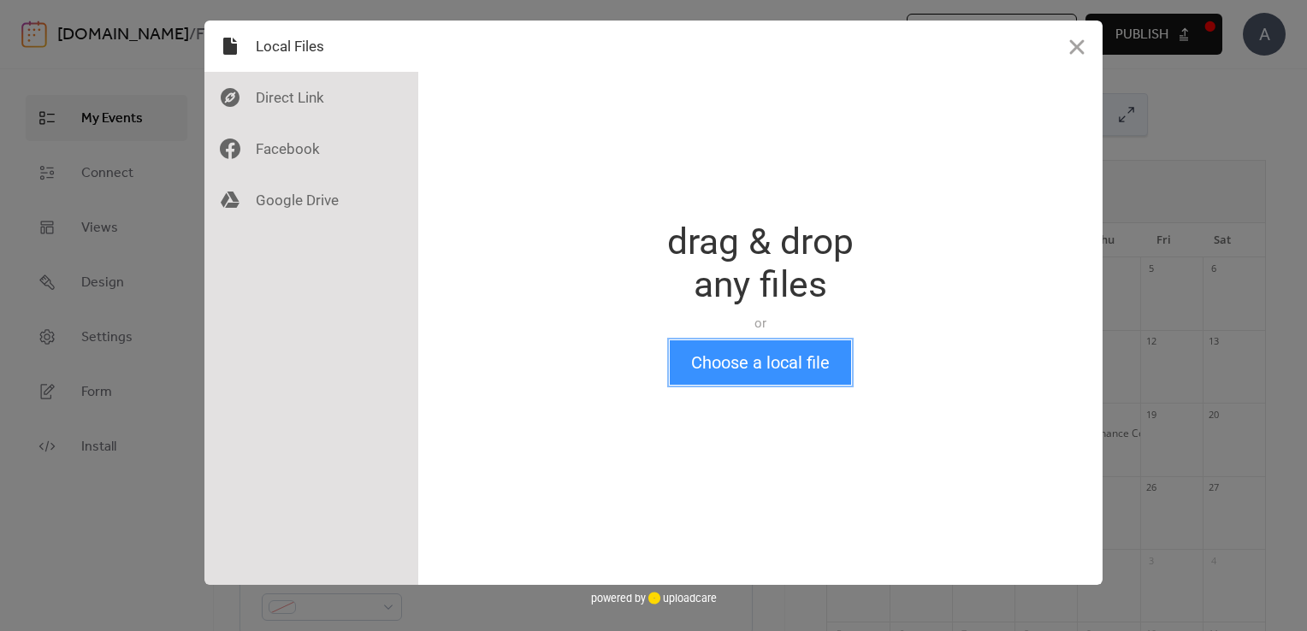
click at [805, 358] on button "Choose a local file" at bounding box center [760, 362] width 181 height 44
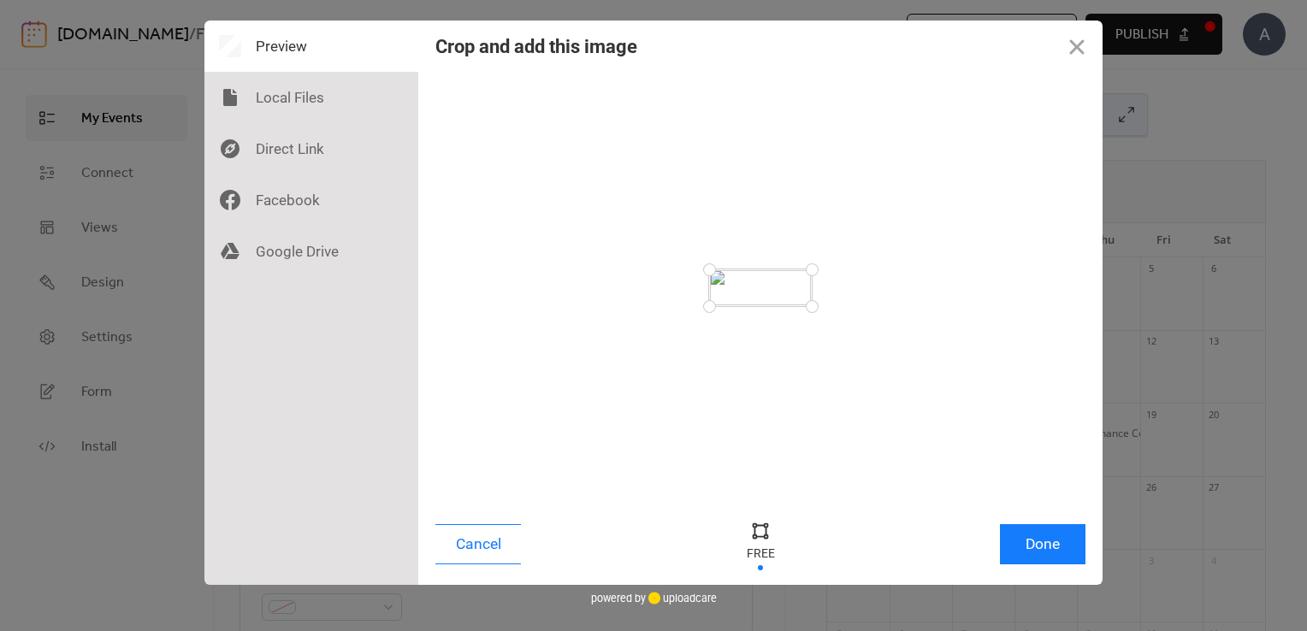
drag, startPoint x: 813, startPoint y: 308, endPoint x: 963, endPoint y: 403, distance: 177.2
click at [963, 403] on div at bounding box center [760, 287] width 650 height 415
drag, startPoint x: 812, startPoint y: 310, endPoint x: 869, endPoint y: 351, distance: 70.5
click at [869, 351] on div at bounding box center [760, 287] width 650 height 415
drag, startPoint x: 708, startPoint y: 269, endPoint x: 640, endPoint y: 209, distance: 90.9
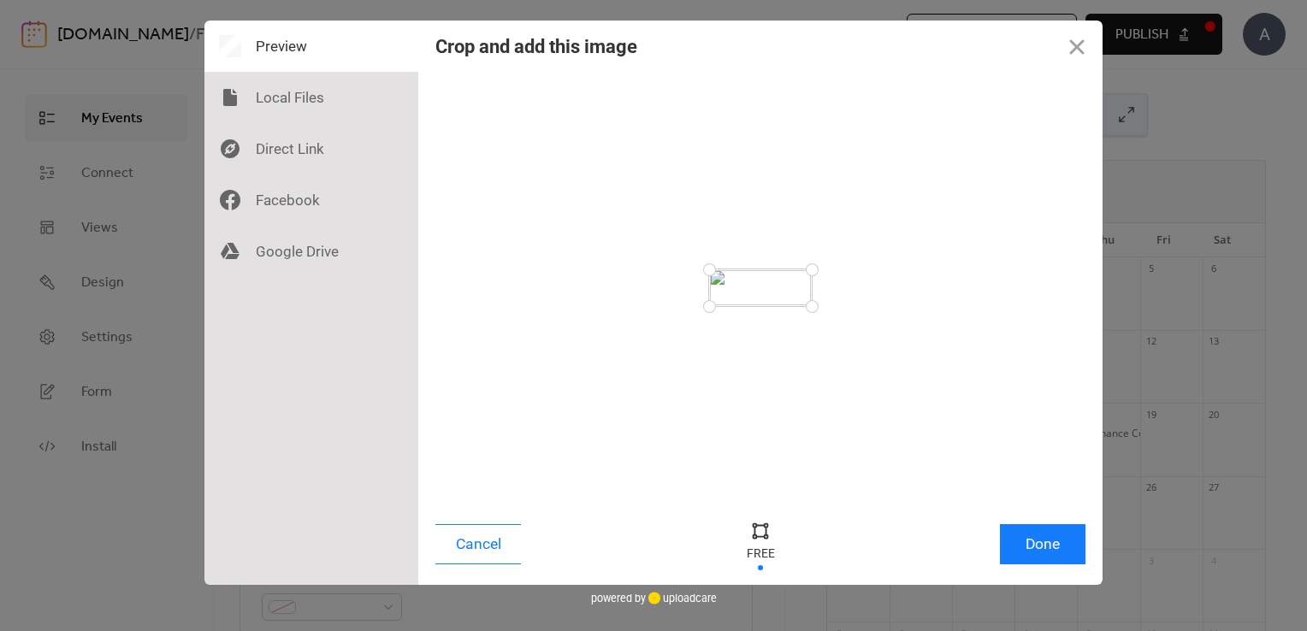
click at [640, 209] on div at bounding box center [760, 287] width 650 height 415
click at [1056, 554] on button "Done" at bounding box center [1043, 544] width 86 height 40
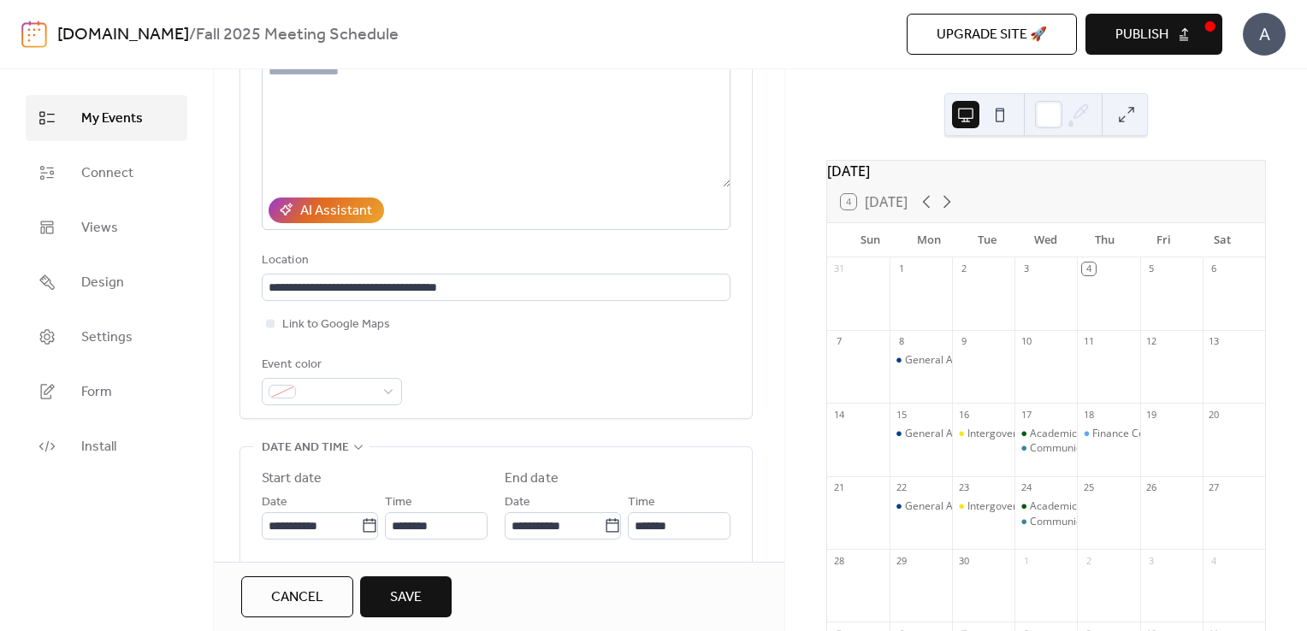
scroll to position [216, 0]
click at [387, 387] on div at bounding box center [332, 391] width 140 height 27
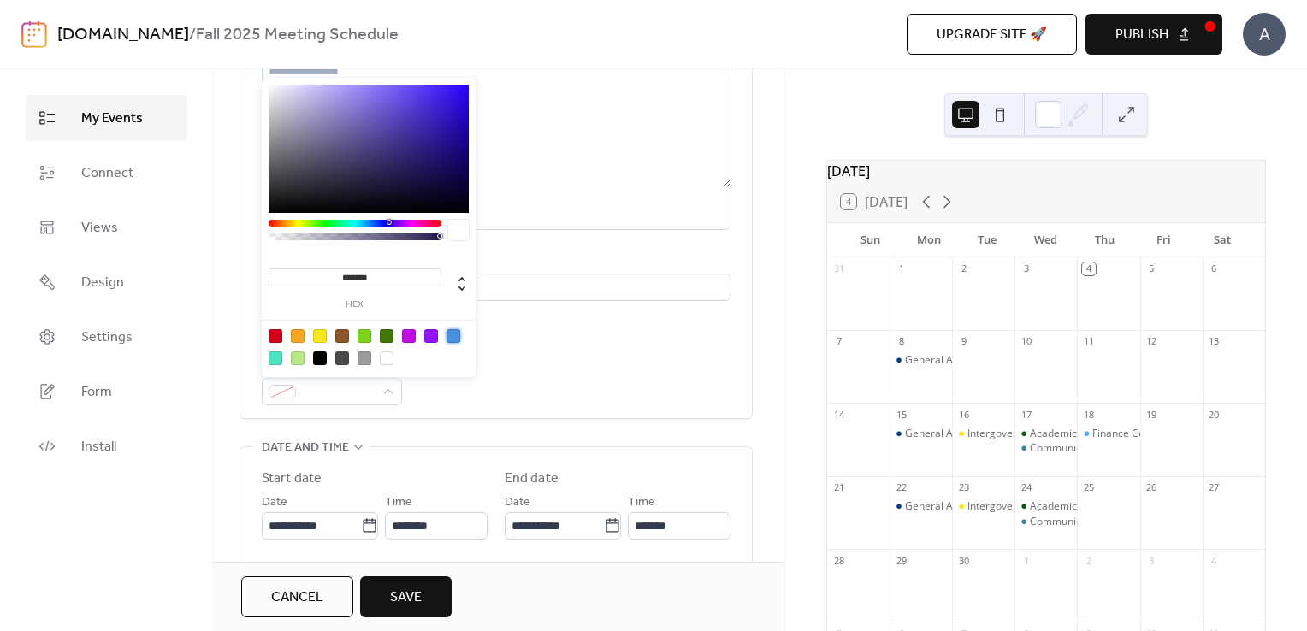
click at [457, 337] on div at bounding box center [453, 336] width 14 height 14
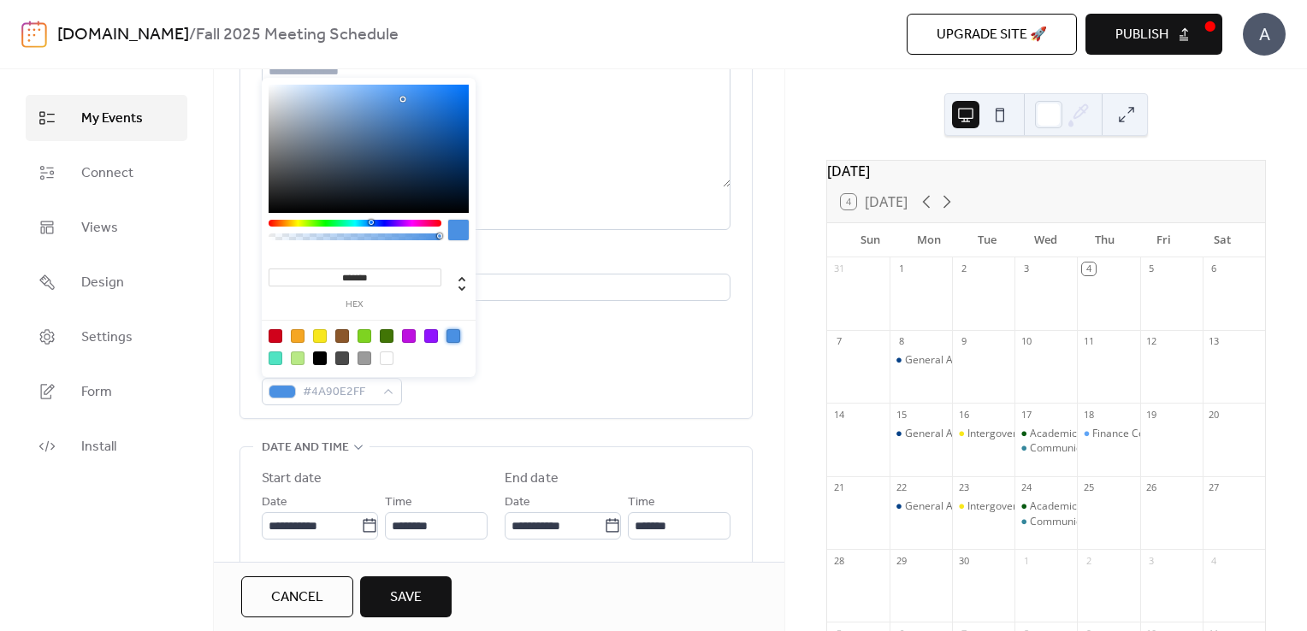
click at [366, 221] on div at bounding box center [355, 223] width 173 height 7
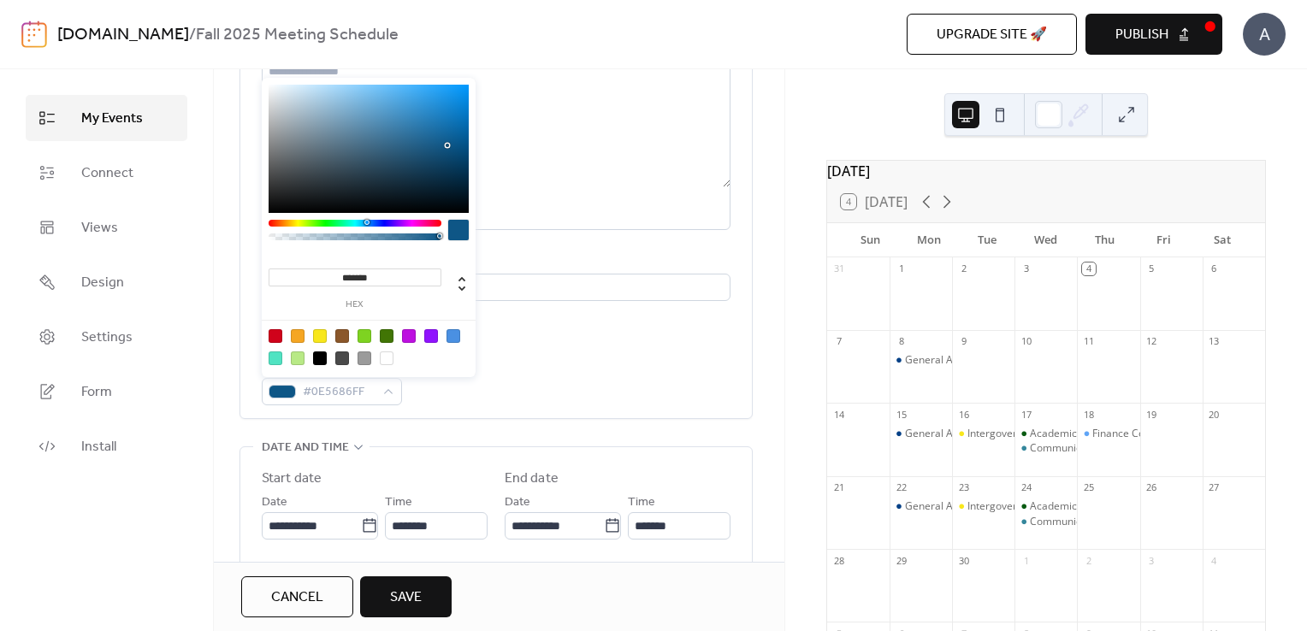
click at [448, 145] on div at bounding box center [369, 149] width 200 height 128
click at [462, 132] on div at bounding box center [369, 149] width 200 height 128
click at [378, 224] on div at bounding box center [355, 223] width 173 height 7
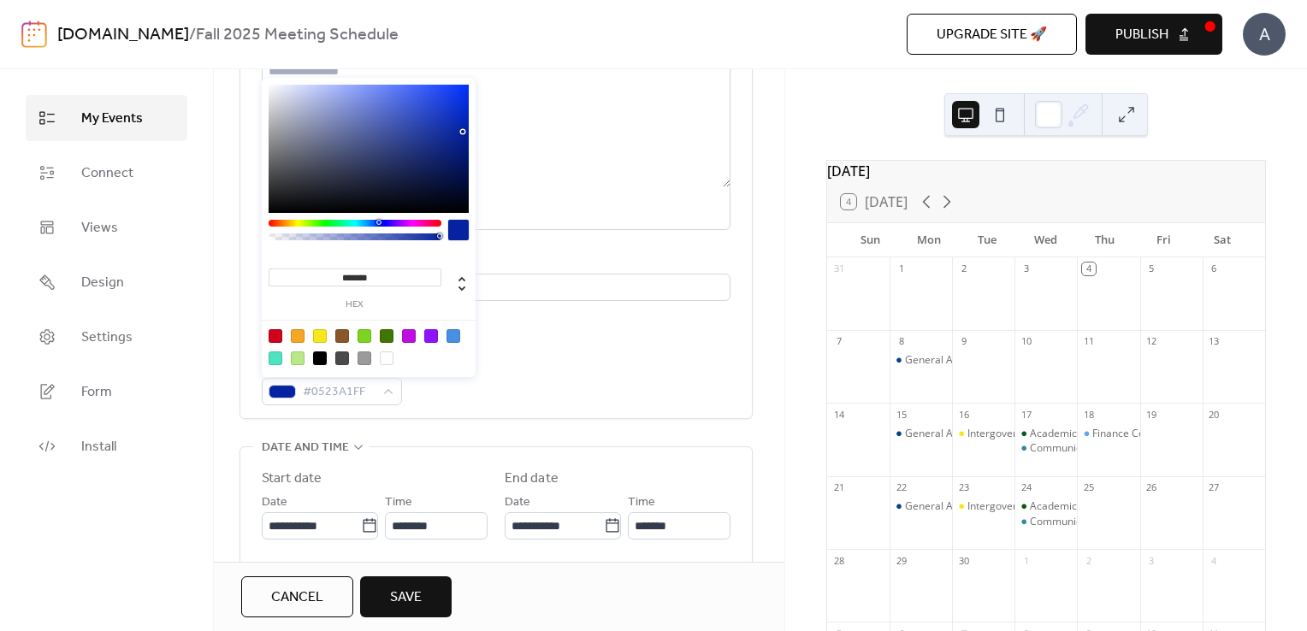
click at [387, 223] on div at bounding box center [355, 223] width 173 height 7
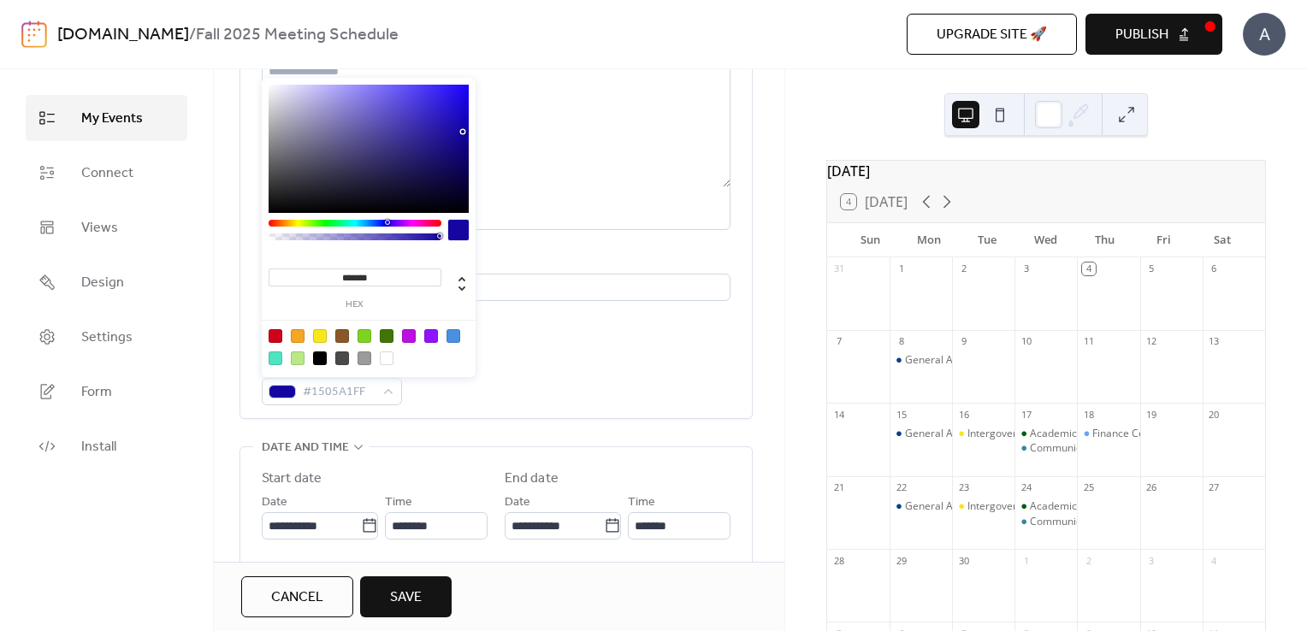
click at [361, 94] on div at bounding box center [369, 149] width 200 height 128
click at [369, 91] on div at bounding box center [369, 149] width 200 height 128
type input "*******"
click at [370, 103] on div at bounding box center [369, 149] width 200 height 128
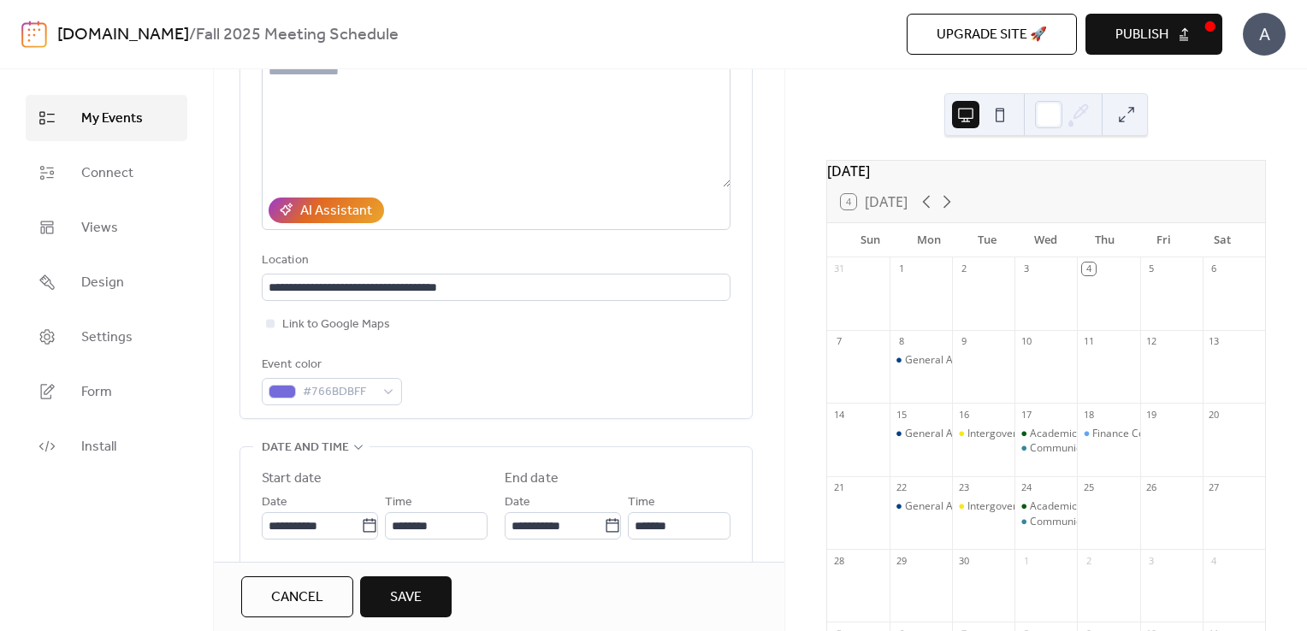
click at [476, 399] on div "Event color #766BDBFF" at bounding box center [496, 380] width 469 height 50
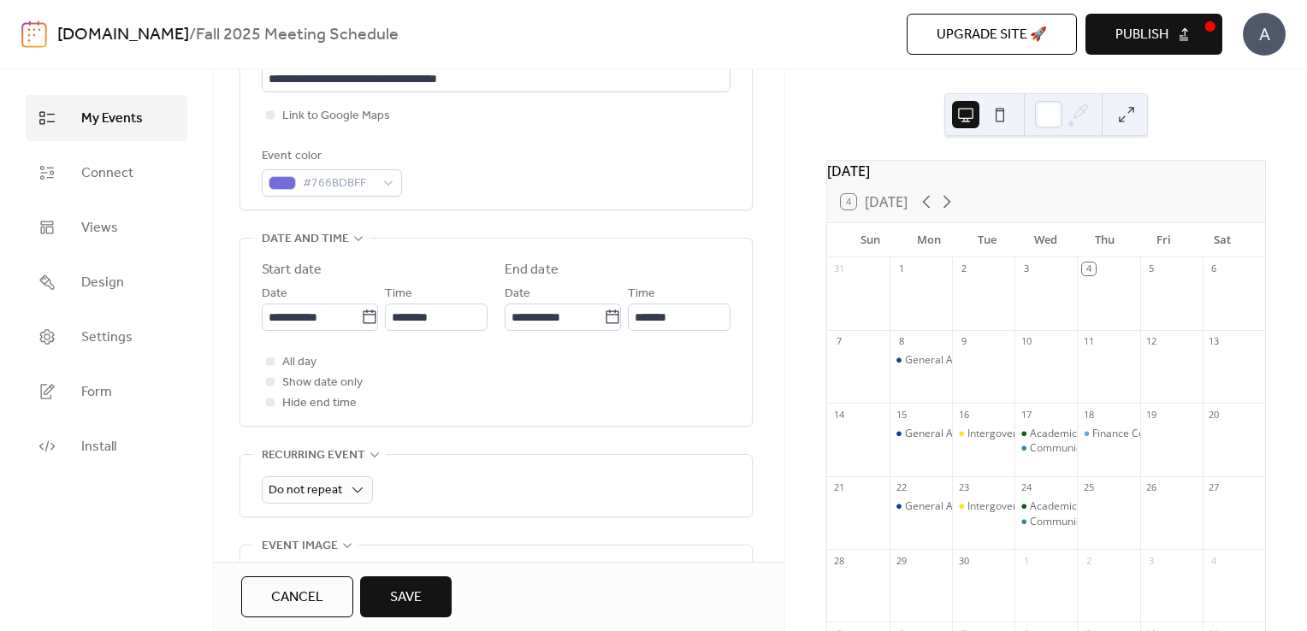
scroll to position [428, 0]
click at [368, 315] on icon at bounding box center [369, 313] width 17 height 17
click at [361, 315] on input "**********" at bounding box center [311, 313] width 99 height 27
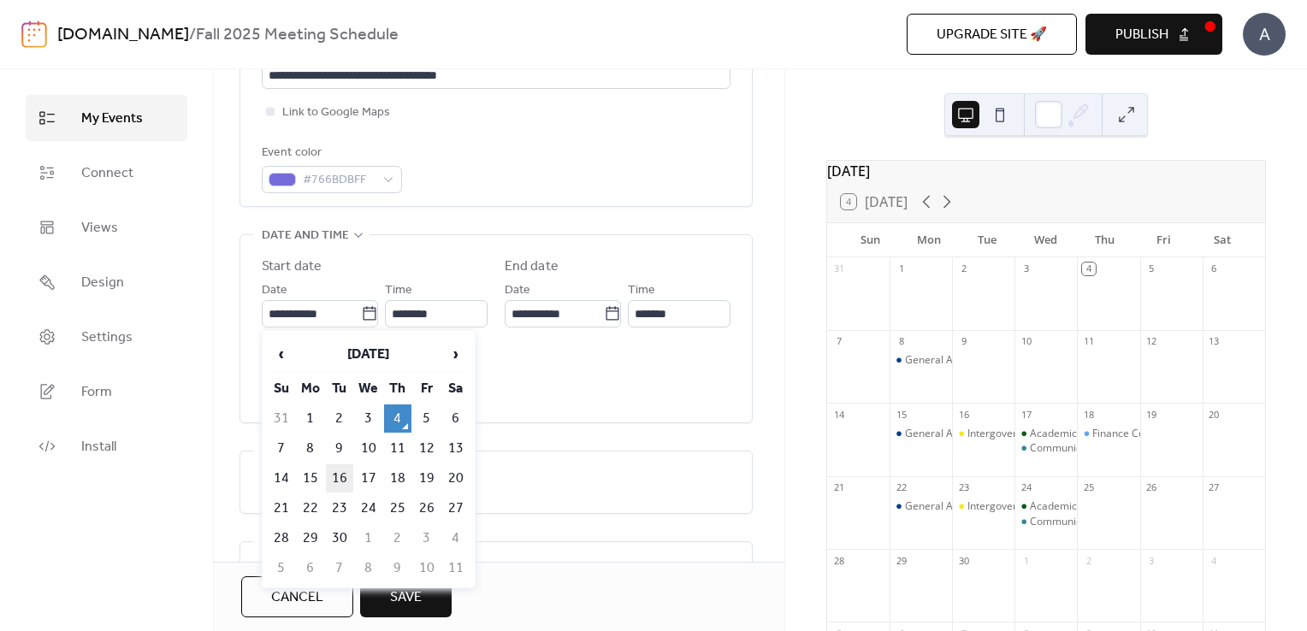
click at [338, 471] on td "16" at bounding box center [339, 478] width 27 height 28
type input "**********"
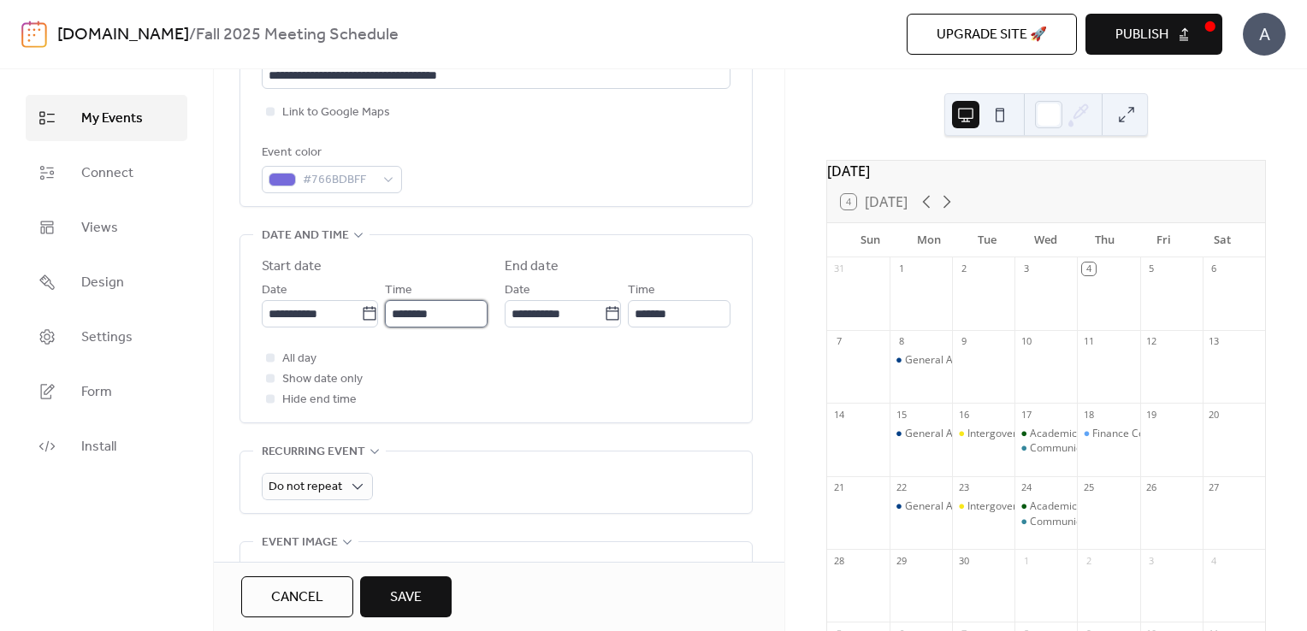
click at [458, 318] on input "********" at bounding box center [436, 313] width 103 height 27
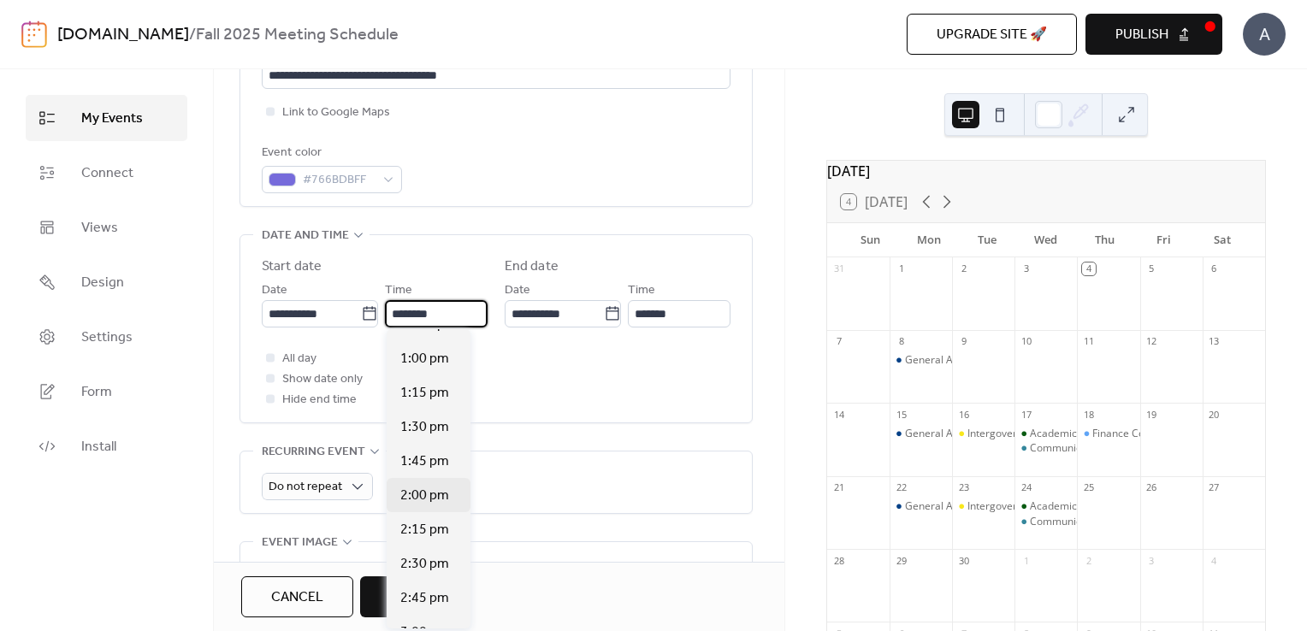
scroll to position [1776, 0]
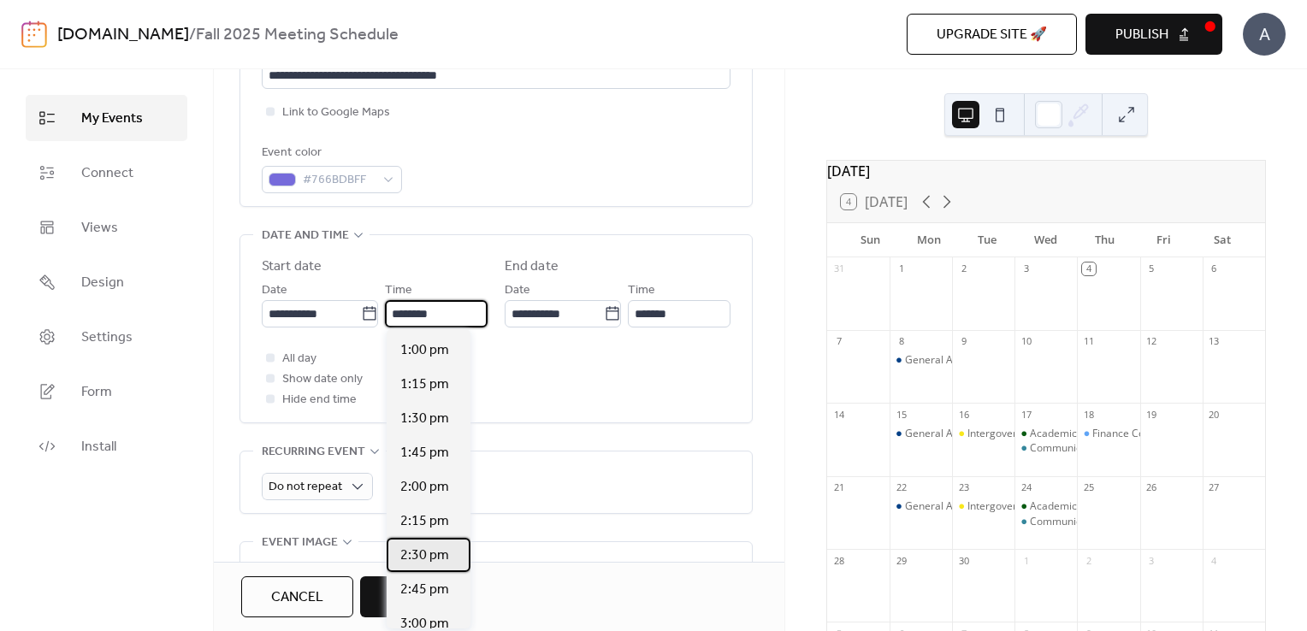
click at [419, 558] on span "2:30 pm" at bounding box center [424, 556] width 49 height 21
type input "*******"
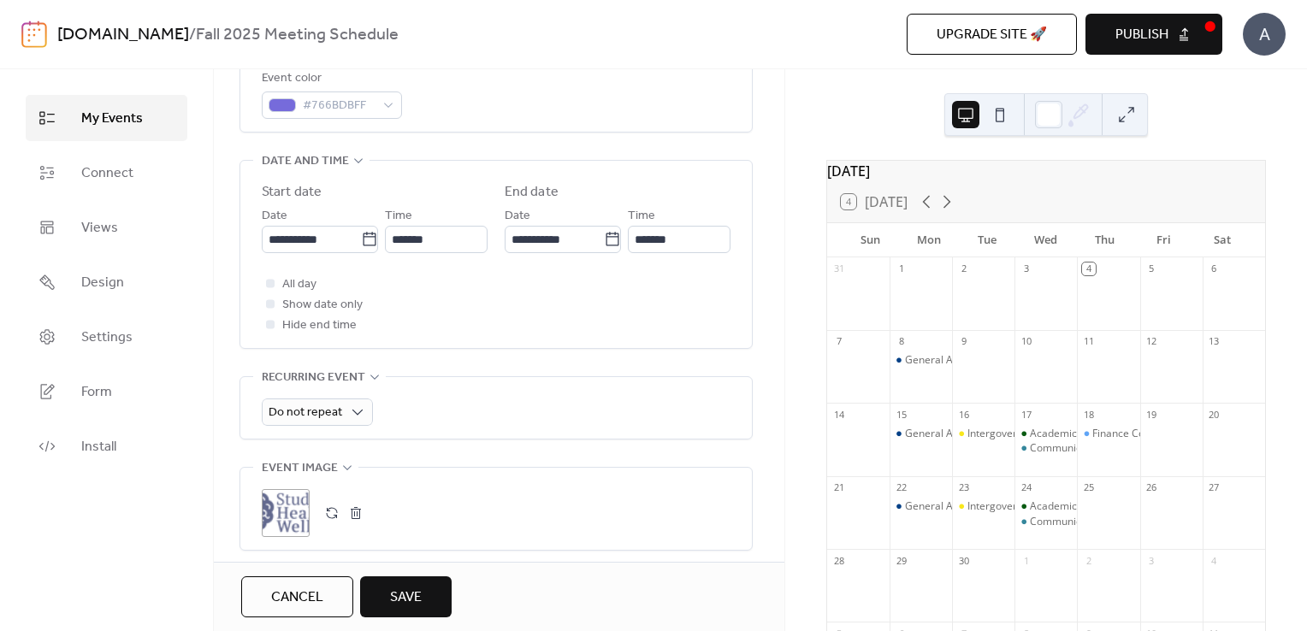
scroll to position [506, 0]
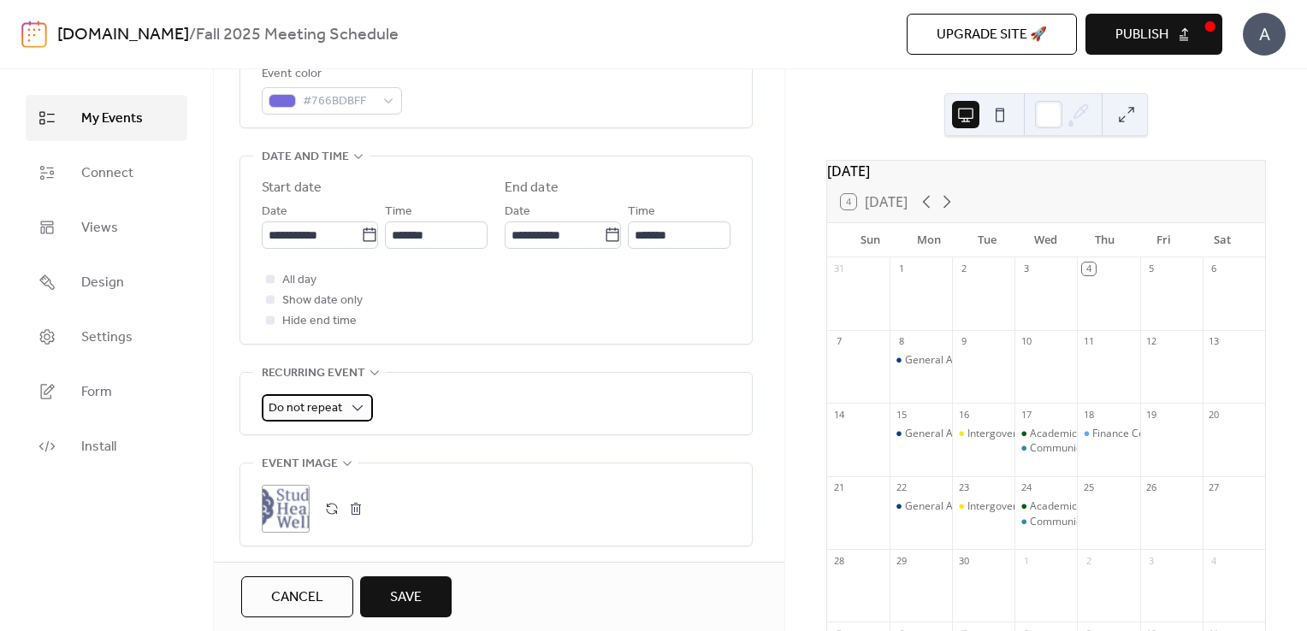
click at [332, 402] on span "Do not repeat" at bounding box center [306, 408] width 74 height 23
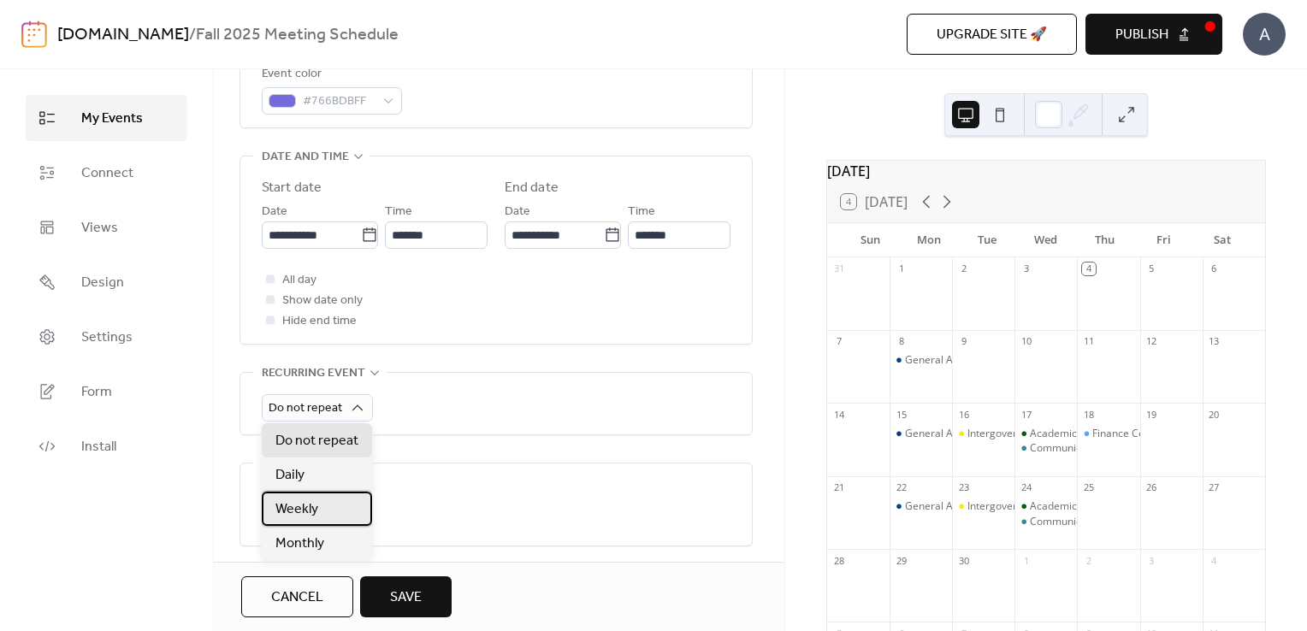
click at [331, 508] on div "Weekly" at bounding box center [317, 509] width 110 height 34
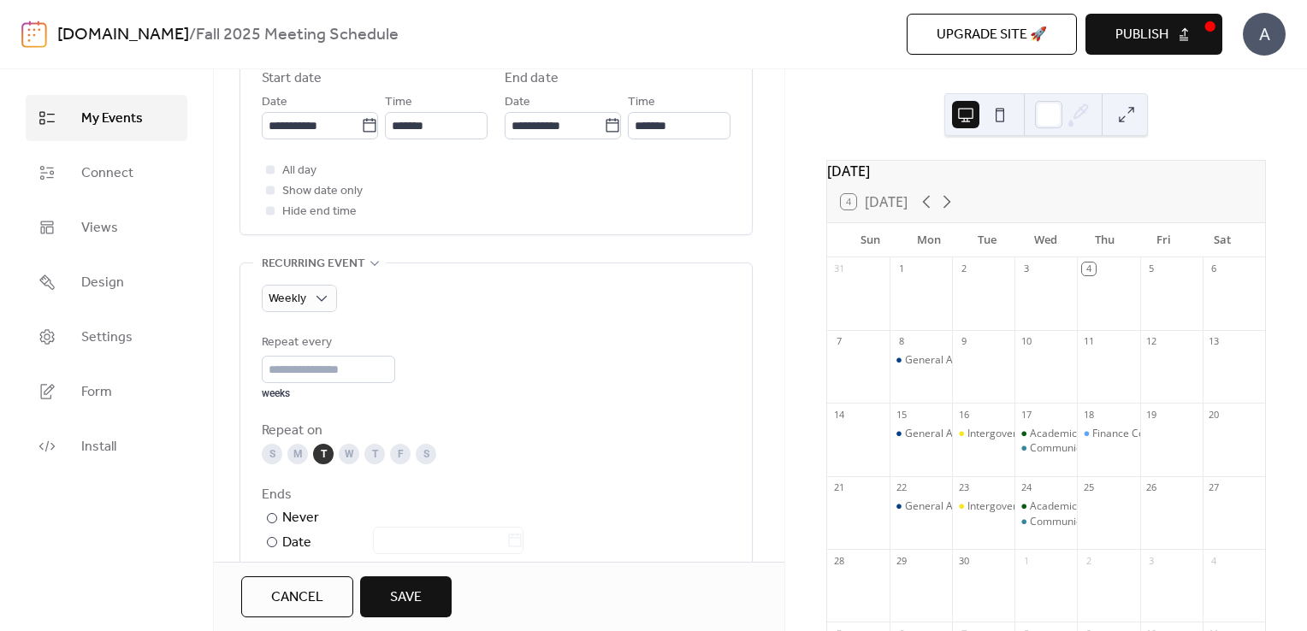
scroll to position [626, 0]
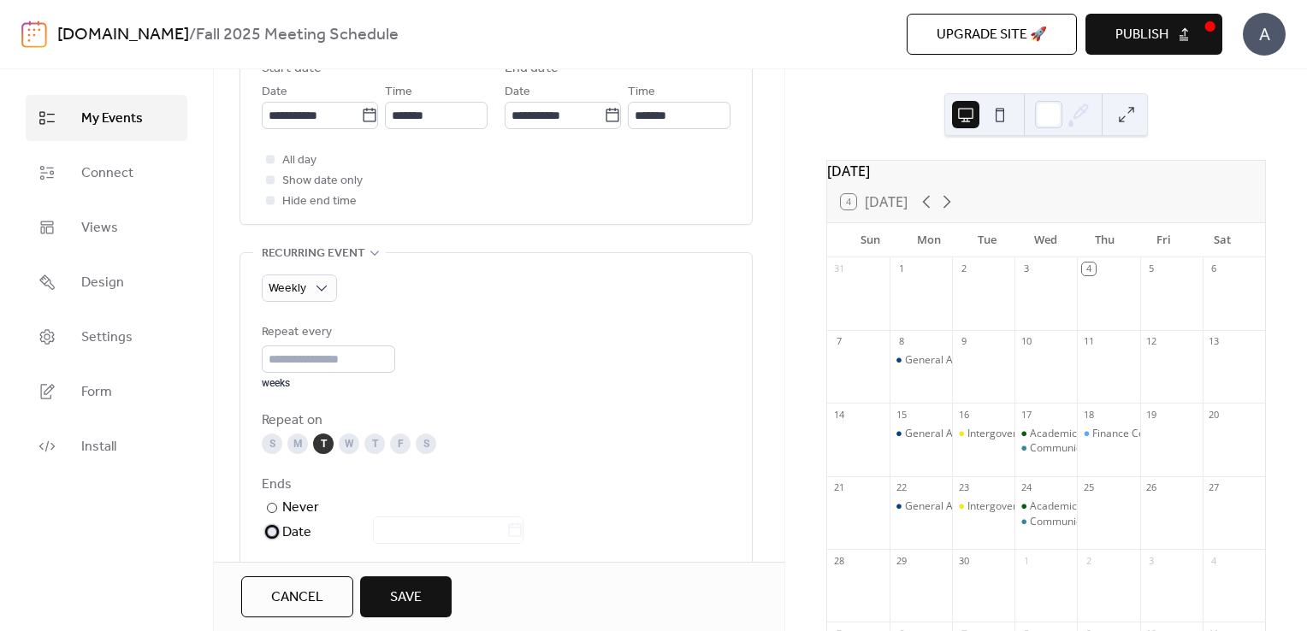
click at [289, 534] on div "Date" at bounding box center [402, 533] width 241 height 22
click at [523, 529] on icon at bounding box center [514, 530] width 17 height 17
click at [506, 529] on input "text" at bounding box center [439, 530] width 133 height 27
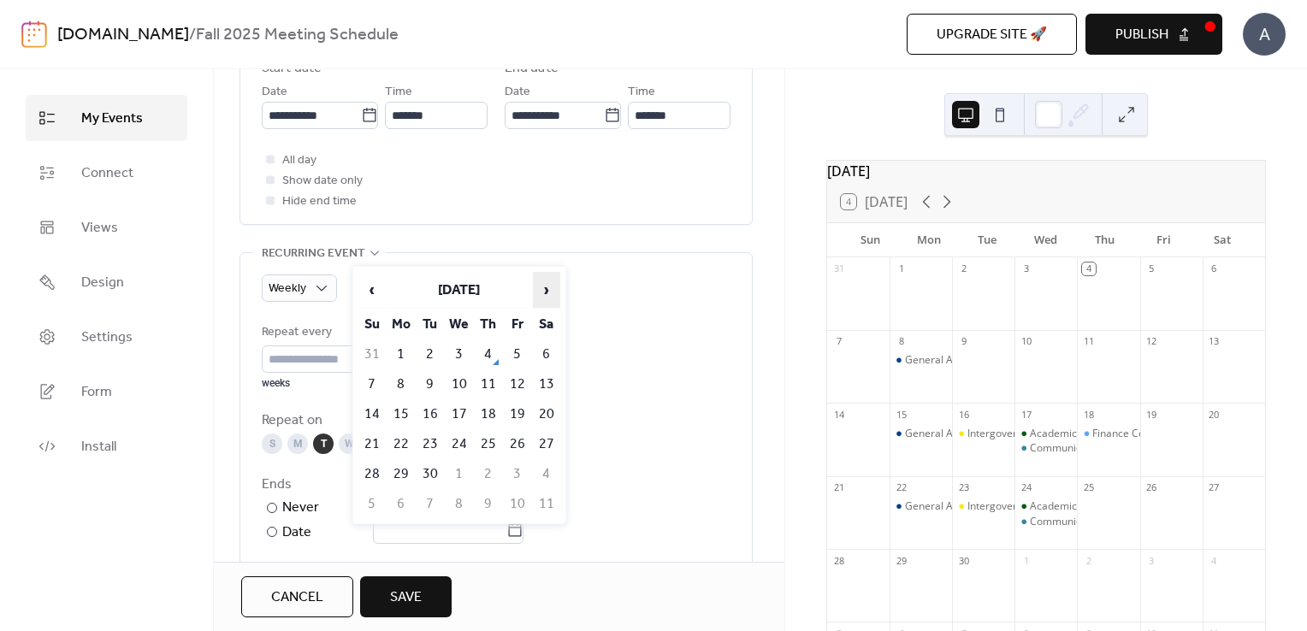
click at [548, 287] on span "›" at bounding box center [547, 290] width 26 height 34
click at [428, 383] on td "9" at bounding box center [430, 384] width 27 height 28
type input "**********"
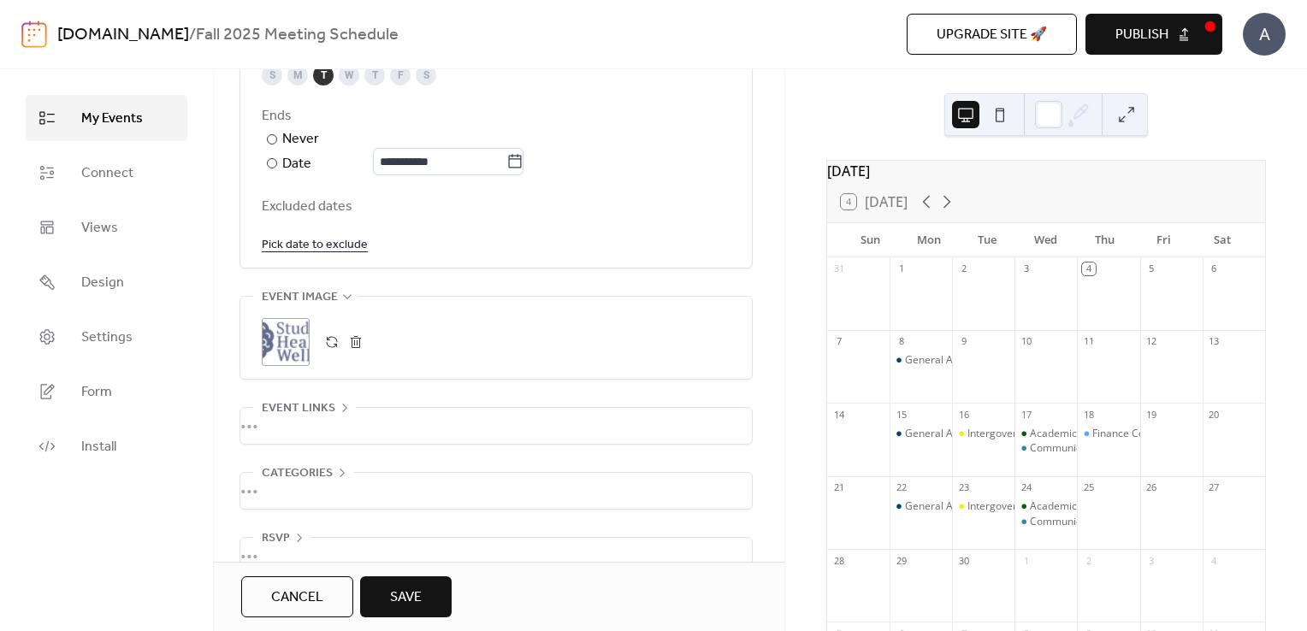
scroll to position [1025, 0]
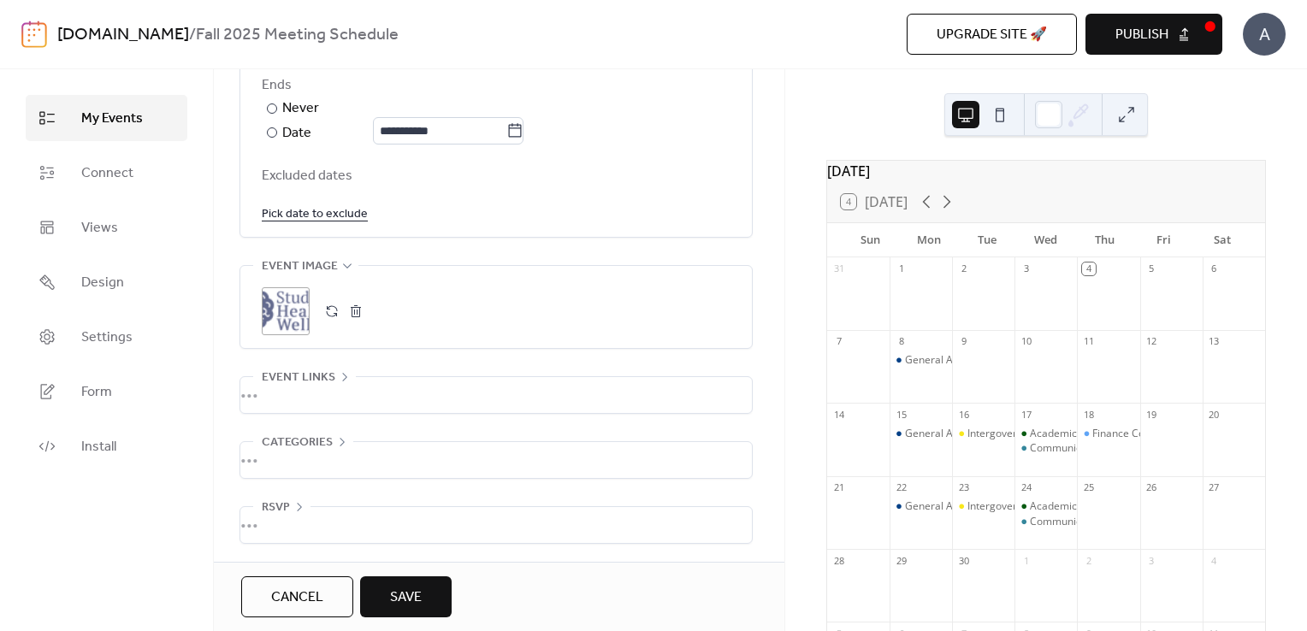
click at [419, 598] on span "Save" at bounding box center [406, 598] width 32 height 21
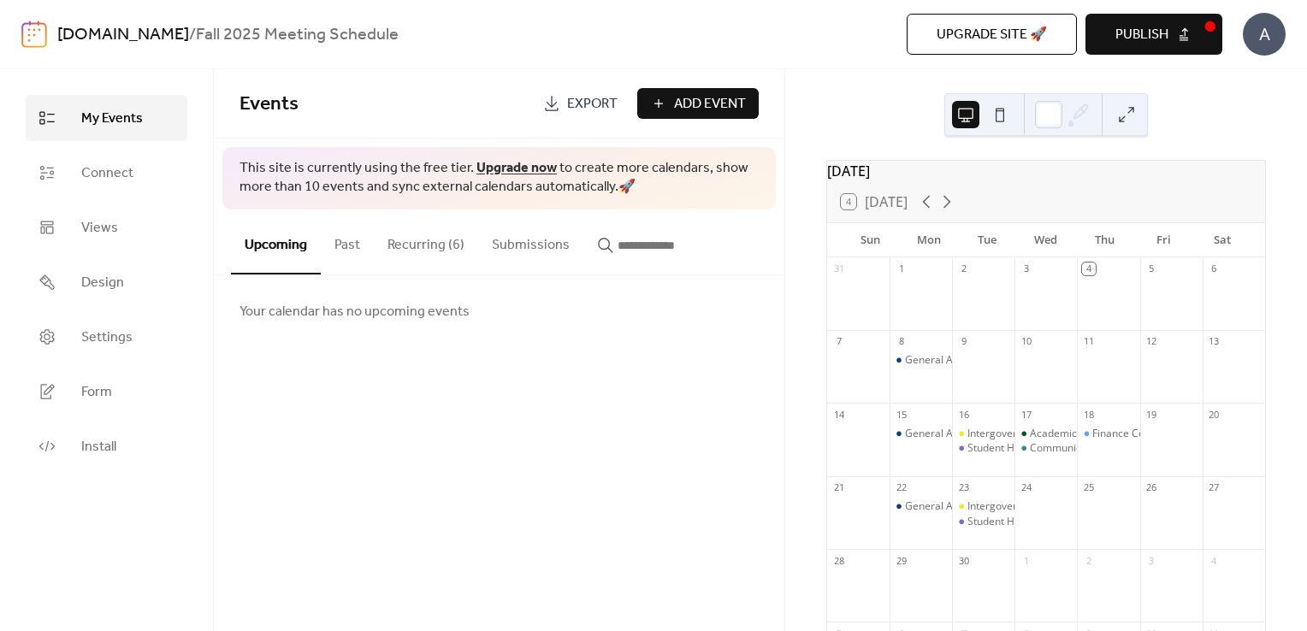
click at [651, 108] on button "Add Event" at bounding box center [697, 103] width 121 height 31
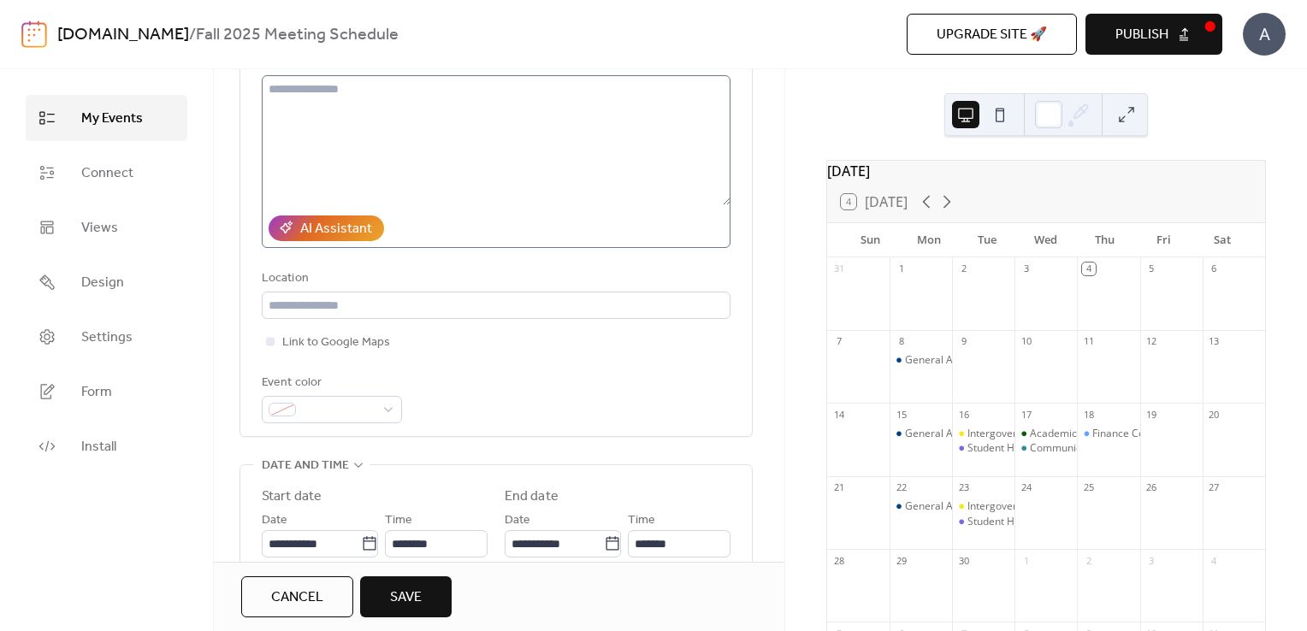
scroll to position [204, 0]
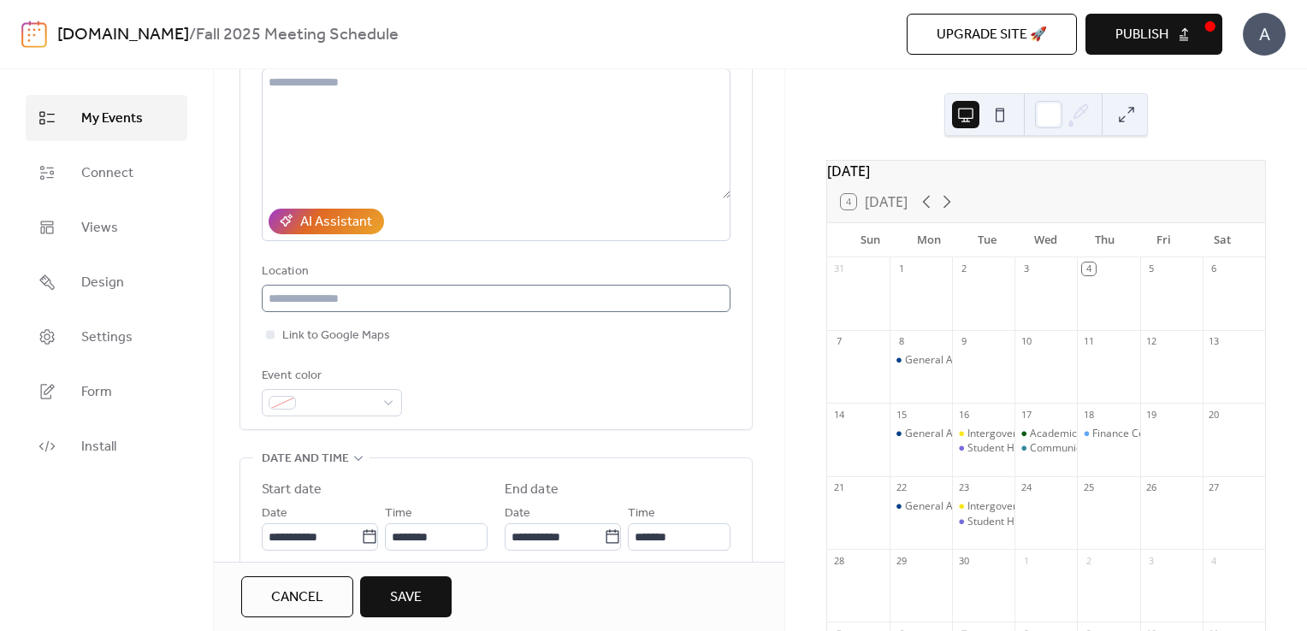
type input "**********"
click at [335, 294] on input "text" at bounding box center [496, 298] width 469 height 27
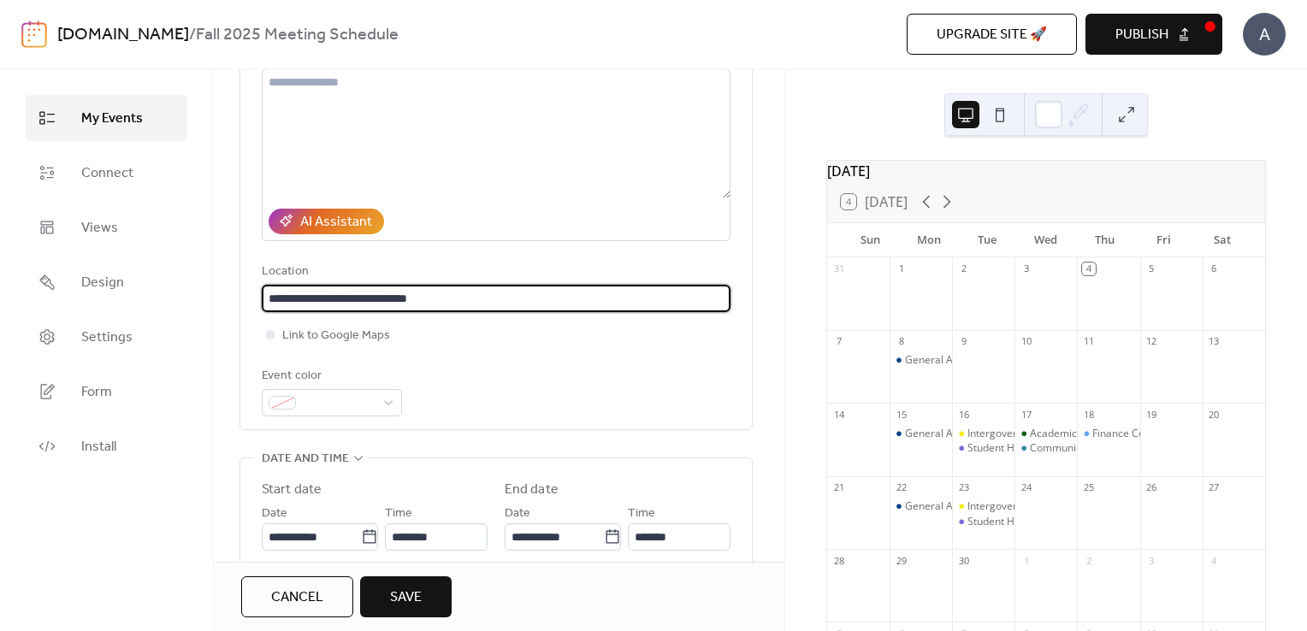
click at [361, 298] on input "**********" at bounding box center [496, 298] width 469 height 27
click at [464, 299] on input "**********" at bounding box center [496, 298] width 469 height 27
click at [447, 300] on input "**********" at bounding box center [496, 298] width 469 height 27
type input "**********"
click at [387, 399] on div at bounding box center [332, 402] width 140 height 27
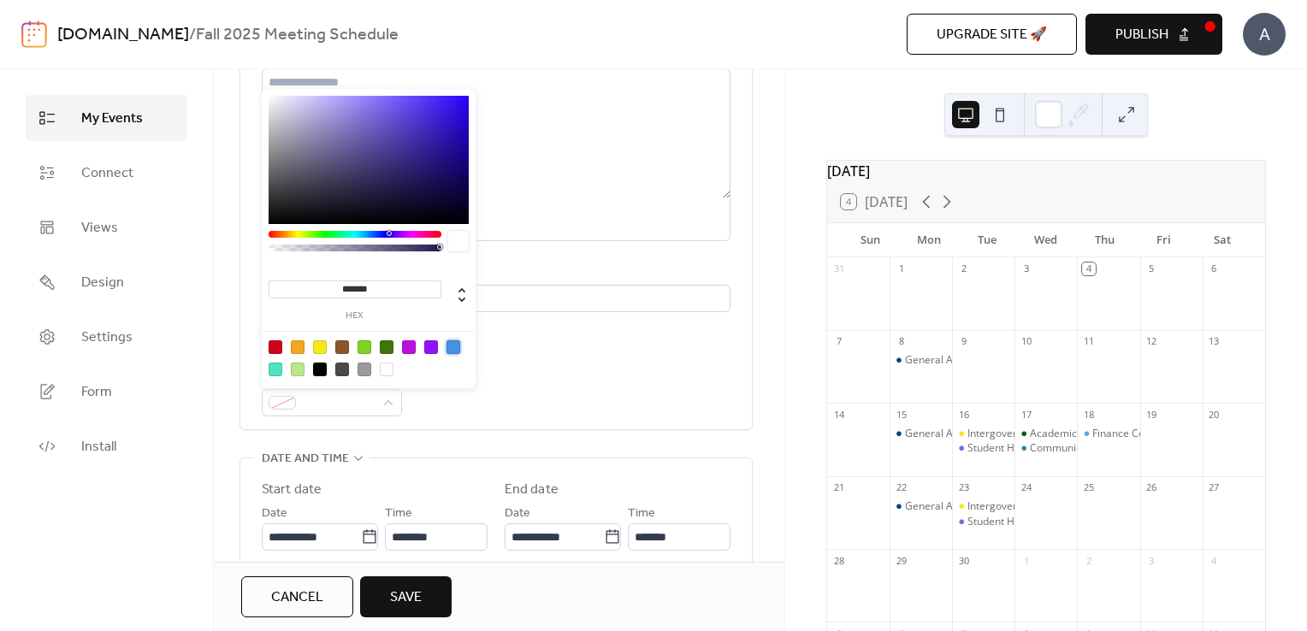
click at [452, 348] on div at bounding box center [453, 347] width 14 height 14
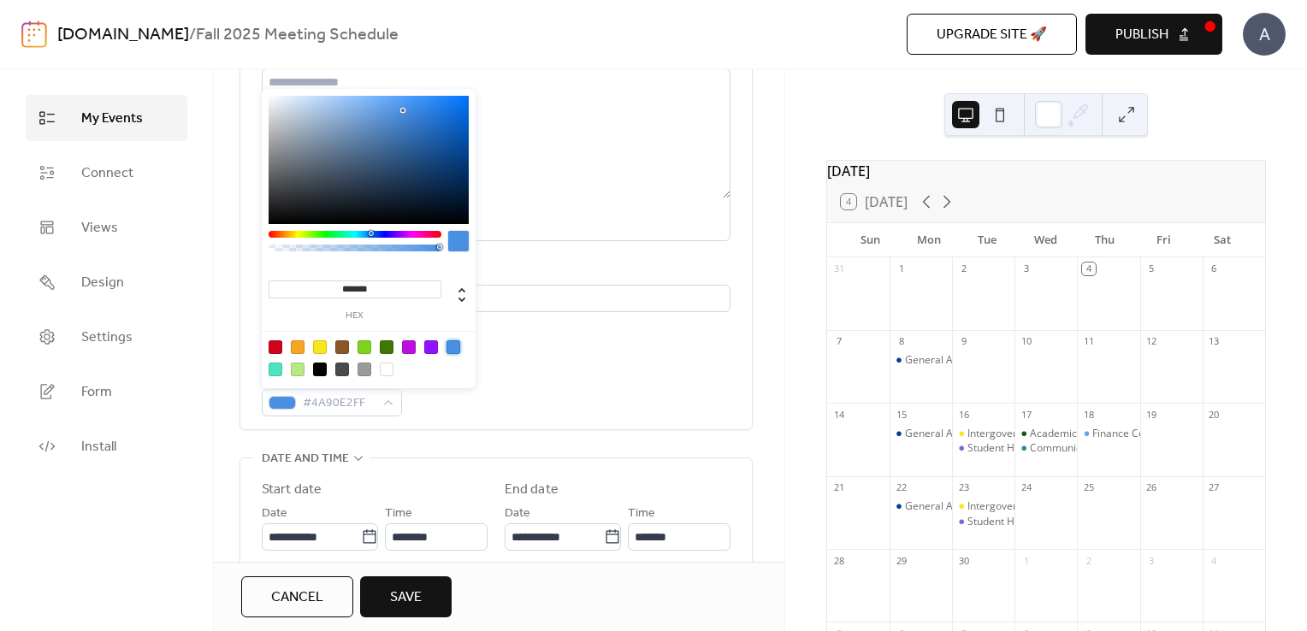
click at [318, 349] on div at bounding box center [320, 347] width 14 height 14
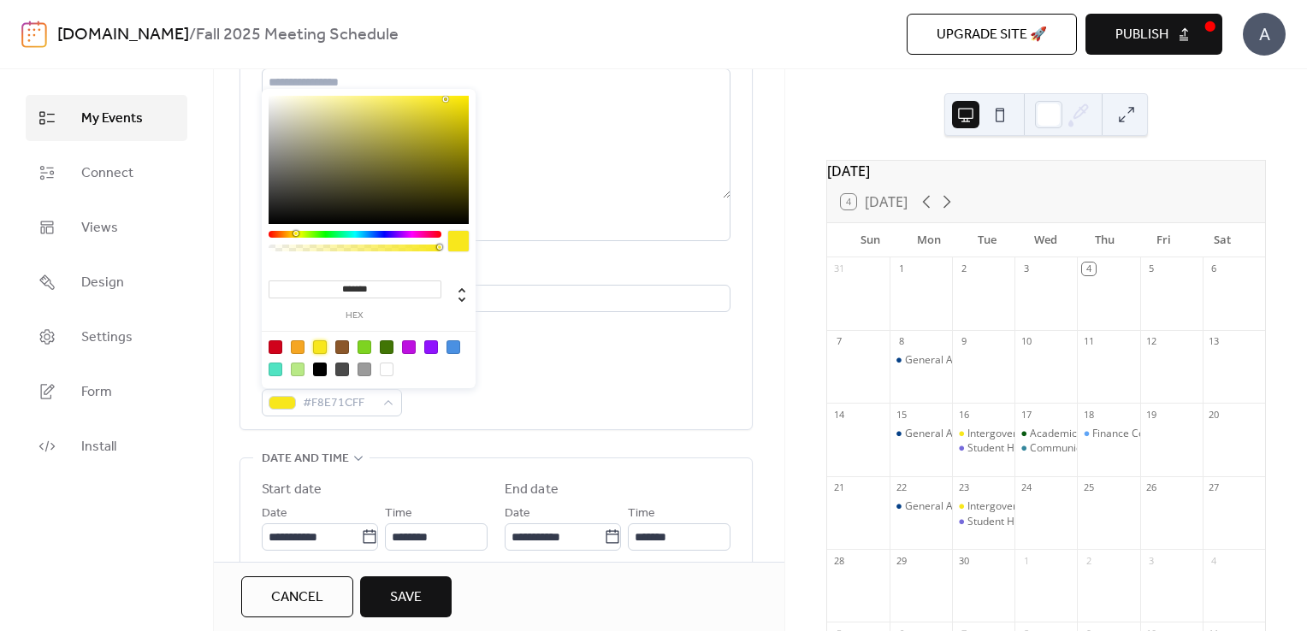
click at [383, 141] on div at bounding box center [369, 160] width 200 height 128
click at [412, 133] on div at bounding box center [369, 160] width 200 height 128
click at [393, 121] on div at bounding box center [369, 160] width 200 height 128
click at [377, 102] on div at bounding box center [369, 160] width 200 height 128
type input "*******"
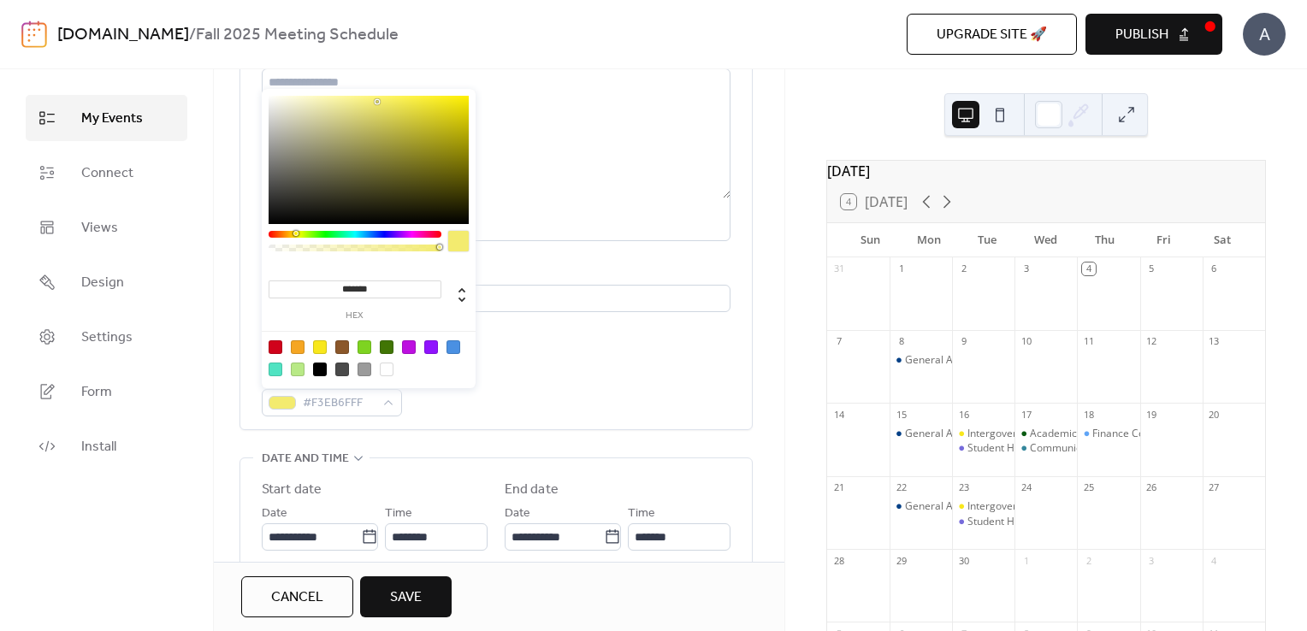
click at [398, 100] on div at bounding box center [369, 160] width 200 height 128
click at [519, 381] on div "Event color #F7ED57FF" at bounding box center [496, 391] width 469 height 50
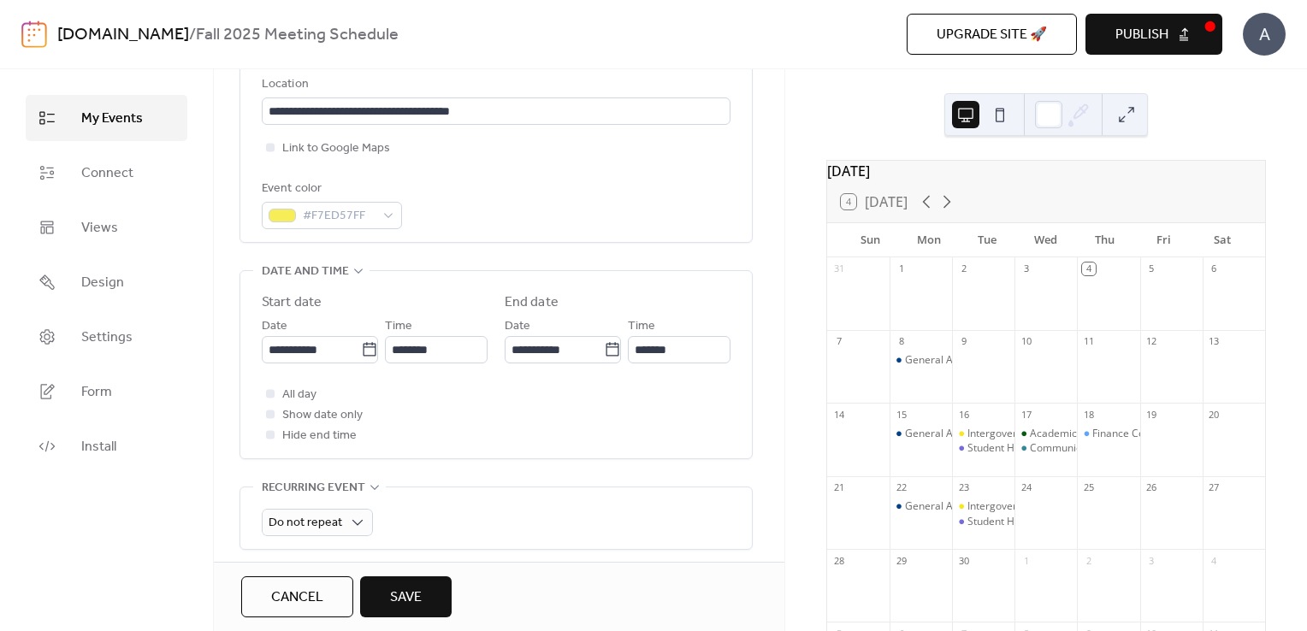
scroll to position [382, 0]
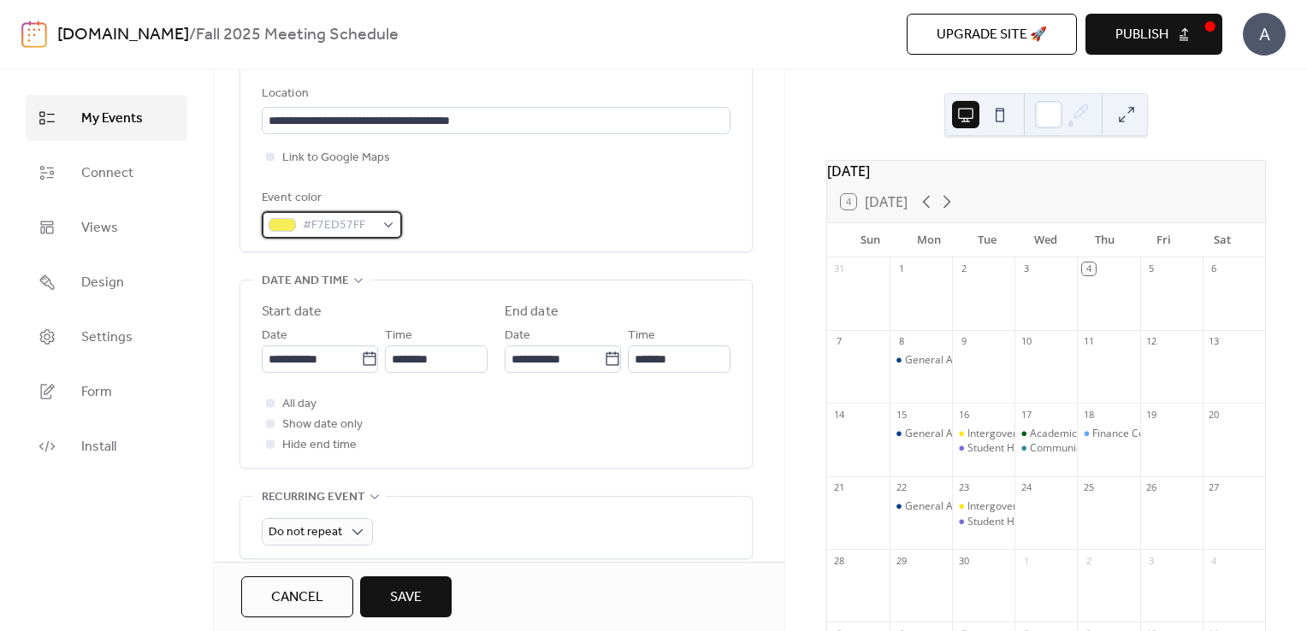
click at [388, 230] on div "#F7ED57FF" at bounding box center [332, 224] width 140 height 27
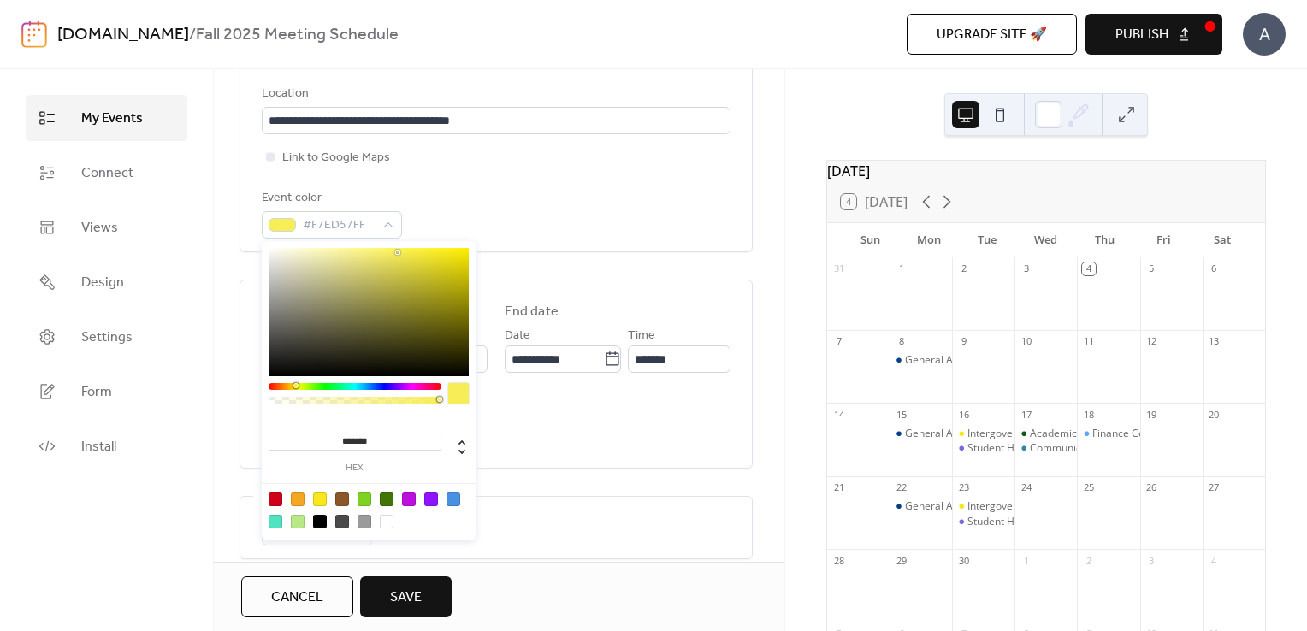
click at [291, 387] on div at bounding box center [355, 386] width 173 height 7
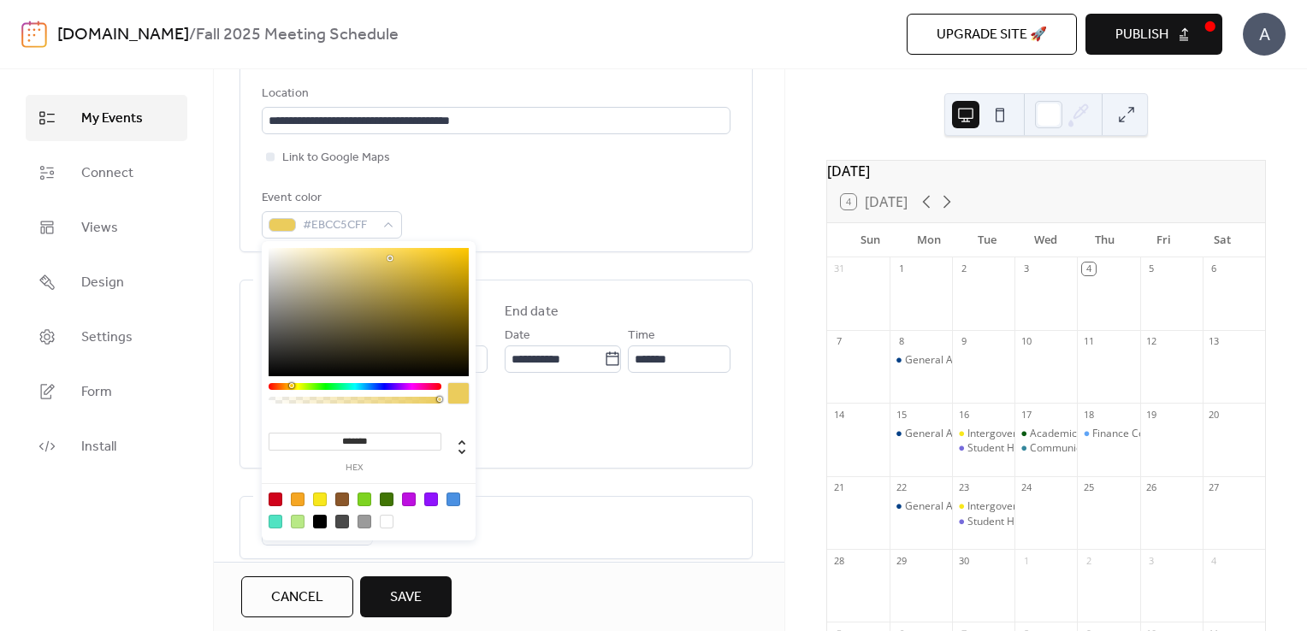
click at [390, 258] on div at bounding box center [369, 312] width 200 height 128
click at [378, 255] on div at bounding box center [369, 312] width 200 height 128
type input "*******"
click at [395, 251] on div at bounding box center [369, 312] width 200 height 128
click at [510, 227] on div "Event color #F9D65BFF" at bounding box center [496, 213] width 469 height 50
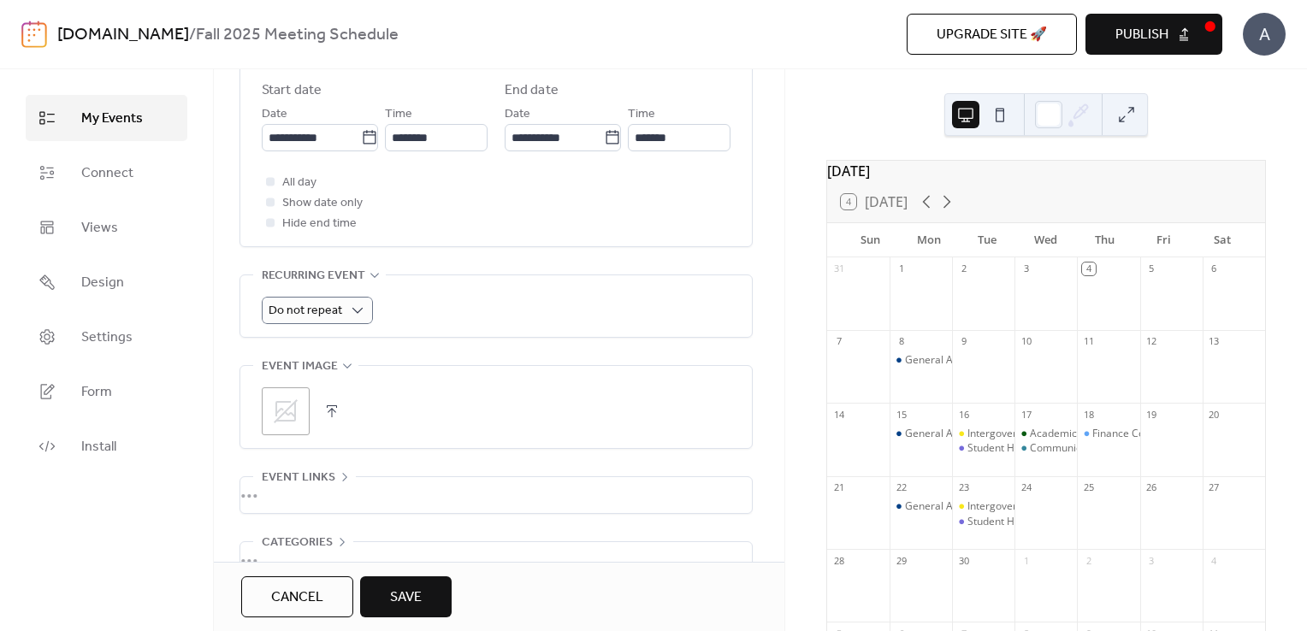
scroll to position [605, 0]
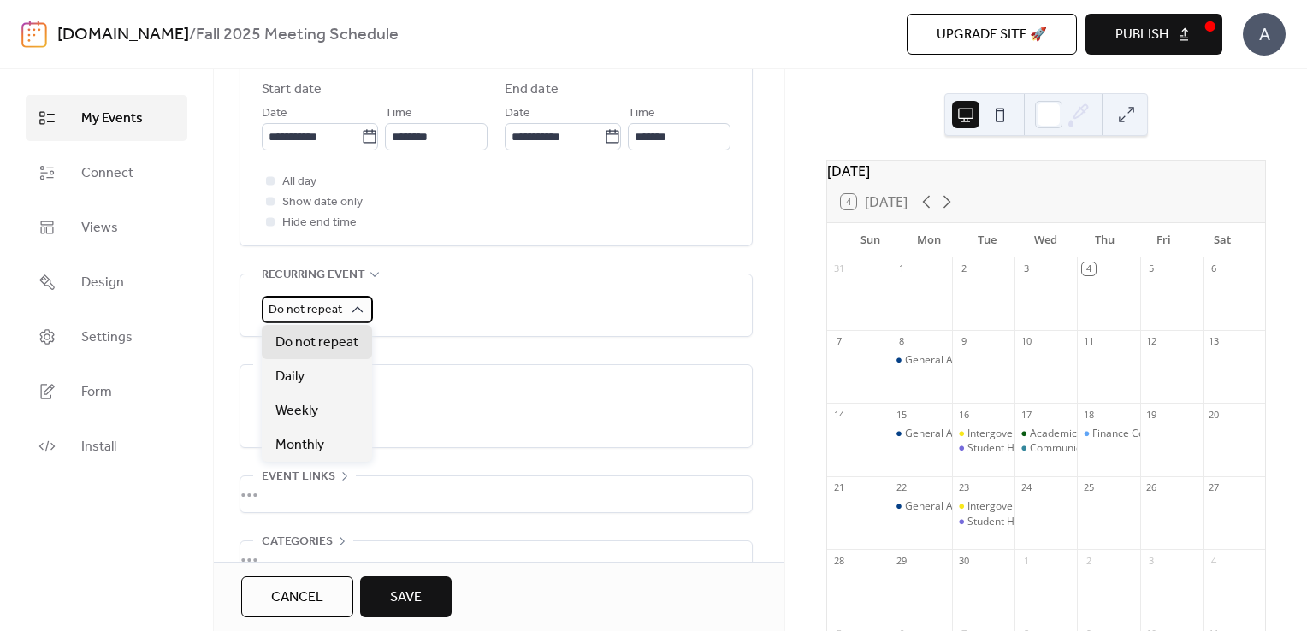
click at [340, 309] on div "Do not repeat" at bounding box center [317, 309] width 111 height 27
click at [464, 217] on div "All day Show date only Hide end time" at bounding box center [496, 202] width 469 height 62
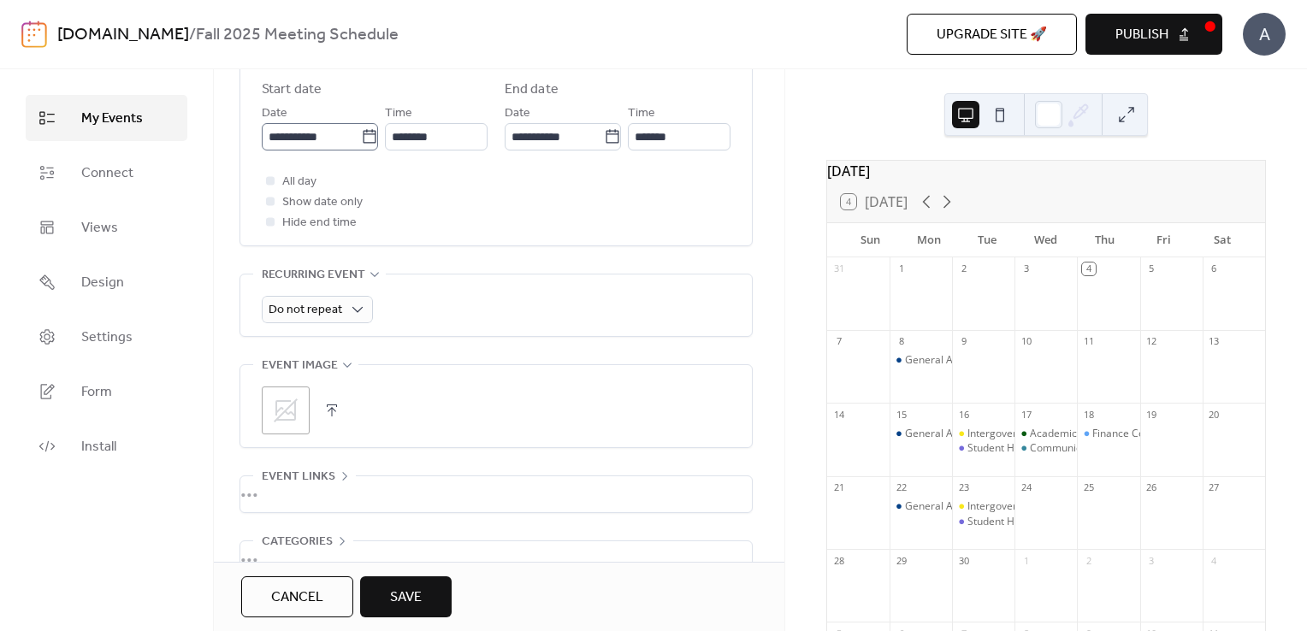
click at [361, 135] on icon at bounding box center [369, 136] width 17 height 17
click at [360, 135] on input "**********" at bounding box center [311, 136] width 99 height 27
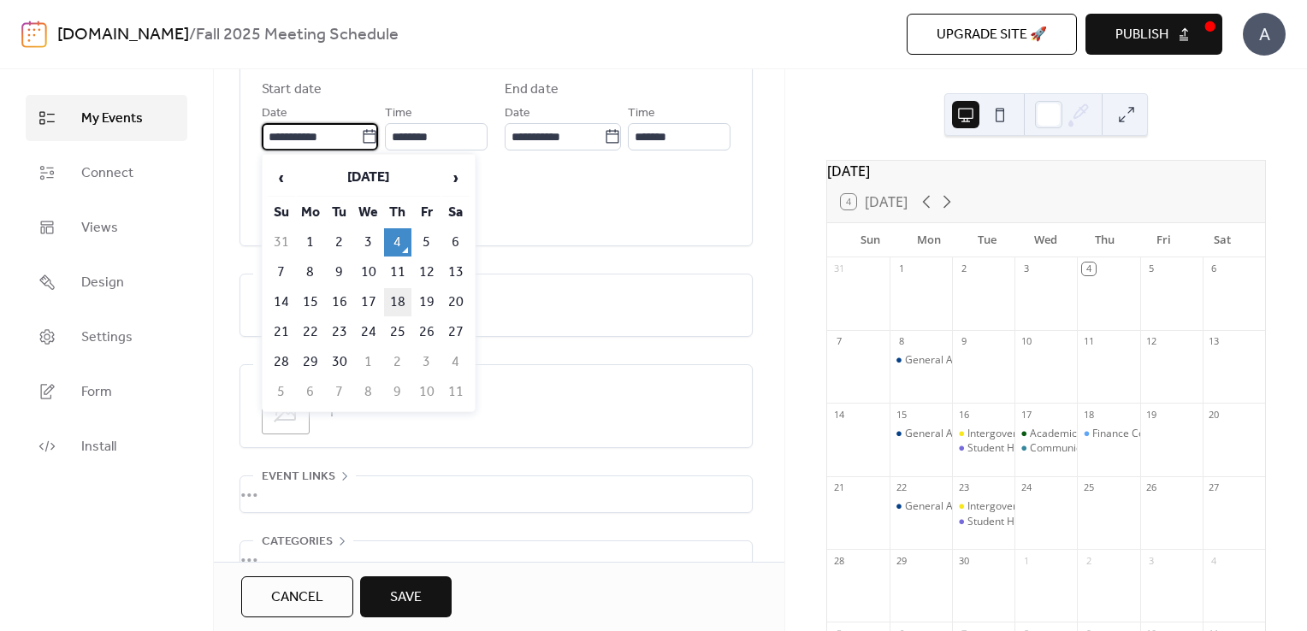
click at [397, 299] on td "18" at bounding box center [397, 302] width 27 height 28
type input "**********"
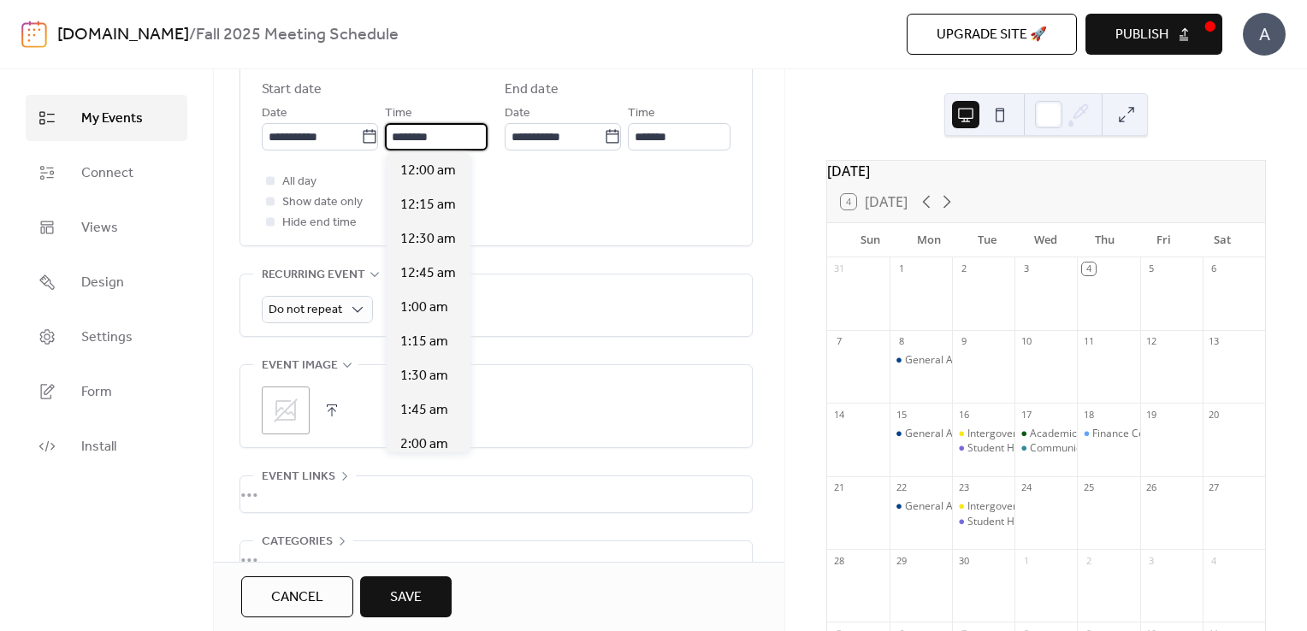
click at [448, 139] on input "********" at bounding box center [436, 136] width 103 height 27
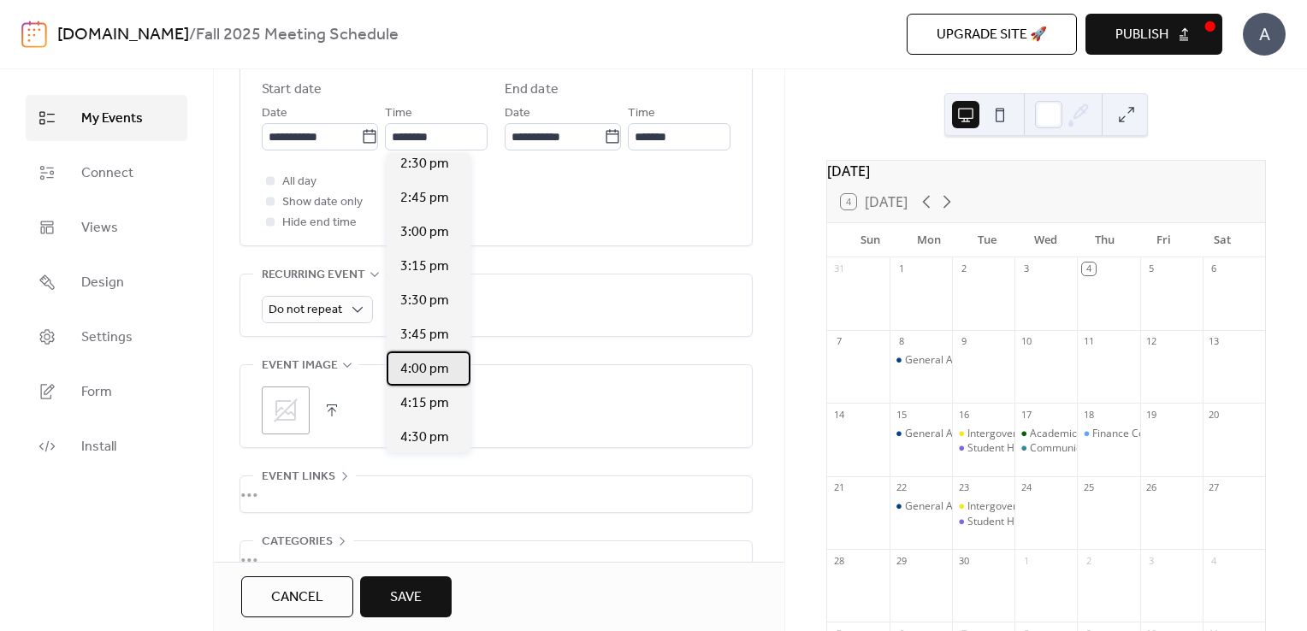
click at [426, 378] on span "4:00 pm" at bounding box center [424, 369] width 49 height 21
type input "*******"
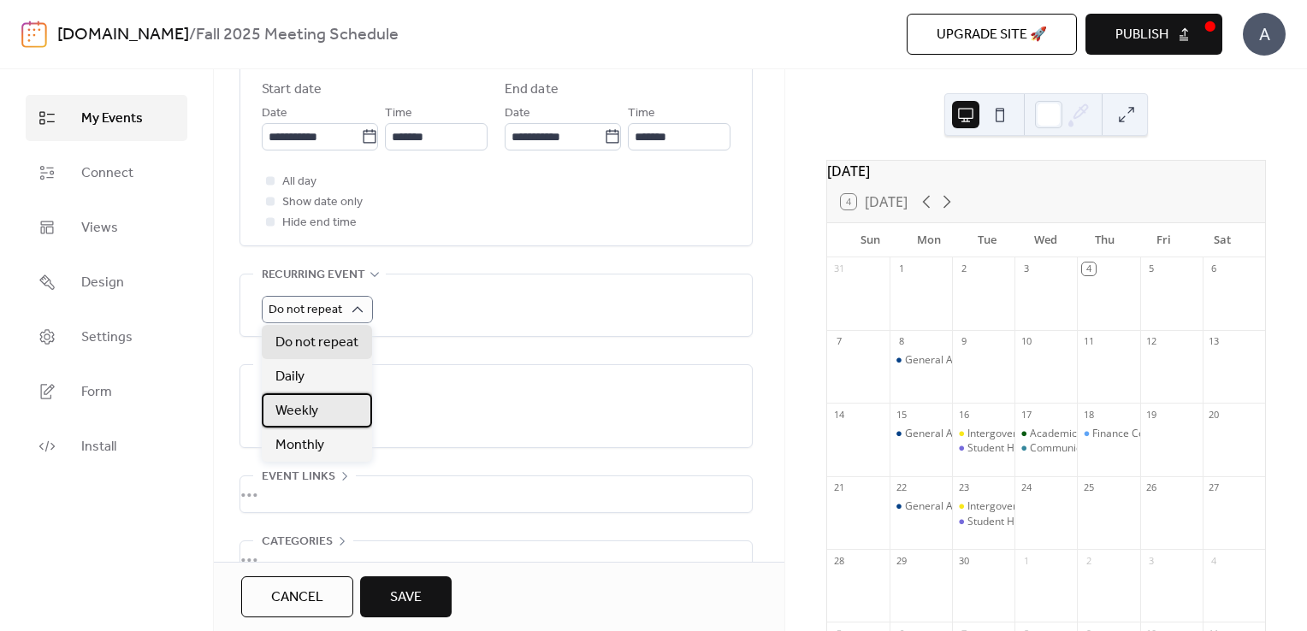
click at [335, 406] on div "Weekly" at bounding box center [317, 410] width 110 height 34
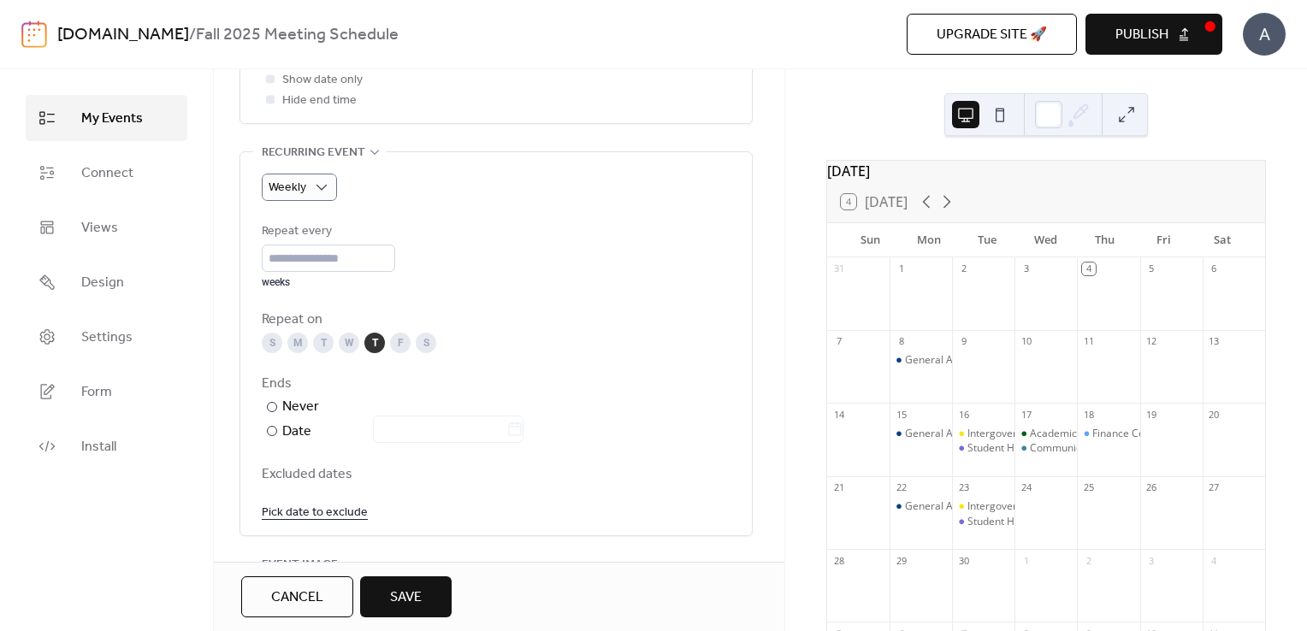
scroll to position [735, 0]
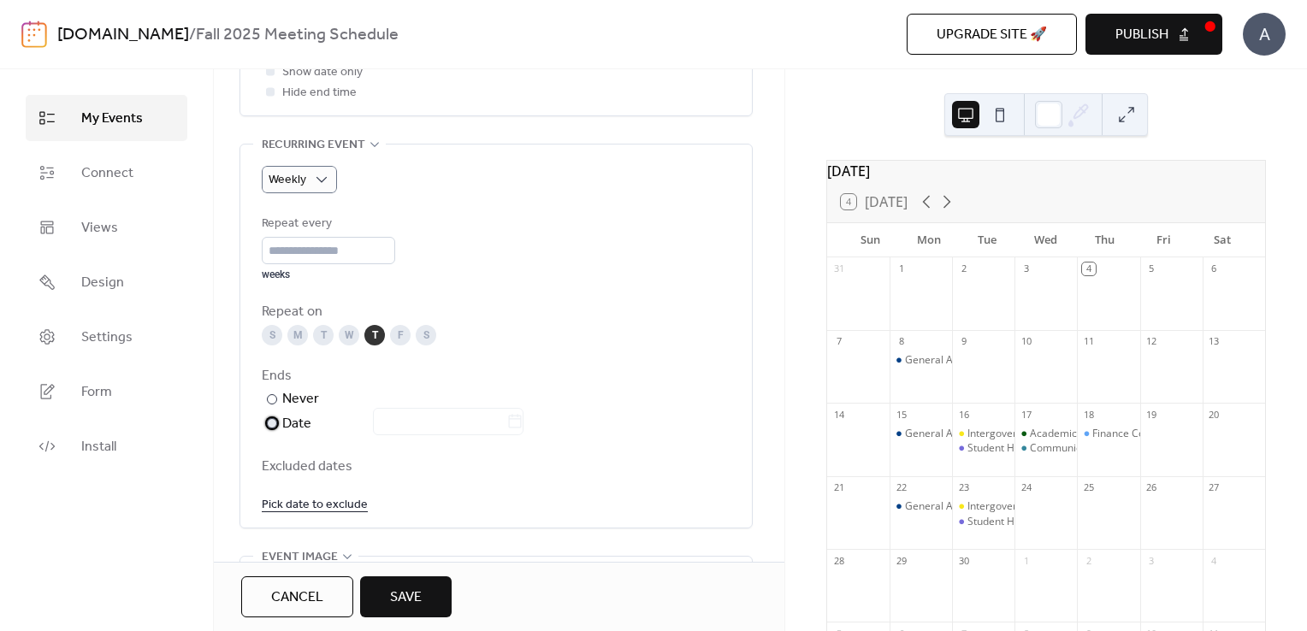
click at [272, 426] on div at bounding box center [272, 423] width 10 height 10
click at [476, 424] on input "text" at bounding box center [439, 421] width 133 height 27
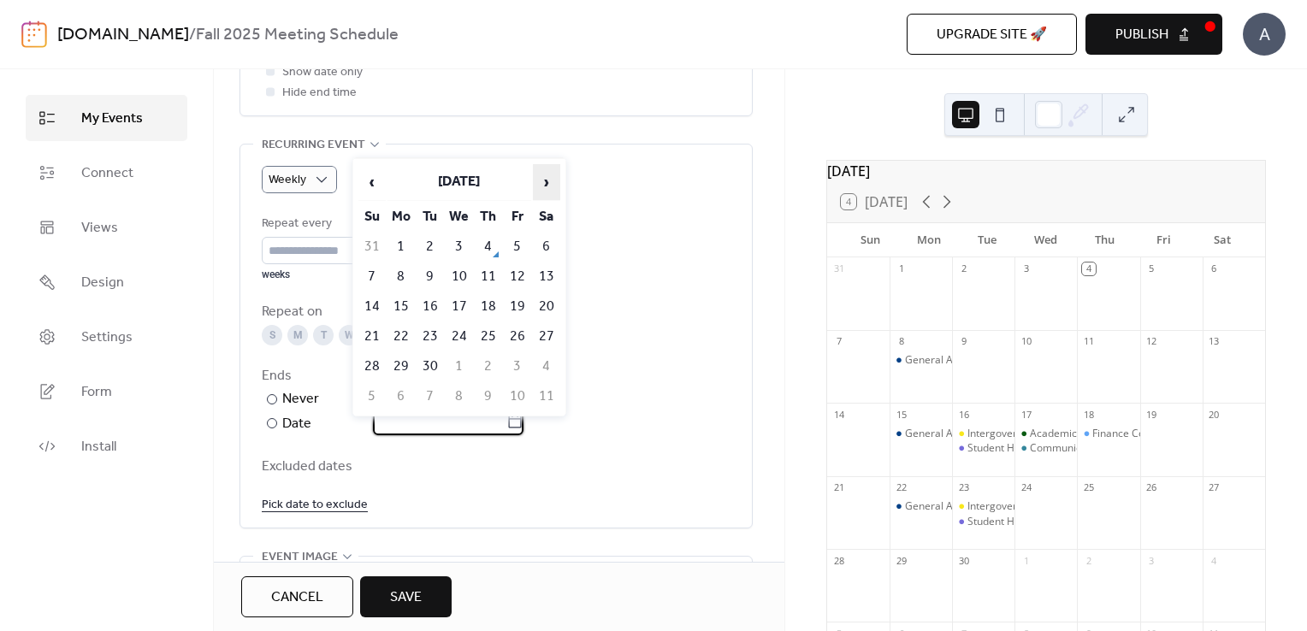
click at [548, 182] on span "›" at bounding box center [547, 182] width 26 height 34
click at [486, 275] on td "11" at bounding box center [488, 277] width 27 height 28
type input "**********"
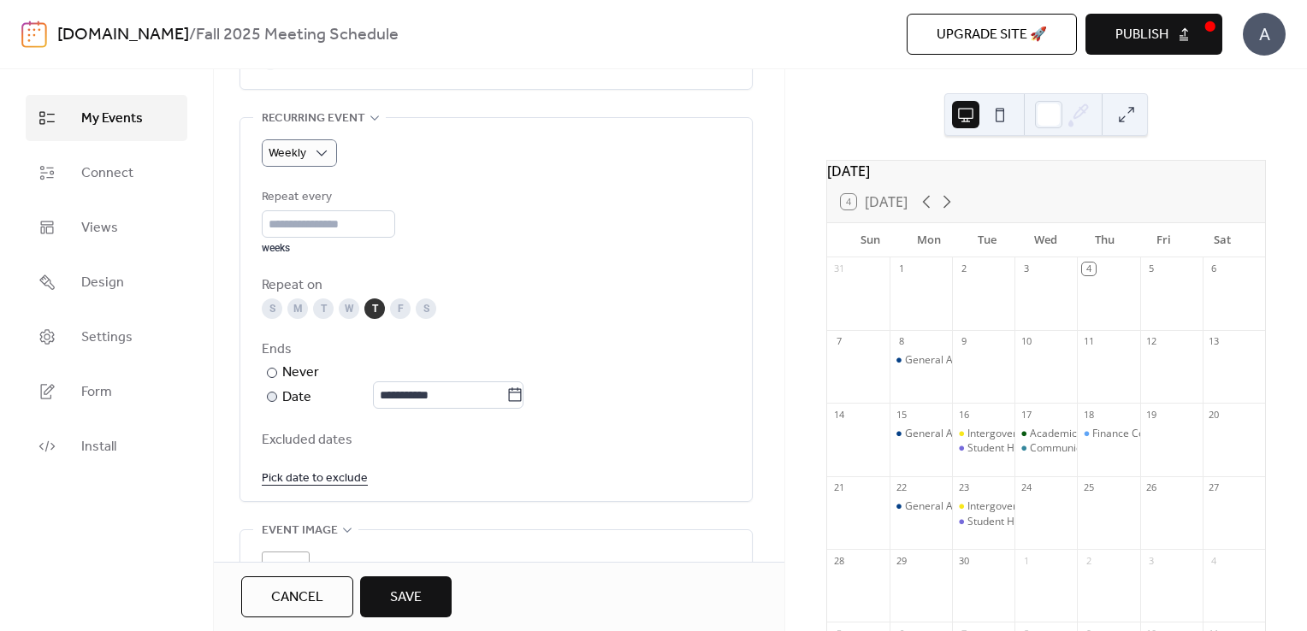
scroll to position [765, 0]
click at [281, 470] on link "Pick date to exclude" at bounding box center [315, 473] width 106 height 21
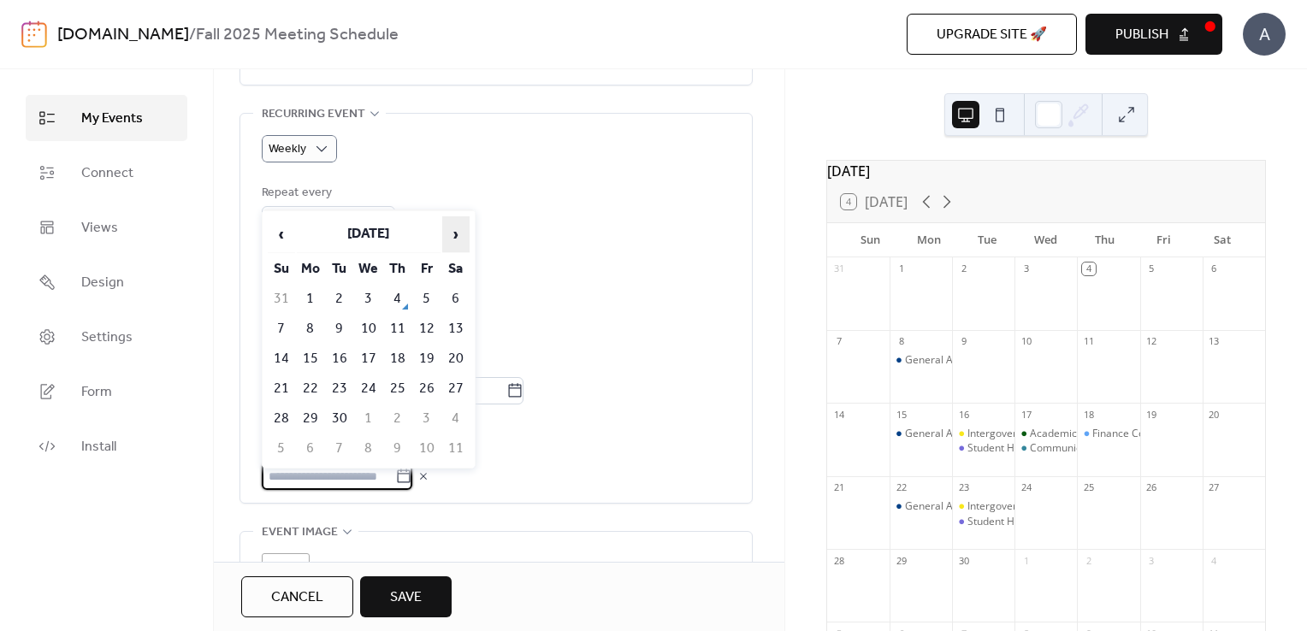
click at [457, 230] on span "›" at bounding box center [456, 234] width 26 height 34
click at [404, 413] on td "27" at bounding box center [397, 419] width 27 height 28
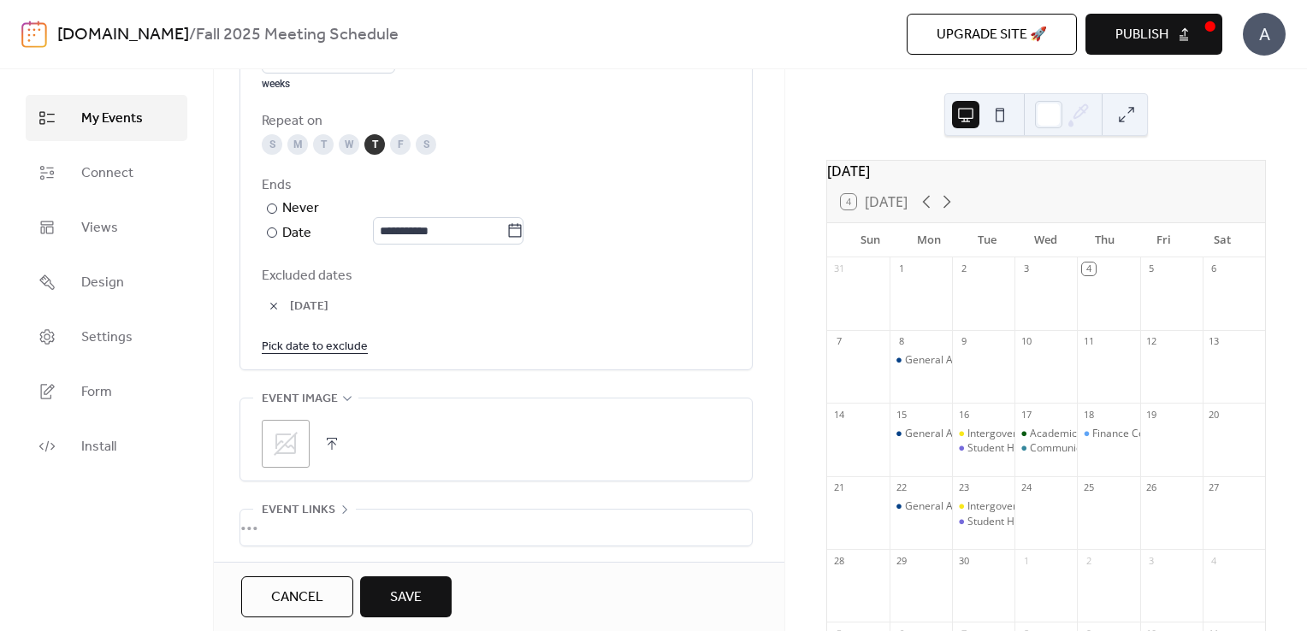
scroll to position [926, 0]
click at [329, 440] on button "button" at bounding box center [332, 443] width 24 height 24
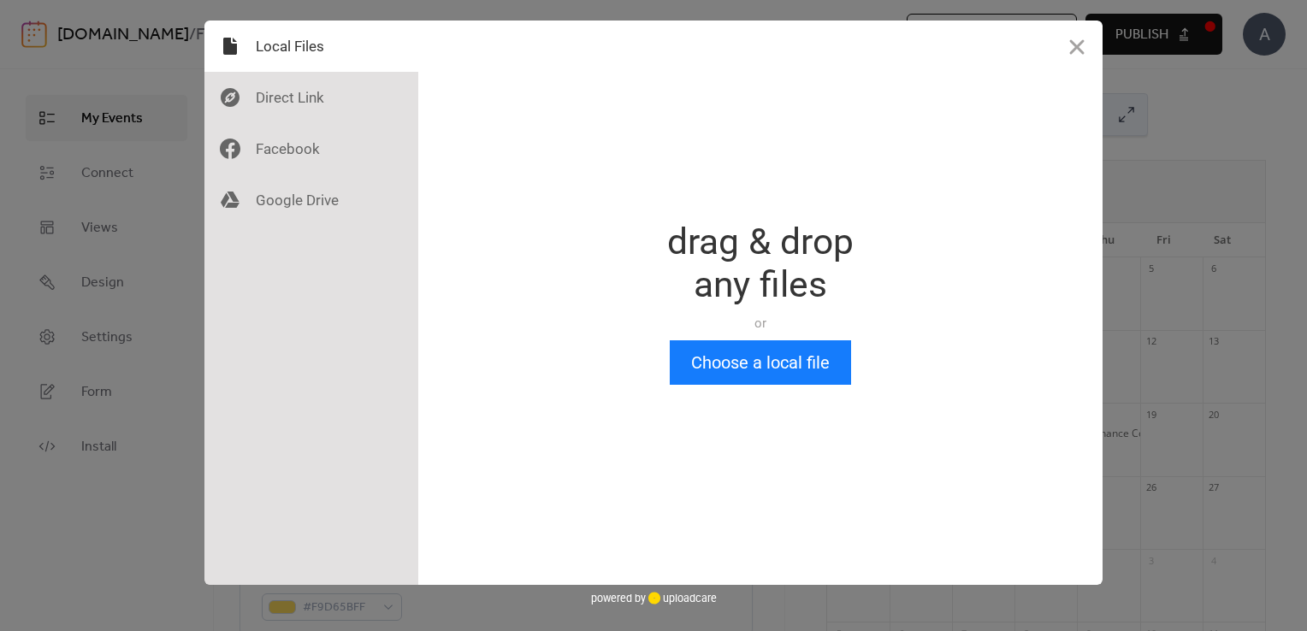
scroll to position [0, 0]
click at [710, 361] on button "Choose a local file" at bounding box center [760, 362] width 181 height 44
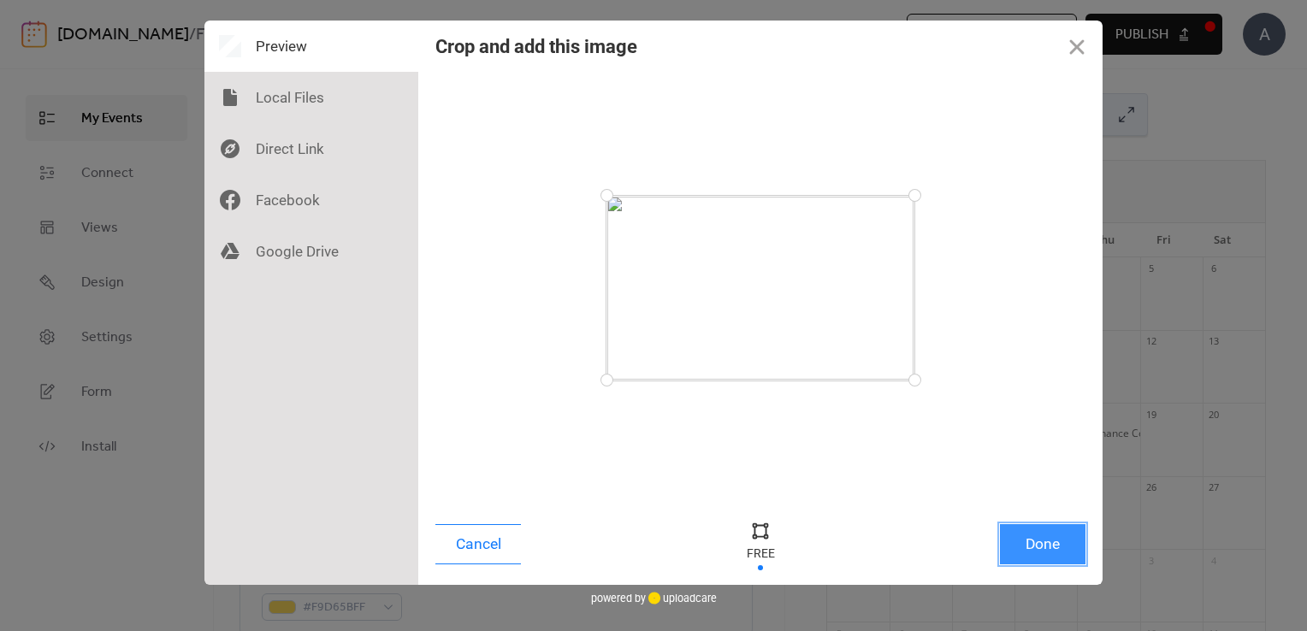
click at [1049, 555] on button "Done" at bounding box center [1043, 544] width 86 height 40
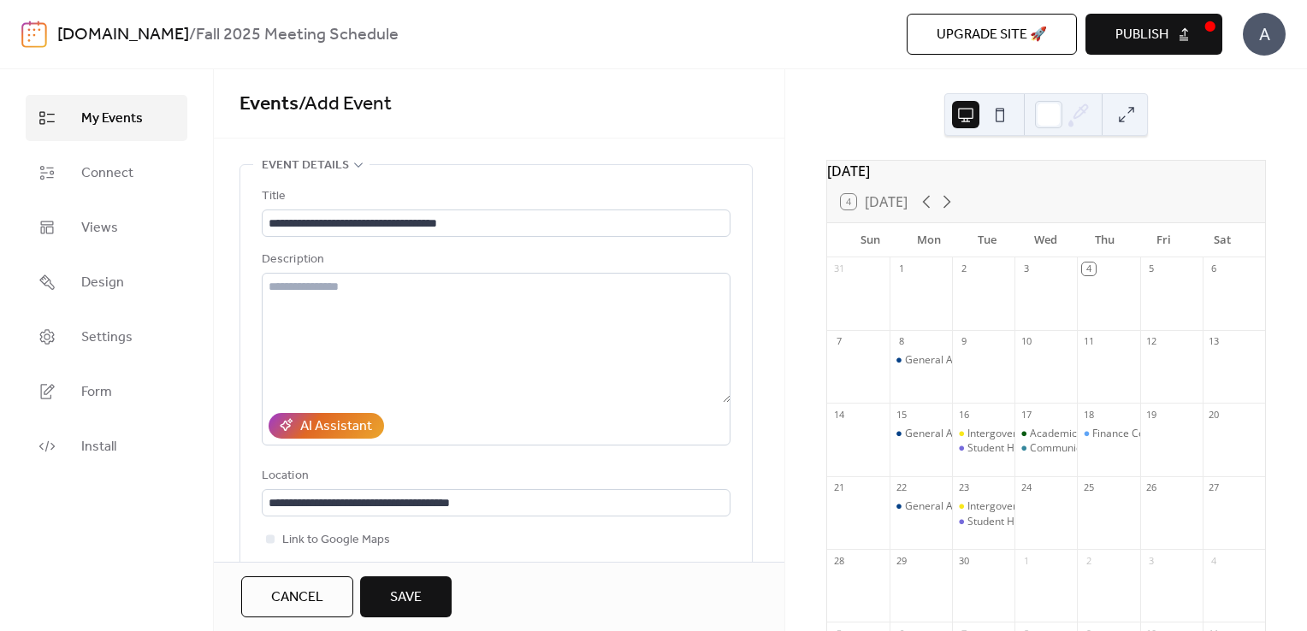
scroll to position [1051, 0]
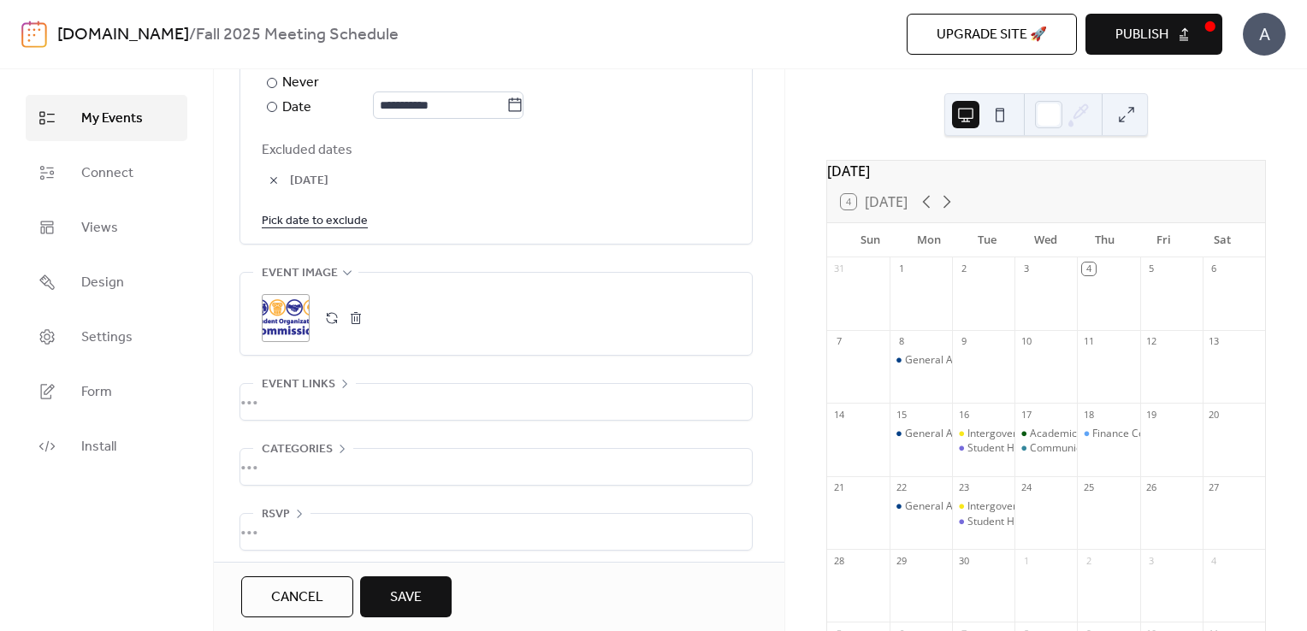
click at [426, 583] on button "Save" at bounding box center [406, 596] width 92 height 41
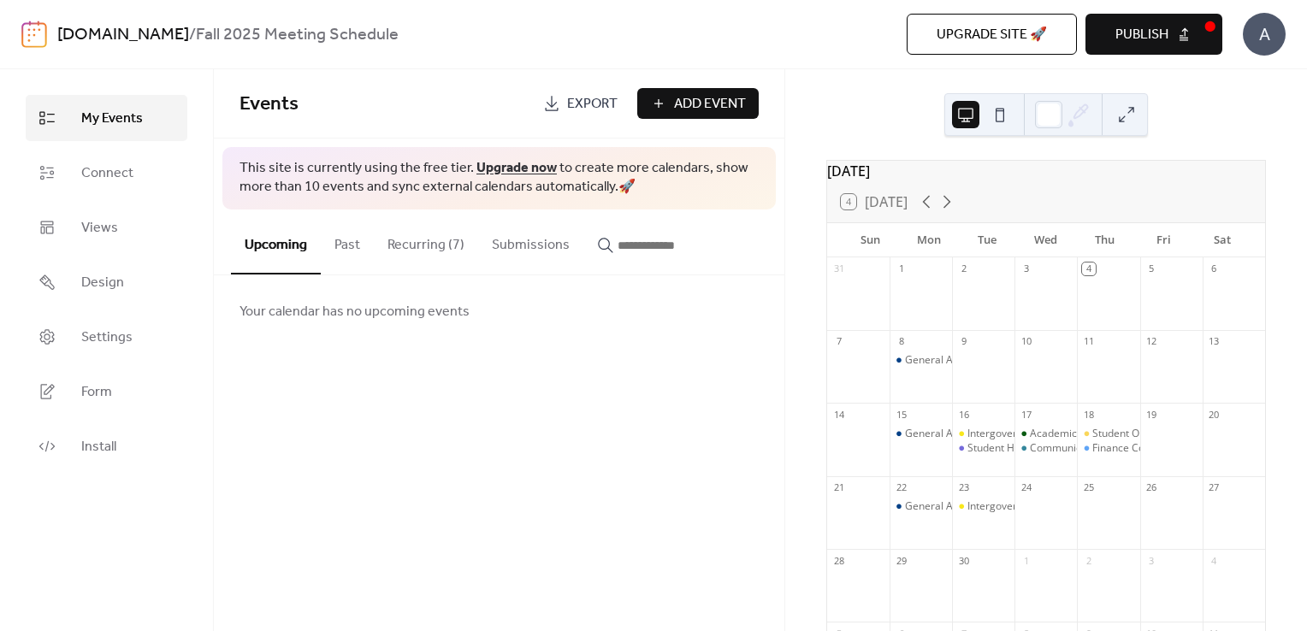
click at [712, 100] on span "Add Event" at bounding box center [710, 104] width 72 height 21
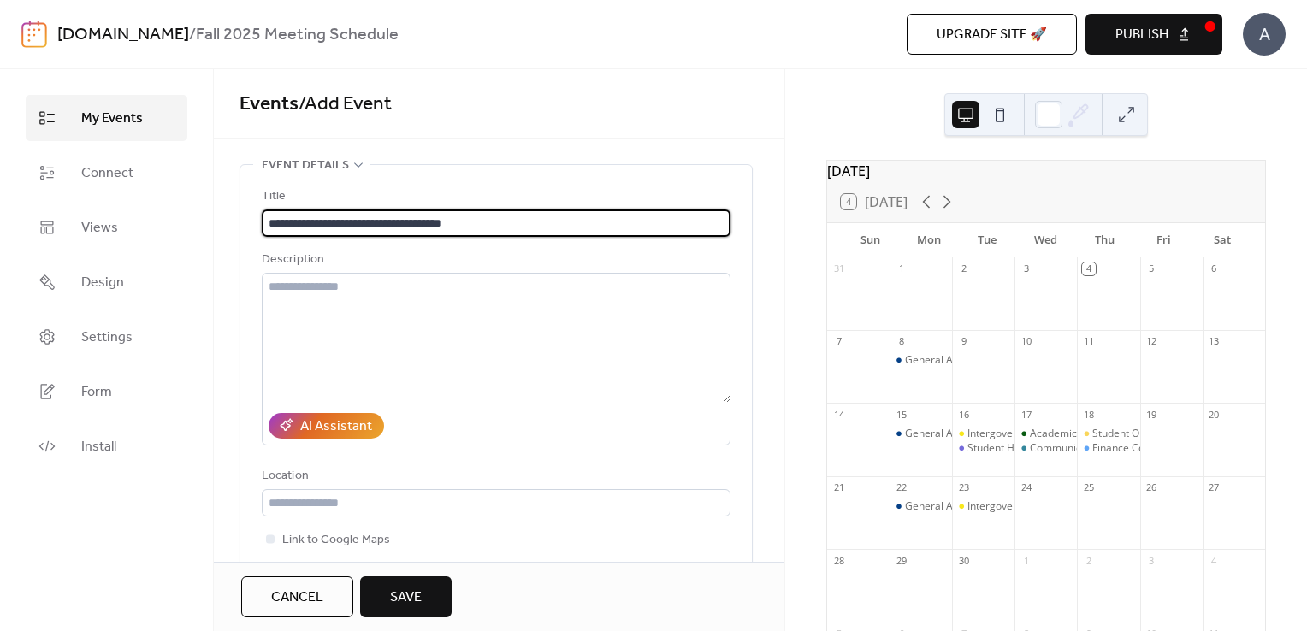
click at [430, 227] on input "**********" at bounding box center [496, 223] width 469 height 27
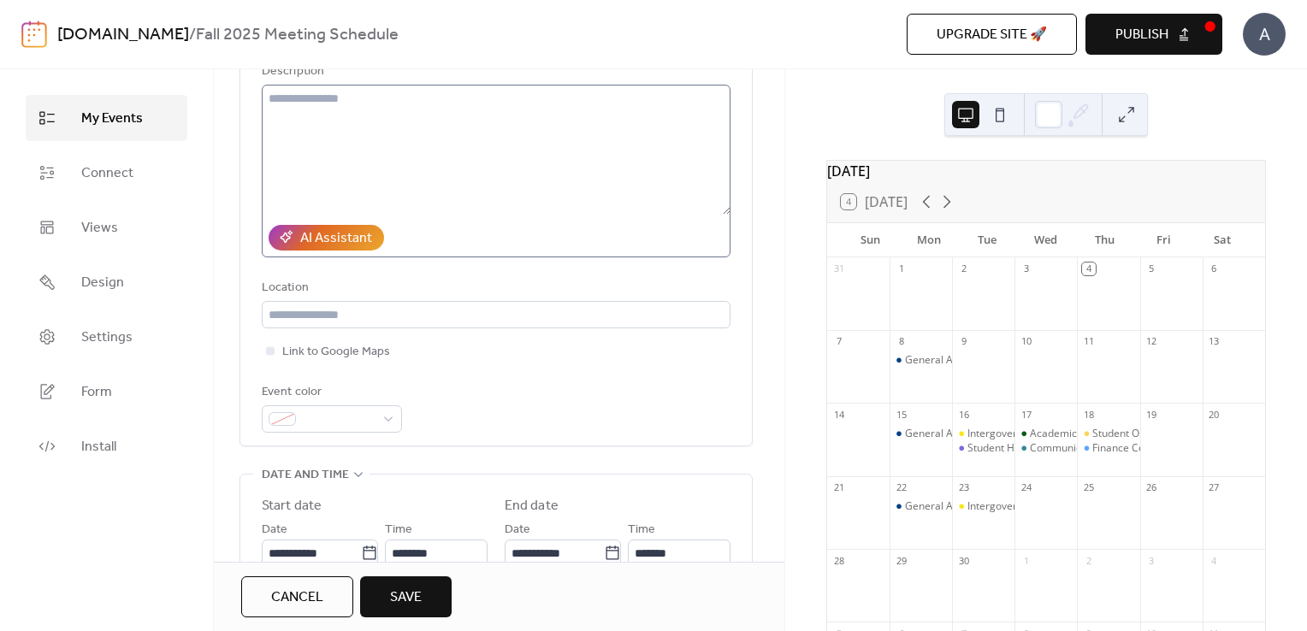
scroll to position [192, 0]
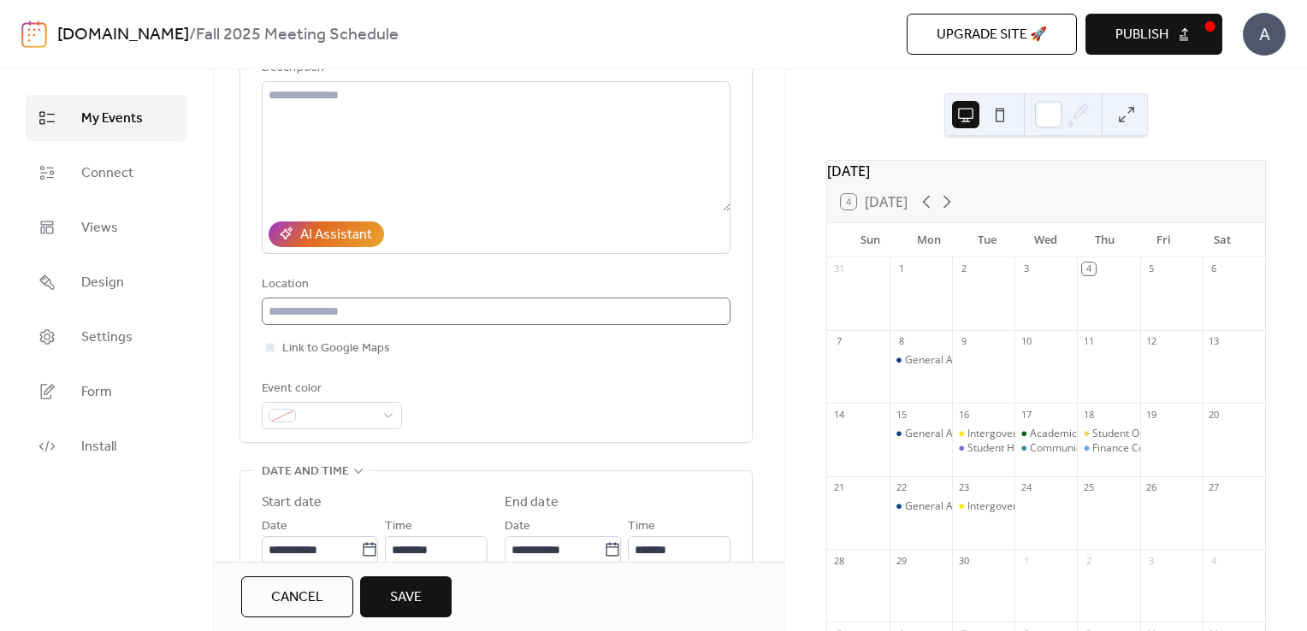
type input "**********"
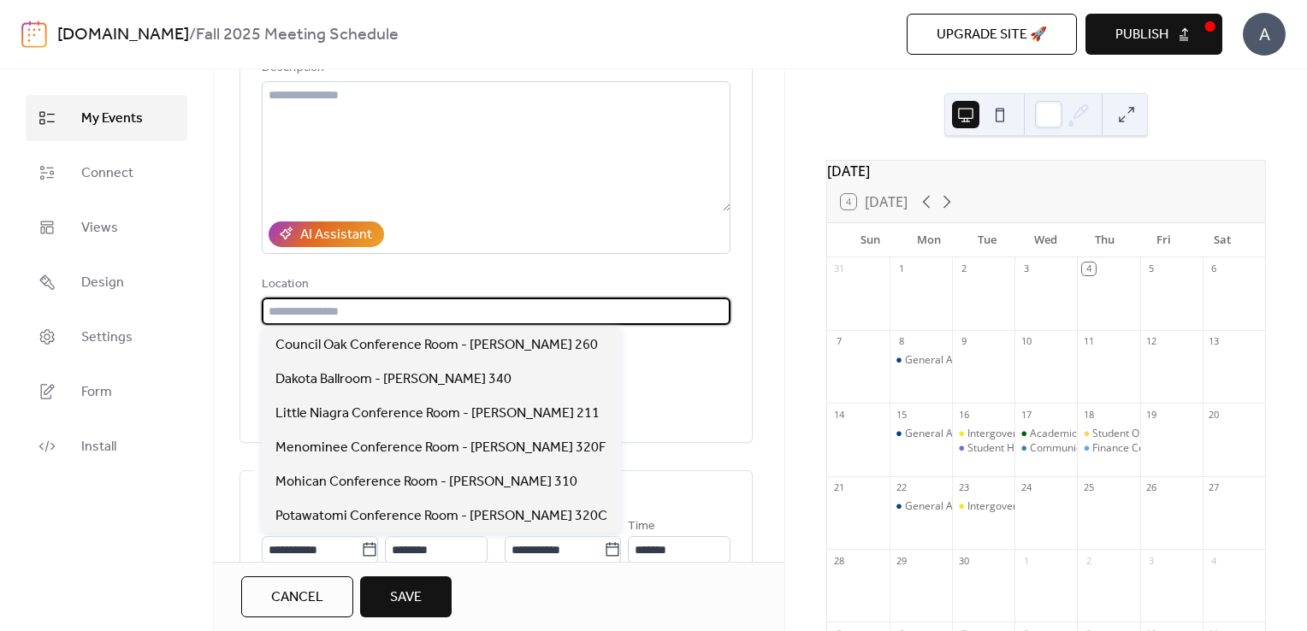
click at [340, 313] on input "text" at bounding box center [496, 311] width 469 height 27
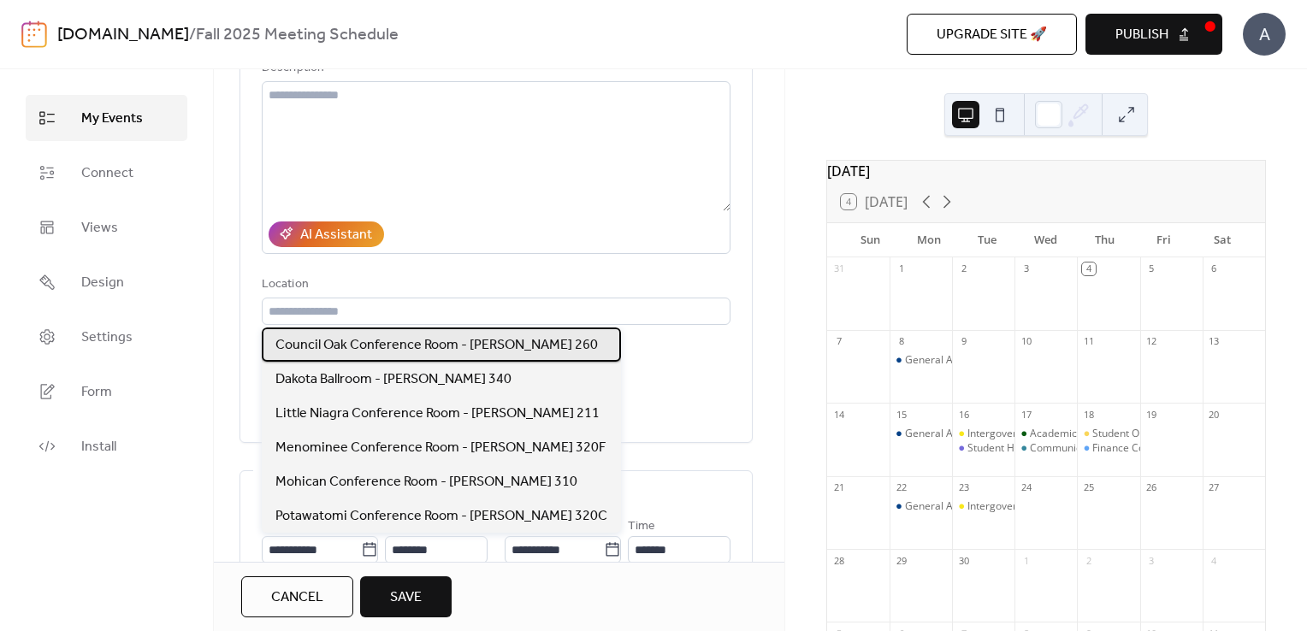
click at [356, 344] on span "Council Oak Conference Room - [PERSON_NAME] 260" at bounding box center [436, 345] width 322 height 21
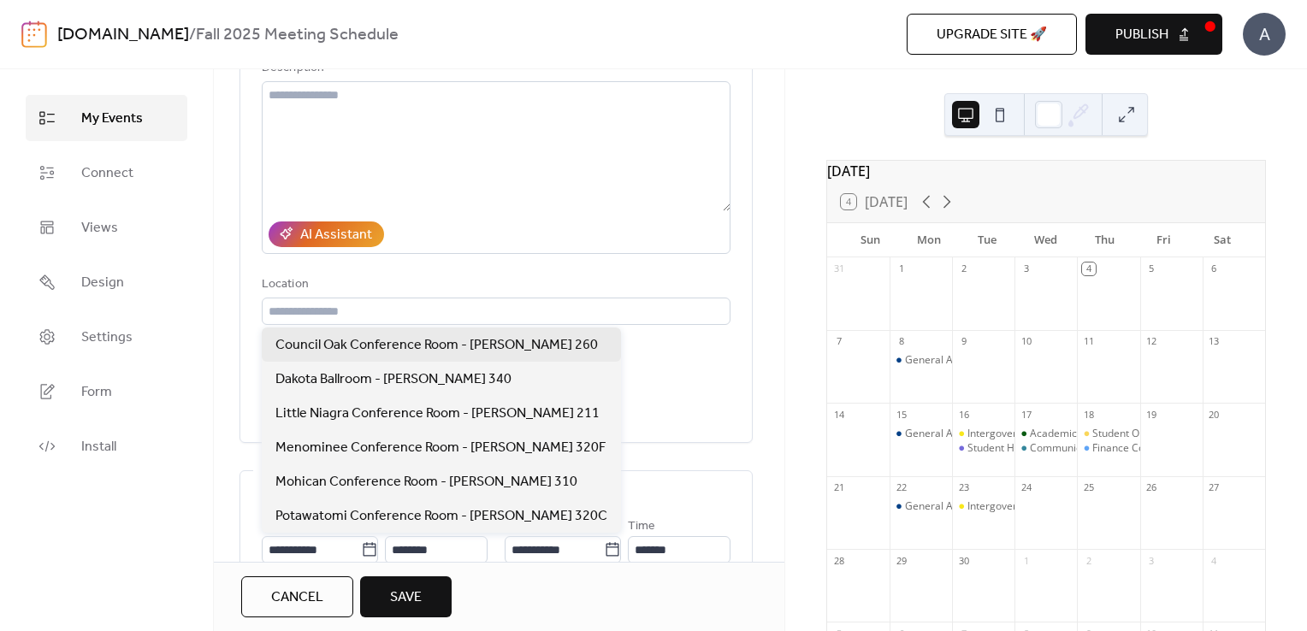
type input "**********"
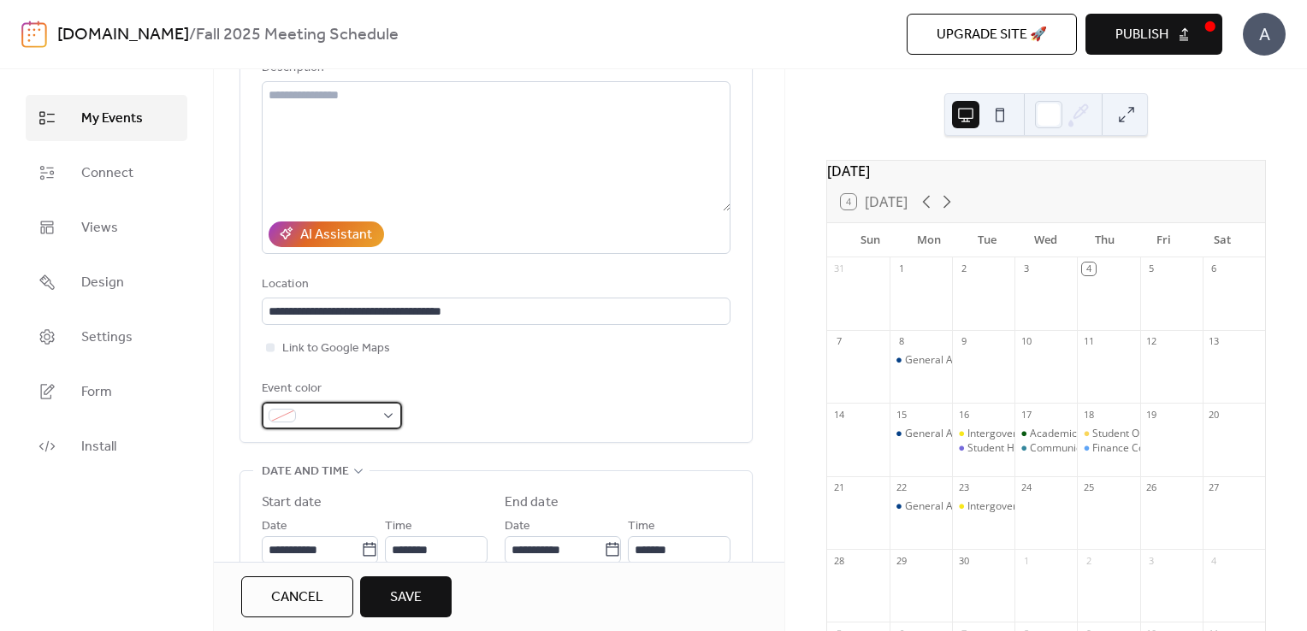
click at [386, 414] on div at bounding box center [332, 415] width 140 height 27
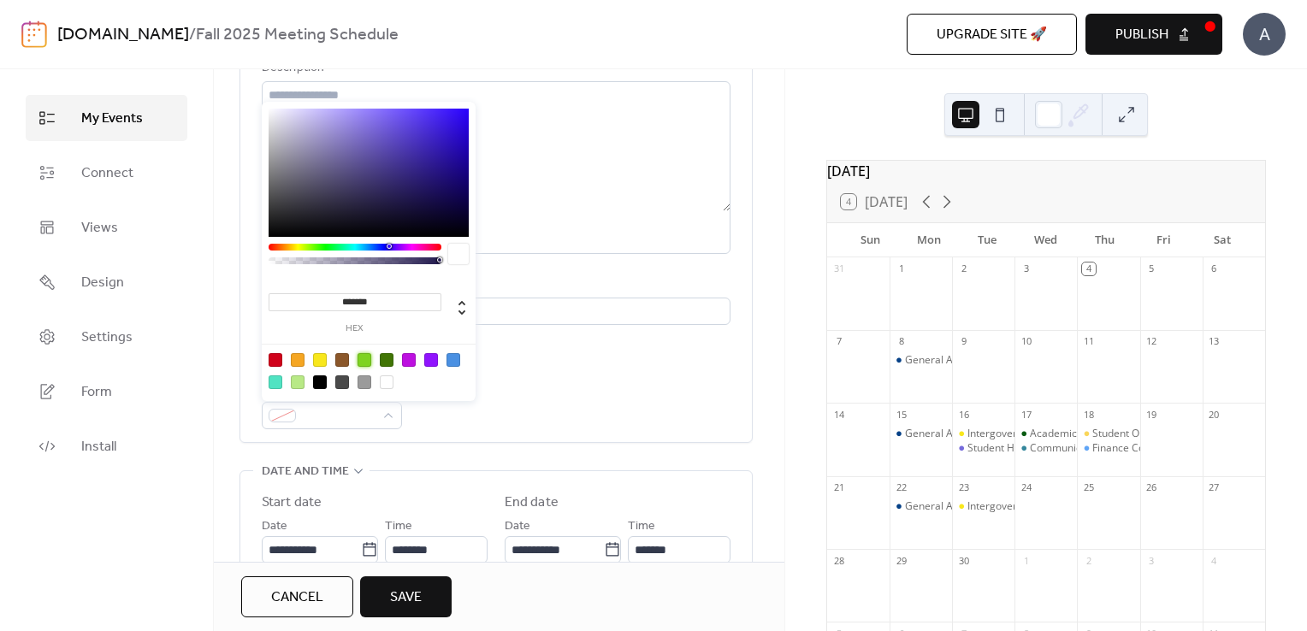
click at [362, 357] on div at bounding box center [364, 360] width 14 height 14
type input "*******"
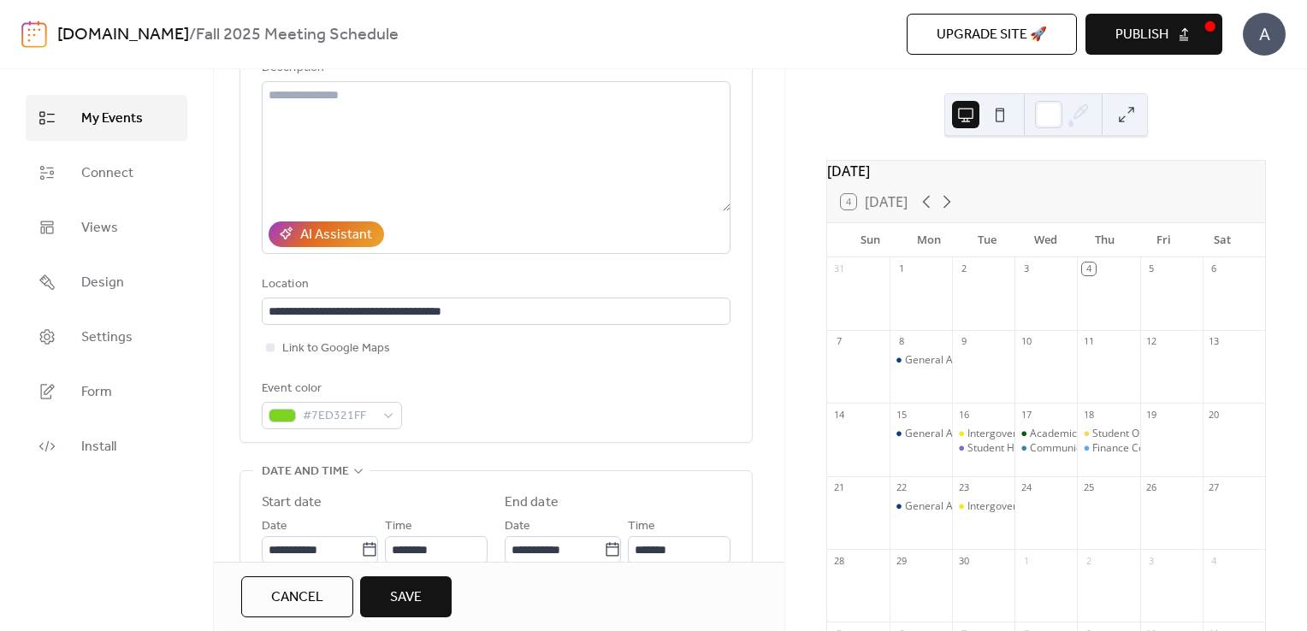
click at [527, 373] on div "**********" at bounding box center [496, 212] width 469 height 434
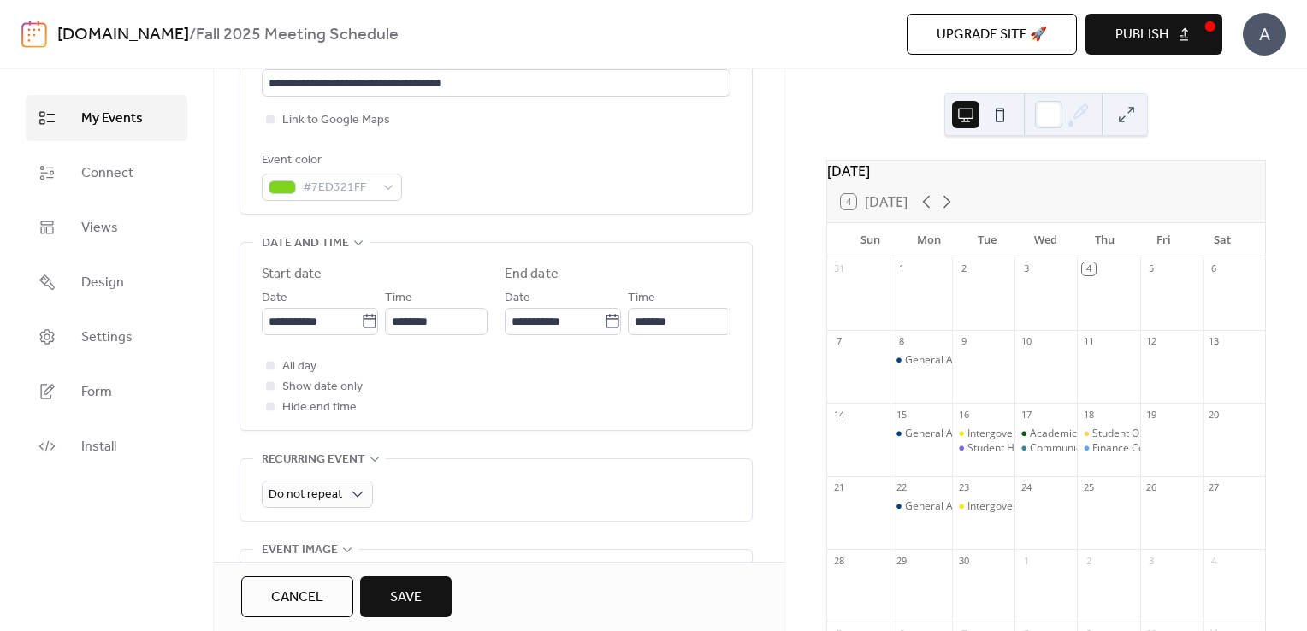
scroll to position [438, 0]
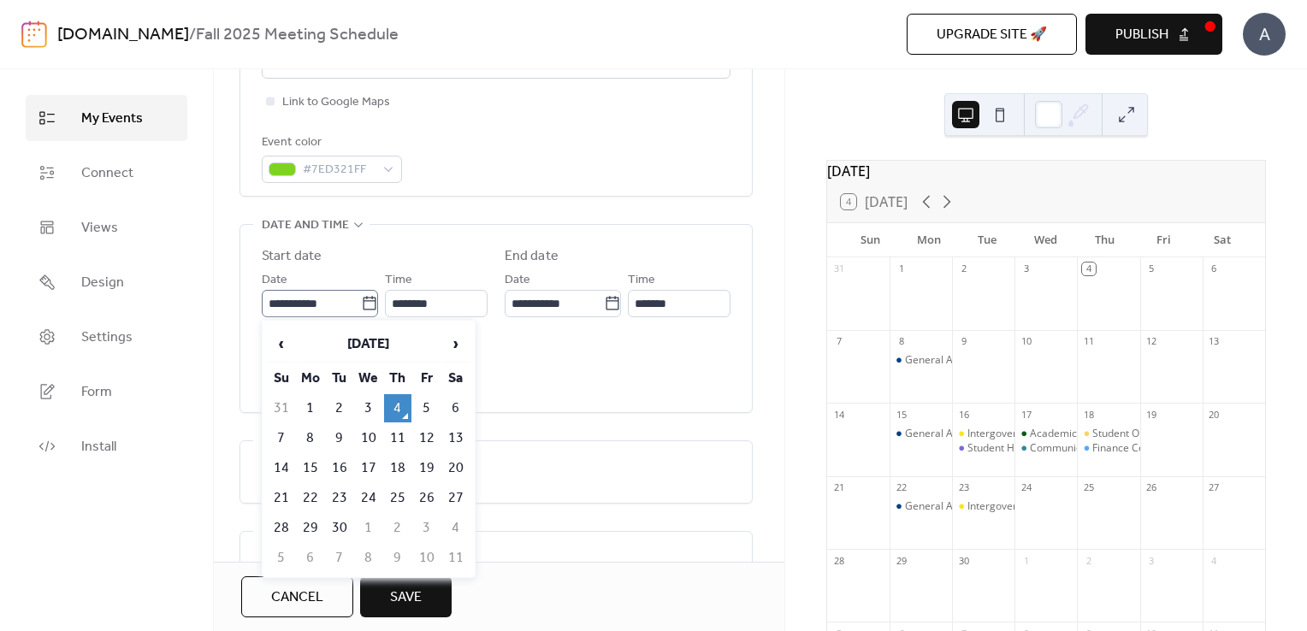
click at [363, 305] on icon at bounding box center [369, 303] width 17 height 17
click at [361, 305] on input "**********" at bounding box center [311, 303] width 99 height 27
click at [339, 466] on td "16" at bounding box center [339, 468] width 27 height 28
type input "**********"
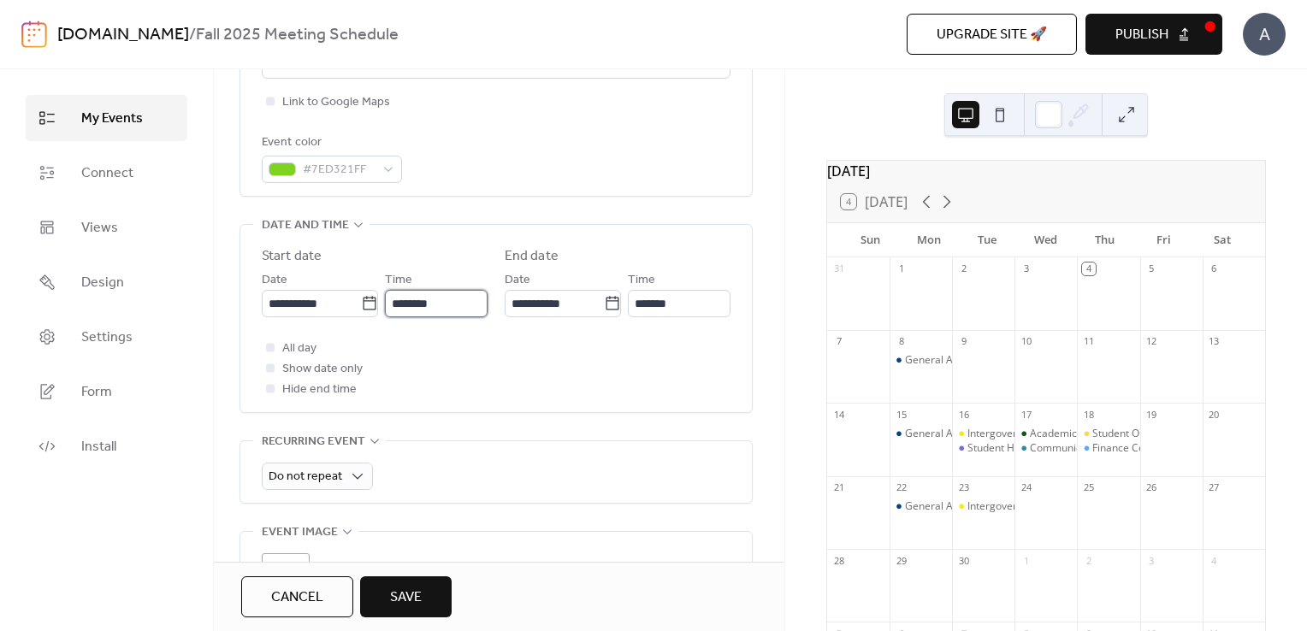
click at [452, 297] on input "********" at bounding box center [436, 303] width 103 height 27
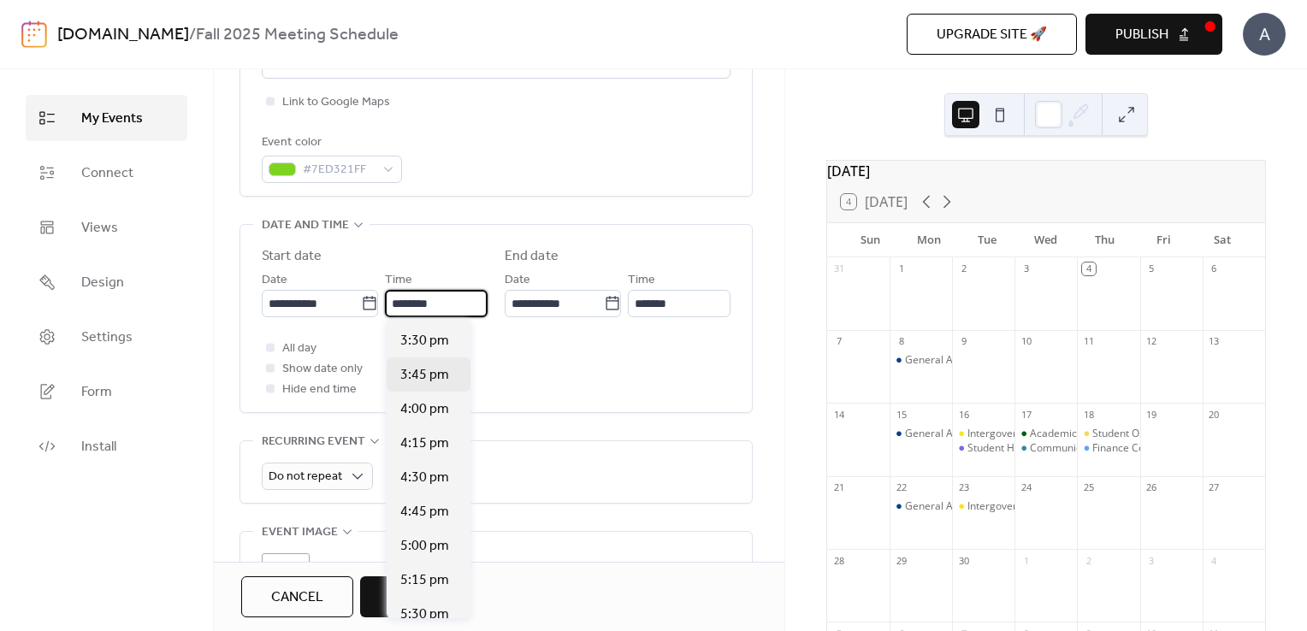
scroll to position [2121, 0]
click at [422, 474] on span "4:30 pm" at bounding box center [424, 474] width 49 height 21
type input "*******"
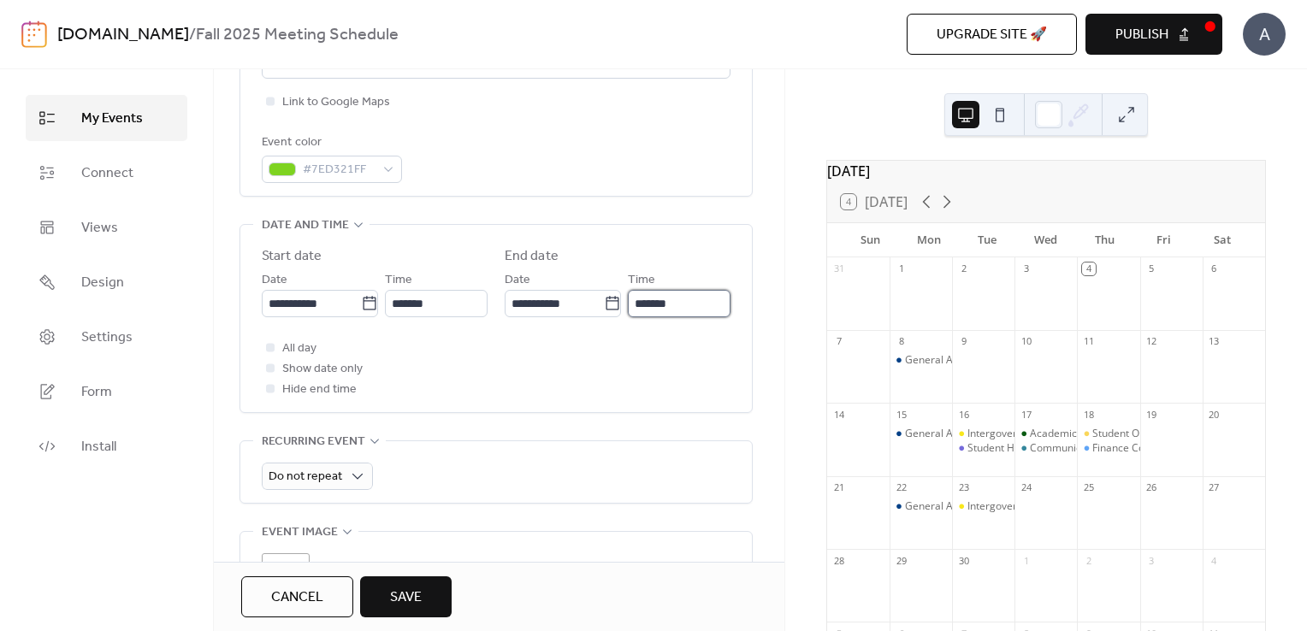
click at [695, 308] on input "*******" at bounding box center [679, 303] width 103 height 27
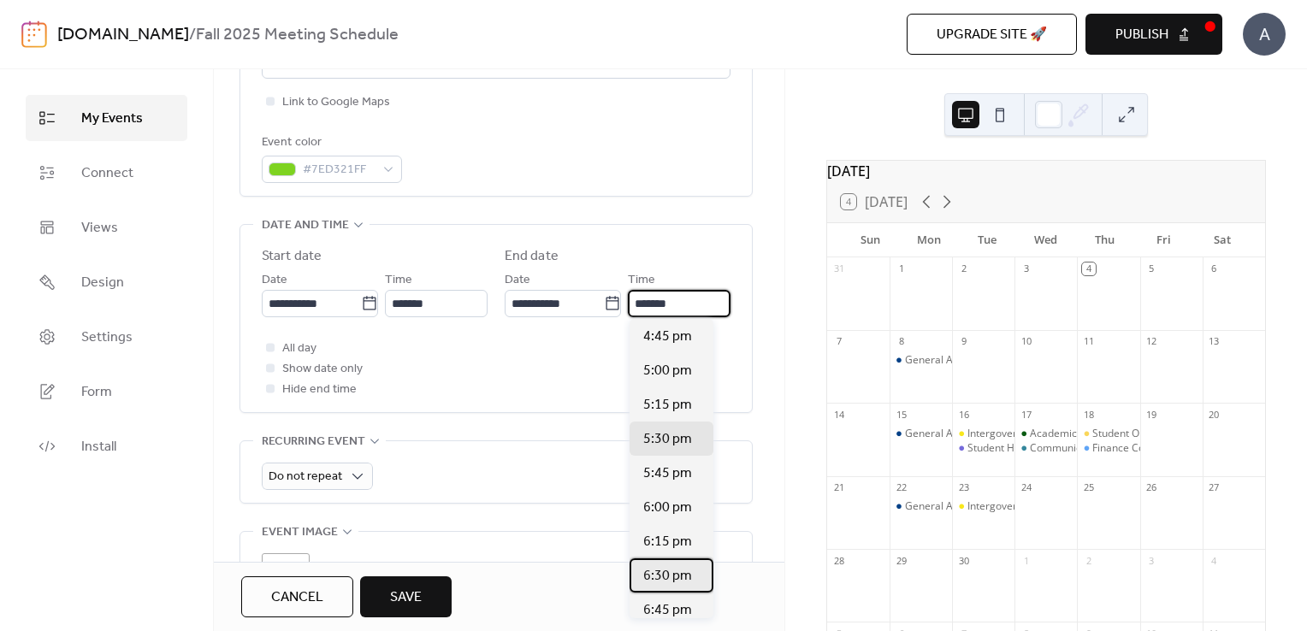
click at [671, 576] on span "6:30 pm" at bounding box center [667, 576] width 49 height 21
type input "*******"
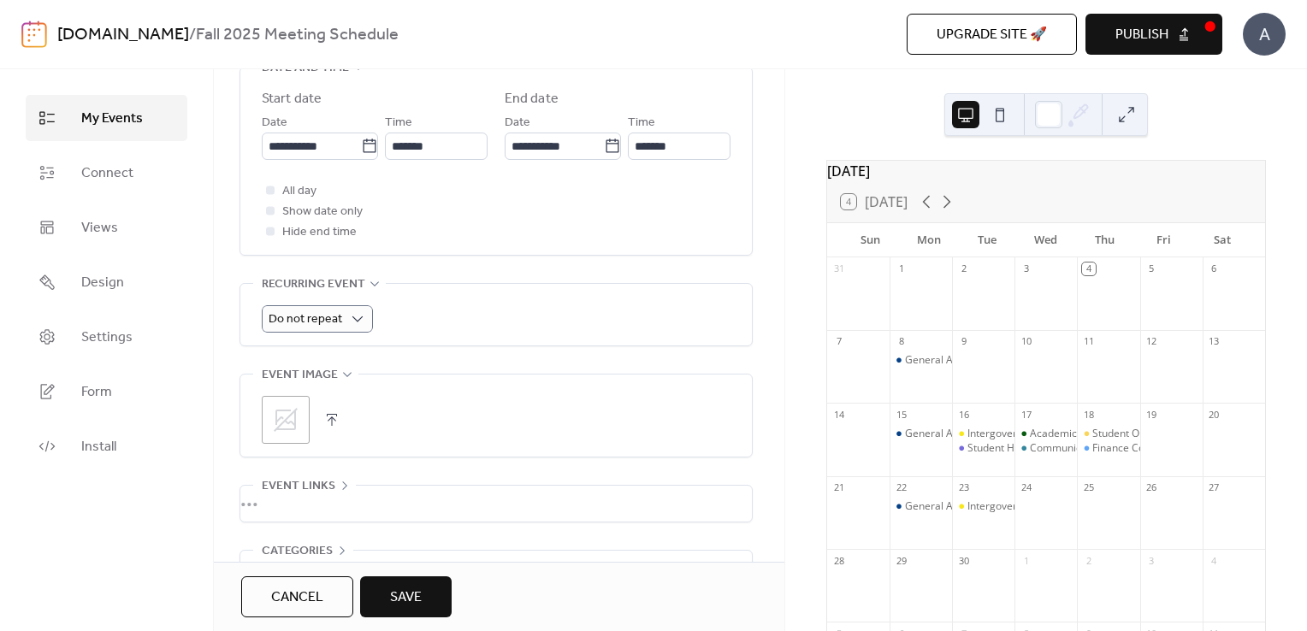
scroll to position [595, 0]
click at [332, 308] on span "Do not repeat" at bounding box center [306, 319] width 74 height 23
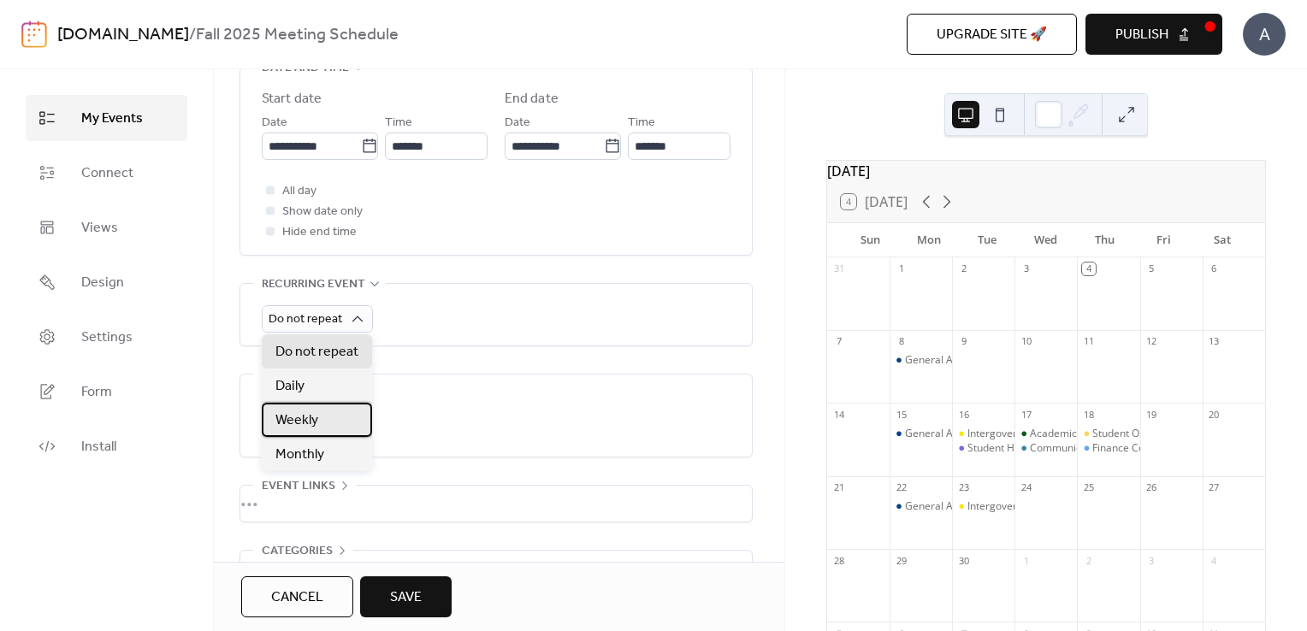
click at [331, 416] on div "Weekly" at bounding box center [317, 420] width 110 height 34
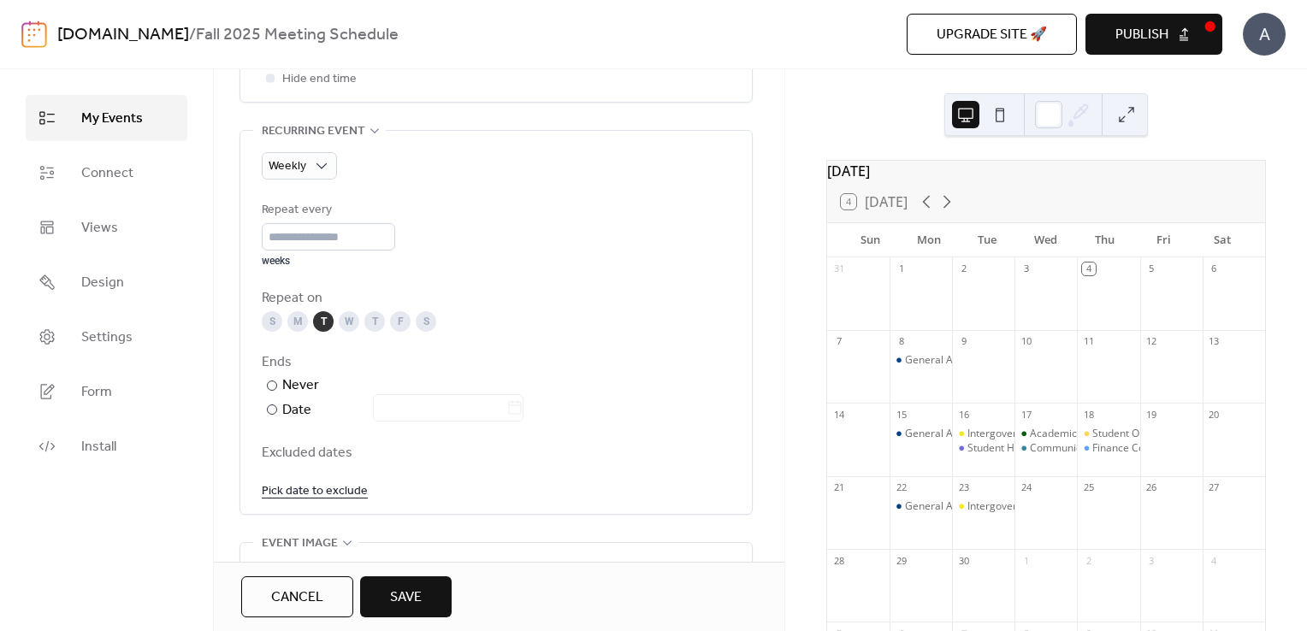
scroll to position [749, 0]
click at [287, 416] on div "Date" at bounding box center [402, 410] width 241 height 22
click at [458, 405] on input "text" at bounding box center [439, 406] width 133 height 27
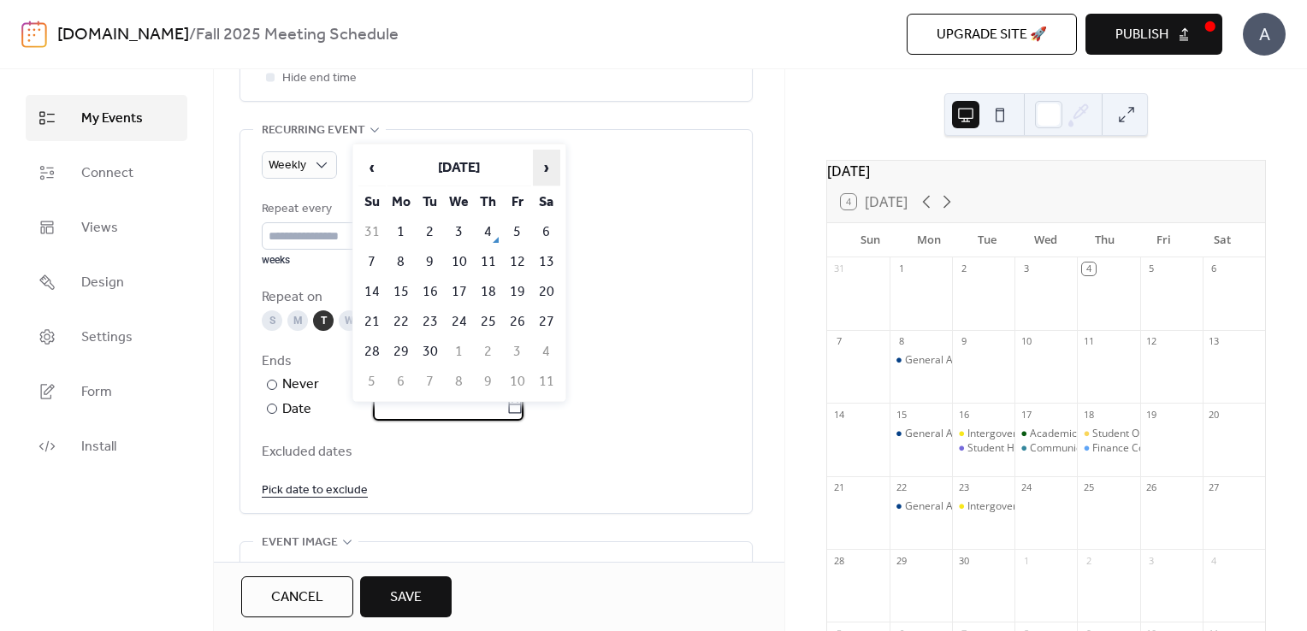
click at [544, 169] on span "›" at bounding box center [547, 168] width 26 height 34
click at [422, 257] on td "9" at bounding box center [430, 262] width 27 height 28
type input "**********"
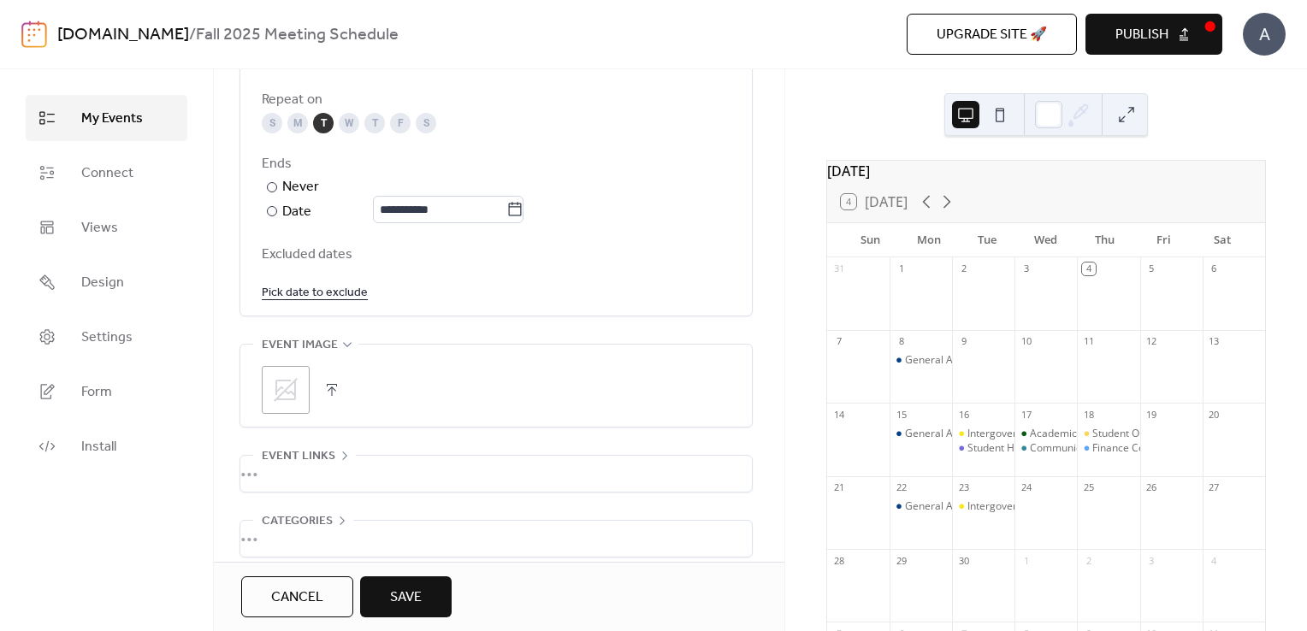
scroll to position [958, 0]
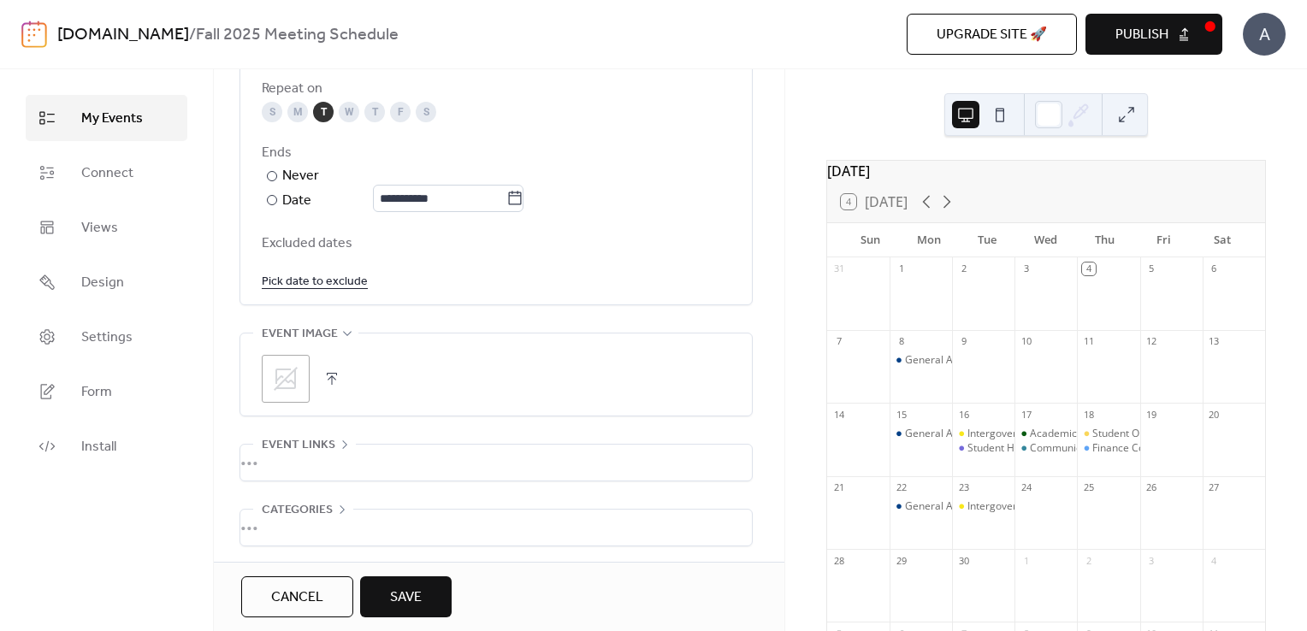
click at [335, 378] on button "button" at bounding box center [332, 379] width 24 height 24
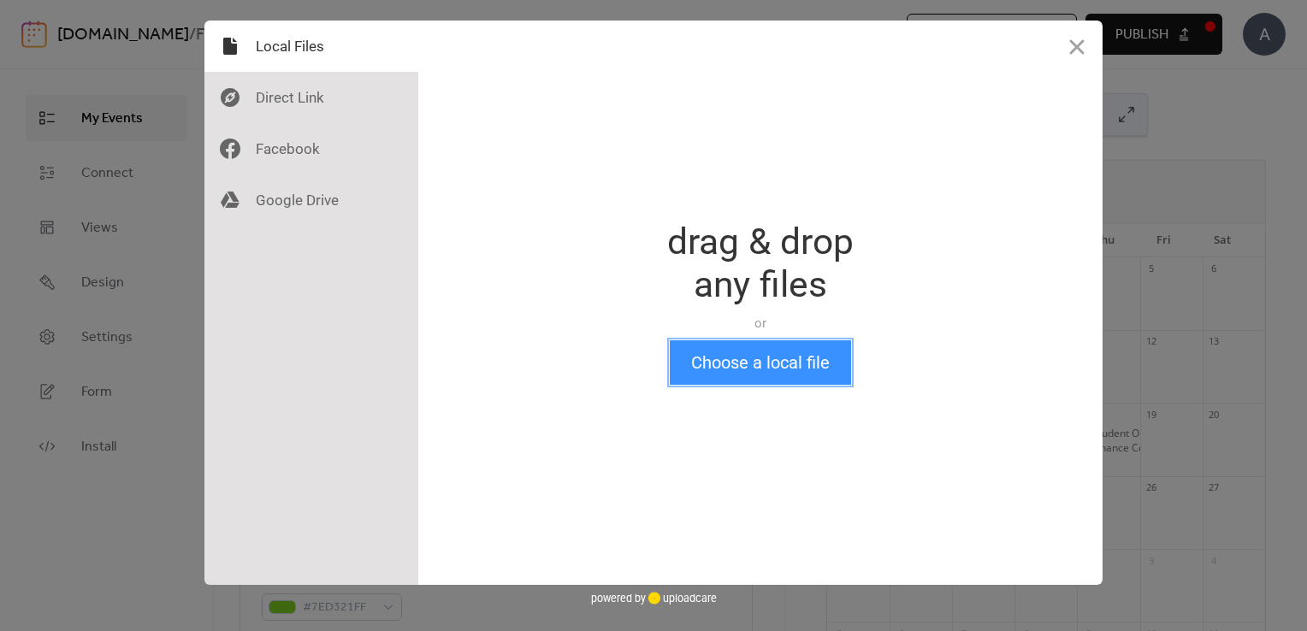
click at [752, 357] on button "Choose a local file" at bounding box center [760, 362] width 181 height 44
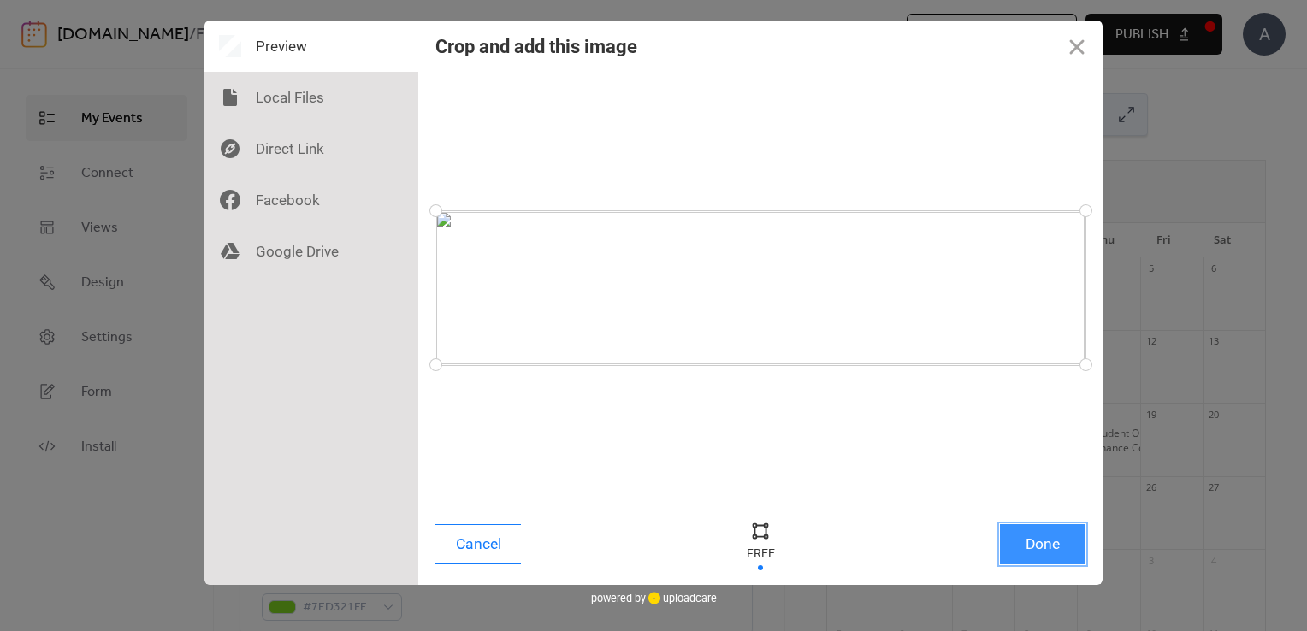
click at [1042, 552] on button "Done" at bounding box center [1043, 544] width 86 height 40
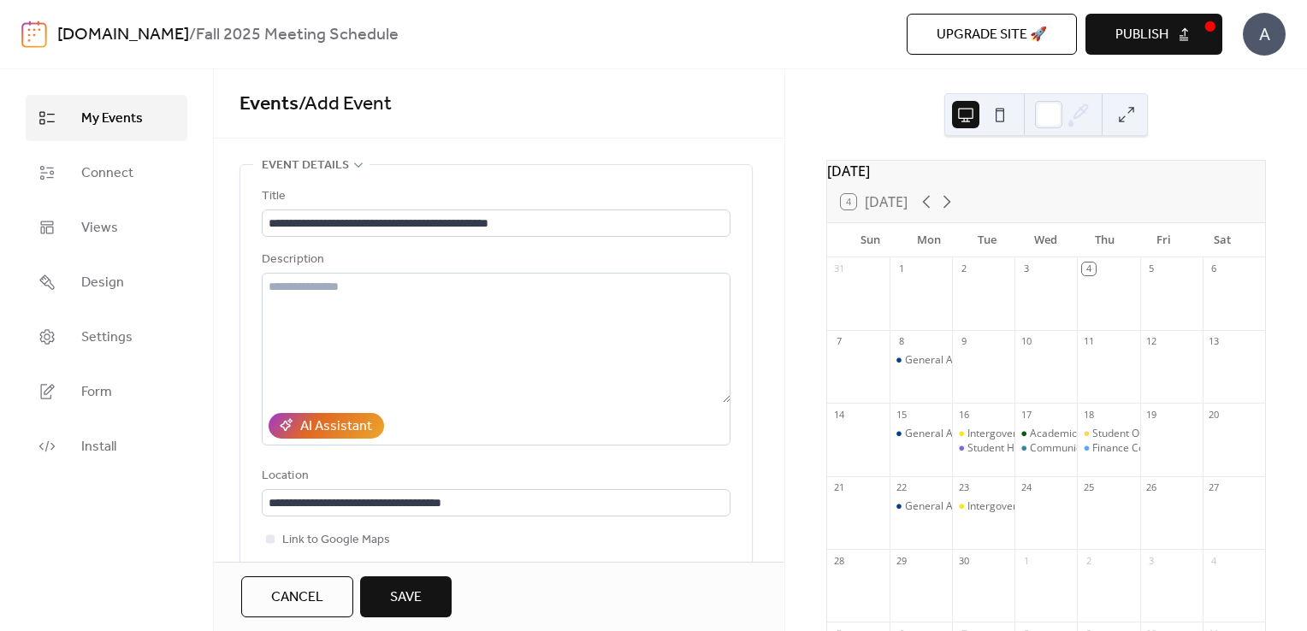
scroll to position [1019, 0]
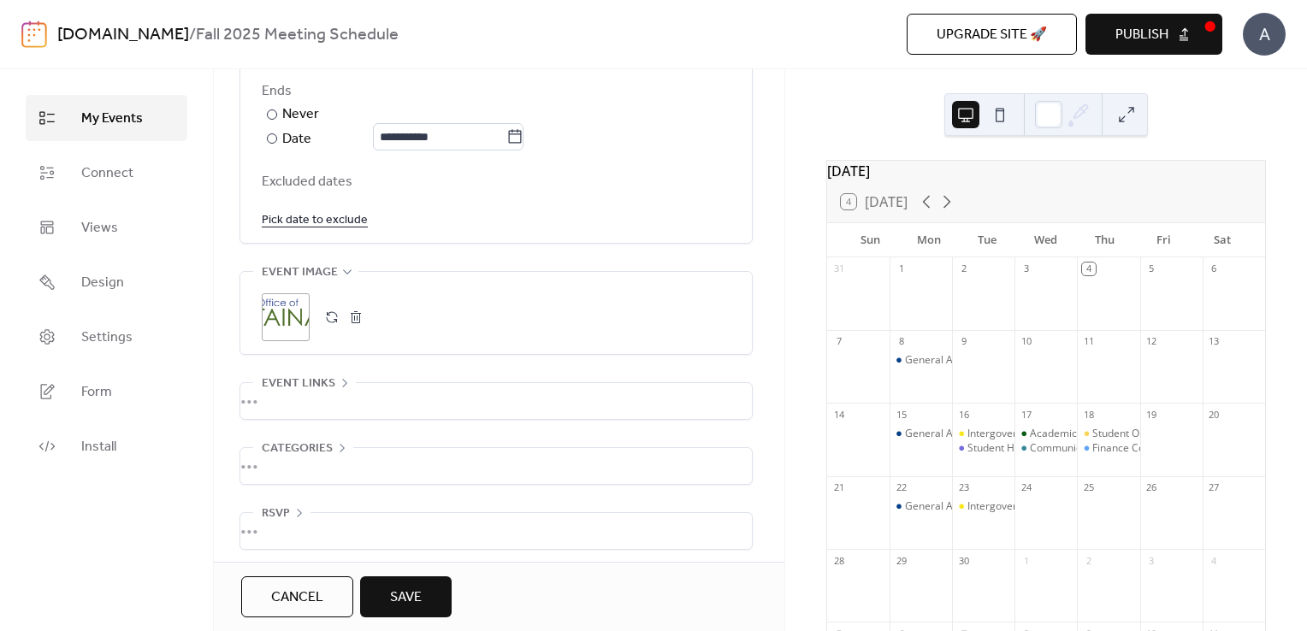
click at [428, 608] on button "Save" at bounding box center [406, 596] width 92 height 41
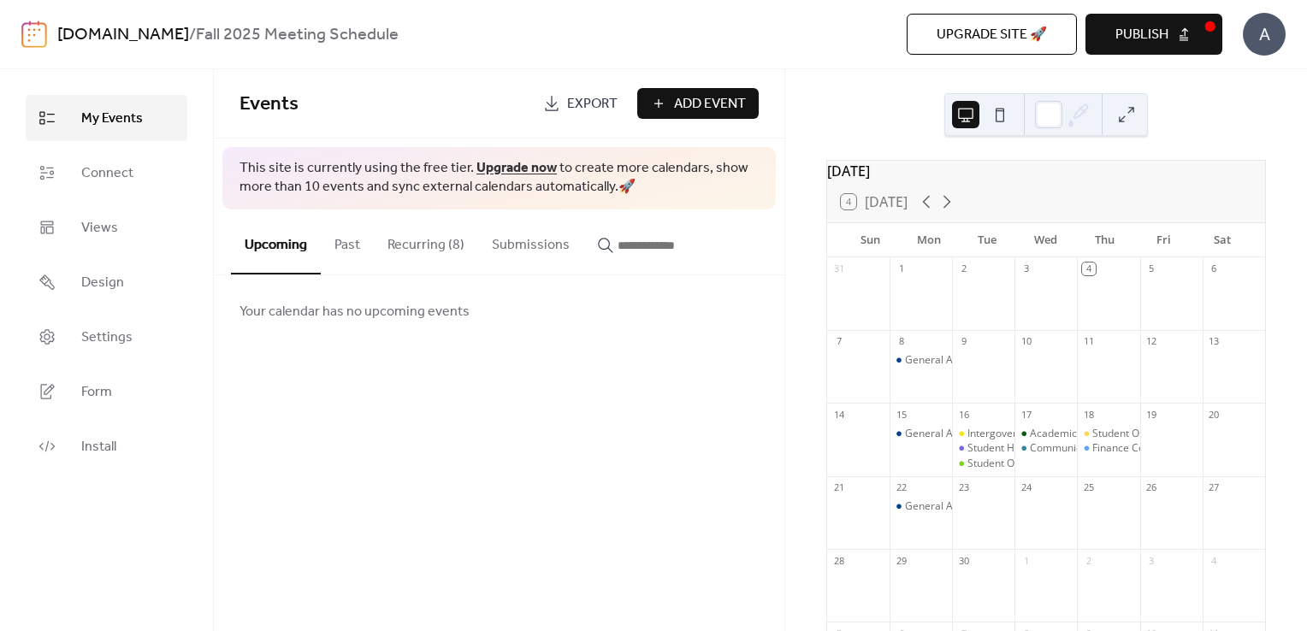
click at [715, 94] on span "Add Event" at bounding box center [710, 104] width 72 height 21
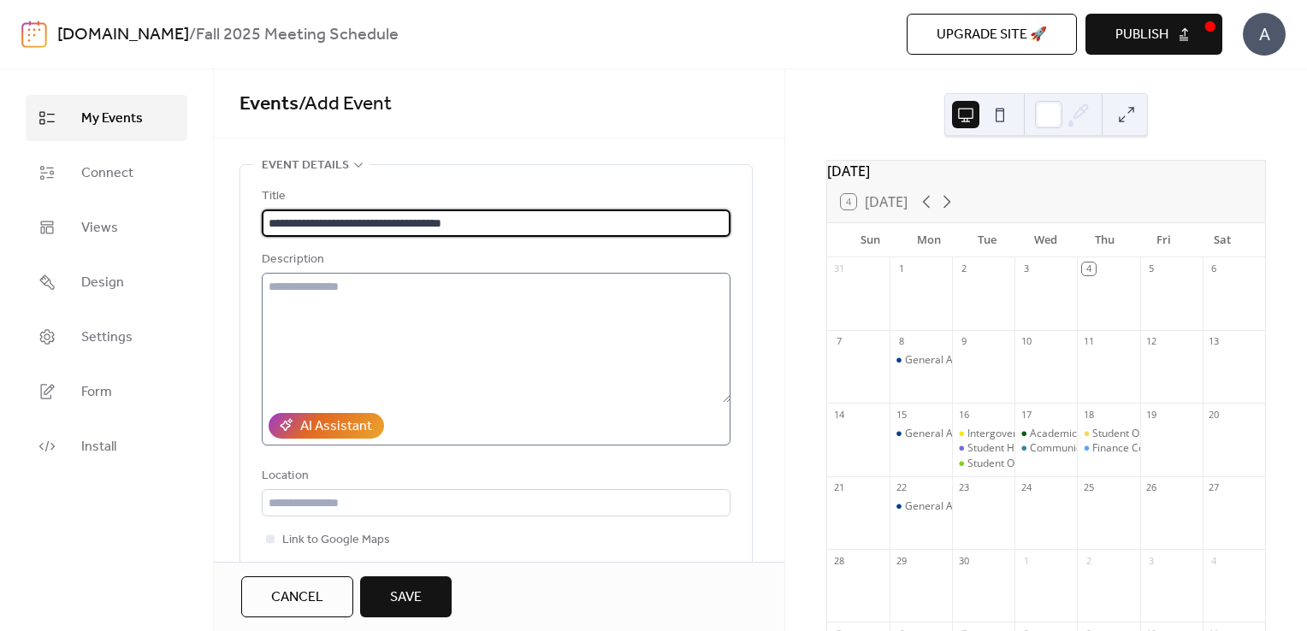
scroll to position [222, 0]
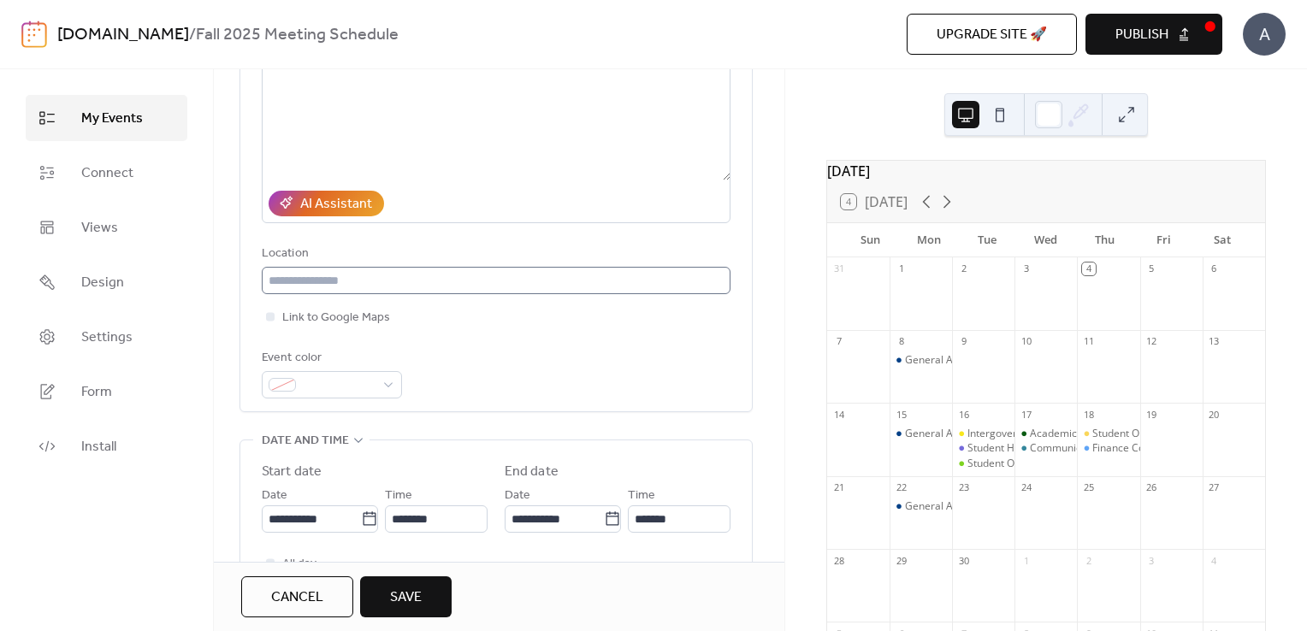
type input "**********"
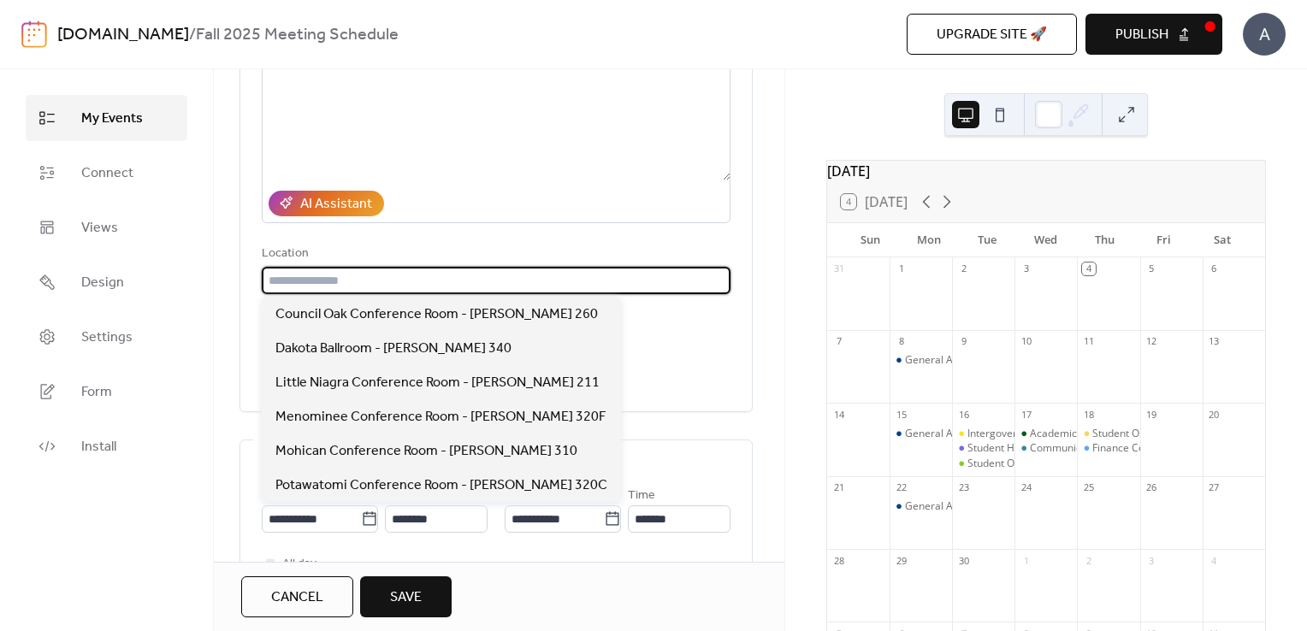
click at [352, 277] on input "text" at bounding box center [496, 280] width 469 height 27
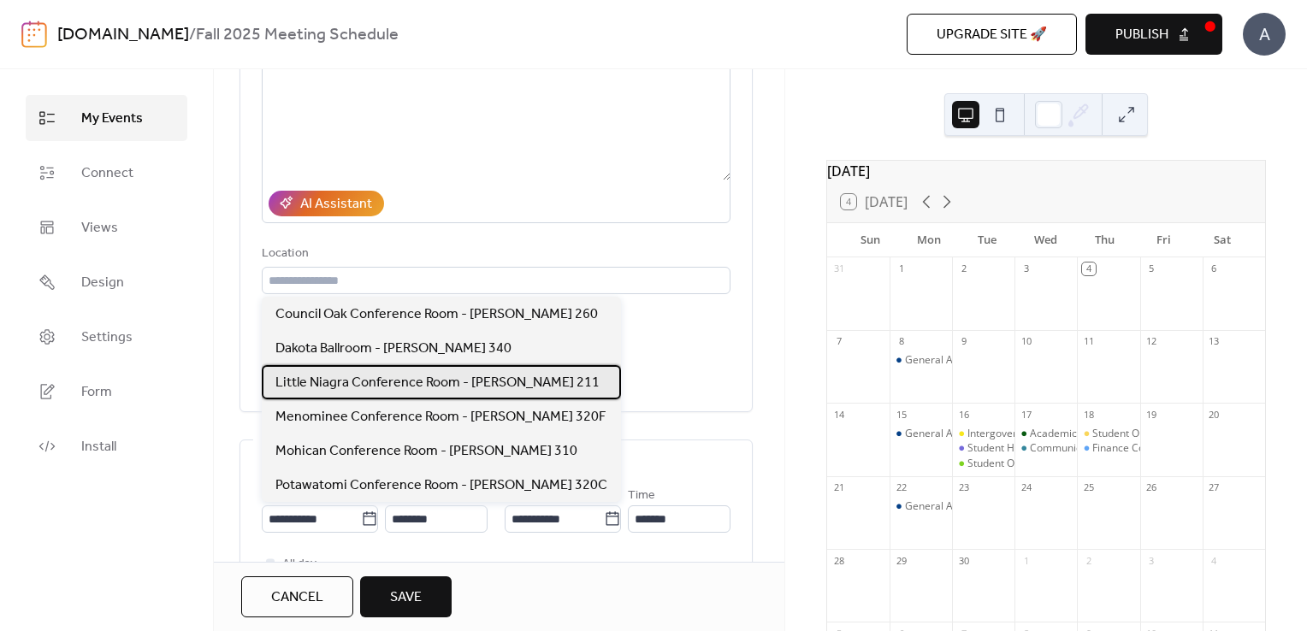
click at [362, 378] on span "Little Niagra Conference Room - [PERSON_NAME] 211" at bounding box center [437, 383] width 324 height 21
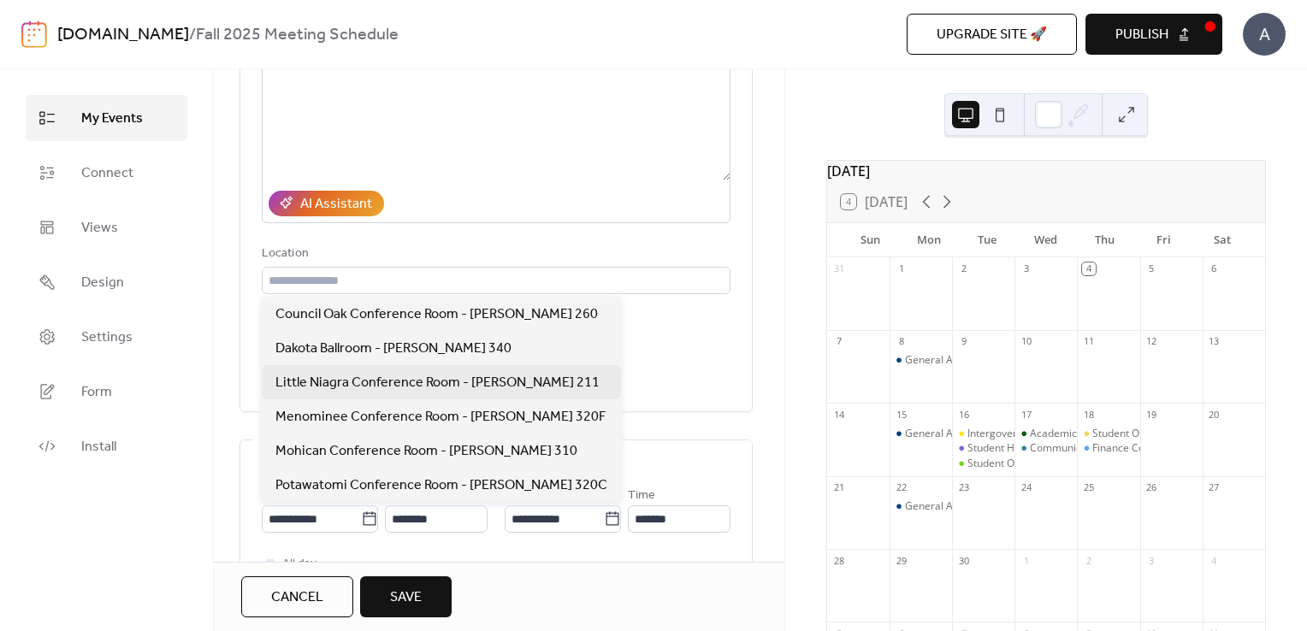
type input "**********"
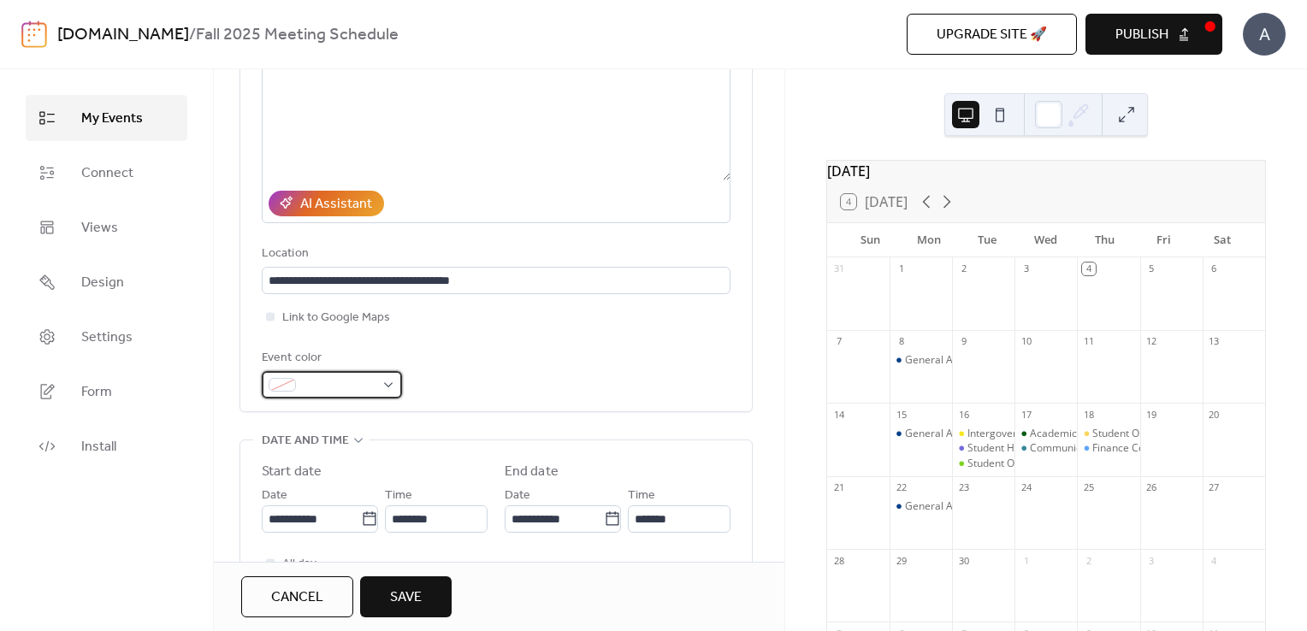
click at [387, 386] on div at bounding box center [332, 384] width 140 height 27
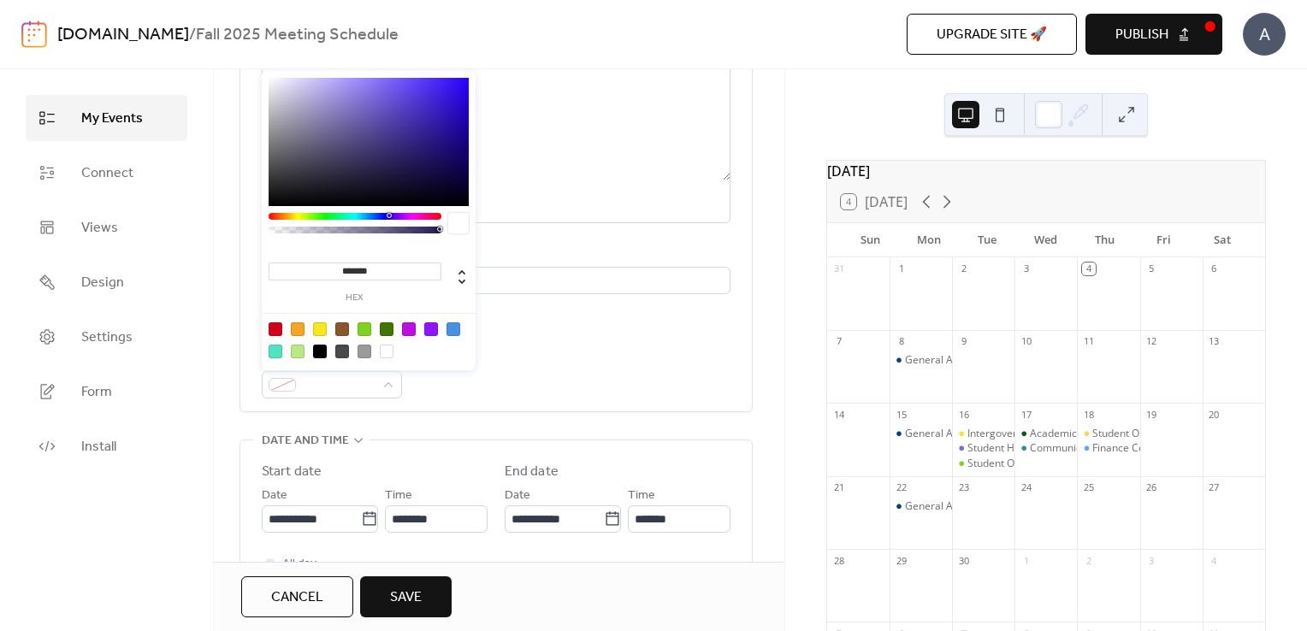
click at [316, 331] on div at bounding box center [320, 329] width 14 height 14
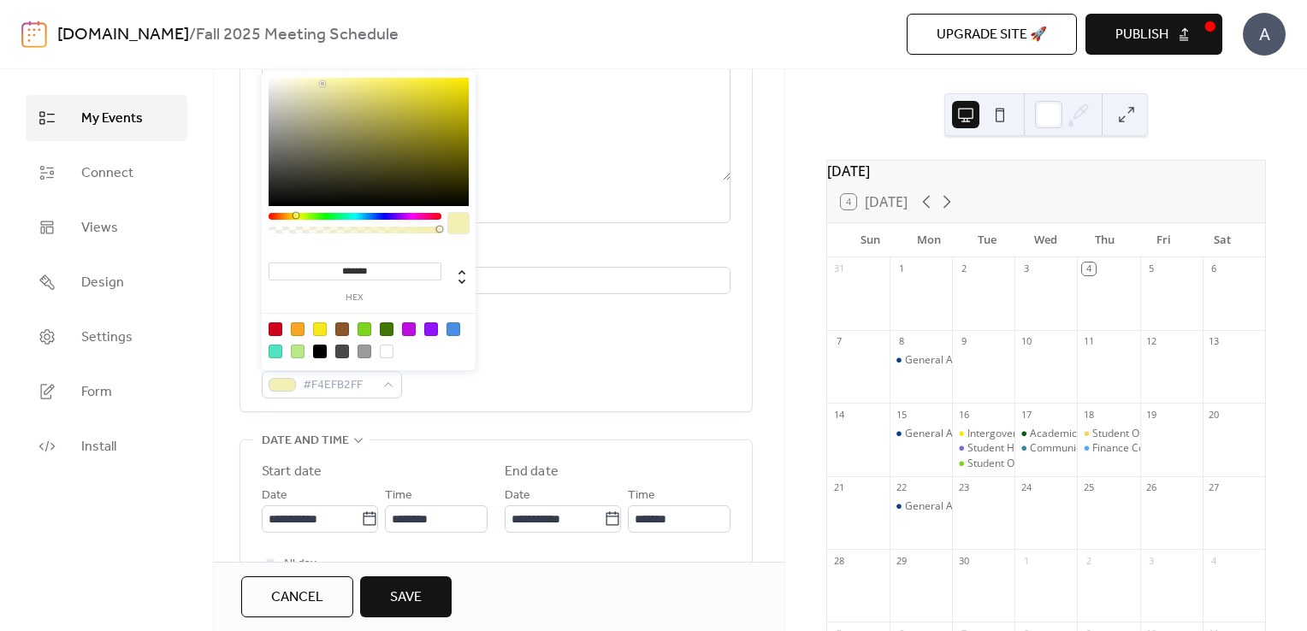
click at [322, 84] on div at bounding box center [369, 142] width 200 height 128
click at [346, 86] on div at bounding box center [369, 142] width 200 height 128
click at [352, 101] on div at bounding box center [369, 142] width 200 height 128
type input "*******"
click at [356, 87] on div at bounding box center [369, 142] width 200 height 128
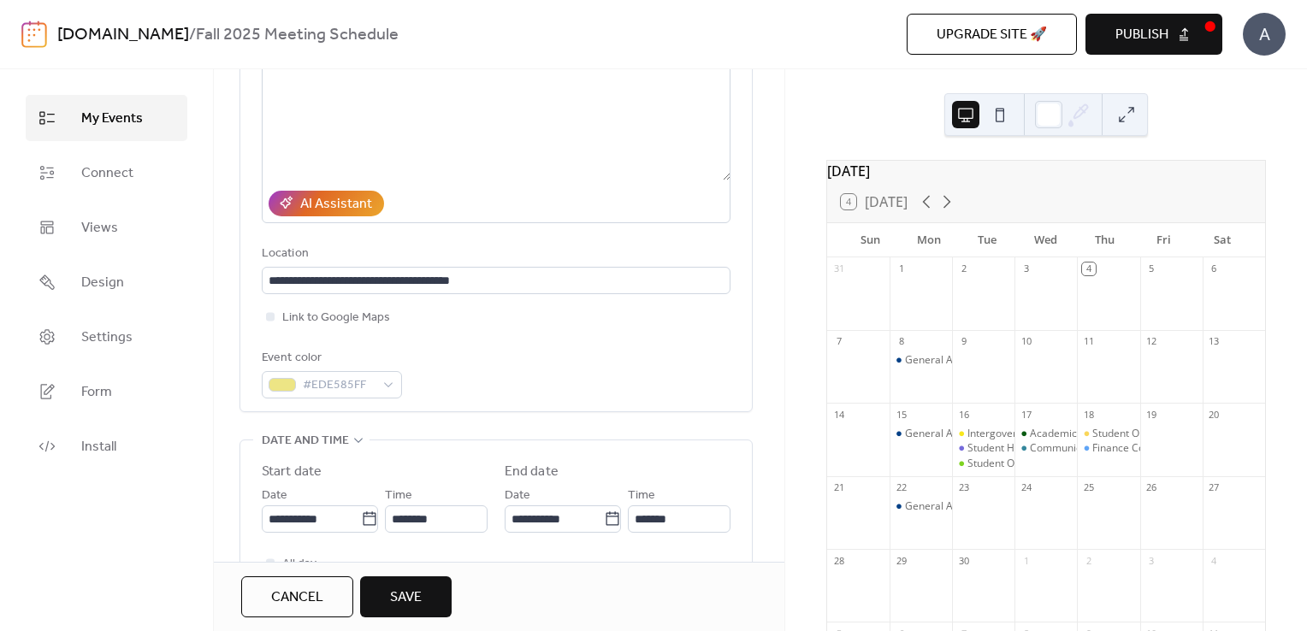
click at [562, 330] on div "**********" at bounding box center [496, 181] width 469 height 434
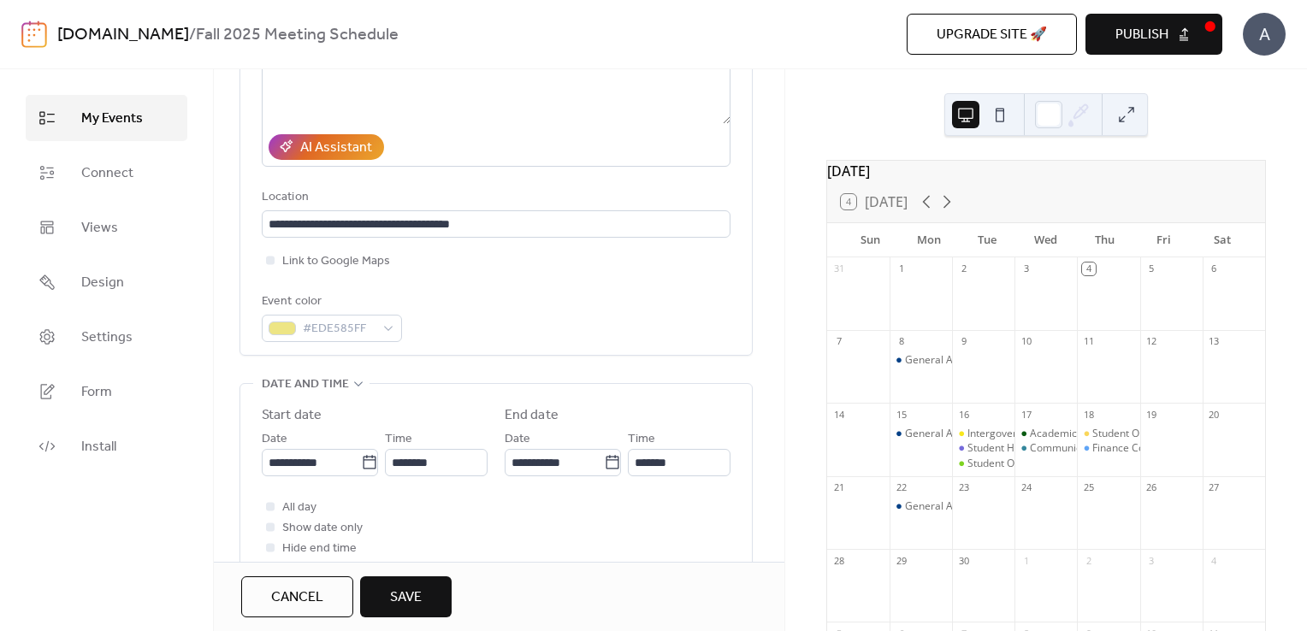
scroll to position [281, 0]
click at [391, 330] on div "#EDE585FF" at bounding box center [332, 326] width 140 height 27
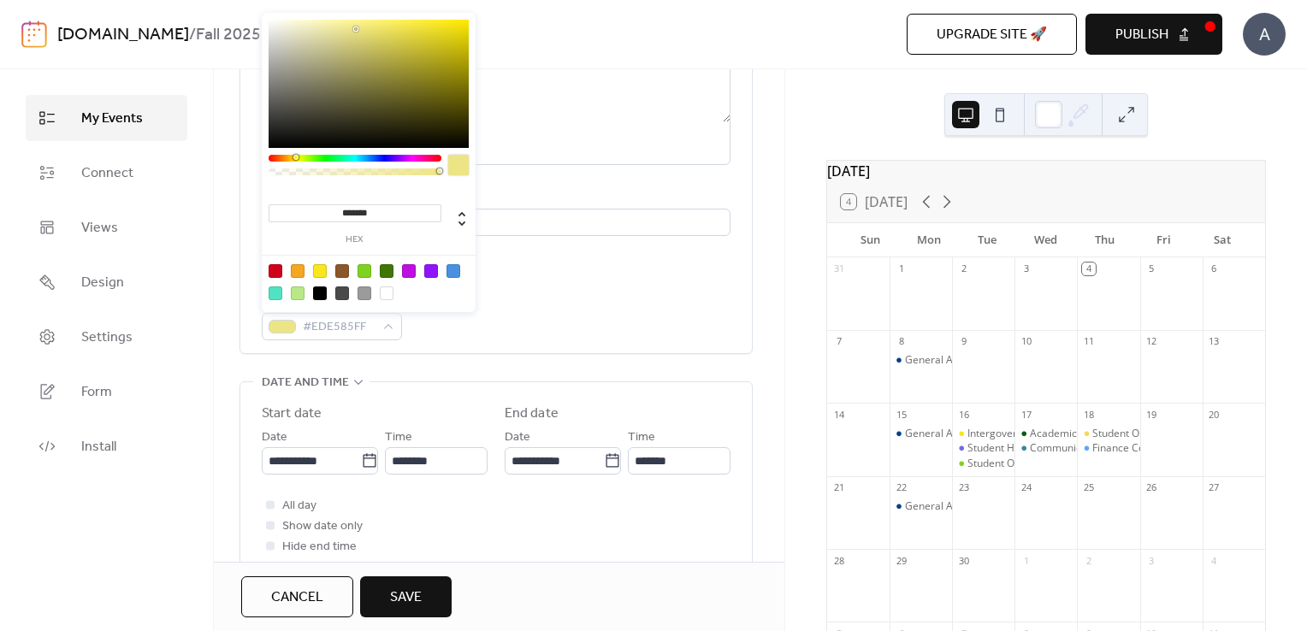
click at [300, 272] on div at bounding box center [298, 271] width 14 height 14
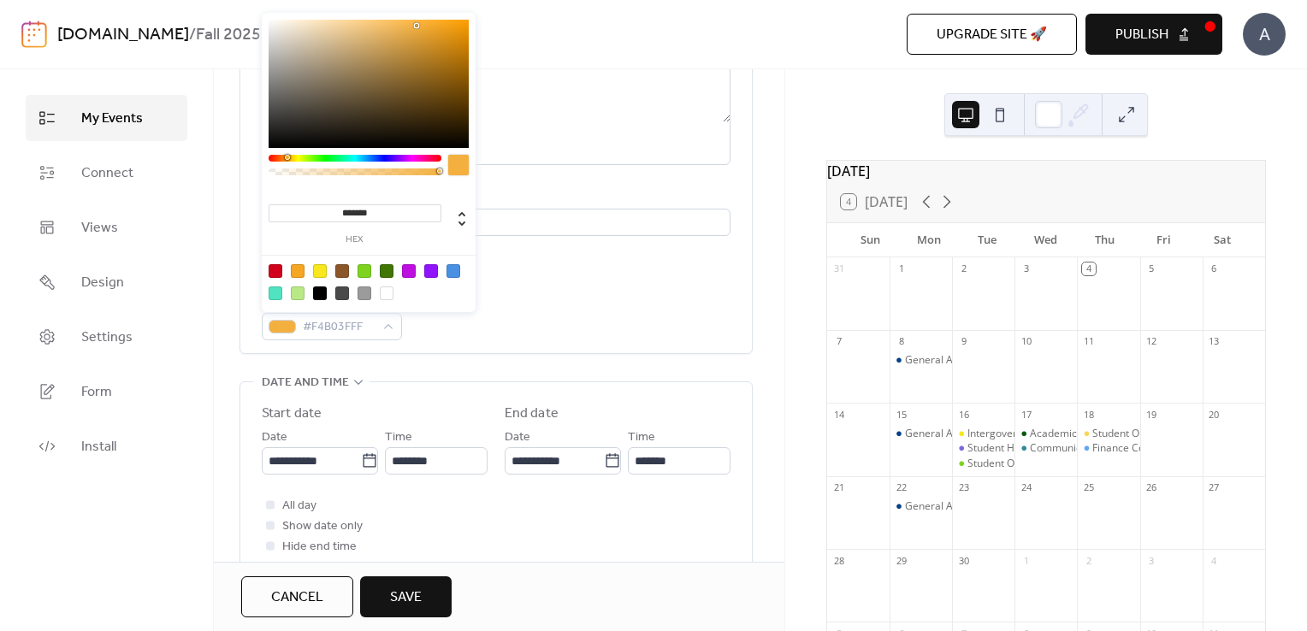
click at [417, 26] on div at bounding box center [369, 84] width 200 height 128
click at [420, 53] on div at bounding box center [369, 84] width 200 height 128
click at [391, 32] on div at bounding box center [369, 84] width 200 height 128
click at [409, 21] on div at bounding box center [369, 84] width 200 height 128
click at [385, 22] on div at bounding box center [369, 84] width 200 height 128
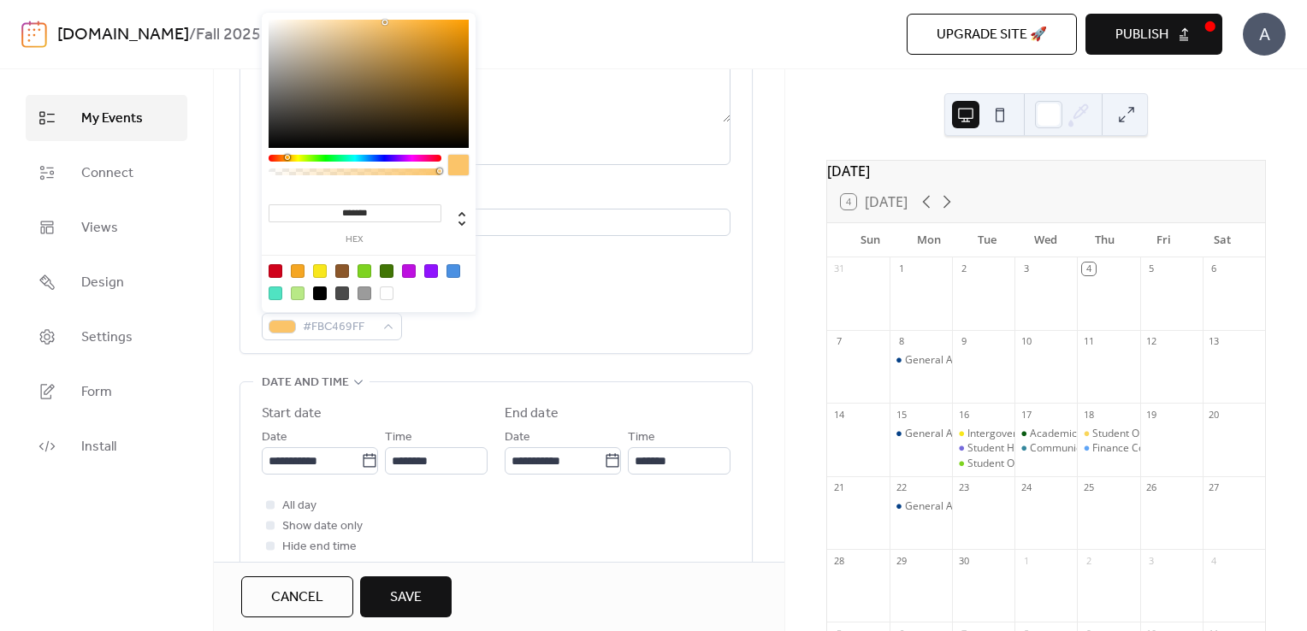
type input "*******"
click at [421, 23] on div at bounding box center [369, 84] width 200 height 128
click at [599, 298] on div "Event color #F9B13BFF" at bounding box center [496, 315] width 469 height 50
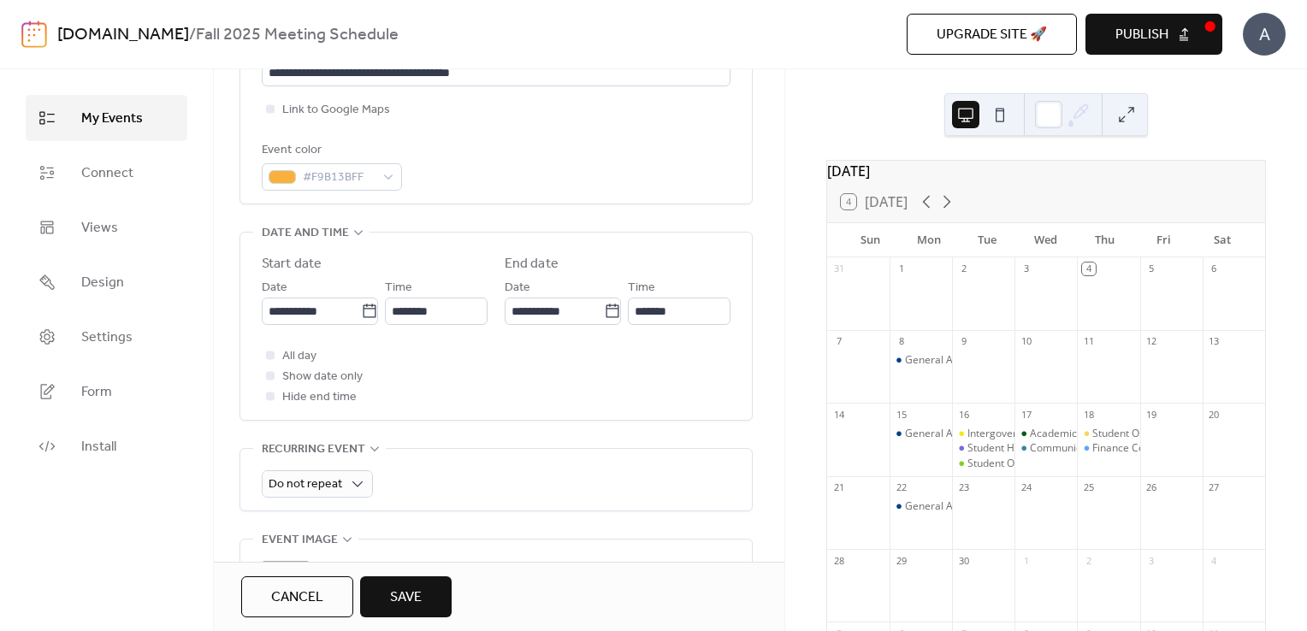
scroll to position [455, 0]
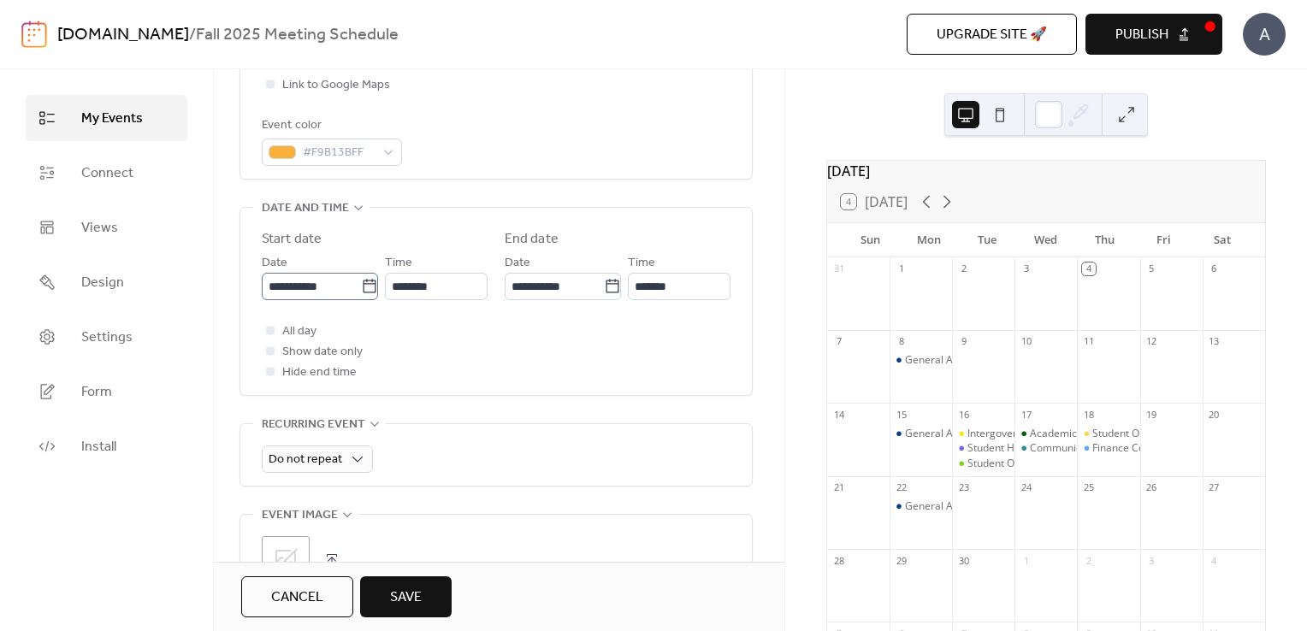
click at [363, 287] on icon at bounding box center [369, 286] width 13 height 14
click at [358, 287] on input "**********" at bounding box center [311, 286] width 99 height 27
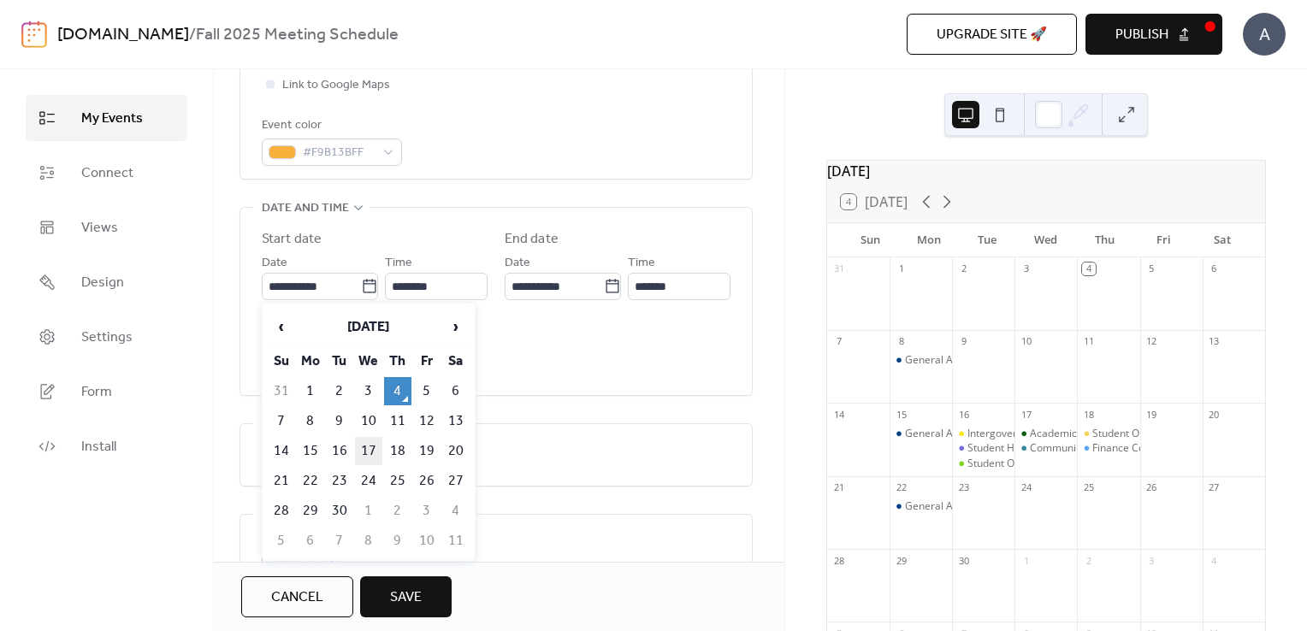
click at [371, 444] on td "17" at bounding box center [368, 451] width 27 height 28
type input "**********"
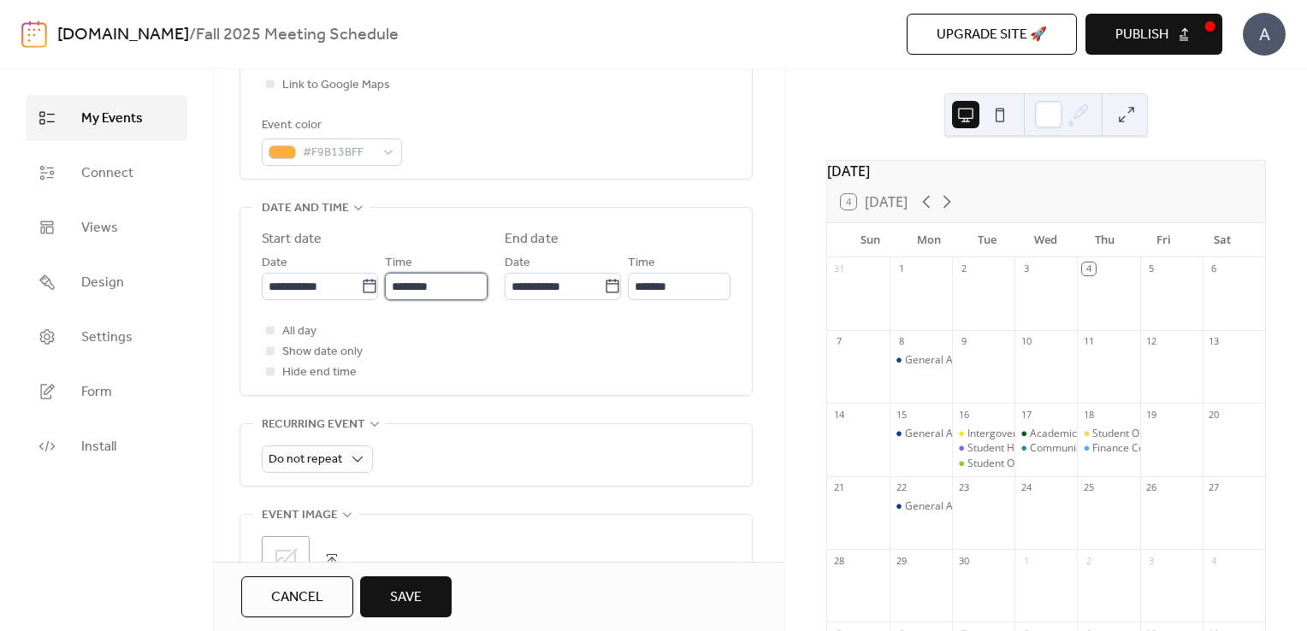
click at [464, 286] on input "********" at bounding box center [436, 286] width 103 height 27
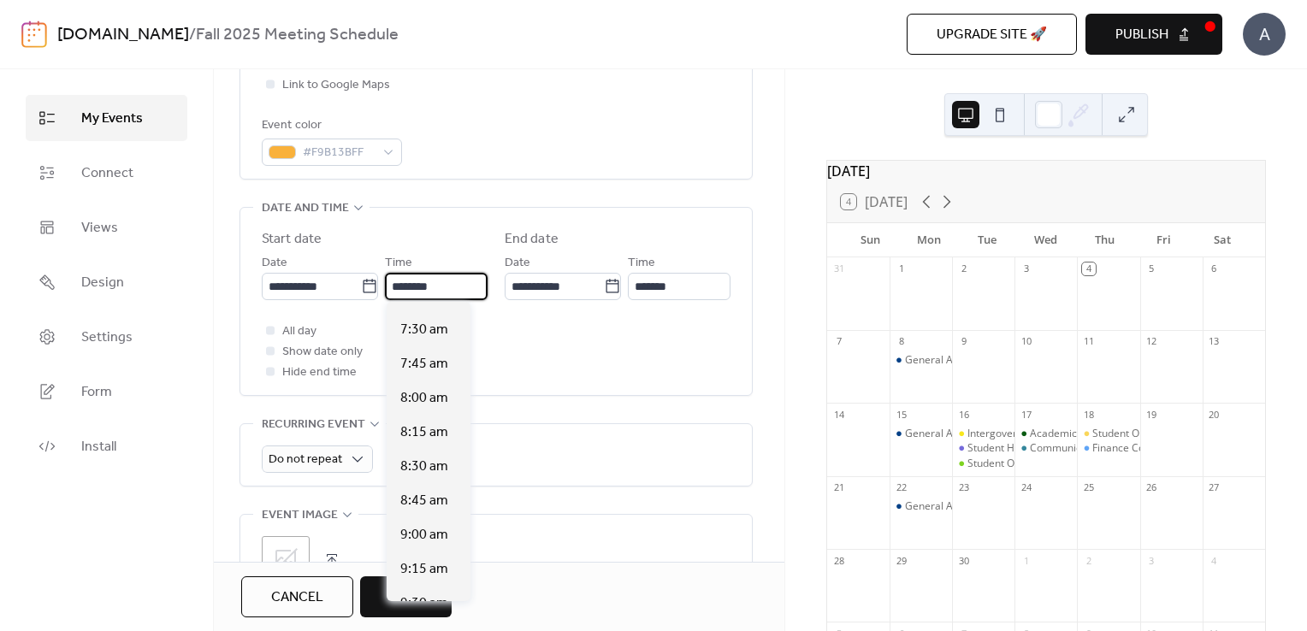
scroll to position [972, 0]
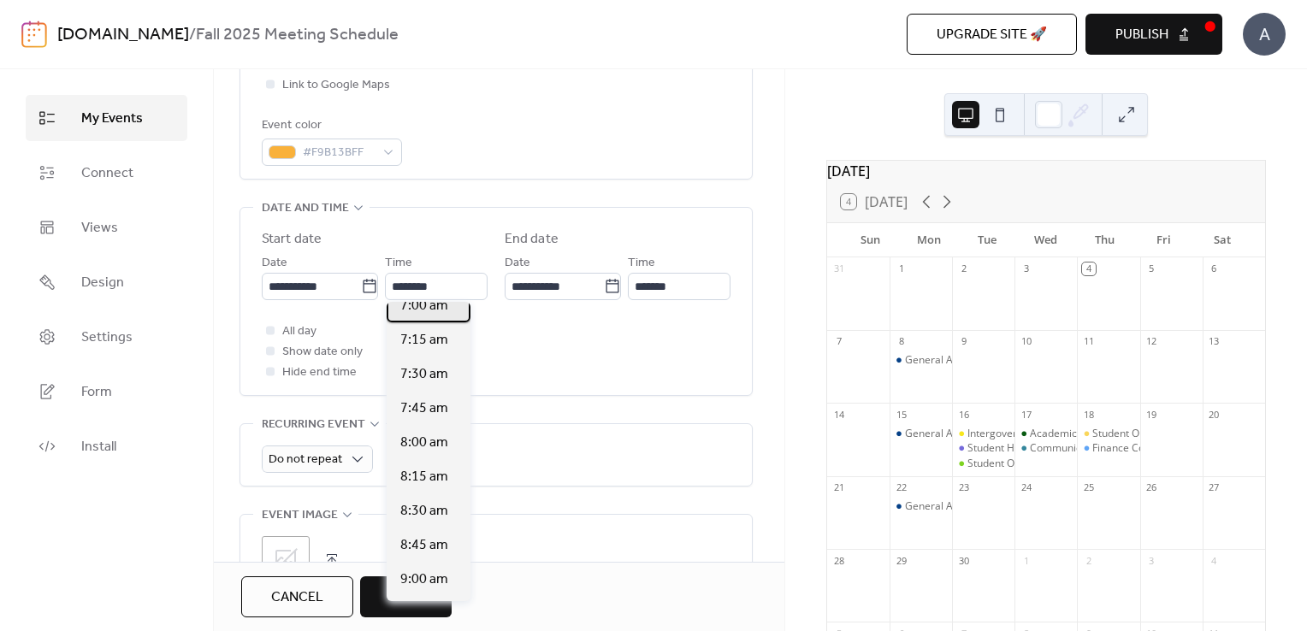
click at [413, 314] on span "7:00 am" at bounding box center [424, 306] width 48 height 21
type input "*******"
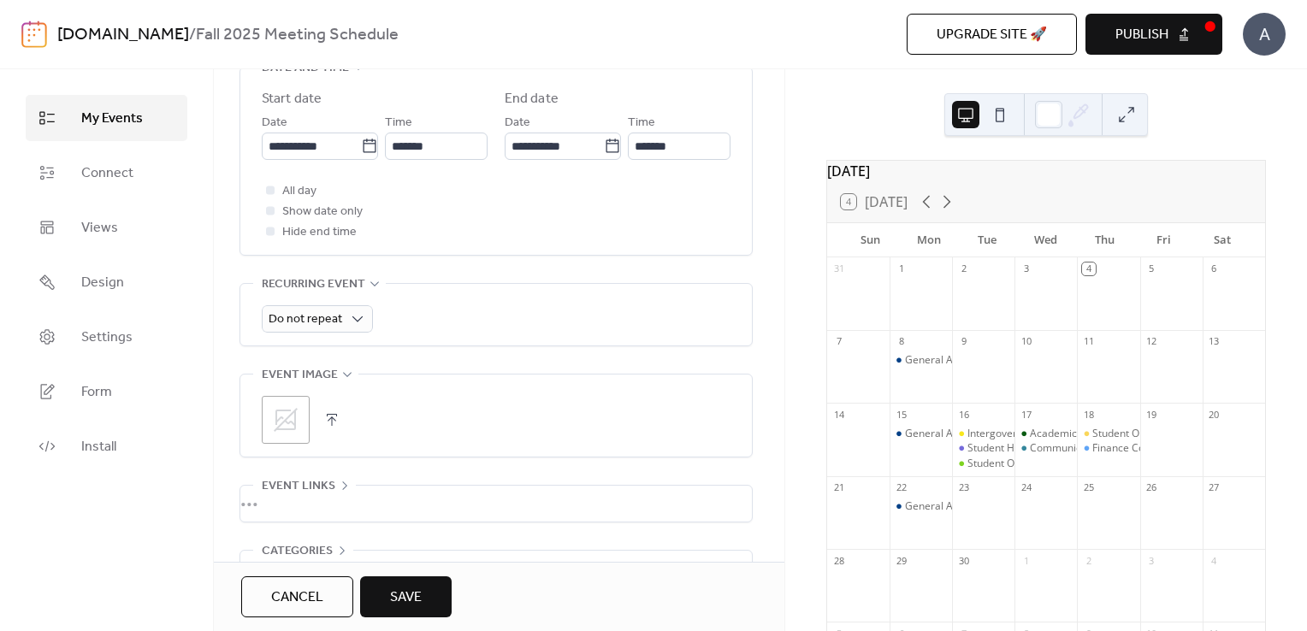
scroll to position [597, 0]
click at [342, 318] on div "Do not repeat" at bounding box center [317, 317] width 111 height 27
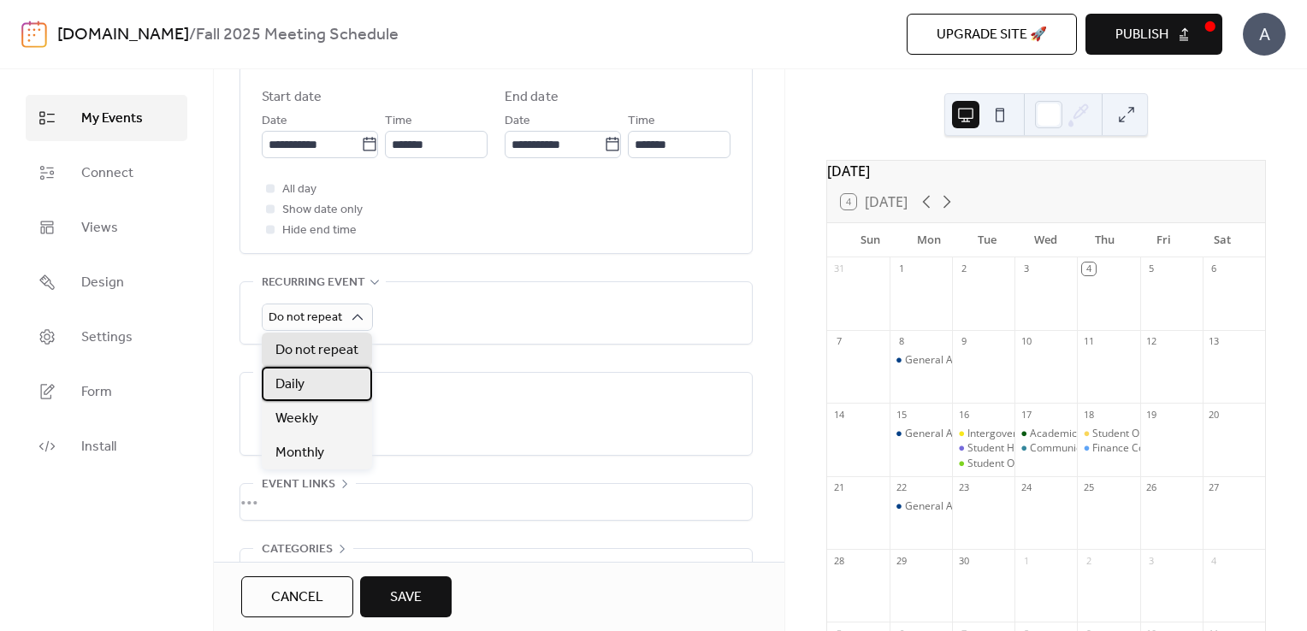
click at [328, 397] on div "Daily" at bounding box center [317, 384] width 110 height 34
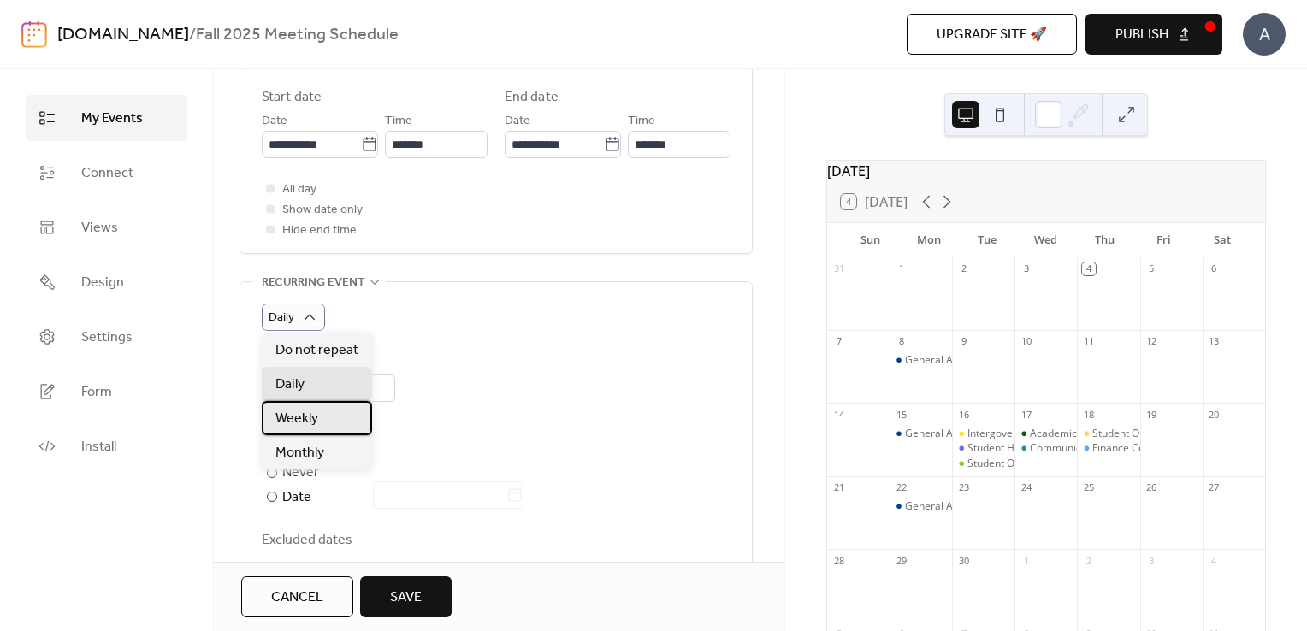
click at [311, 422] on span "Weekly" at bounding box center [296, 419] width 43 height 21
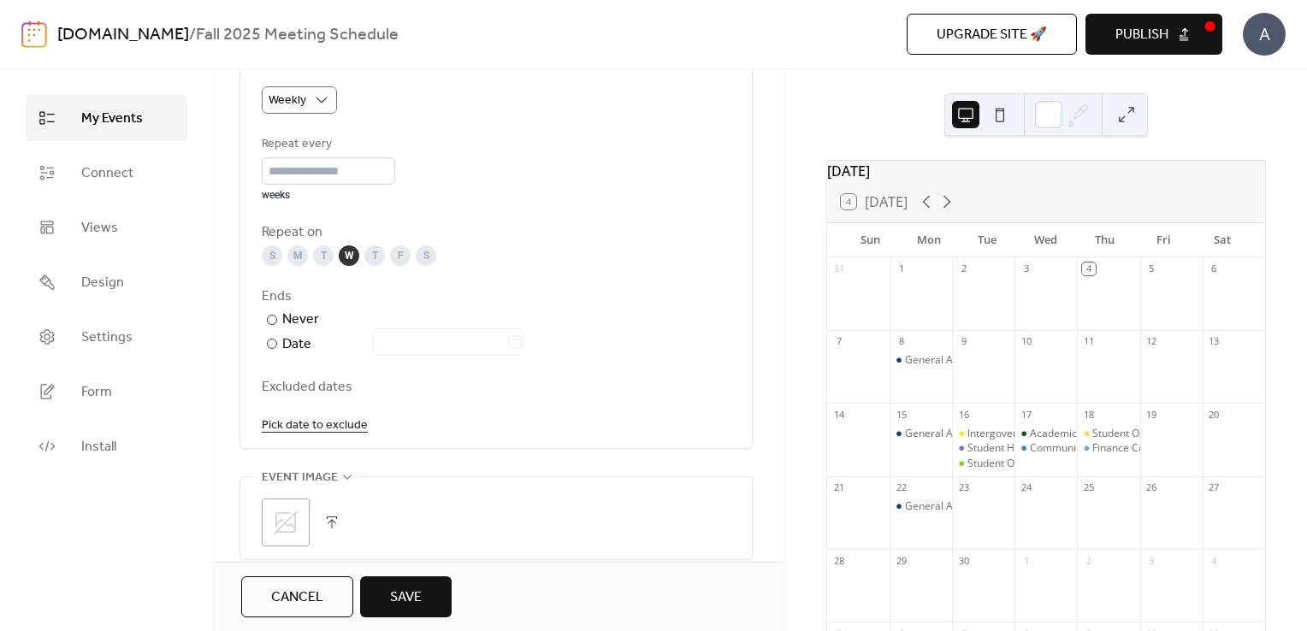
scroll to position [830, 0]
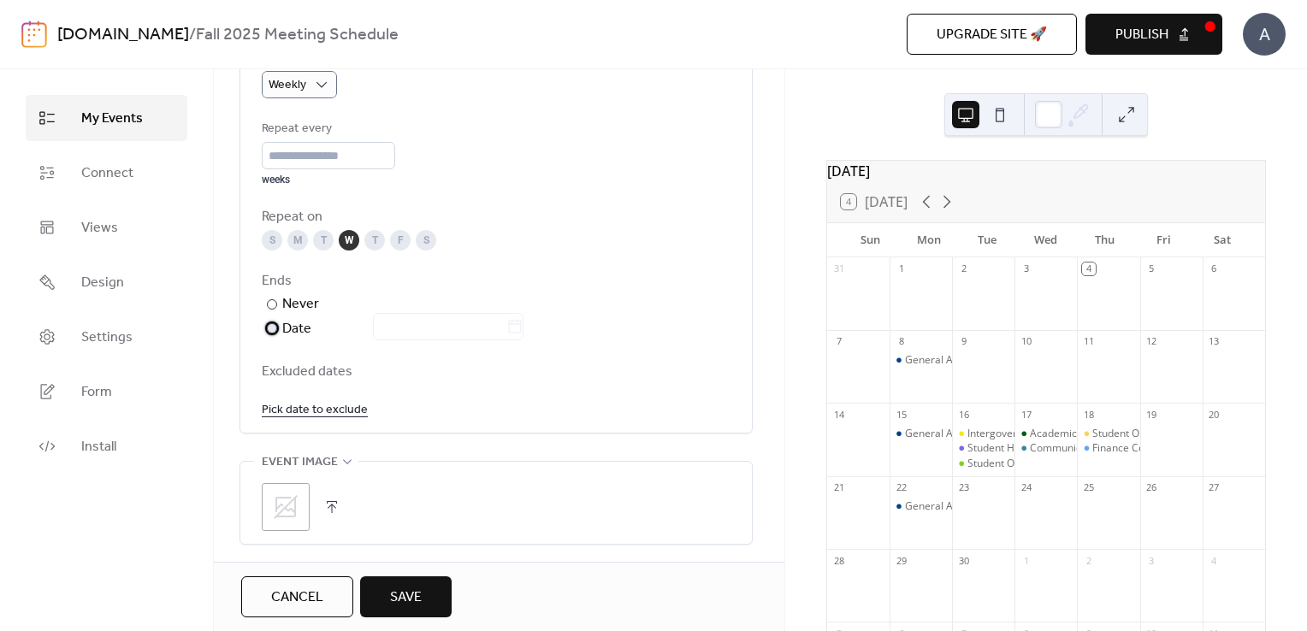
click at [272, 334] on div "​" at bounding box center [270, 328] width 17 height 21
click at [513, 340] on div "Repeat every * weeks Repeat on S M T W T F S Ends ​ Never ​ Date Excluded dates…" at bounding box center [496, 269] width 469 height 301
click at [504, 334] on input "text" at bounding box center [439, 326] width 133 height 27
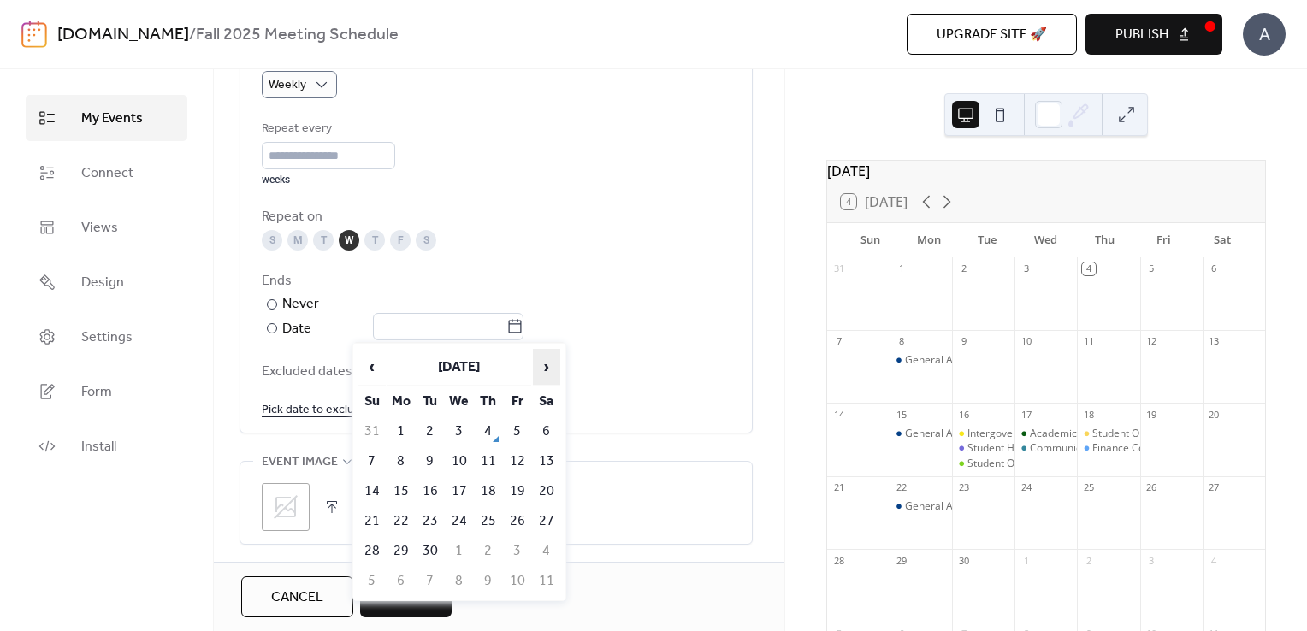
click at [541, 364] on span "›" at bounding box center [547, 367] width 26 height 34
click at [455, 461] on td "10" at bounding box center [459, 461] width 27 height 28
type input "**********"
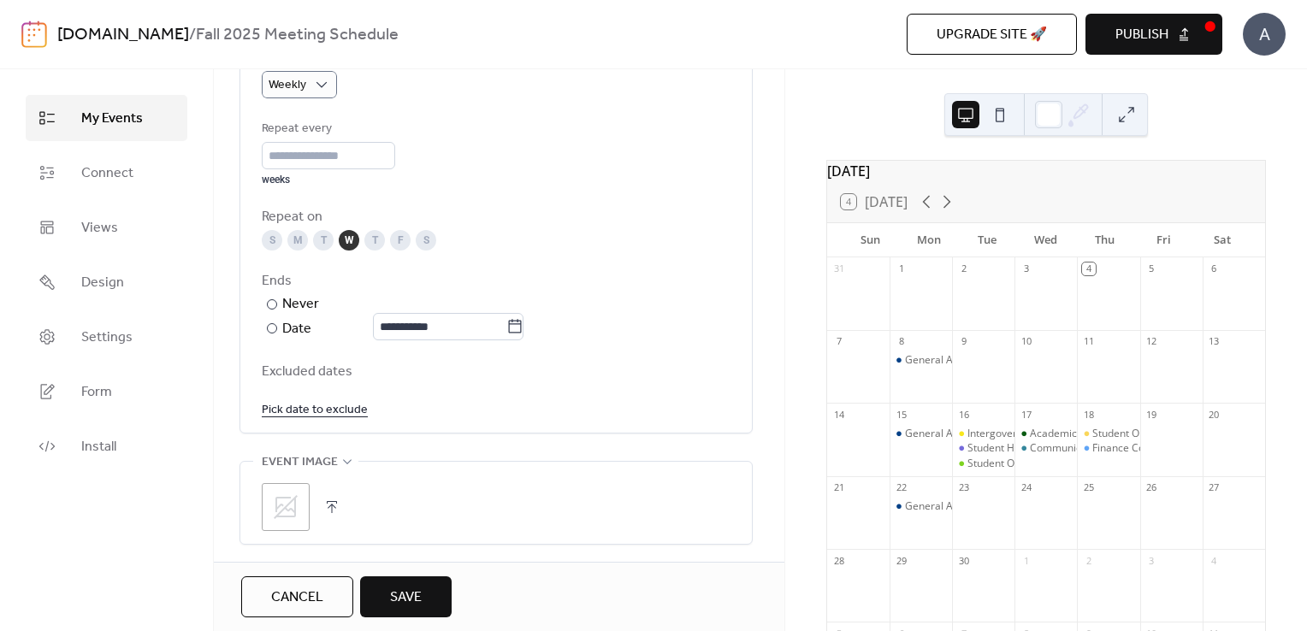
click at [324, 408] on link "Pick date to exclude" at bounding box center [315, 409] width 106 height 21
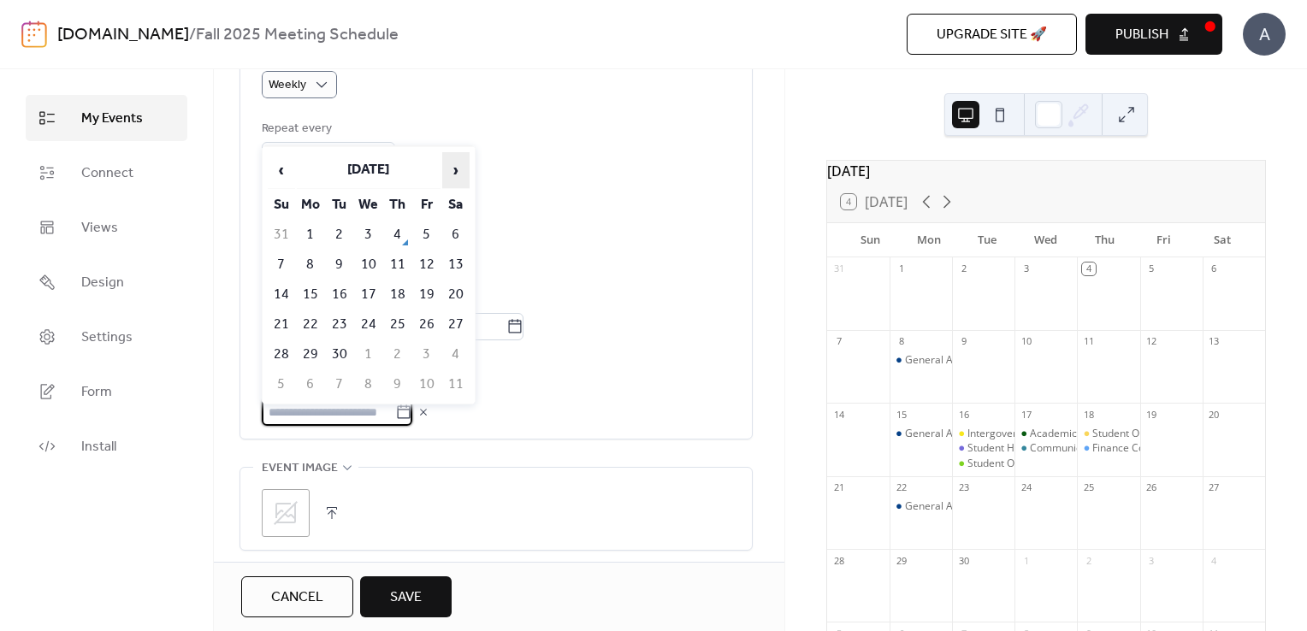
click at [456, 175] on span "›" at bounding box center [456, 170] width 26 height 34
click at [373, 340] on td "26" at bounding box center [368, 354] width 27 height 28
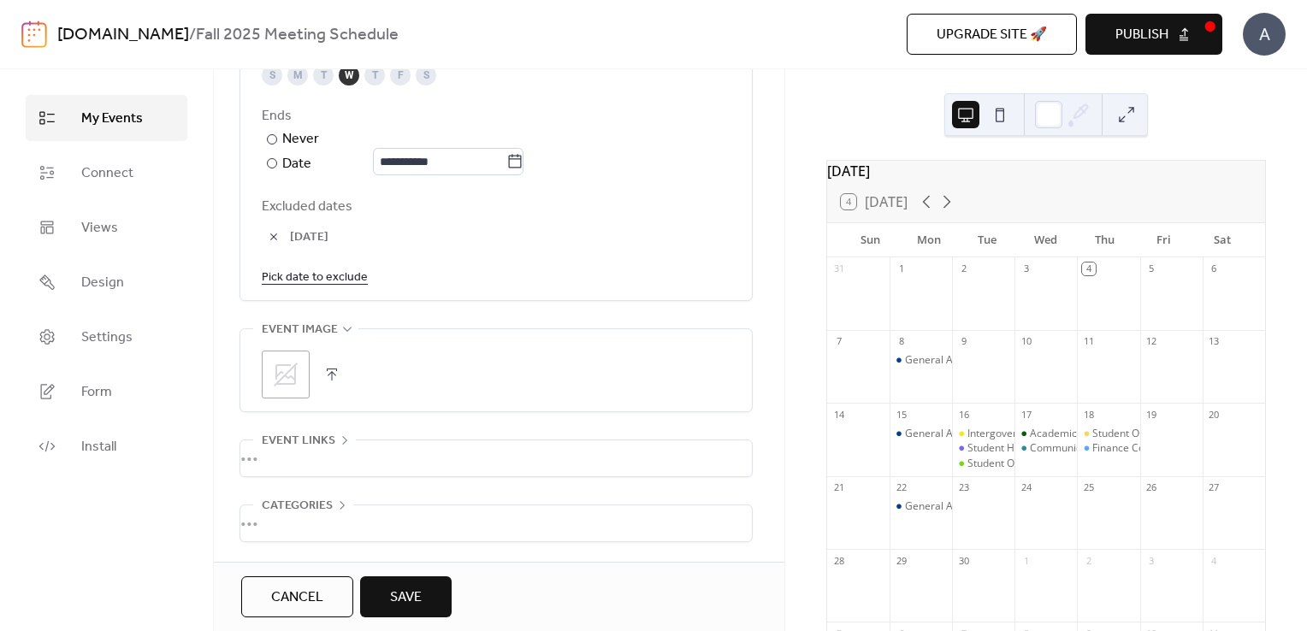
scroll to position [1002, 0]
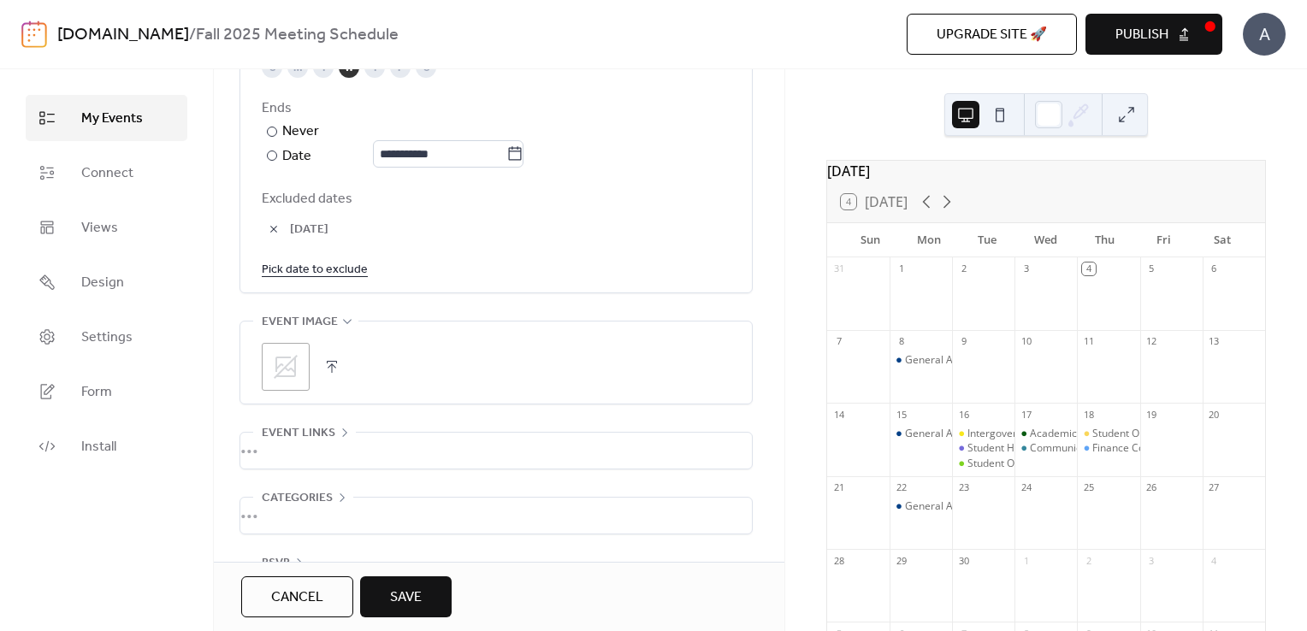
click at [328, 362] on button "button" at bounding box center [332, 367] width 24 height 24
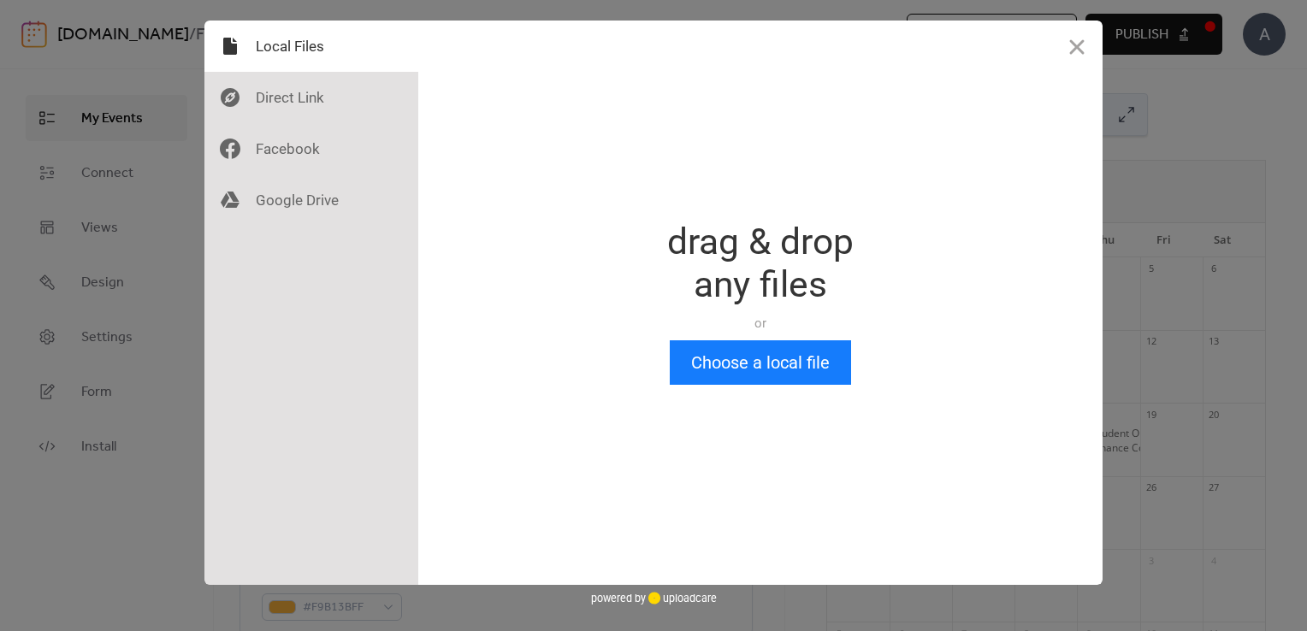
scroll to position [0, 0]
click at [766, 353] on button "Choose a local file" at bounding box center [760, 362] width 181 height 44
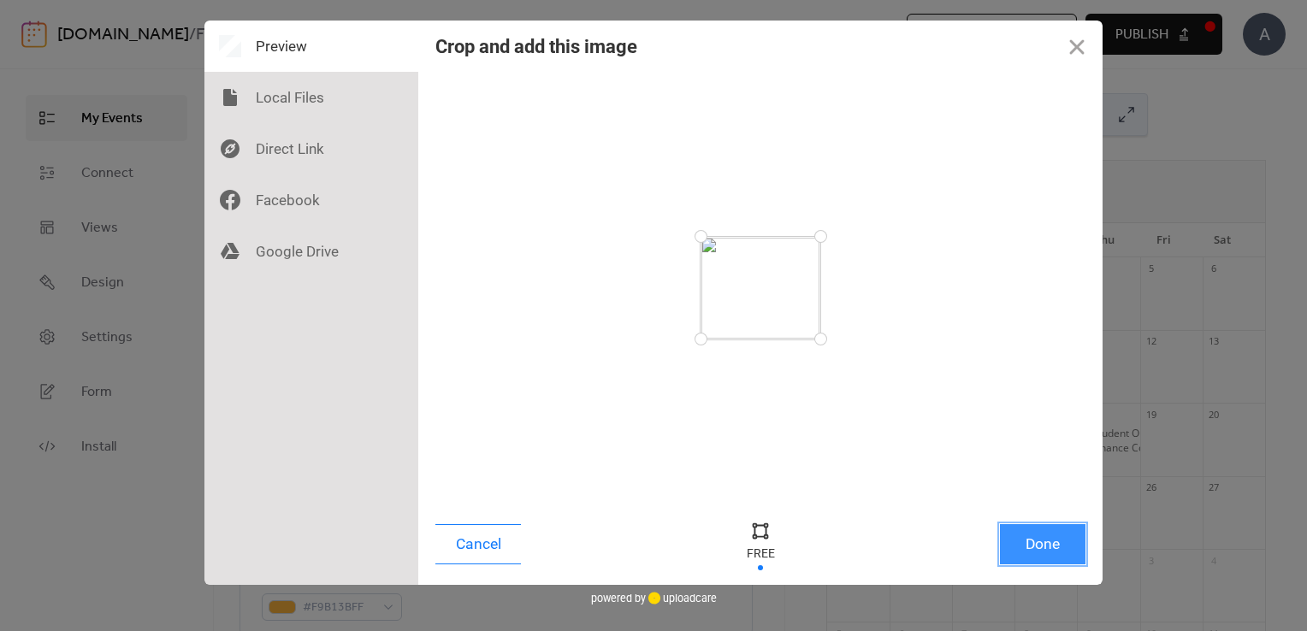
click at [1069, 556] on button "Done" at bounding box center [1043, 544] width 86 height 40
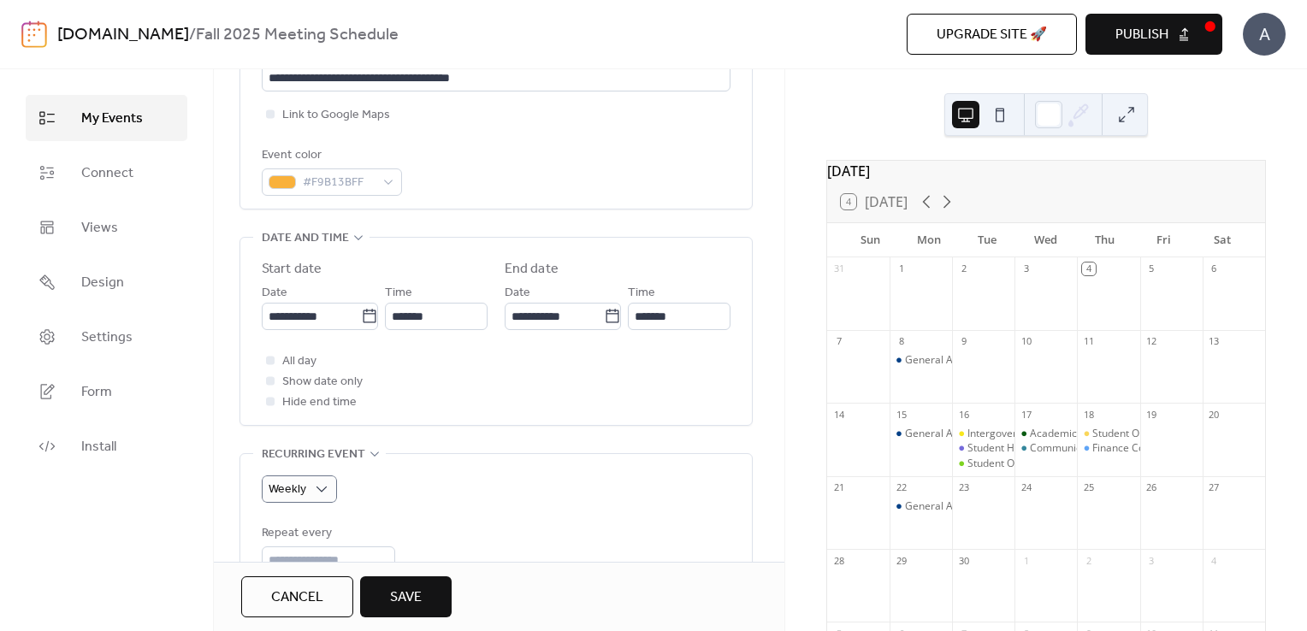
scroll to position [414, 0]
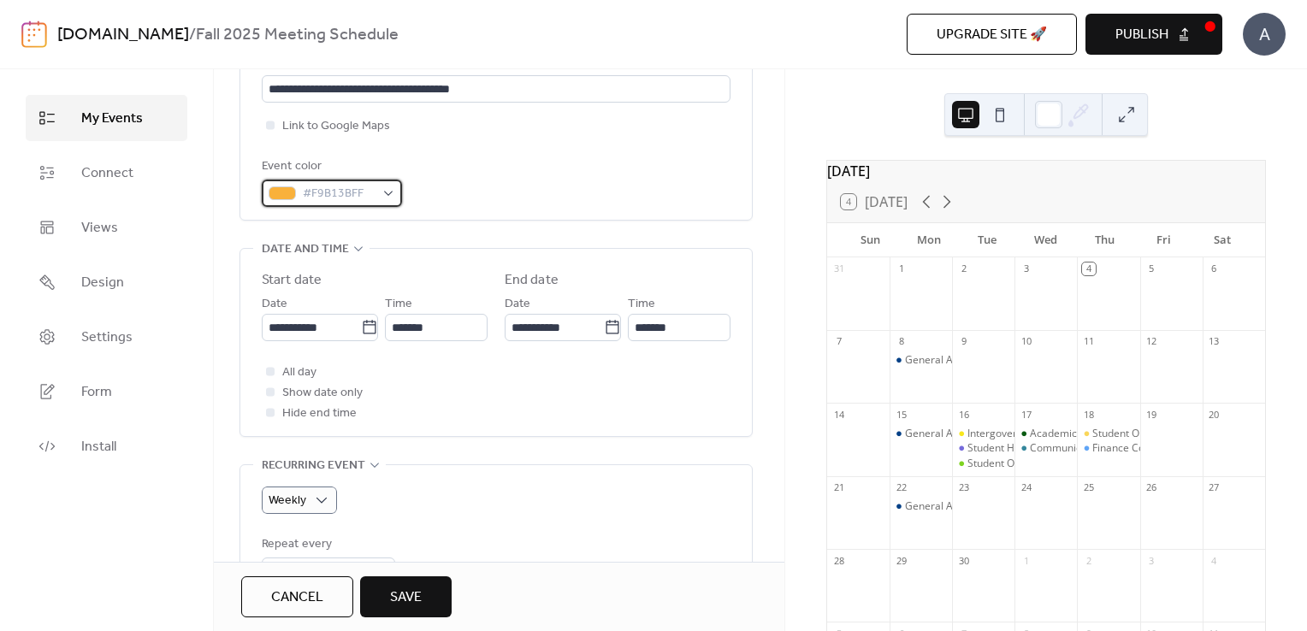
click at [389, 193] on div "#F9B13BFF" at bounding box center [332, 193] width 140 height 27
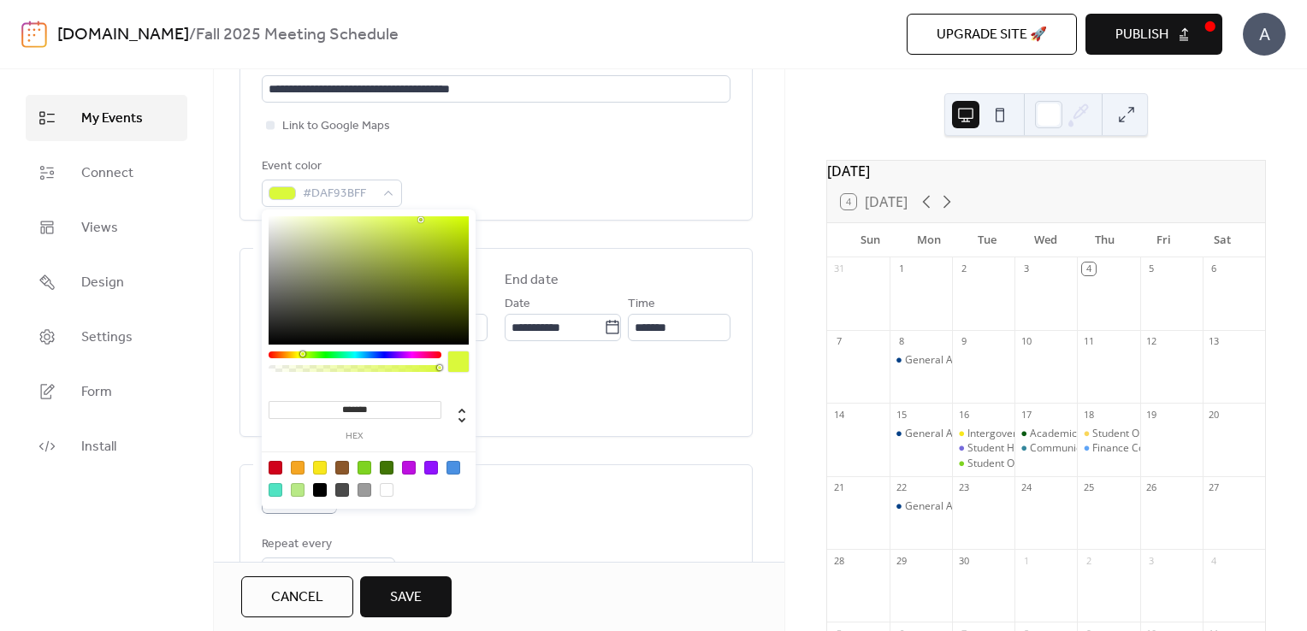
click at [302, 354] on div at bounding box center [355, 355] width 173 height 7
type input "*******"
click at [421, 231] on div at bounding box center [369, 280] width 200 height 128
click at [415, 599] on span "Save" at bounding box center [406, 598] width 32 height 21
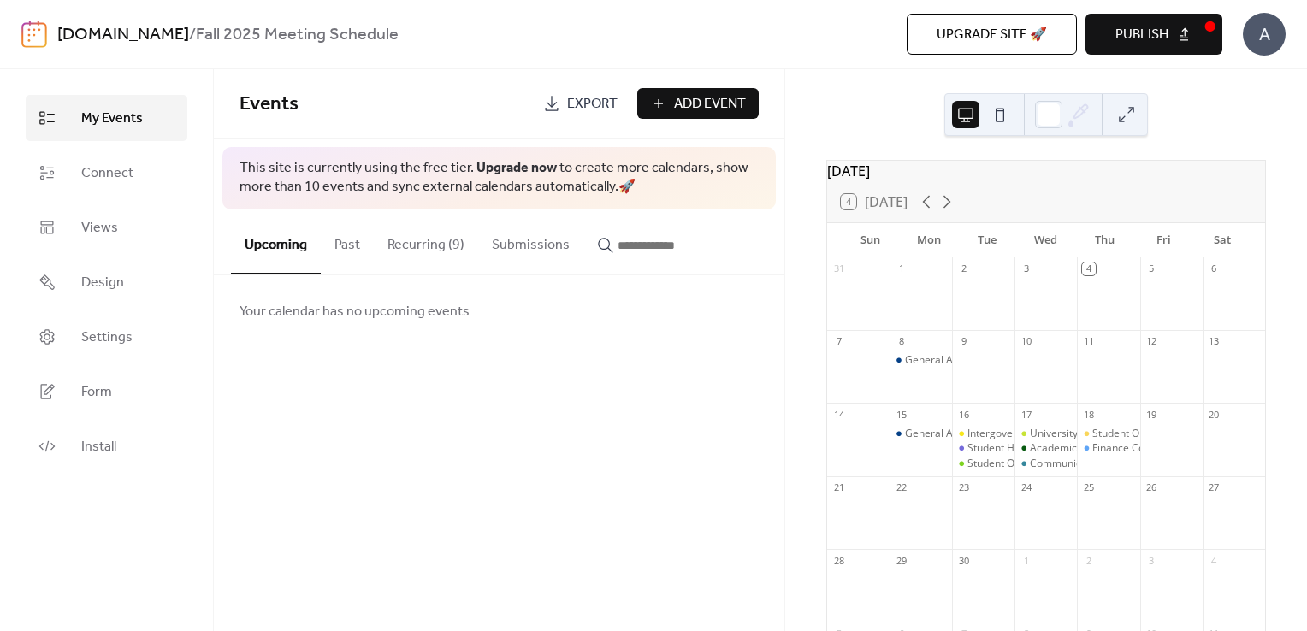
click at [411, 241] on button "Recurring (9)" at bounding box center [426, 241] width 104 height 63
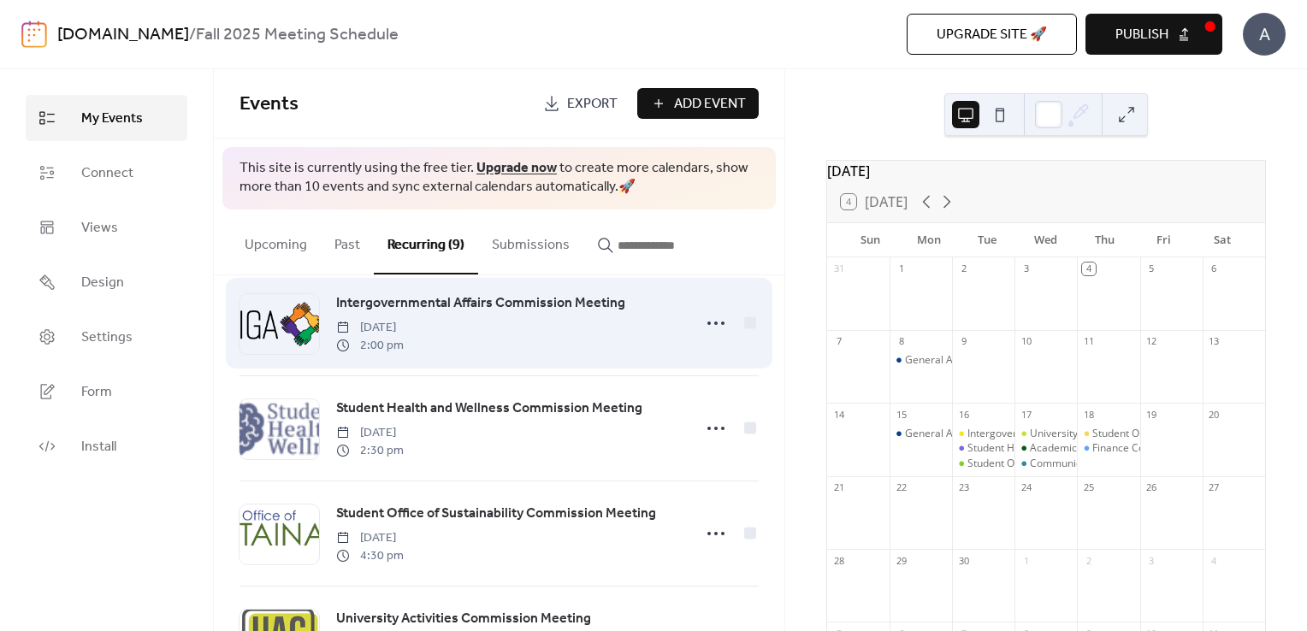
scroll to position [137, 0]
click at [712, 322] on icon at bounding box center [715, 321] width 27 height 27
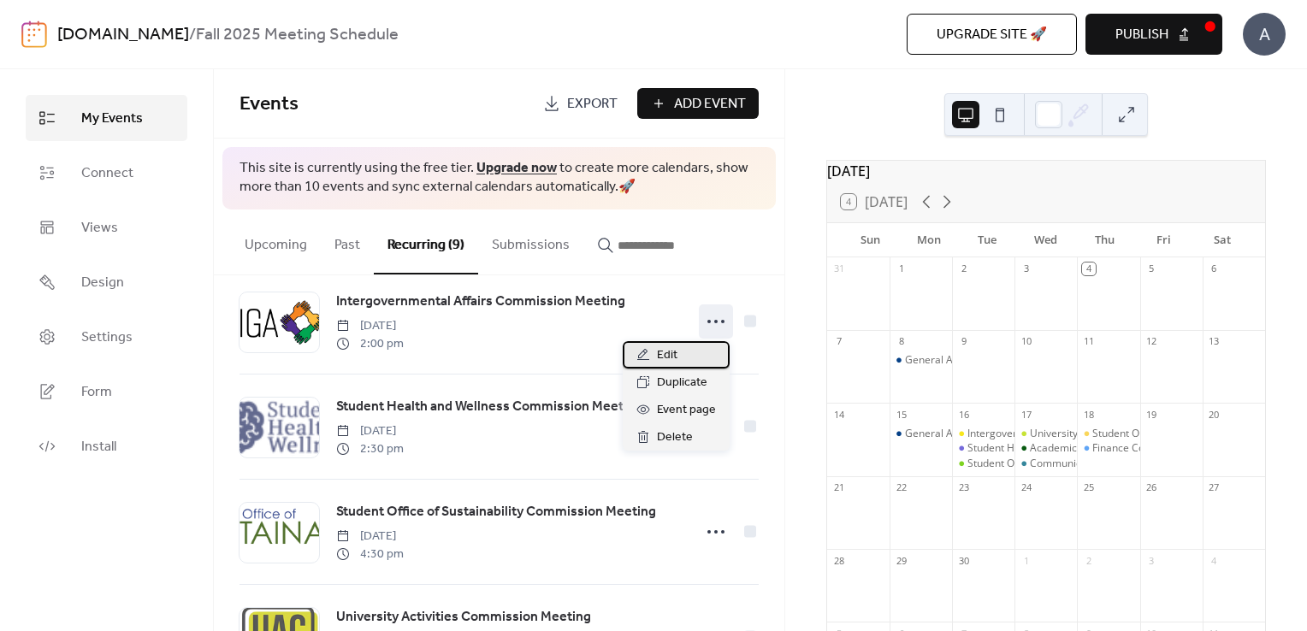
click at [676, 354] on span "Edit" at bounding box center [667, 356] width 21 height 21
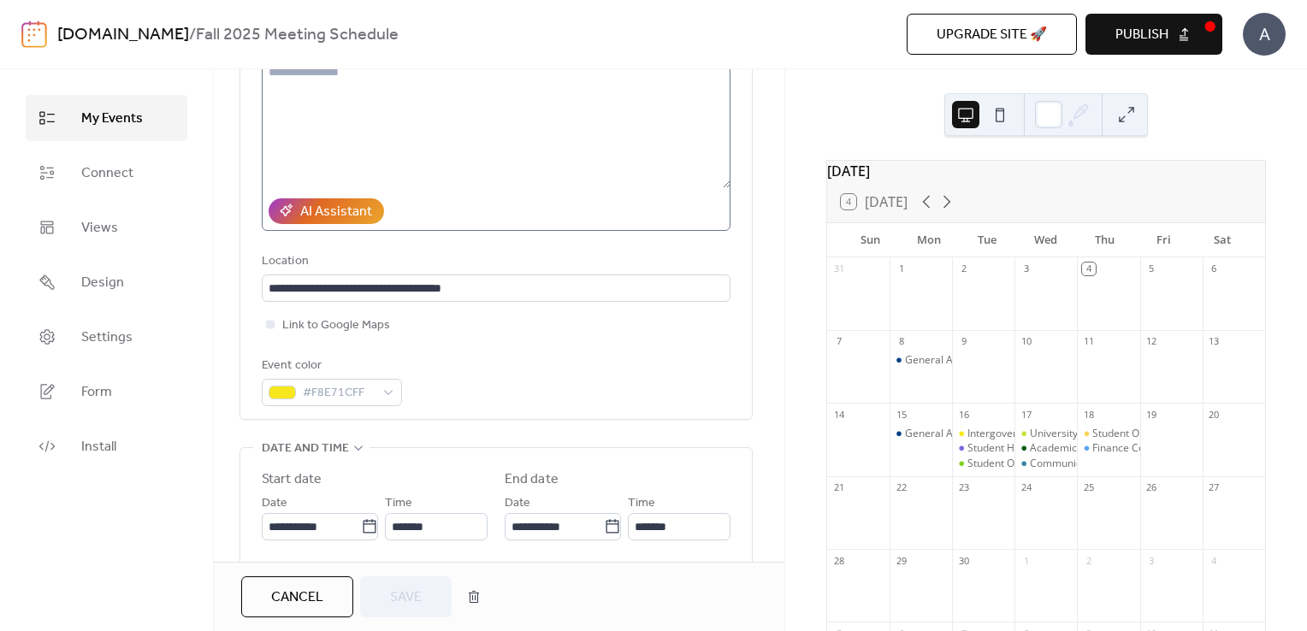
scroll to position [218, 0]
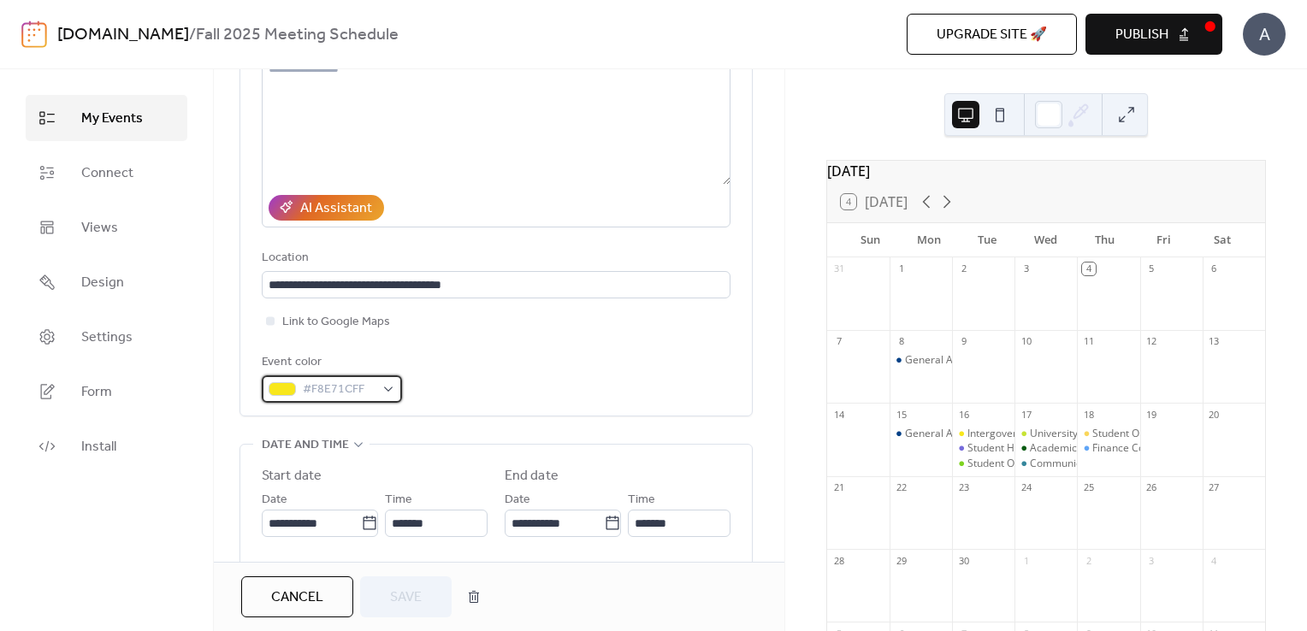
click at [382, 393] on div "#F8E71CFF" at bounding box center [332, 388] width 140 height 27
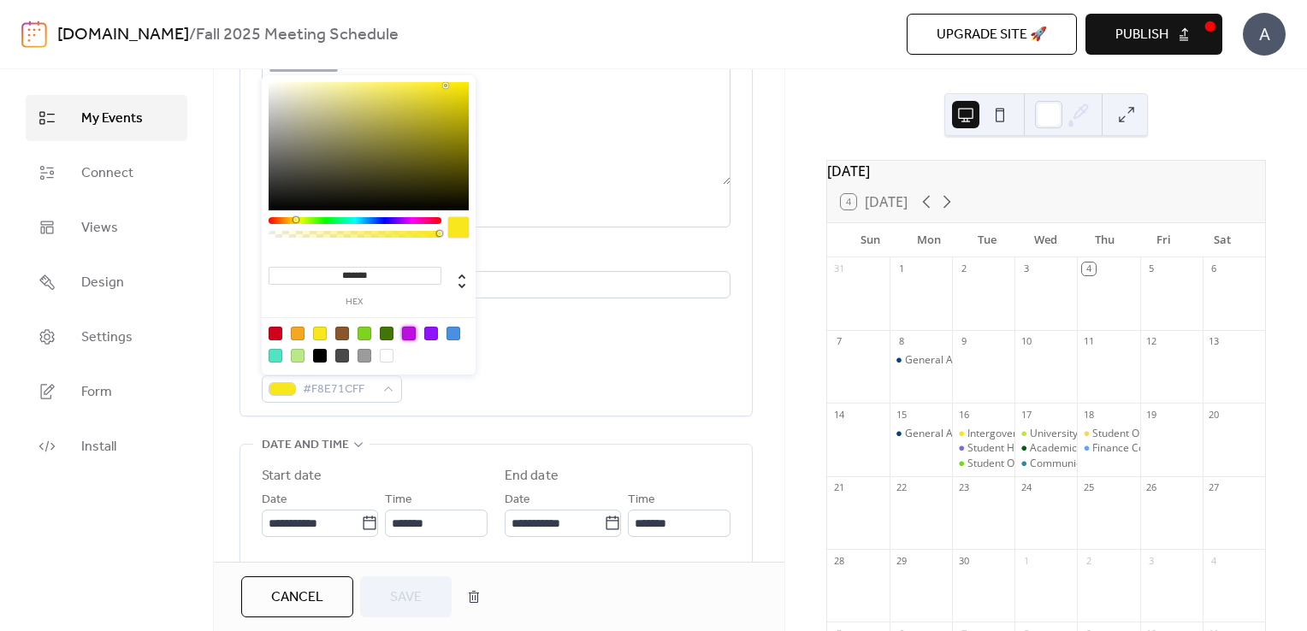
click at [410, 332] on div at bounding box center [409, 334] width 14 height 14
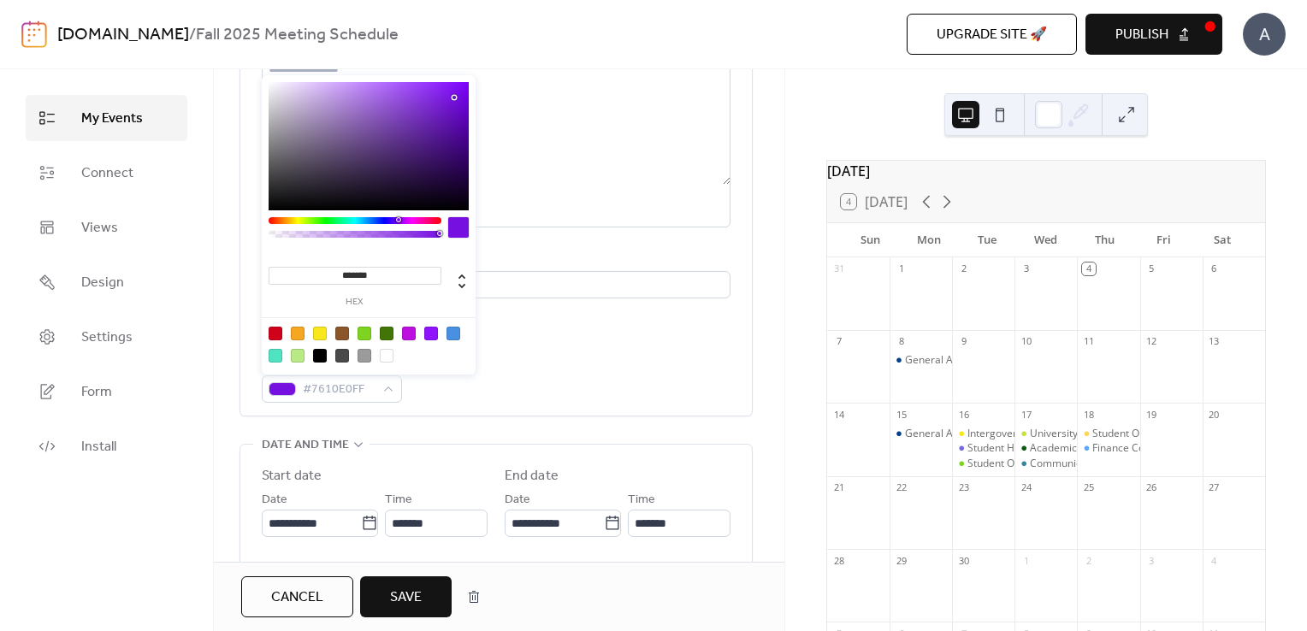
click at [398, 216] on div "******* hex" at bounding box center [369, 226] width 214 height 303
click at [428, 139] on div at bounding box center [369, 146] width 200 height 128
click at [448, 130] on div at bounding box center [369, 146] width 200 height 128
click at [424, 86] on div at bounding box center [369, 146] width 200 height 128
click at [460, 92] on div at bounding box center [369, 146] width 200 height 128
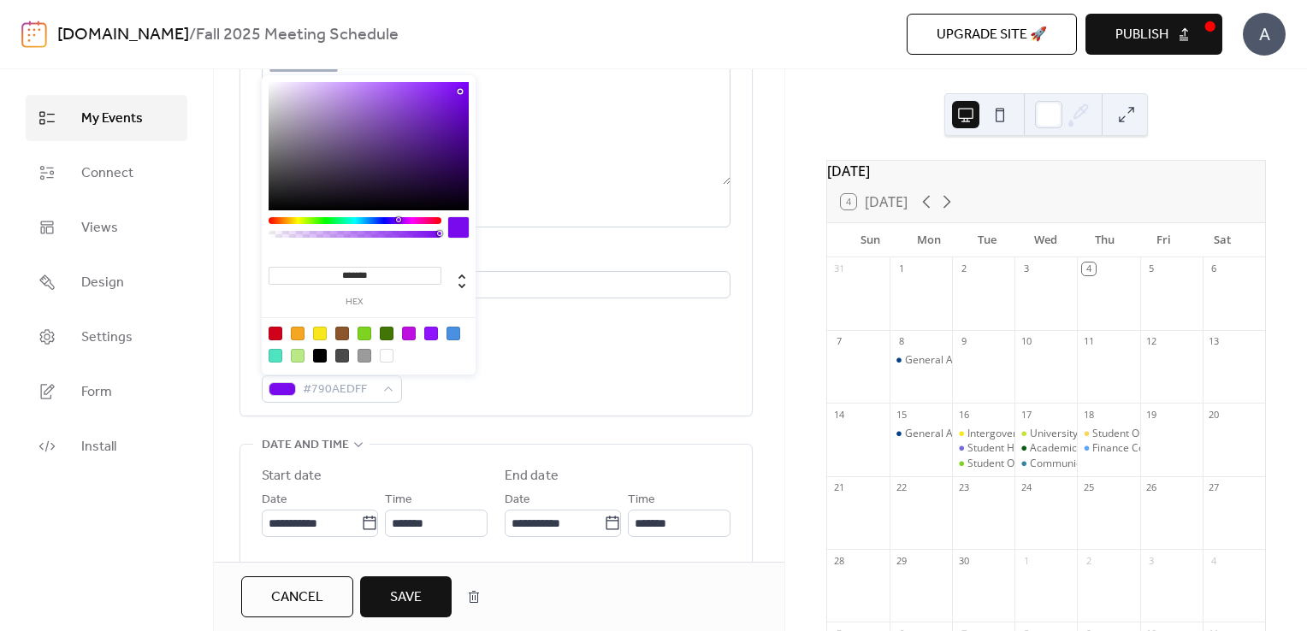
click at [461, 112] on div at bounding box center [369, 146] width 200 height 128
type input "*******"
click at [452, 107] on div at bounding box center [369, 146] width 200 height 128
click at [394, 595] on span "Save" at bounding box center [406, 598] width 32 height 21
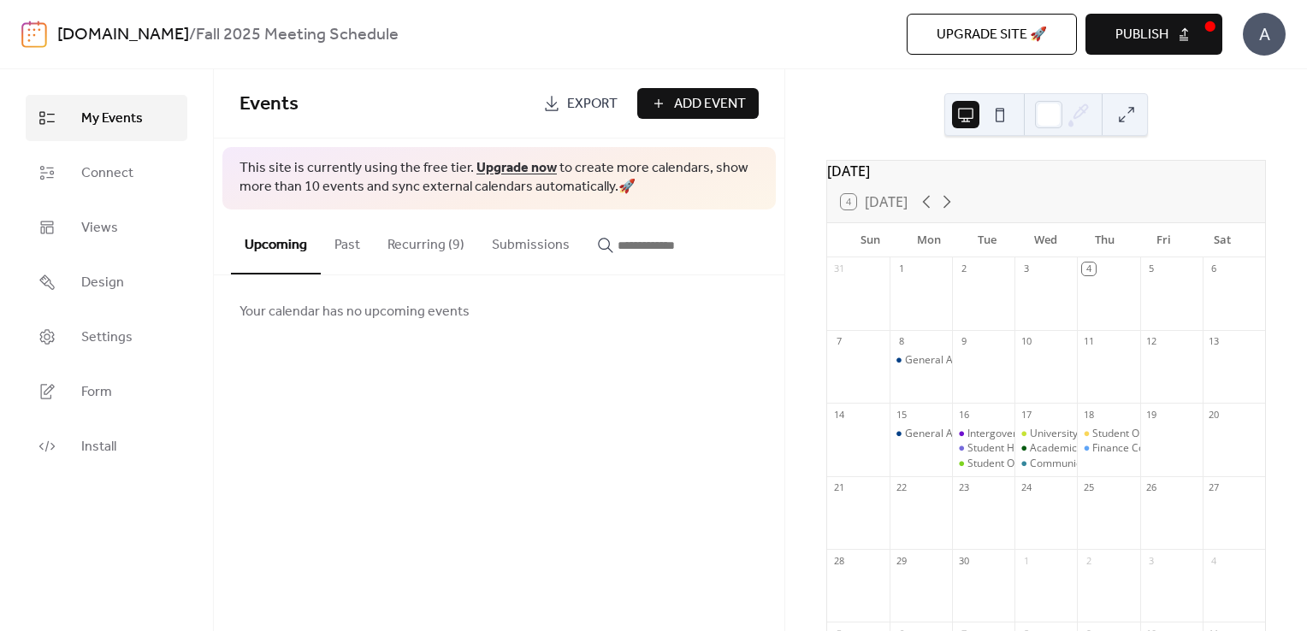
click at [412, 245] on button "Recurring (9)" at bounding box center [426, 241] width 104 height 63
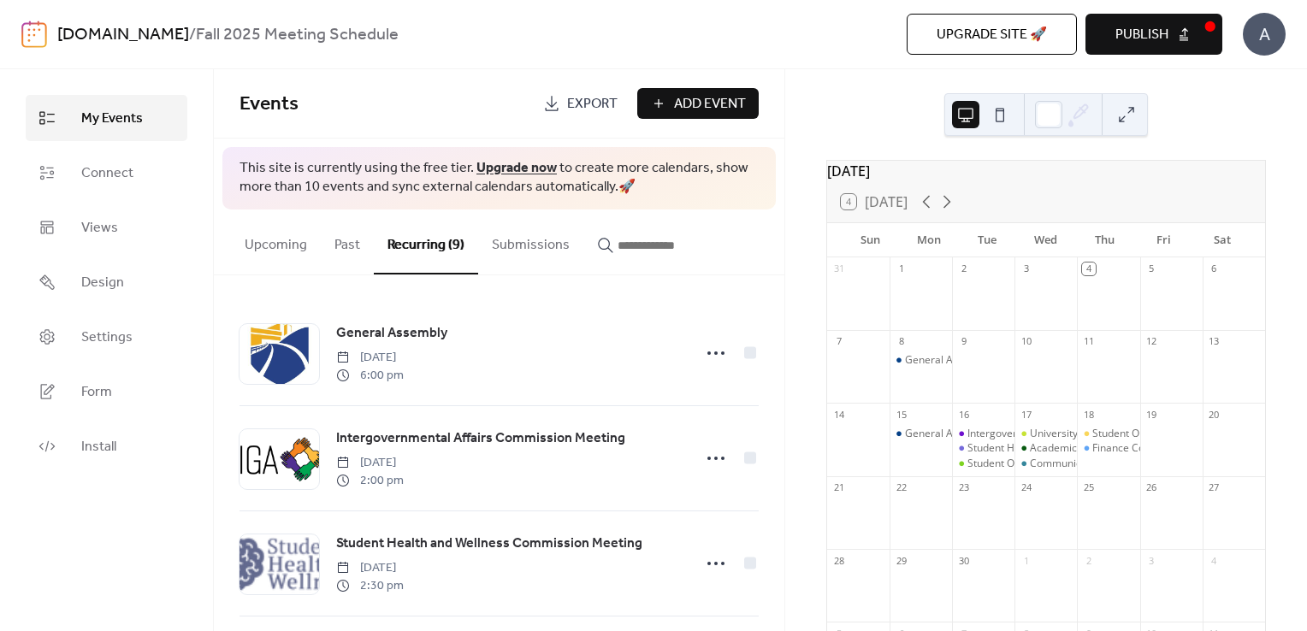
click at [551, 98] on link "Export" at bounding box center [580, 103] width 100 height 31
click at [1194, 36] on button "Publish" at bounding box center [1153, 34] width 137 height 41
click at [1122, 121] on button at bounding box center [1126, 114] width 27 height 27
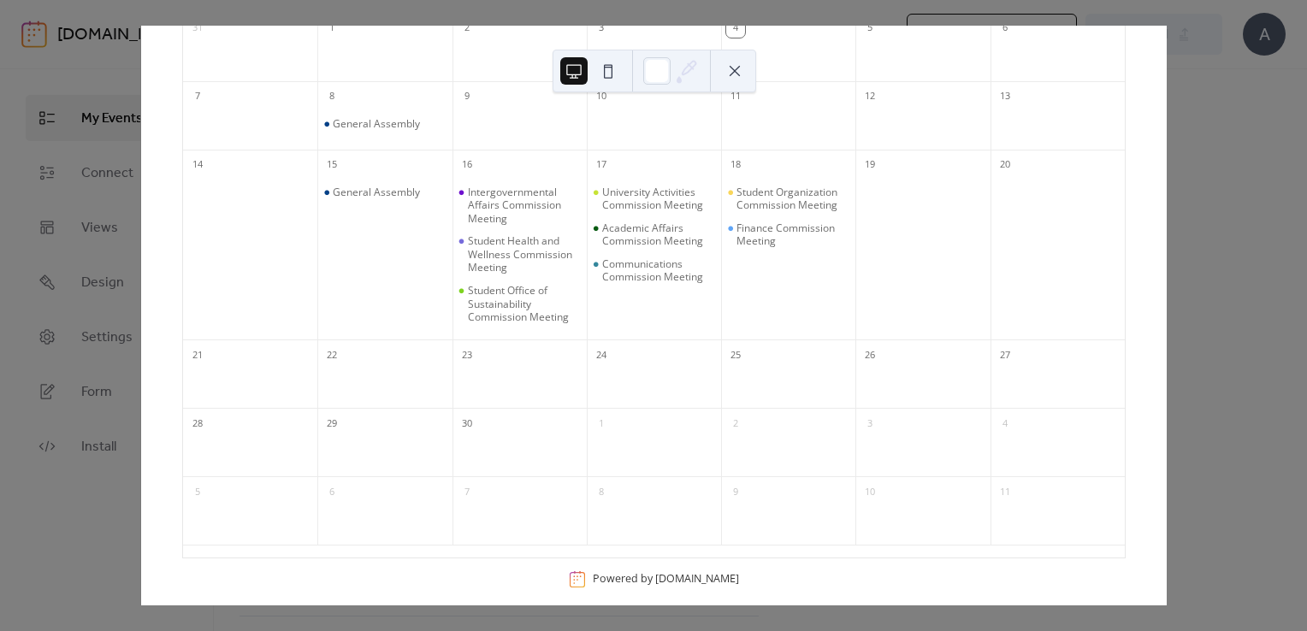
scroll to position [182, 0]
click at [510, 358] on div "23" at bounding box center [519, 351] width 134 height 27
click at [492, 290] on div "Student Office of Sustainability Commission Meeting" at bounding box center [524, 302] width 112 height 40
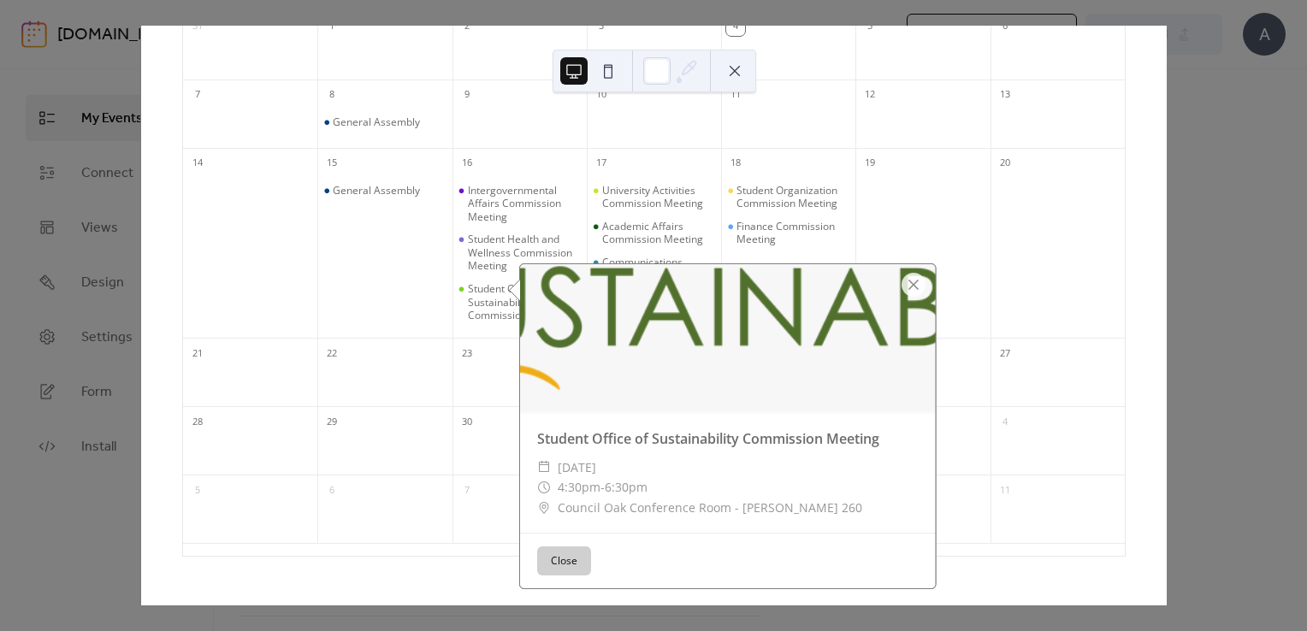
scroll to position [198, 0]
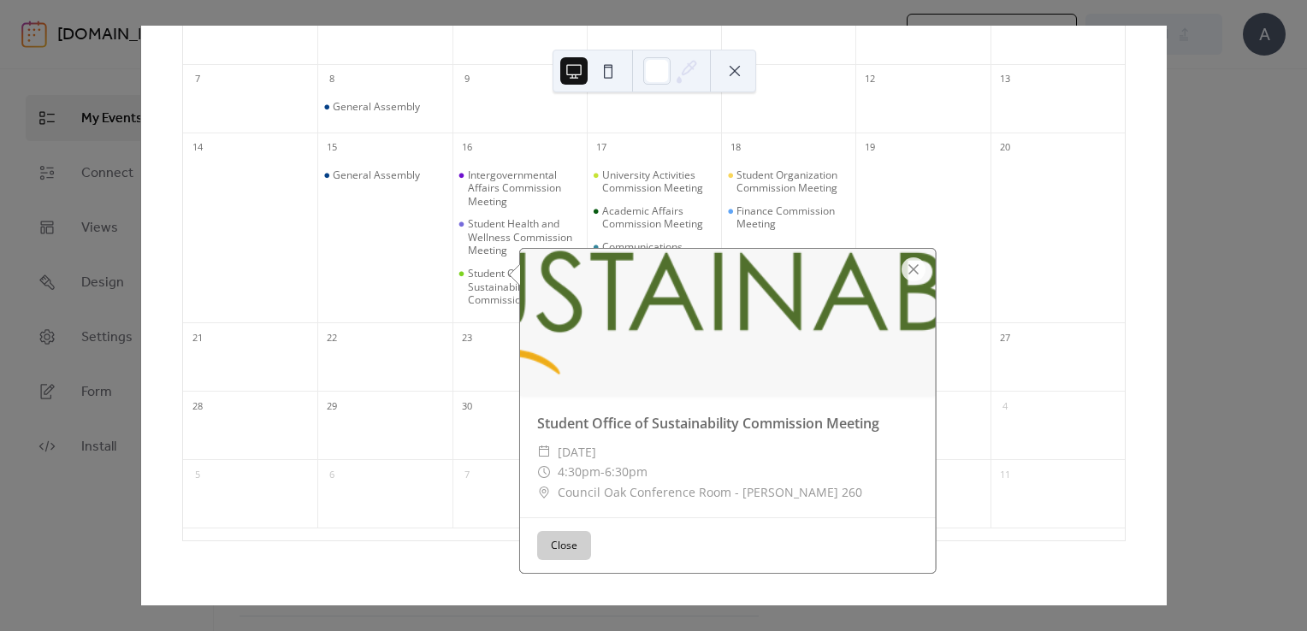
click at [472, 355] on div at bounding box center [519, 367] width 134 height 35
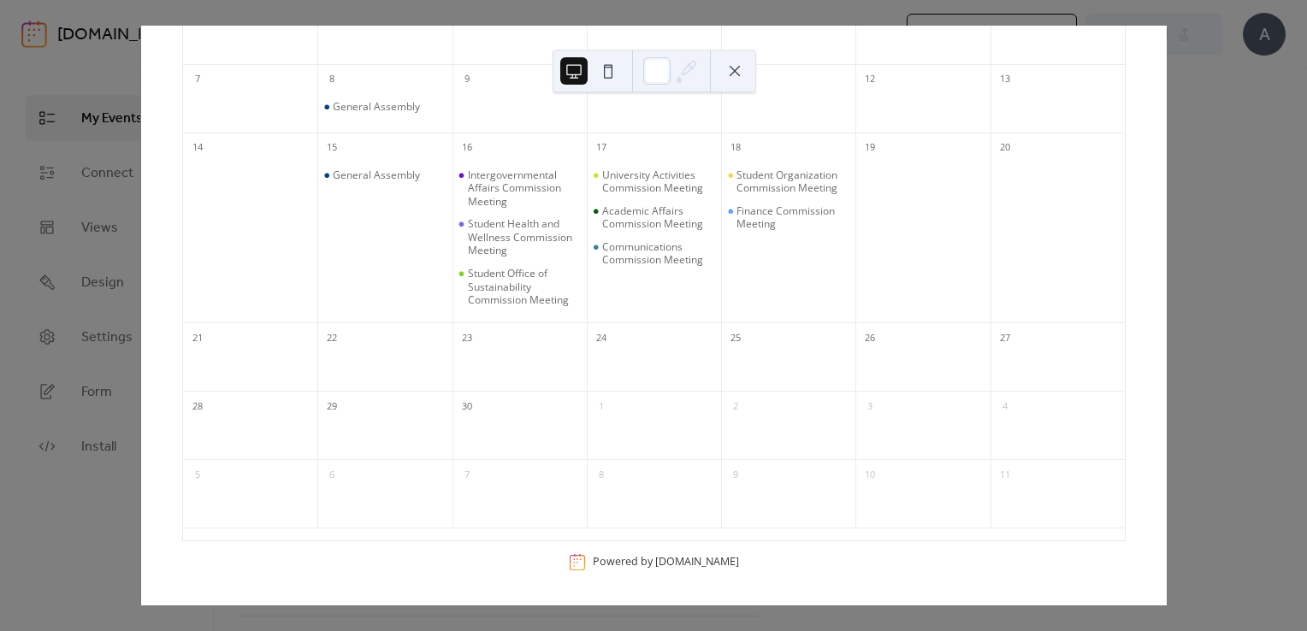
click at [522, 360] on div at bounding box center [519, 367] width 134 height 35
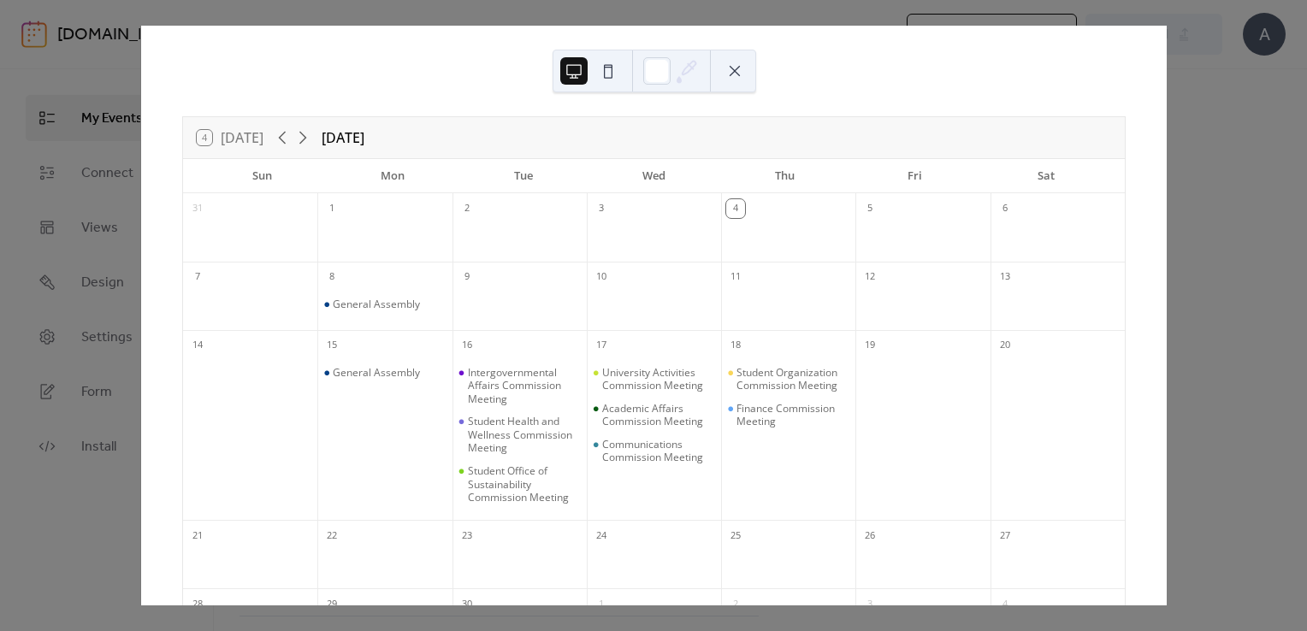
click at [740, 66] on button at bounding box center [734, 70] width 27 height 27
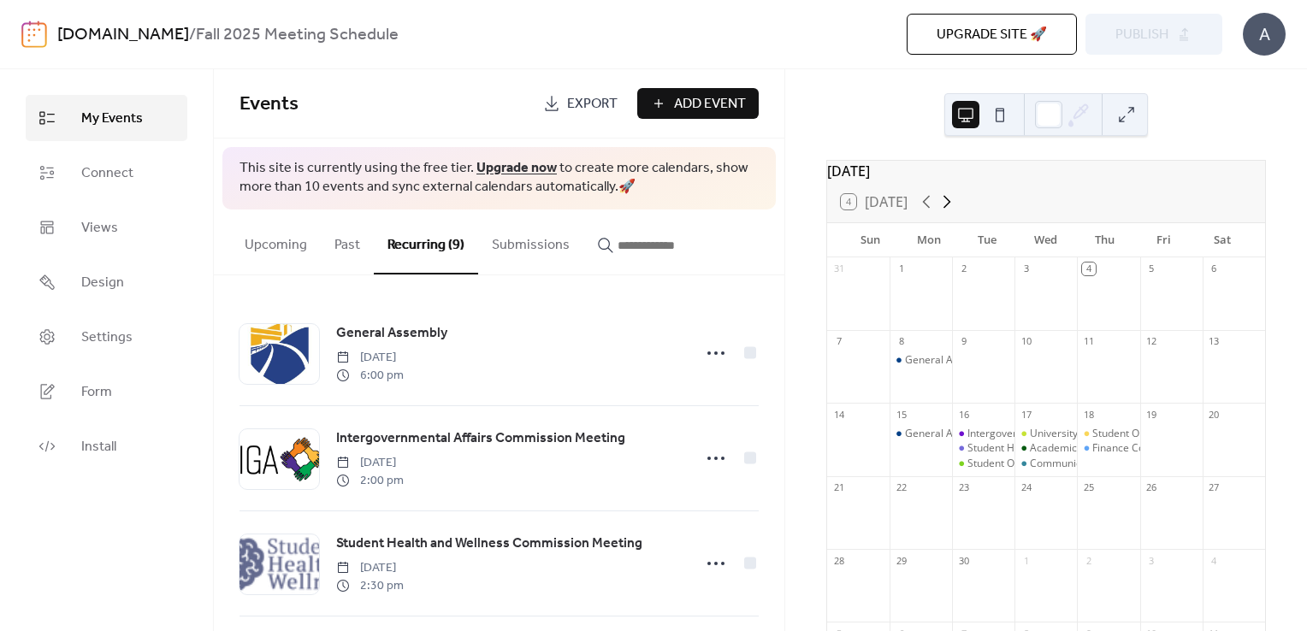
click at [946, 212] on icon at bounding box center [947, 202] width 21 height 21
click at [952, 210] on icon at bounding box center [947, 202] width 21 height 21
click at [931, 212] on icon at bounding box center [926, 202] width 21 height 21
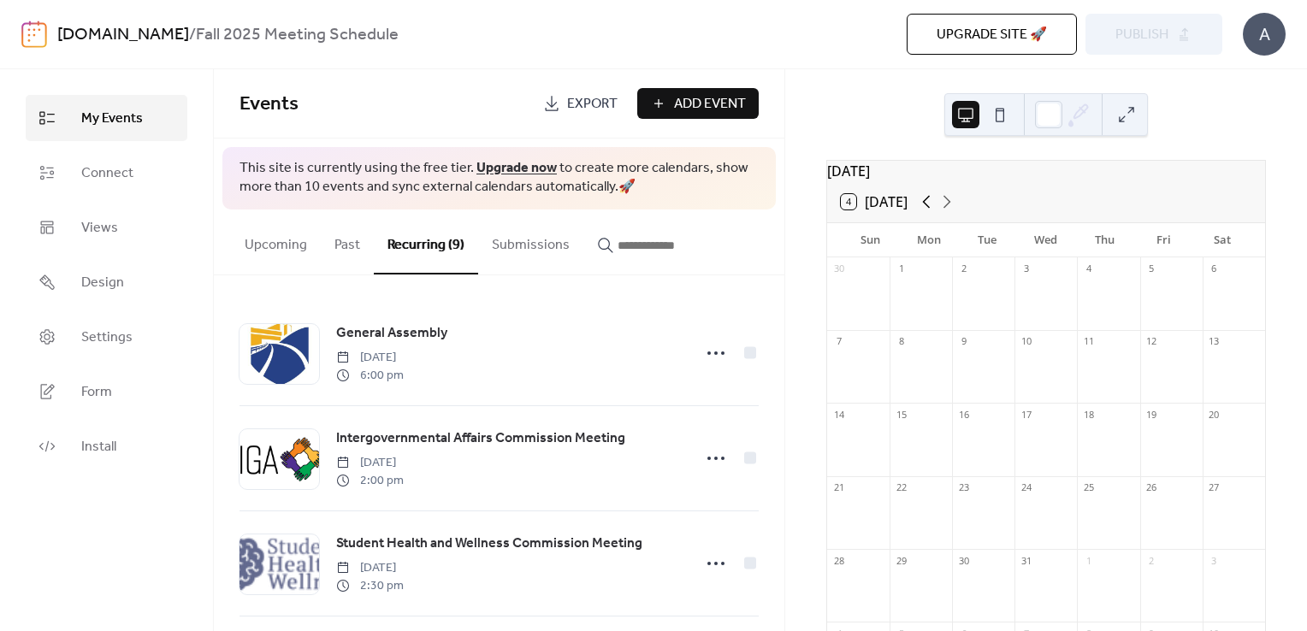
click at [931, 212] on icon at bounding box center [926, 202] width 21 height 21
click at [951, 209] on icon at bounding box center [947, 202] width 8 height 13
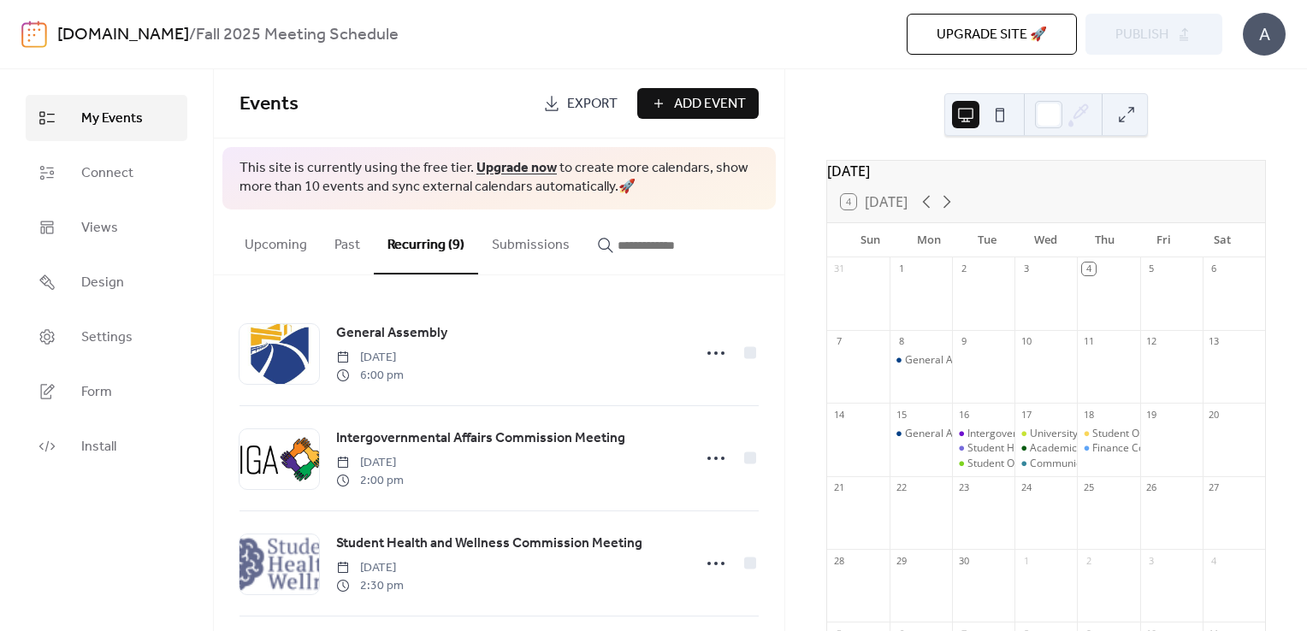
click at [1140, 50] on div "Upgrade site 🚀 Preview Publish" at bounding box center [940, 34] width 564 height 41
click at [92, 249] on link "Views" at bounding box center [107, 227] width 162 height 46
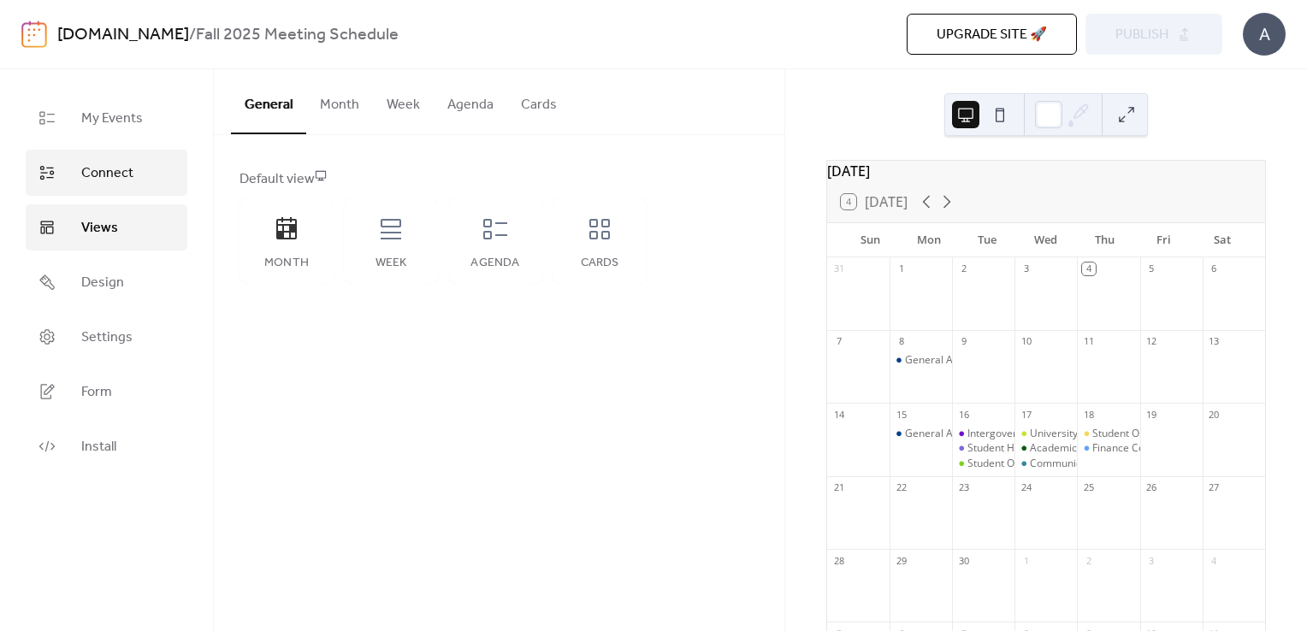
click at [108, 176] on span "Connect" at bounding box center [107, 173] width 52 height 21
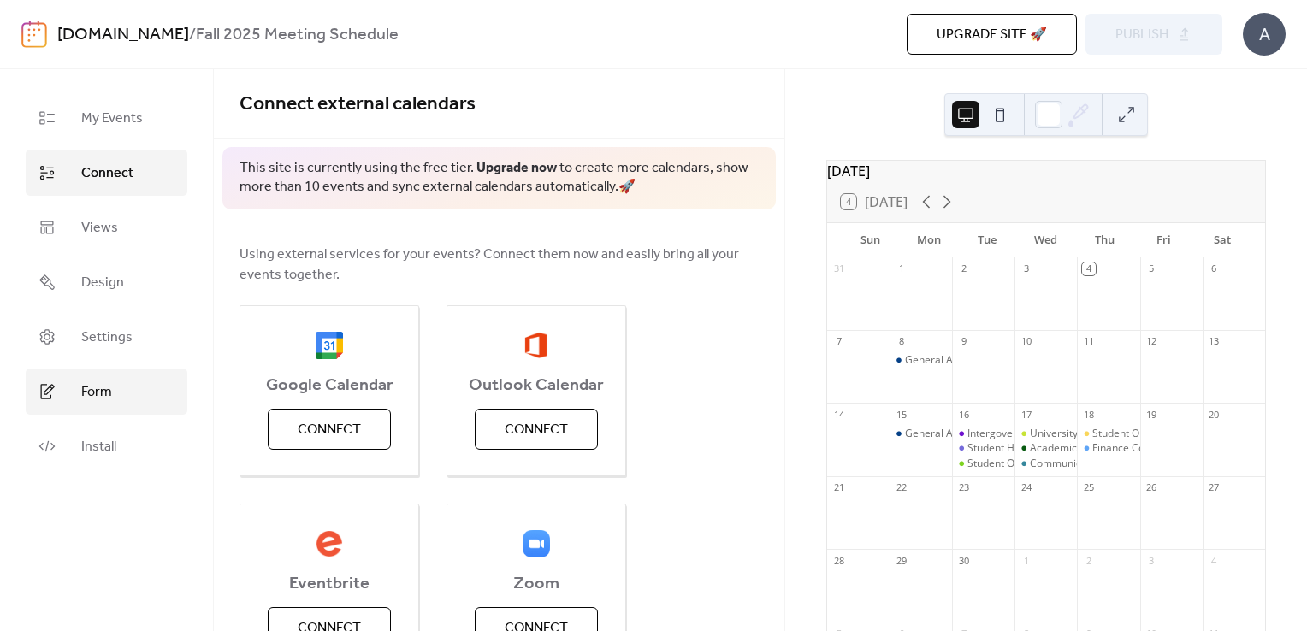
click at [109, 397] on span "Form" at bounding box center [96, 392] width 31 height 21
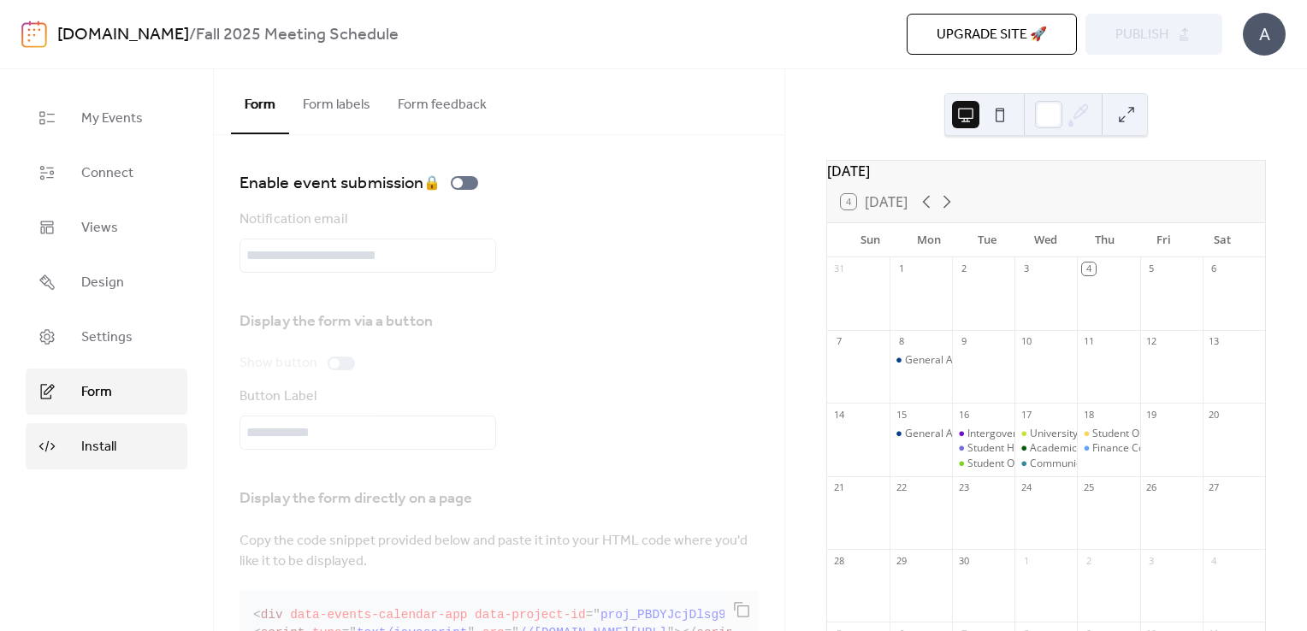
click at [112, 450] on span "Install" at bounding box center [98, 447] width 35 height 21
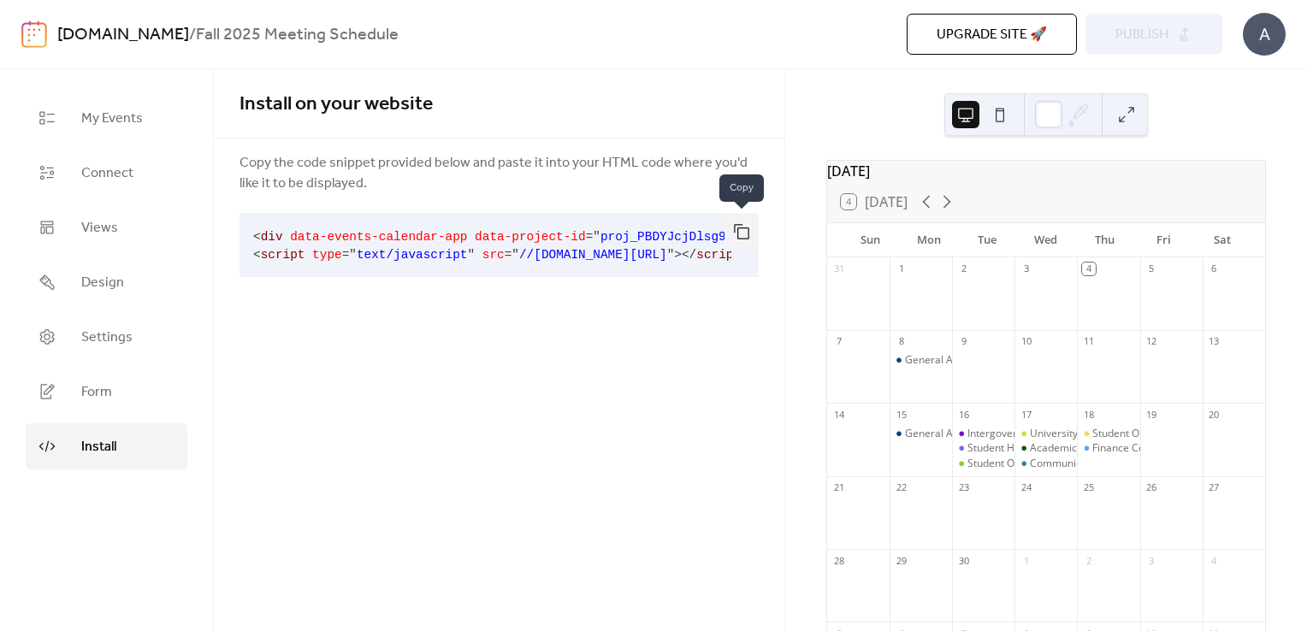
click at [738, 235] on button "button" at bounding box center [741, 232] width 34 height 38
click at [187, 31] on link "[DOMAIN_NAME]" at bounding box center [123, 35] width 132 height 32
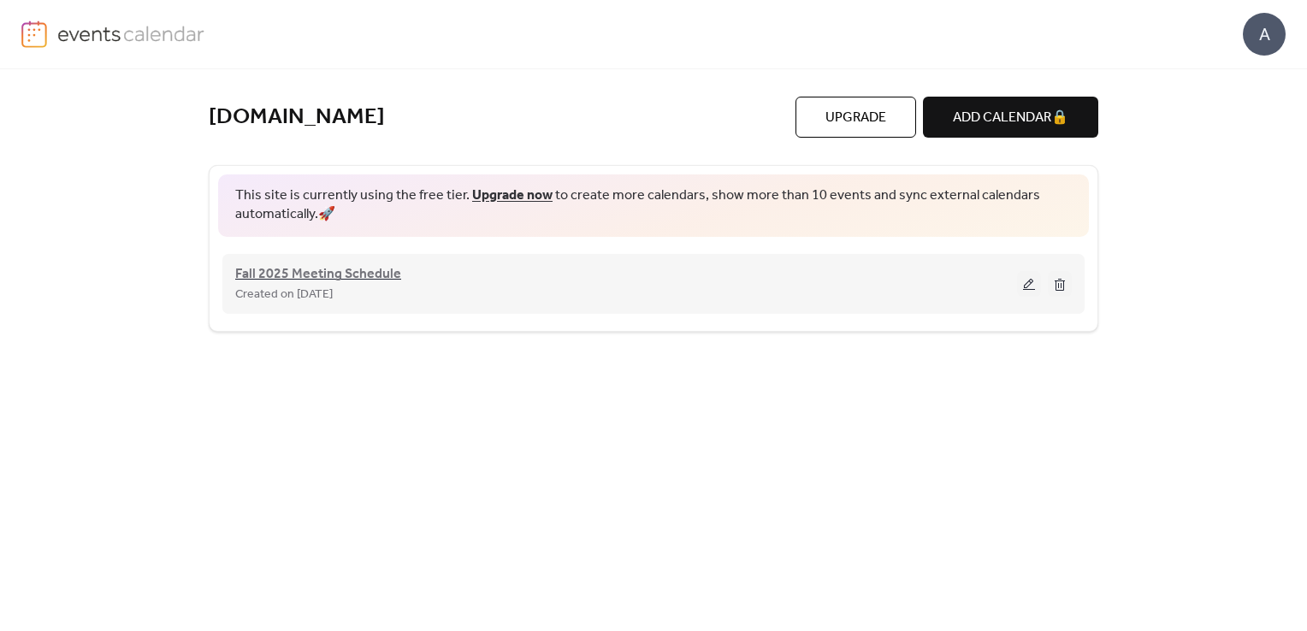
click at [333, 270] on span "Fall 2025 Meeting Schedule" at bounding box center [318, 274] width 166 height 21
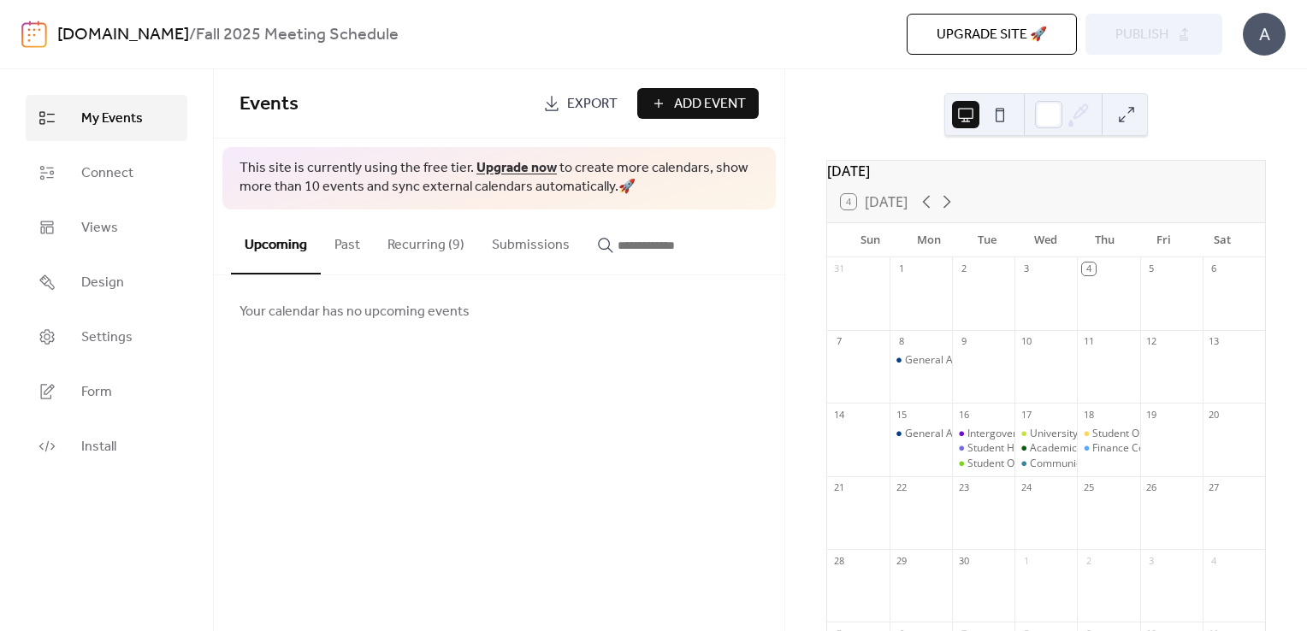
click at [352, 240] on button "Past" at bounding box center [347, 241] width 53 height 63
click at [411, 244] on button "Recurring (9)" at bounding box center [426, 241] width 104 height 63
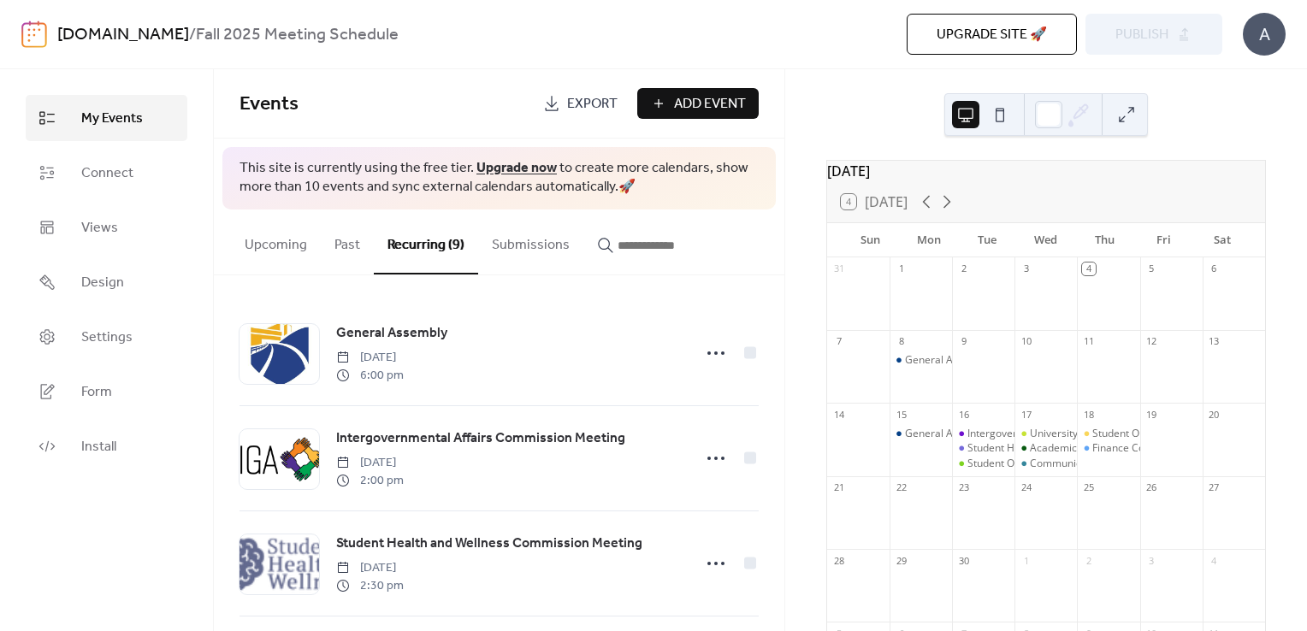
click at [1002, 125] on button at bounding box center [999, 114] width 27 height 27
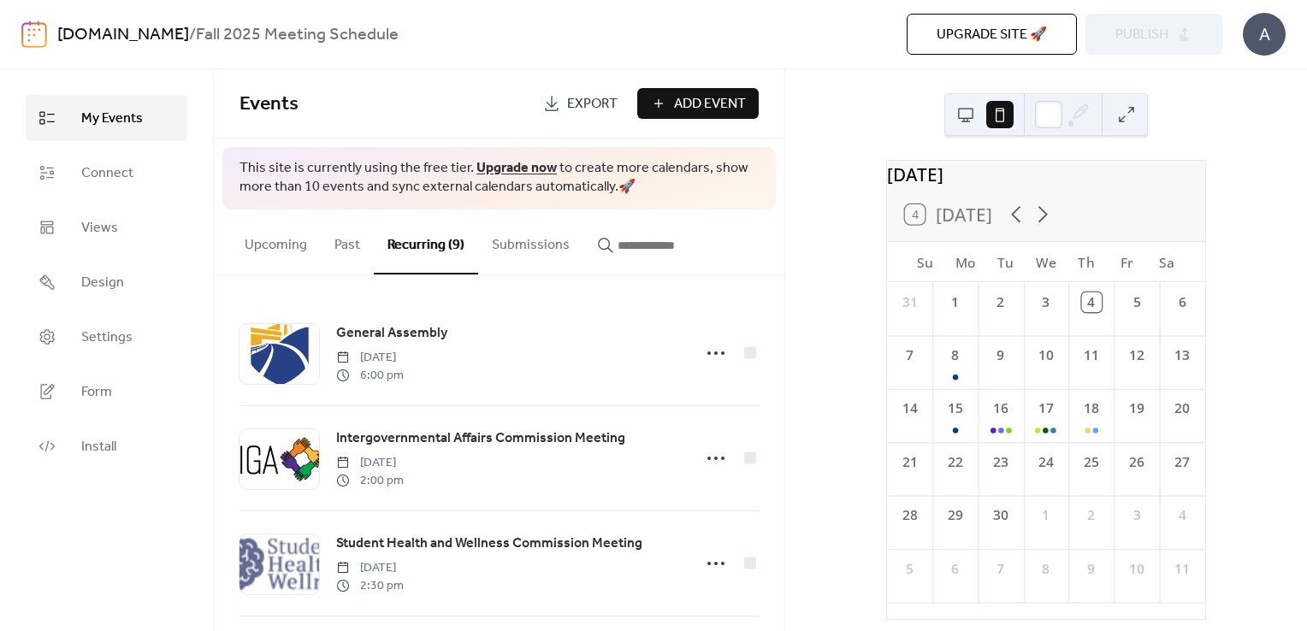
click at [972, 108] on button at bounding box center [965, 114] width 27 height 27
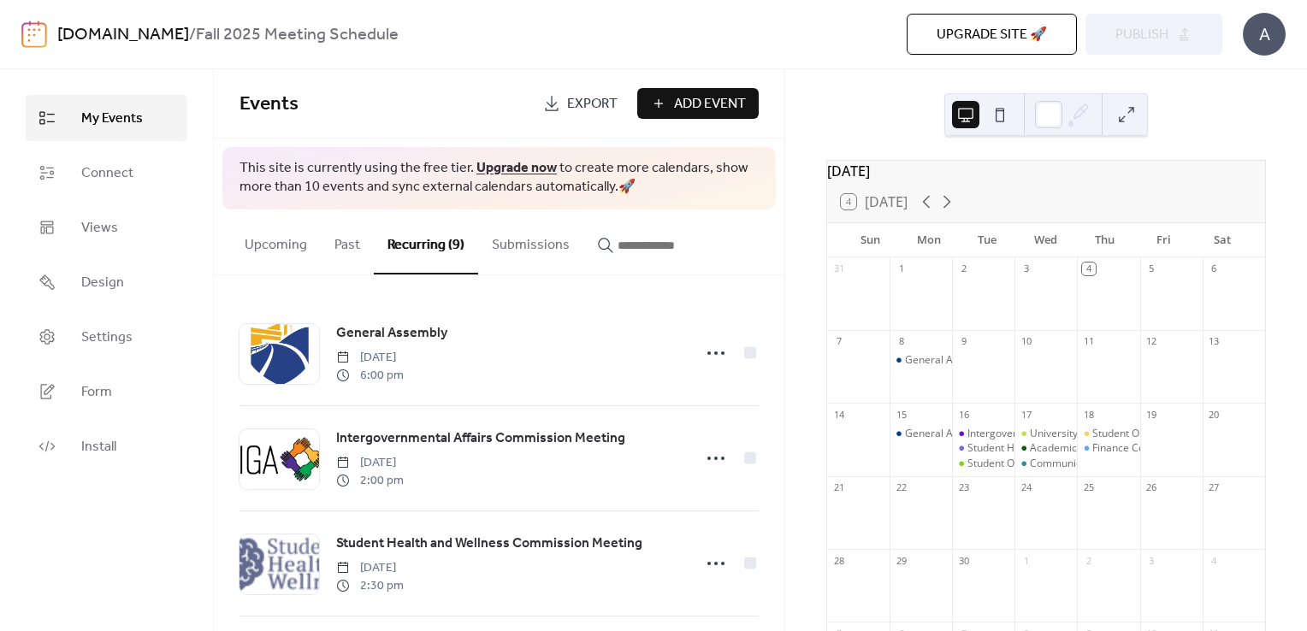
click at [1140, 43] on div "Upgrade site 🚀 Preview Publish" at bounding box center [940, 34] width 564 height 41
click at [169, 32] on link "[DOMAIN_NAME]" at bounding box center [123, 35] width 132 height 32
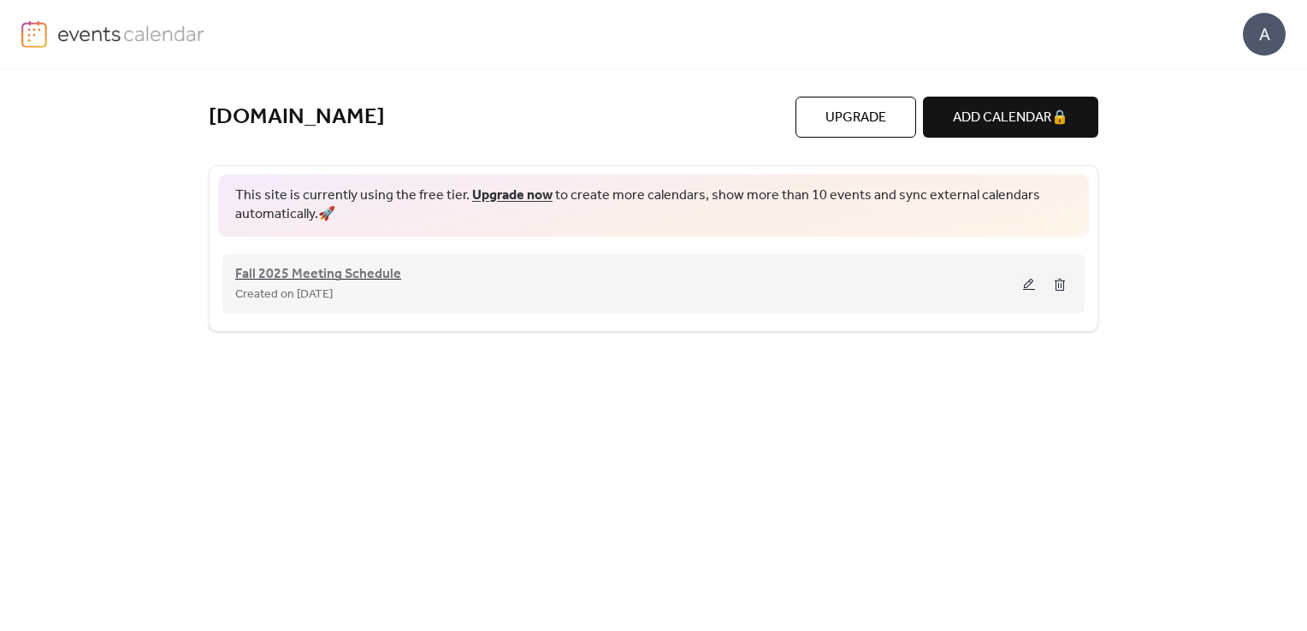
click at [334, 272] on span "Fall 2025 Meeting Schedule" at bounding box center [318, 274] width 166 height 21
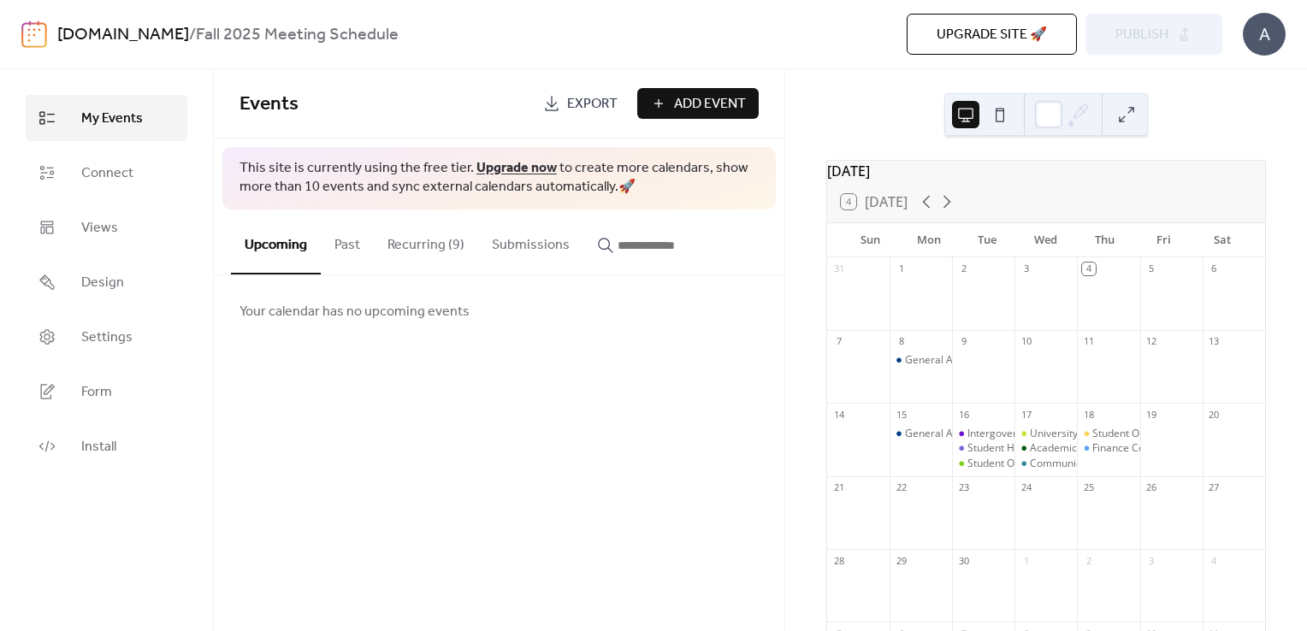
click at [952, 36] on span "Upgrade site 🚀" at bounding box center [992, 35] width 110 height 21
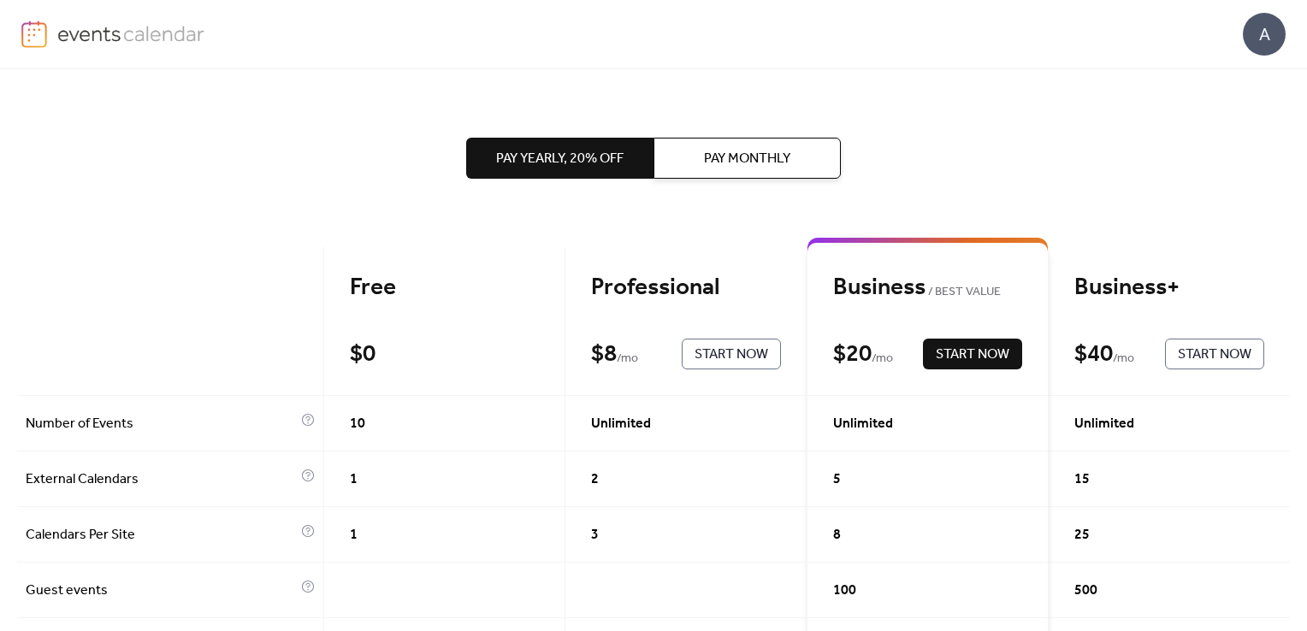
click at [1279, 30] on div "A" at bounding box center [1264, 34] width 43 height 43
click at [75, 31] on img at bounding box center [131, 34] width 148 height 26
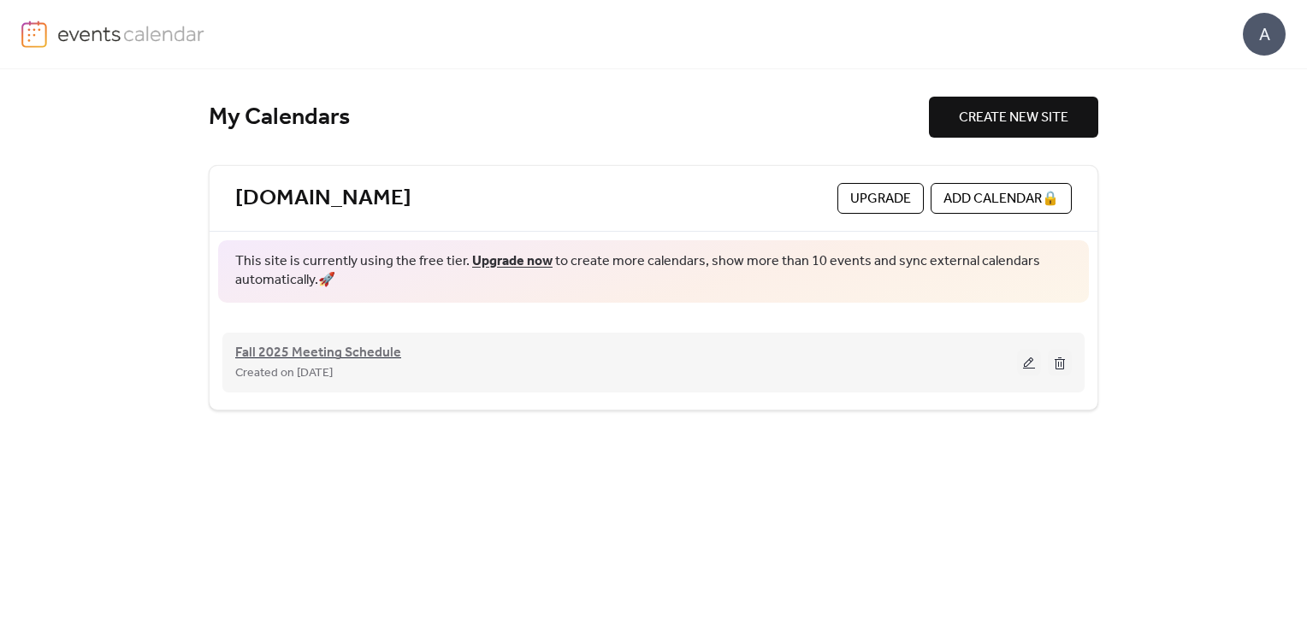
click at [311, 355] on span "Fall 2025 Meeting Schedule" at bounding box center [318, 353] width 166 height 21
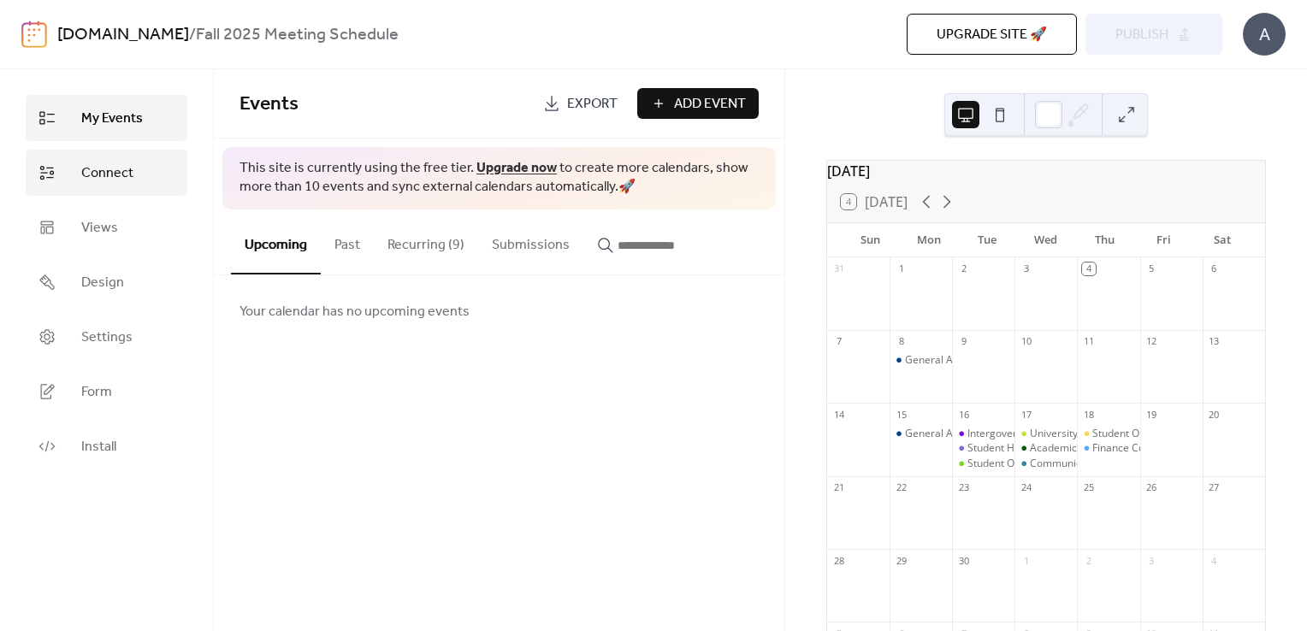
click at [105, 184] on span "Connect" at bounding box center [107, 173] width 52 height 21
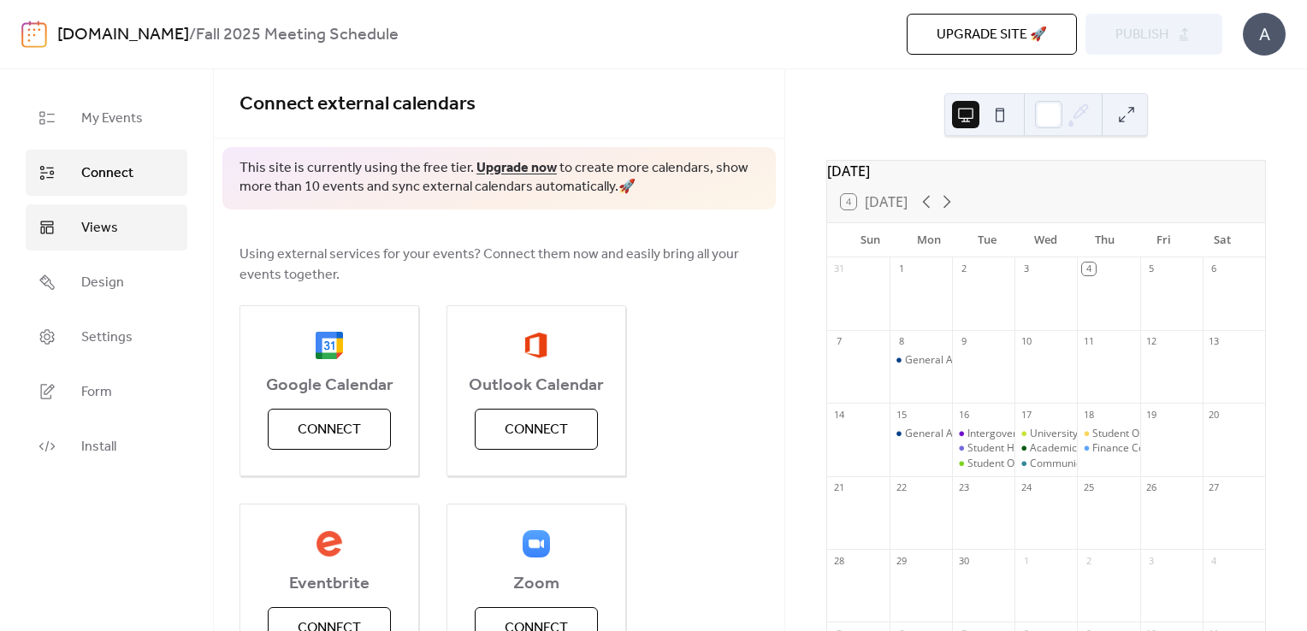
click at [98, 218] on span "Views" at bounding box center [99, 228] width 37 height 21
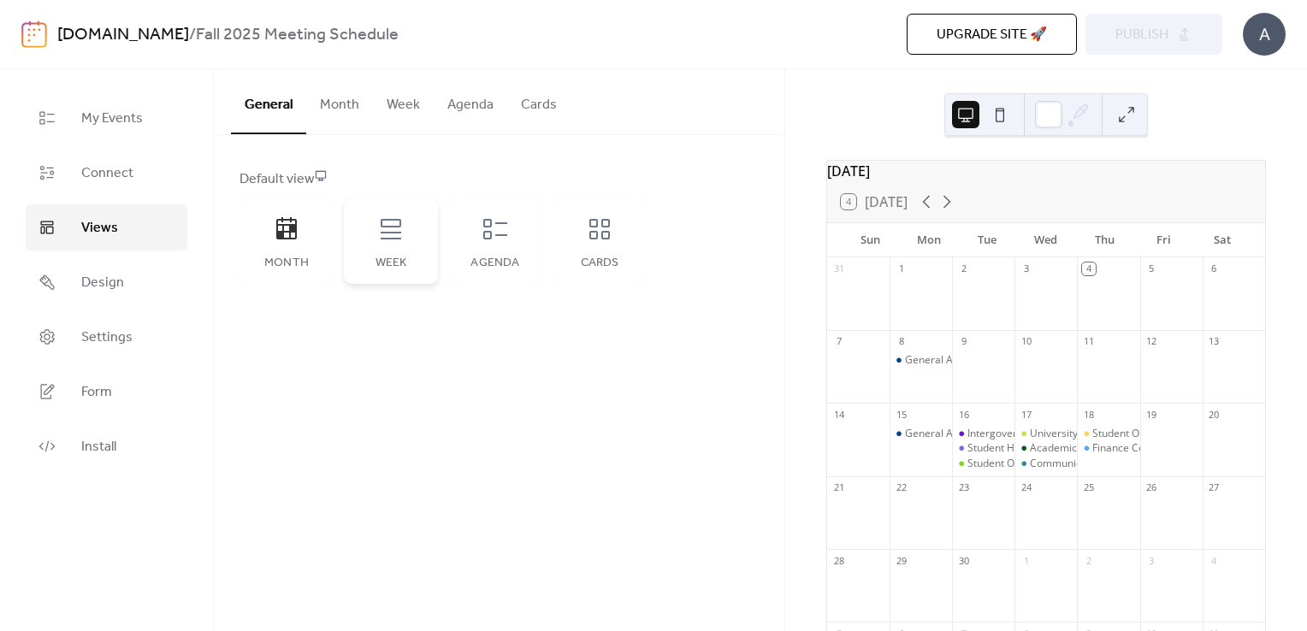
click at [411, 247] on div "Week" at bounding box center [391, 241] width 94 height 86
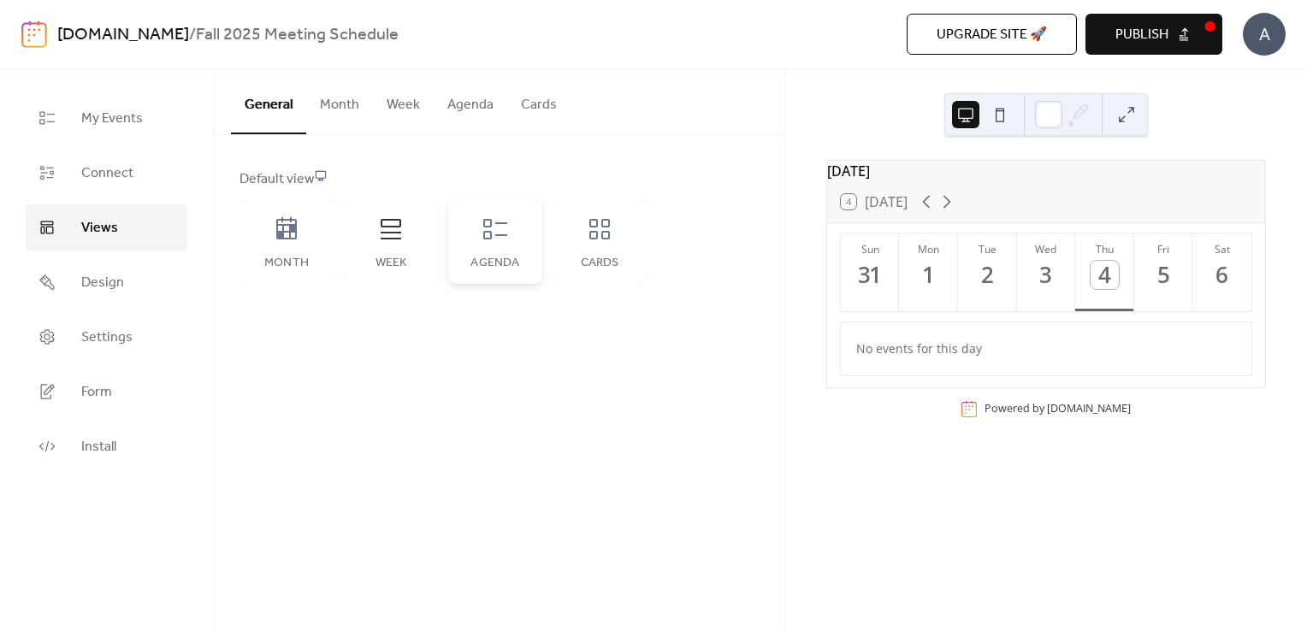
click at [493, 248] on div "Agenda" at bounding box center [495, 241] width 94 height 86
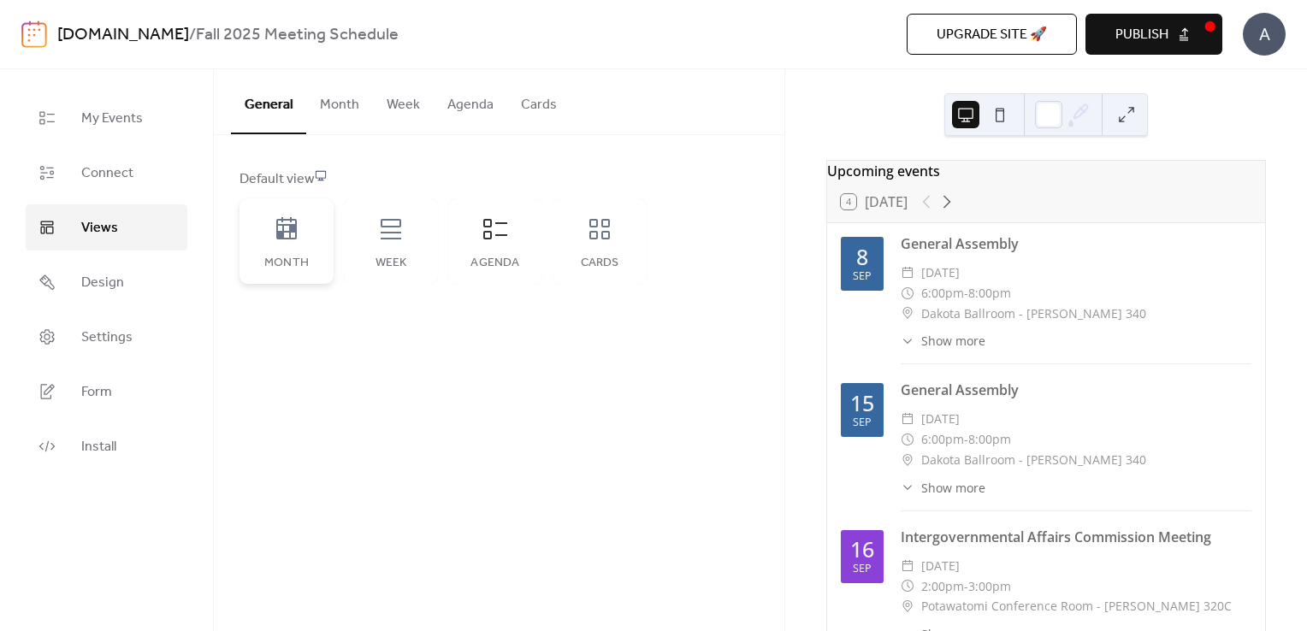
click at [287, 235] on icon at bounding box center [286, 229] width 27 height 27
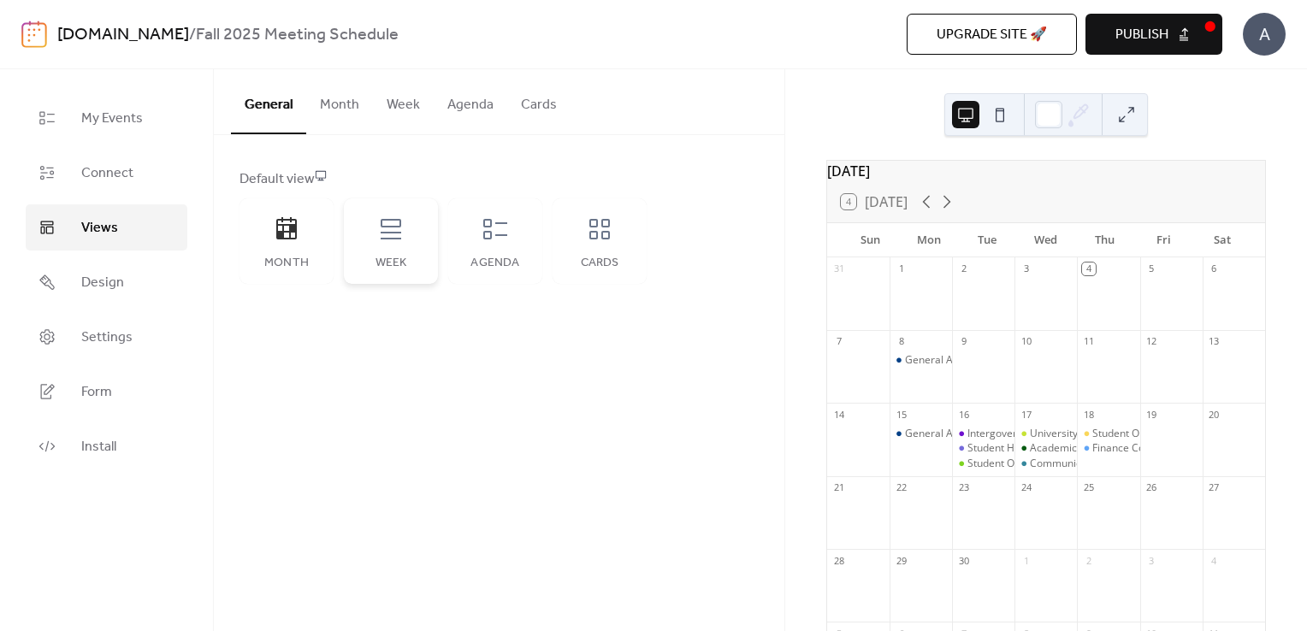
click at [376, 245] on div "Week" at bounding box center [391, 241] width 94 height 86
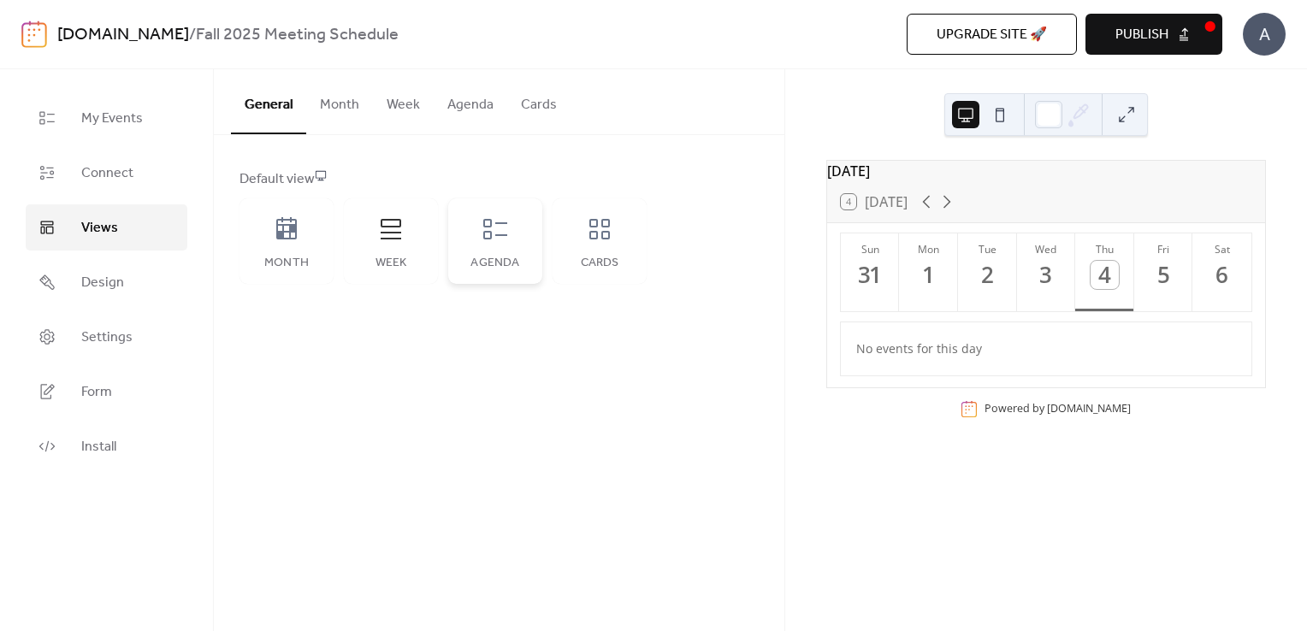
click at [481, 266] on div "Agenda" at bounding box center [495, 264] width 60 height 14
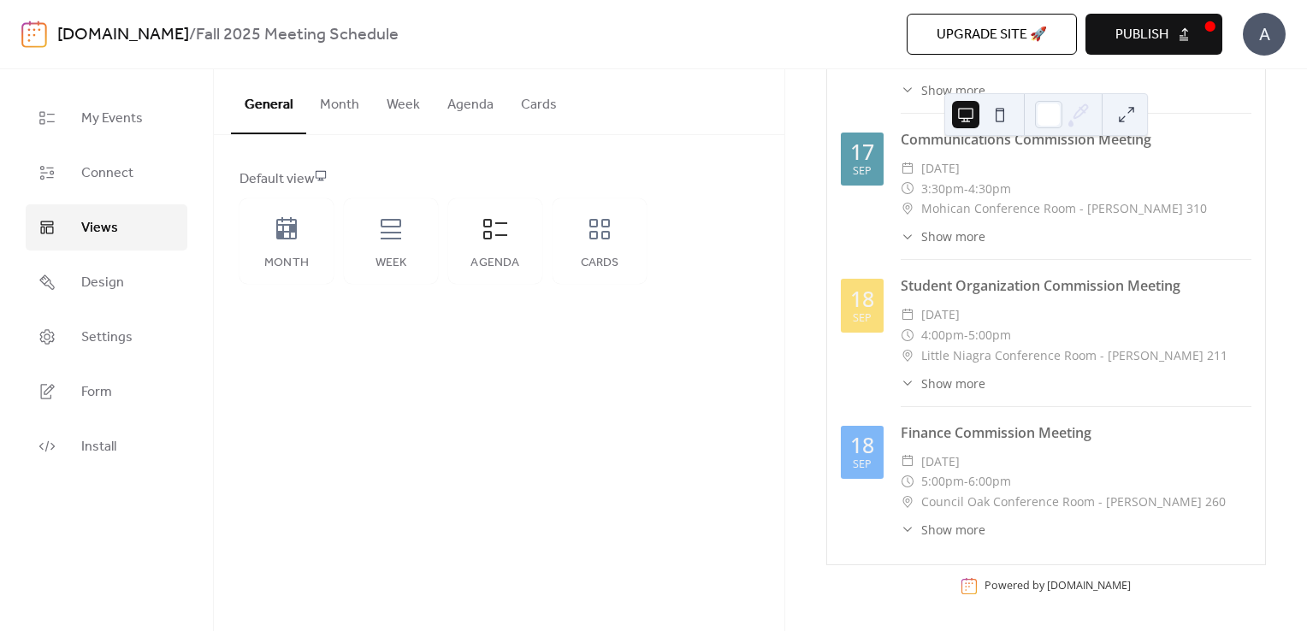
scroll to position [1155, 0]
click at [935, 529] on span "Show more" at bounding box center [953, 530] width 64 height 18
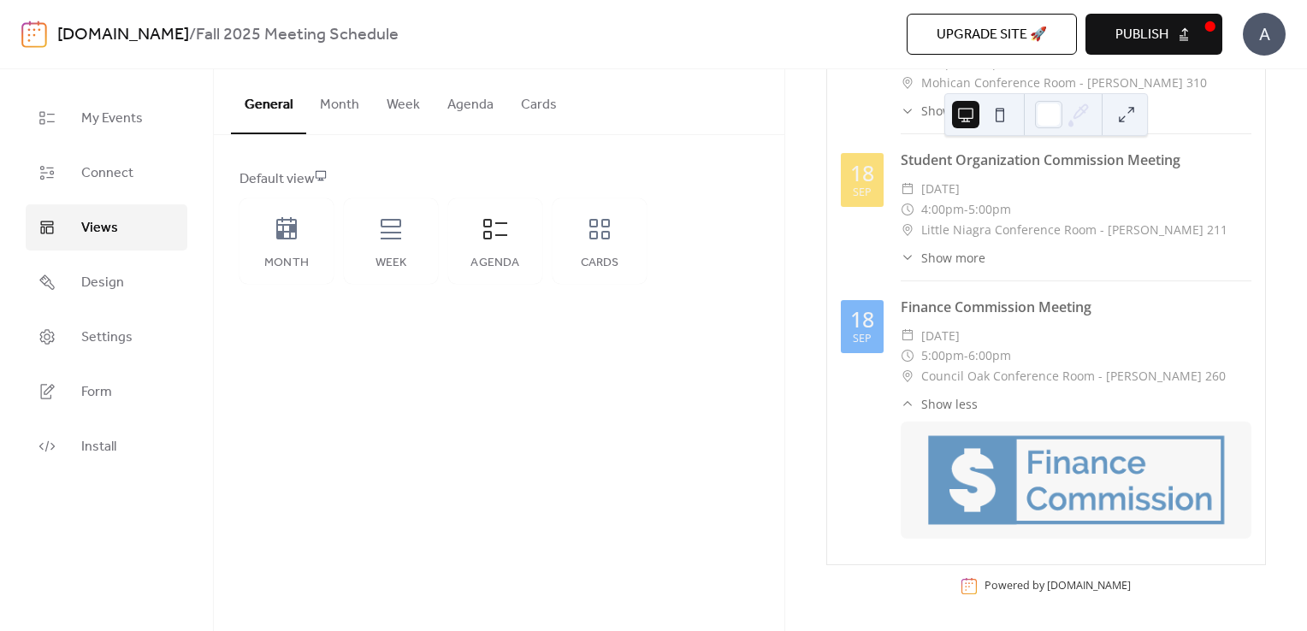
click at [934, 408] on span "Show less" at bounding box center [949, 404] width 56 height 18
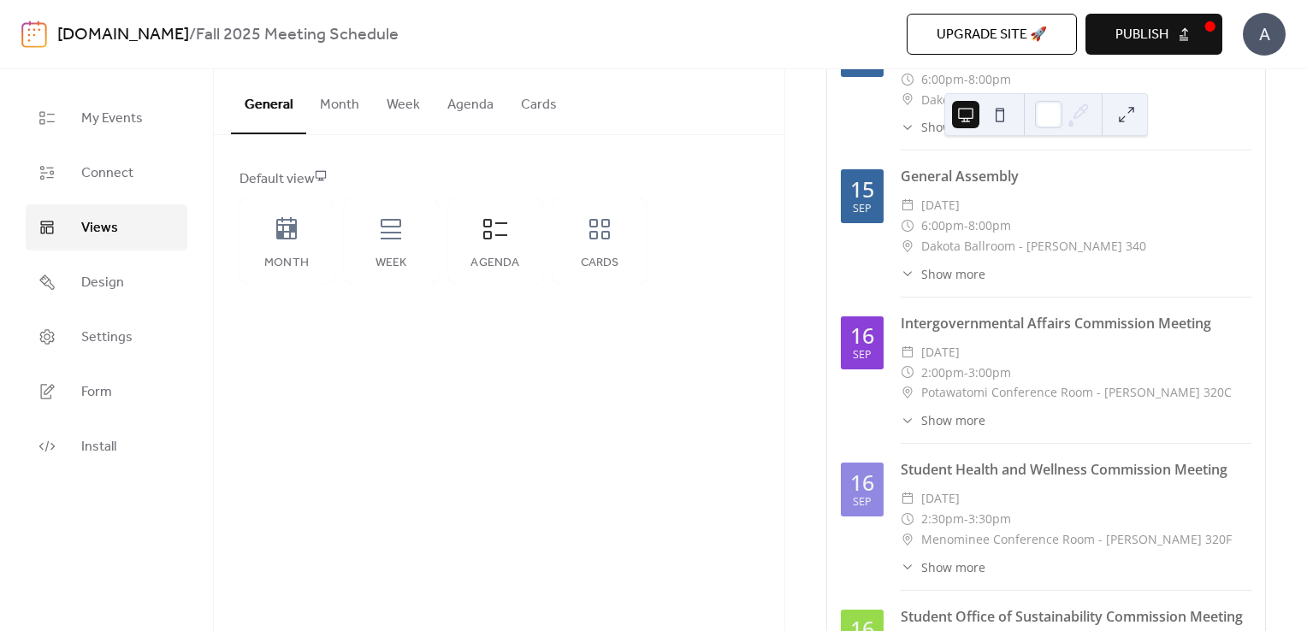
scroll to position [0, 0]
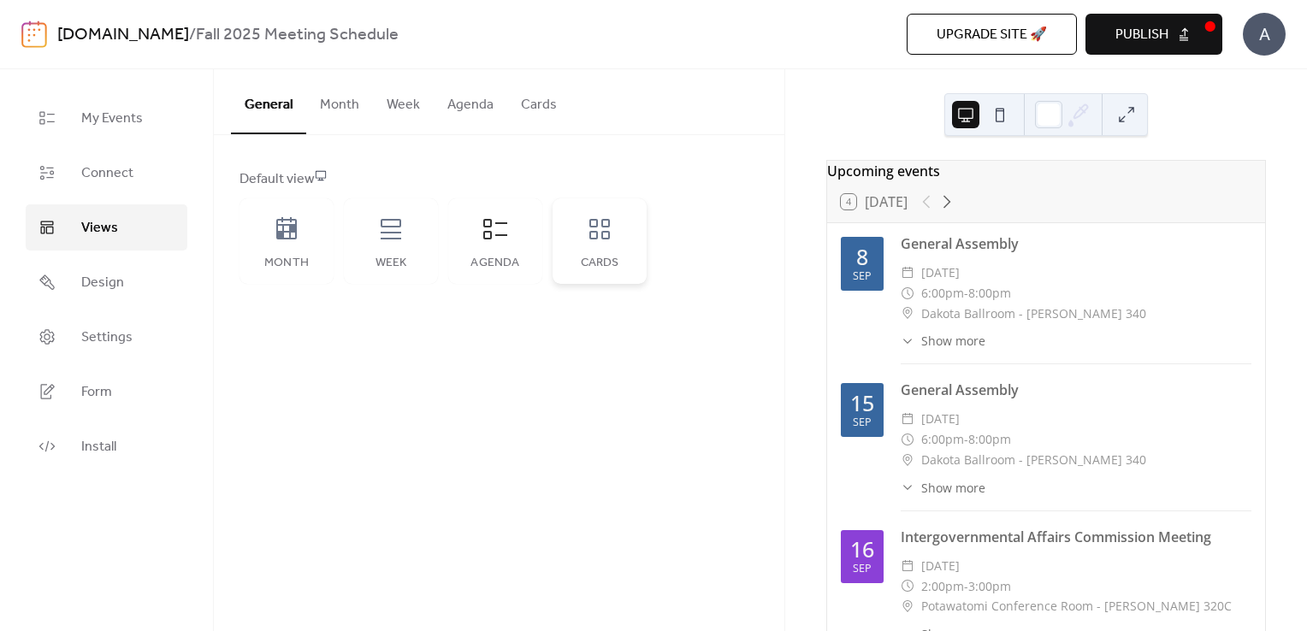
click at [584, 246] on div "Cards" at bounding box center [599, 241] width 94 height 86
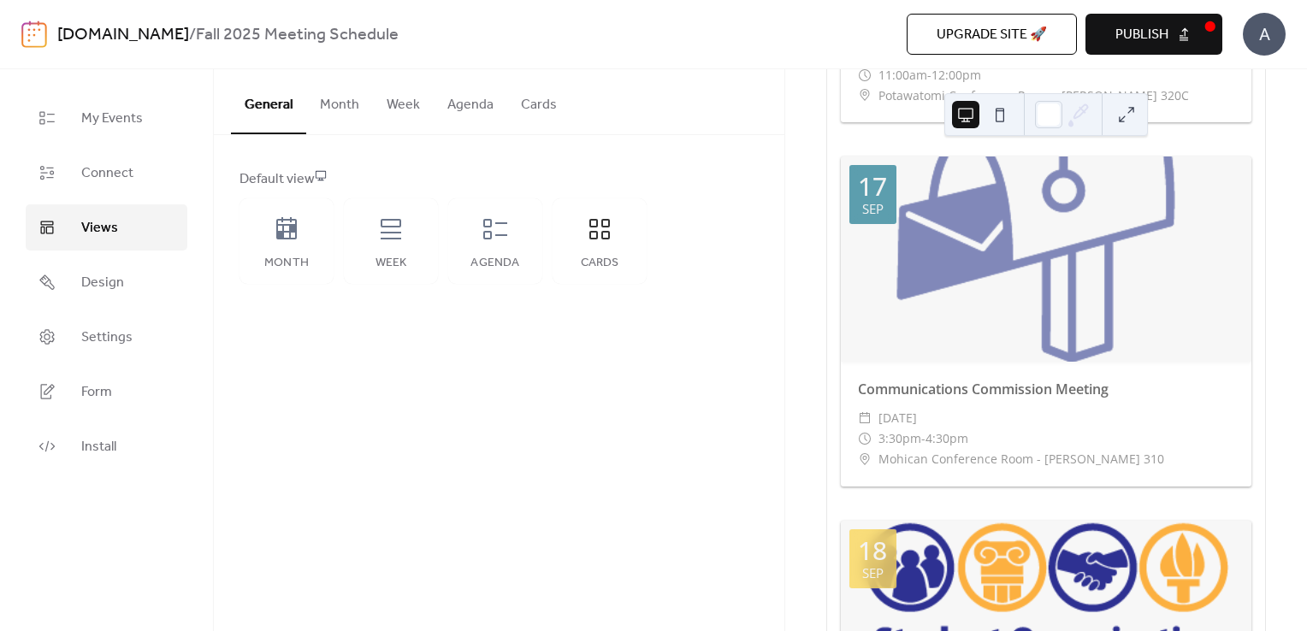
scroll to position [3271, 0]
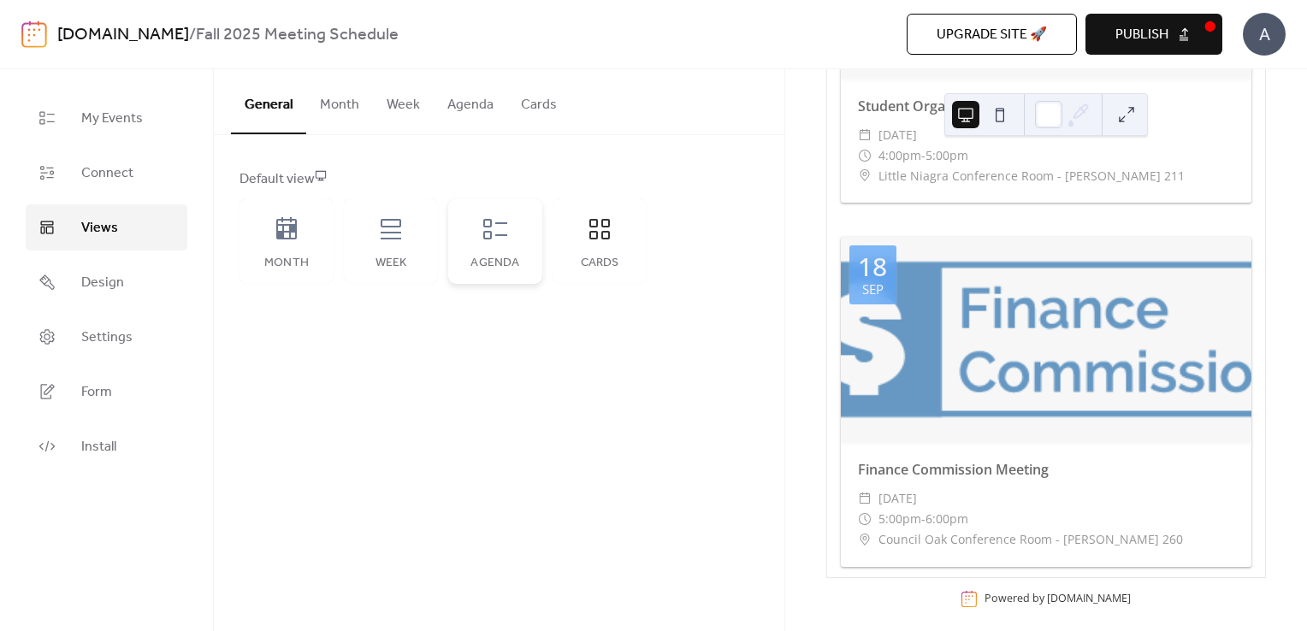
click at [472, 250] on div "Agenda" at bounding box center [495, 241] width 94 height 86
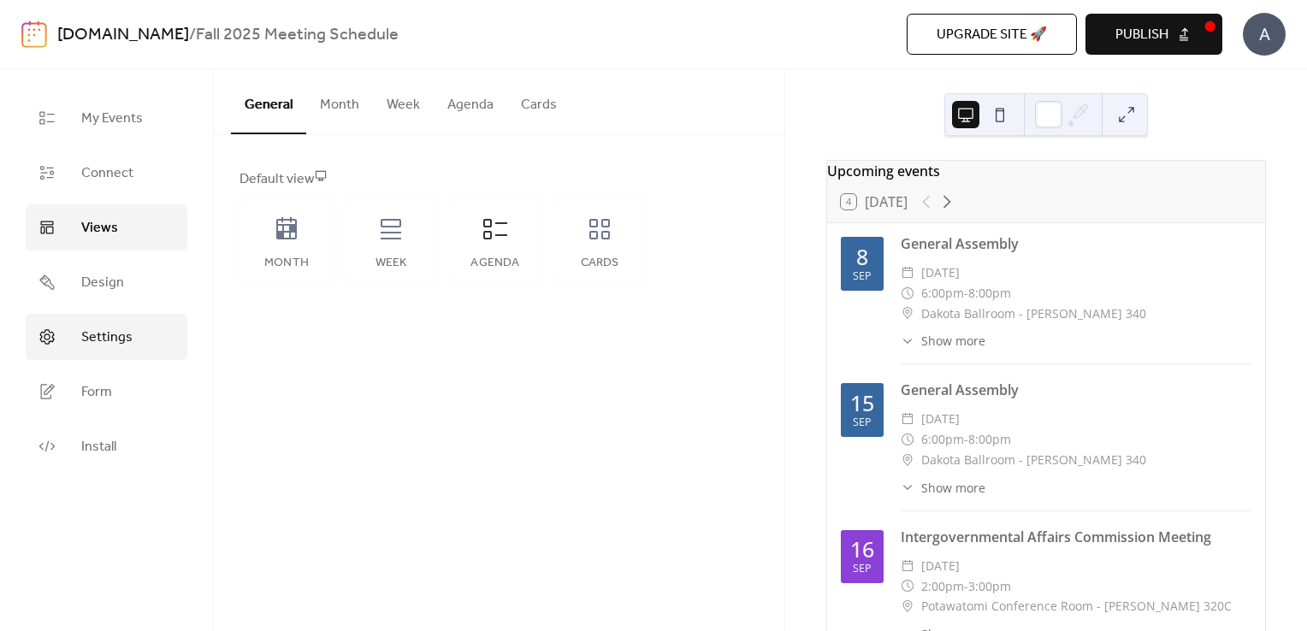
click at [127, 340] on span "Settings" at bounding box center [106, 338] width 51 height 21
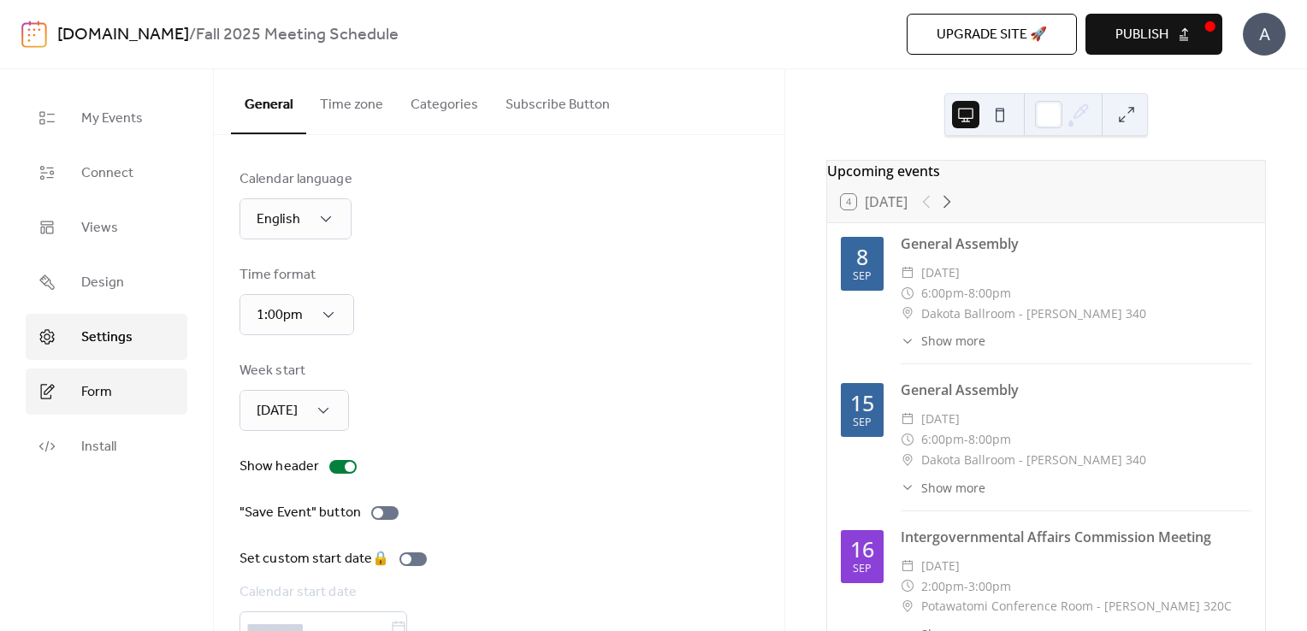
click at [101, 386] on span "Form" at bounding box center [96, 392] width 31 height 21
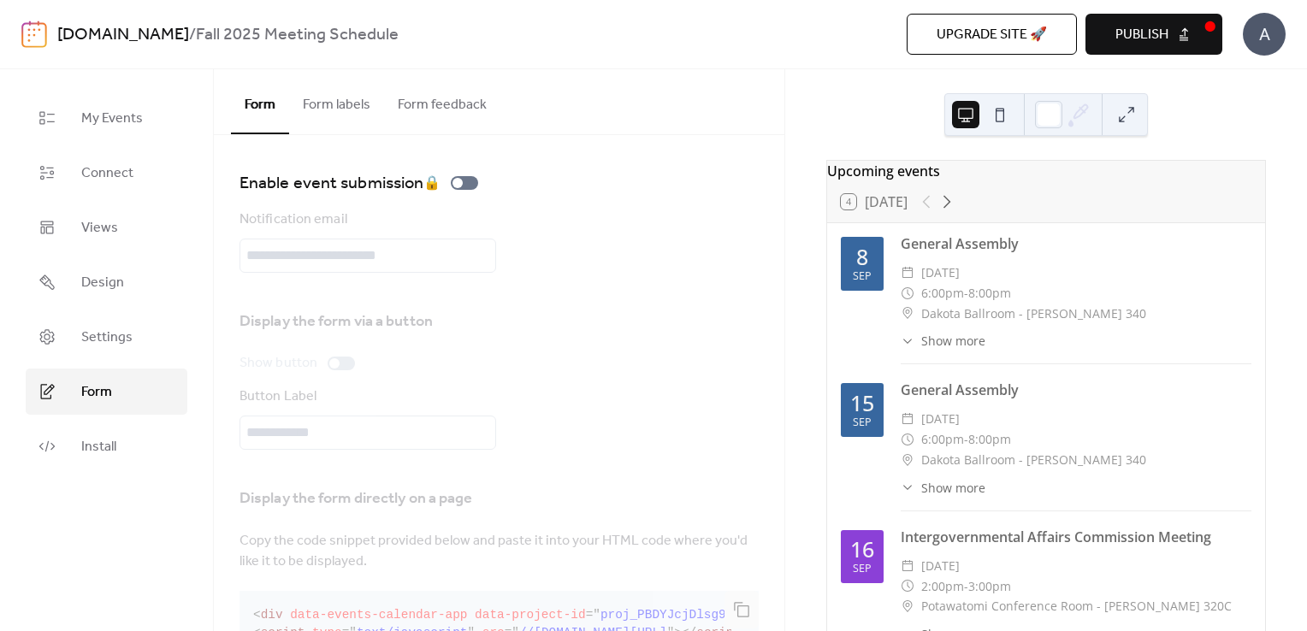
click at [165, 32] on link "[DOMAIN_NAME]" at bounding box center [123, 35] width 132 height 32
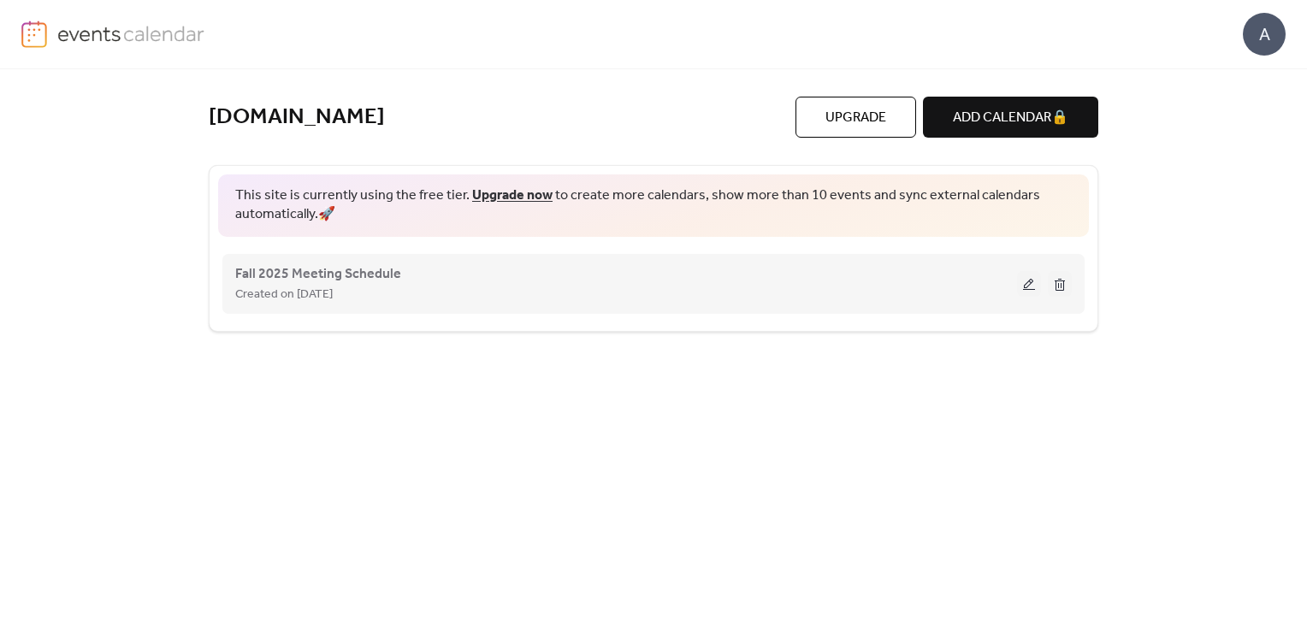
click at [1061, 281] on button at bounding box center [1060, 284] width 24 height 26
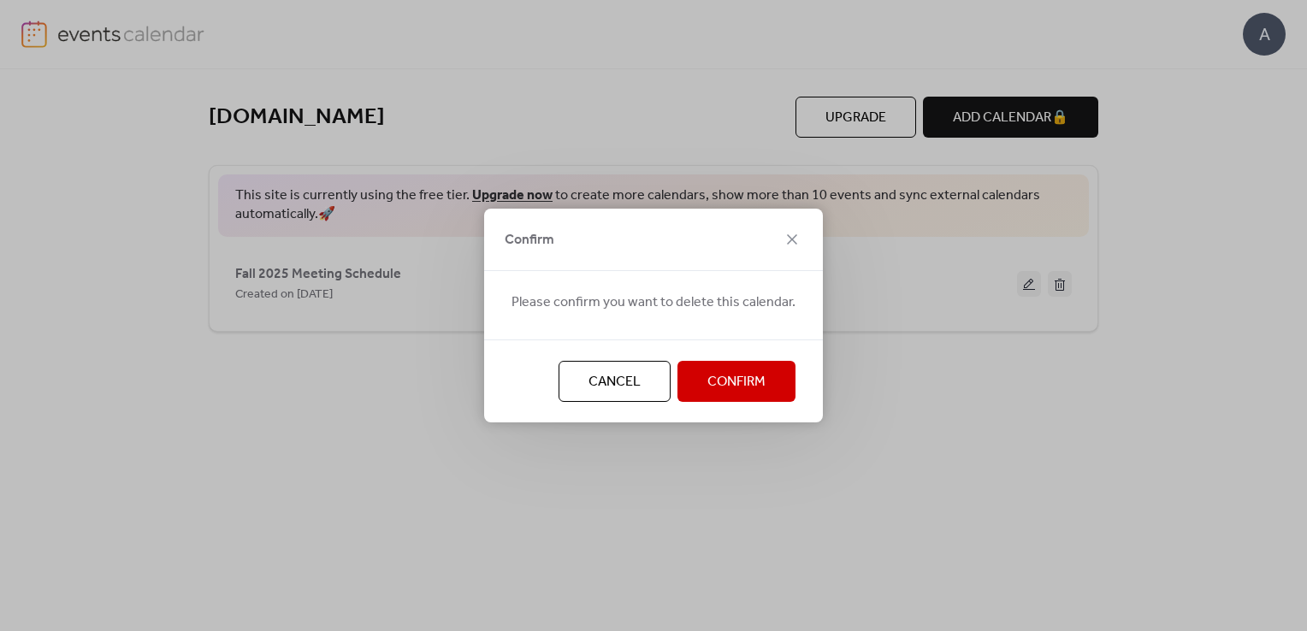
click at [725, 388] on span "Confirm" at bounding box center [736, 382] width 58 height 21
